Goal: Task Accomplishment & Management: Use online tool/utility

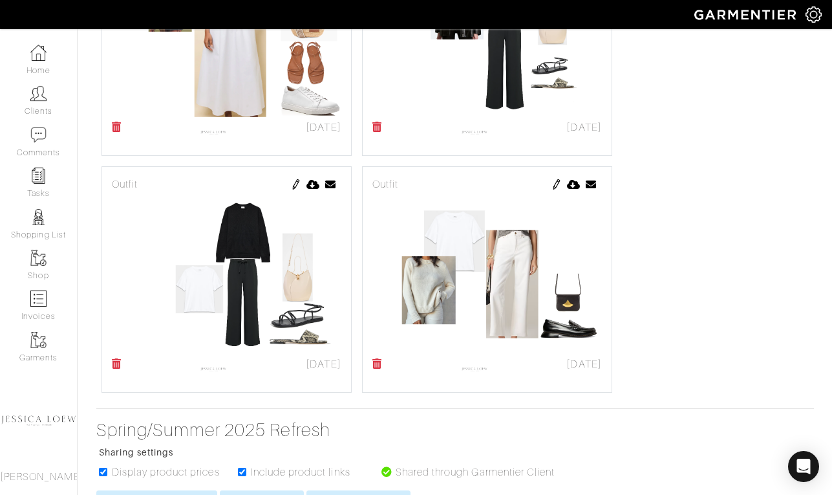
scroll to position [8451, 0]
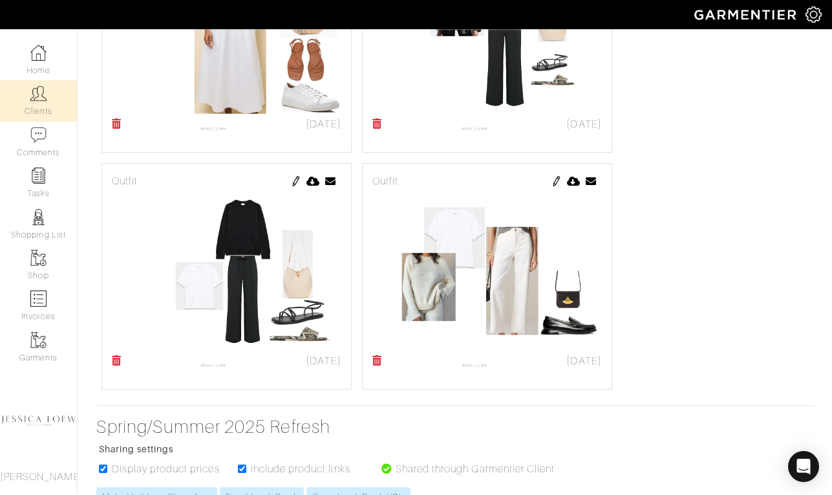
click at [34, 103] on link "Clients" at bounding box center [38, 100] width 77 height 41
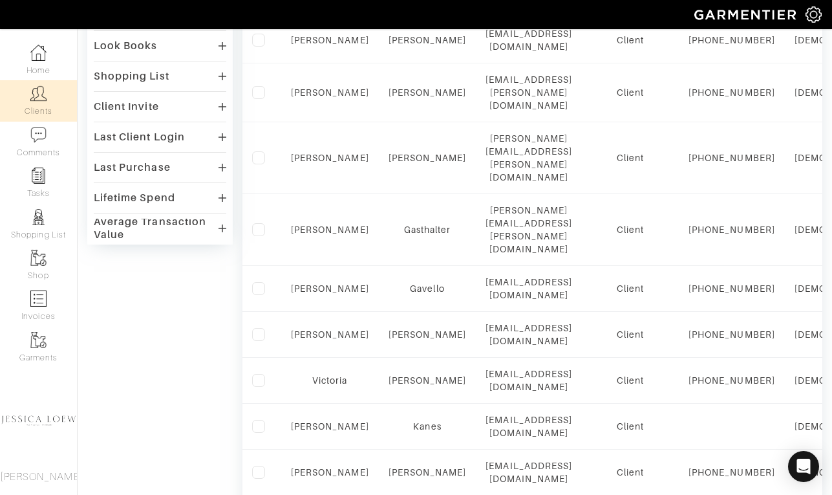
scroll to position [383, 0]
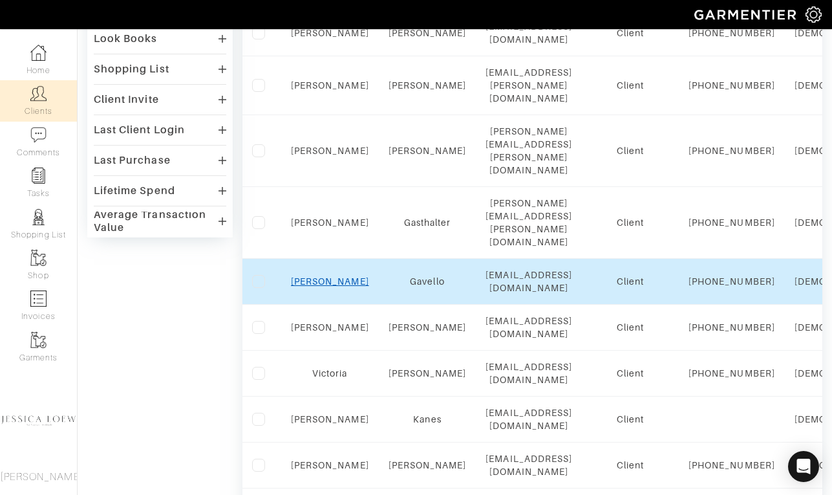
click at [335, 276] on link "Aubrey" at bounding box center [330, 281] width 78 height 10
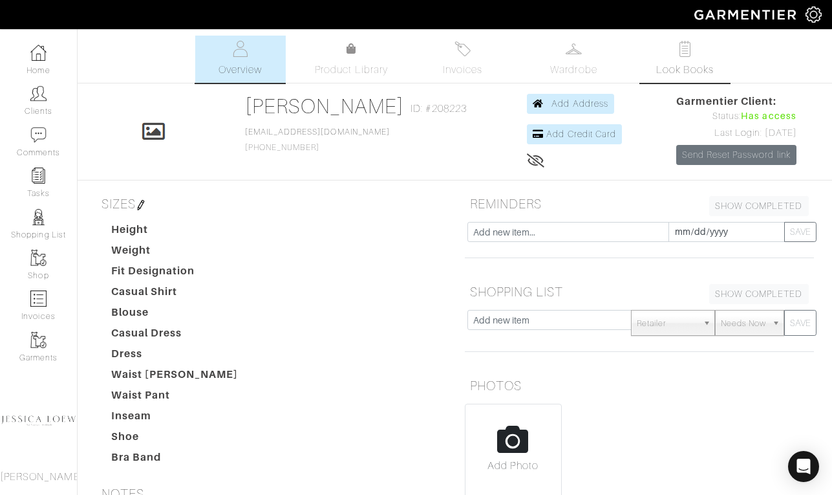
click at [700, 50] on link "Look Books" at bounding box center [685, 59] width 91 height 47
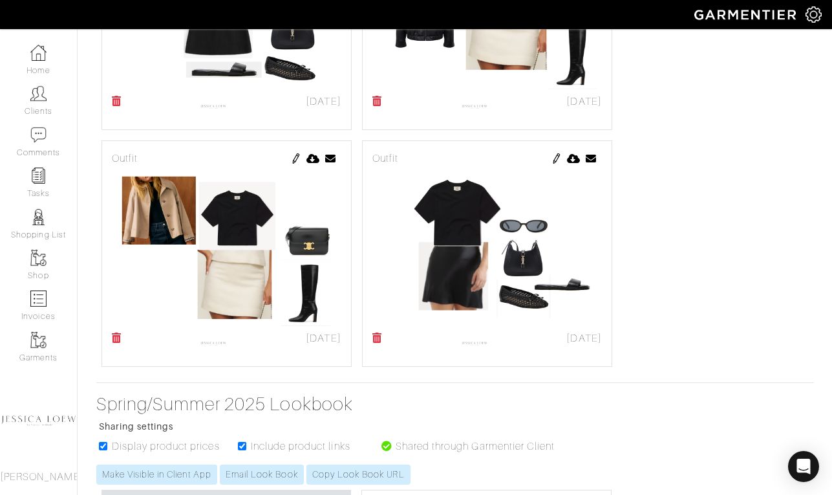
scroll to position [5395, 0]
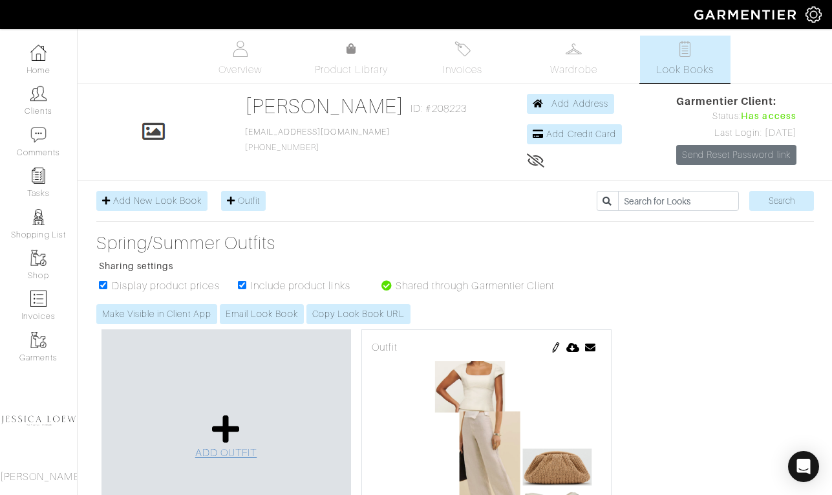
click at [228, 426] on icon at bounding box center [226, 428] width 28 height 31
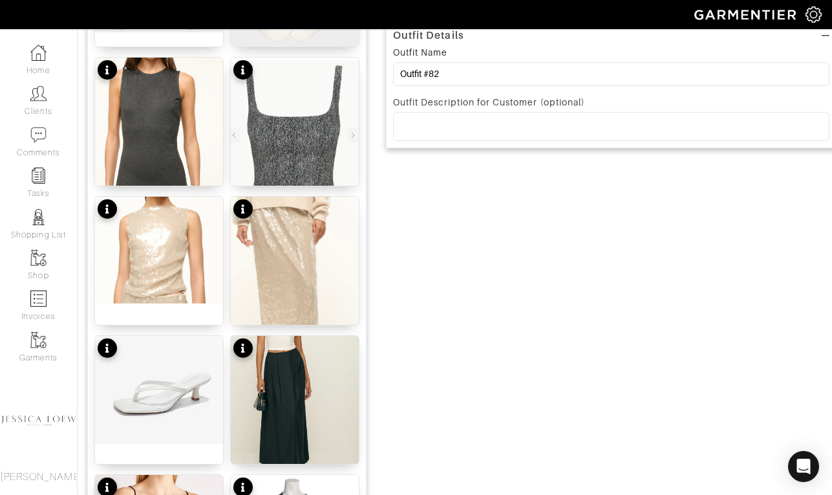
scroll to position [430, 0]
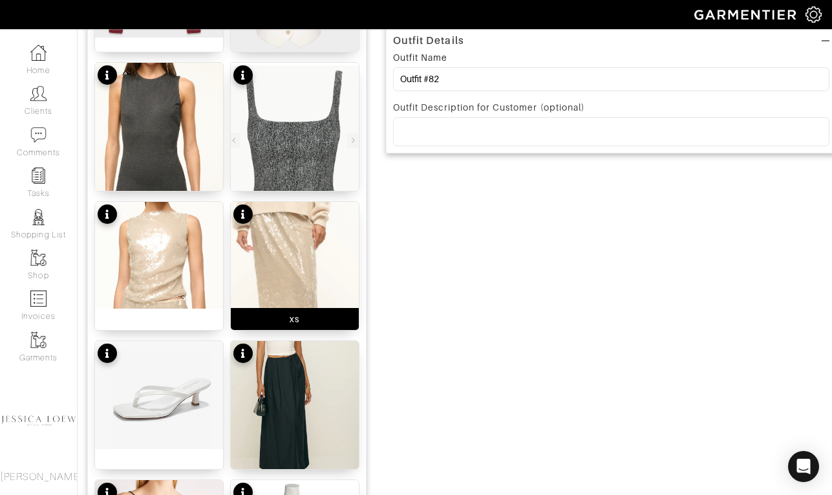
click at [298, 250] on img at bounding box center [295, 307] width 128 height 210
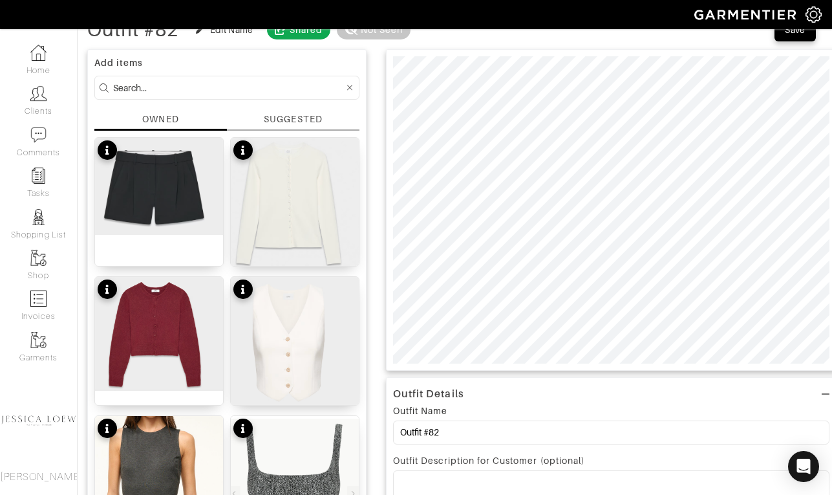
scroll to position [0, 0]
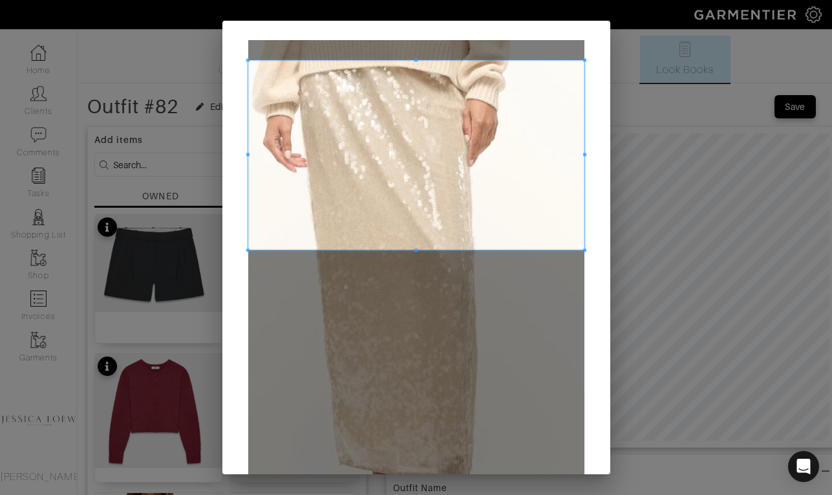
click at [396, 128] on span at bounding box center [416, 154] width 336 height 189
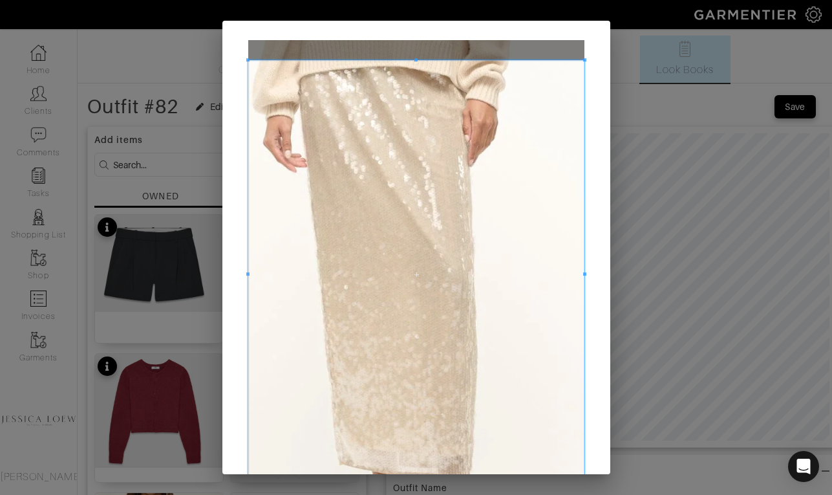
click at [420, 489] on div "Crop" at bounding box center [416, 247] width 832 height 495
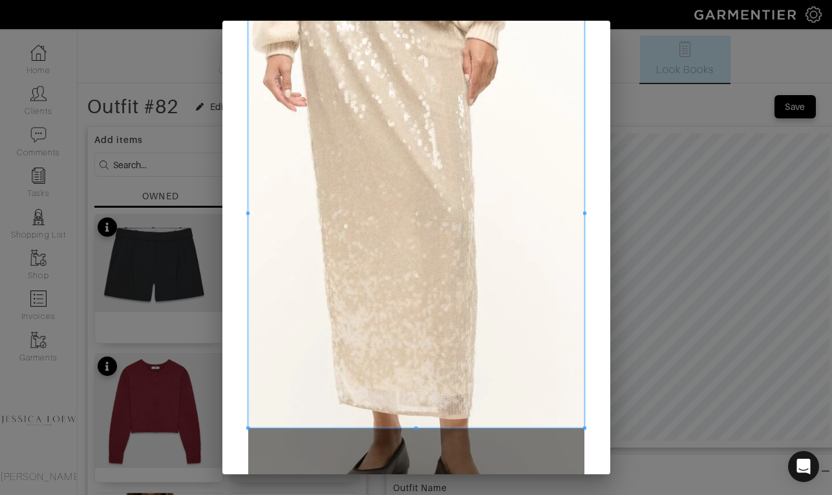
scroll to position [61, 0]
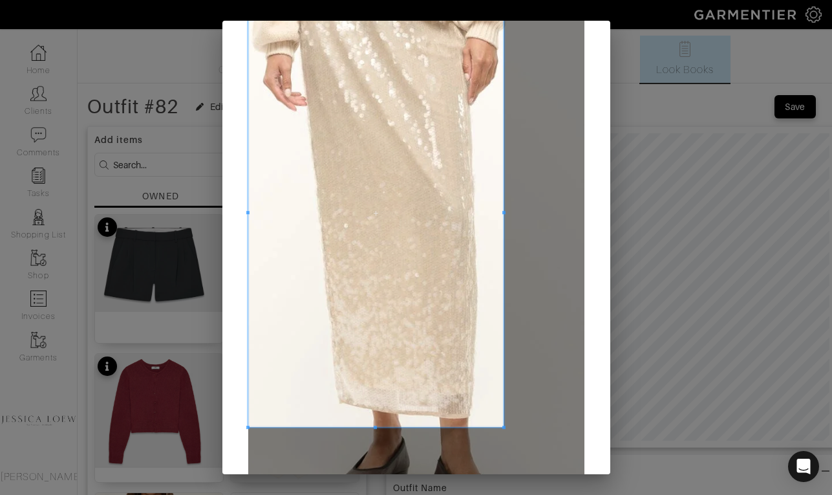
click at [505, 213] on span at bounding box center [503, 212] width 3 height 3
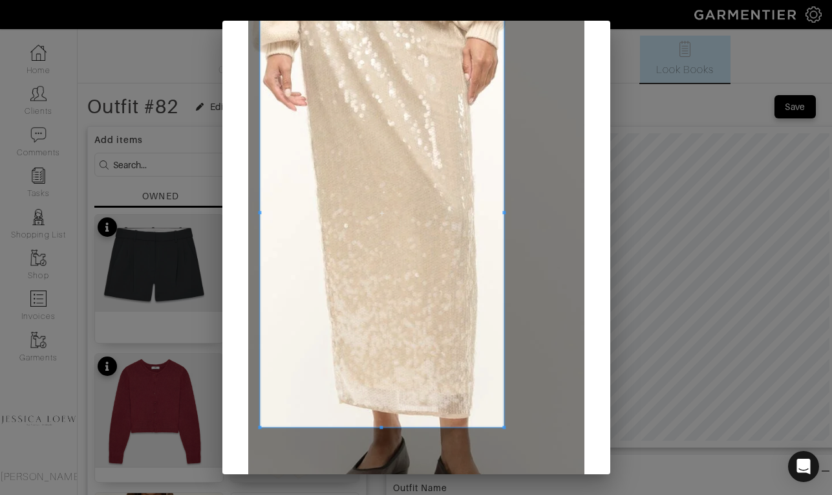
click at [260, 212] on div at bounding box center [382, 213] width 244 height 428
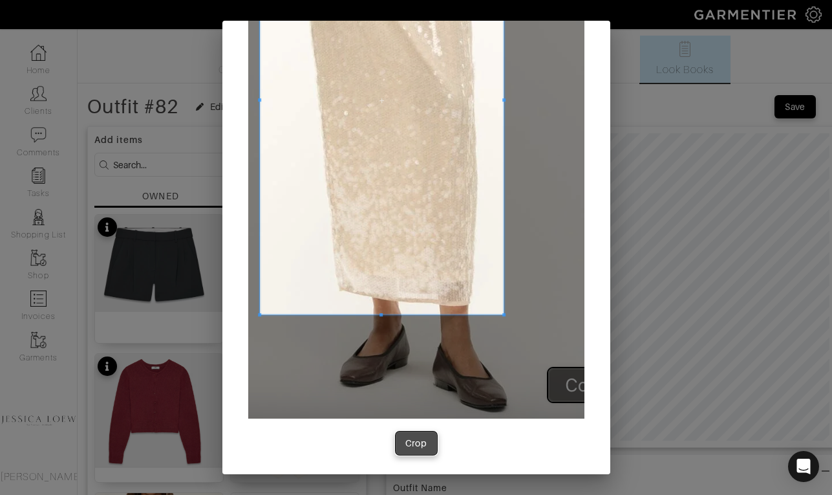
click at [413, 447] on div "Crop" at bounding box center [416, 443] width 22 height 13
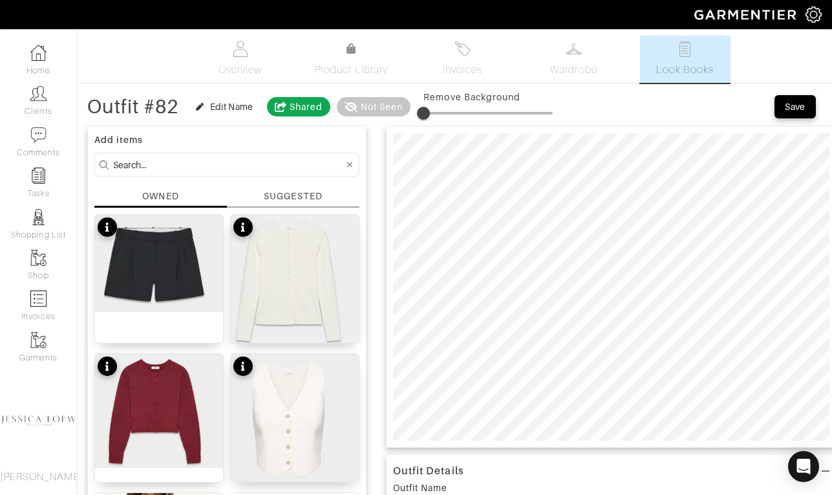
click at [138, 165] on input at bounding box center [228, 165] width 231 height 16
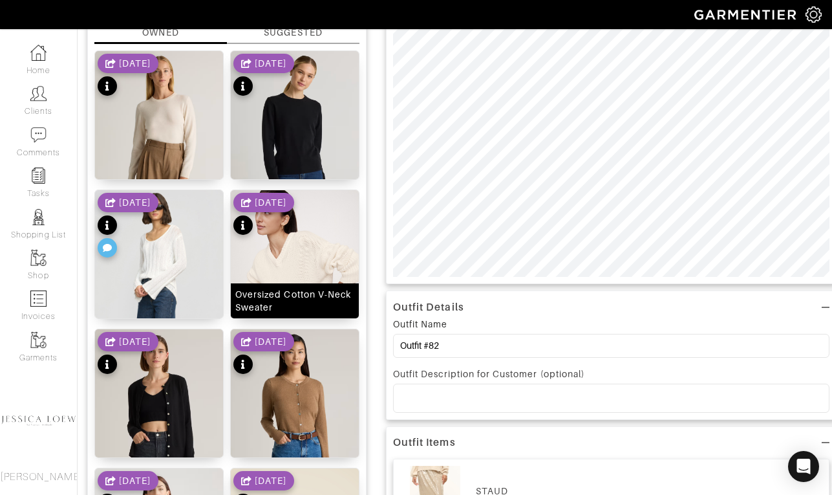
scroll to position [160, 0]
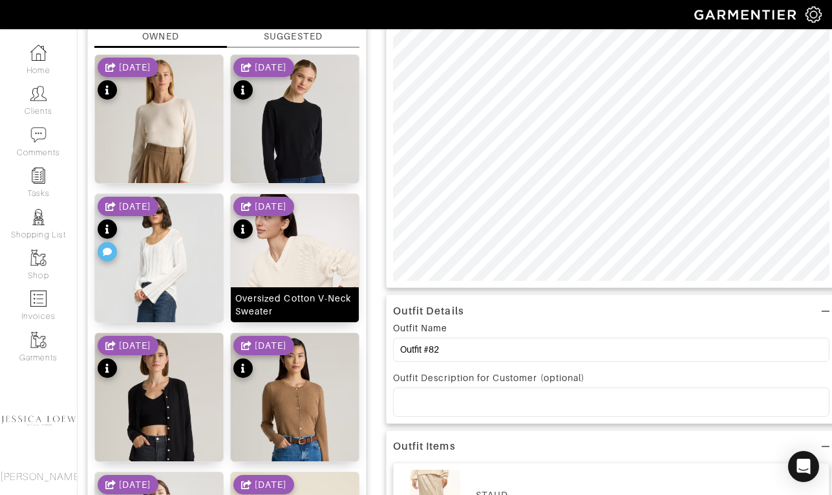
click at [312, 258] on img at bounding box center [295, 279] width 128 height 171
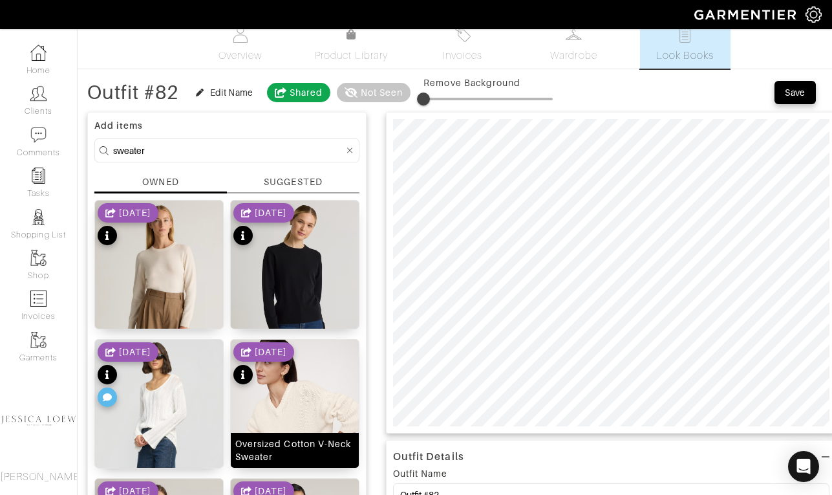
scroll to position [10, 0]
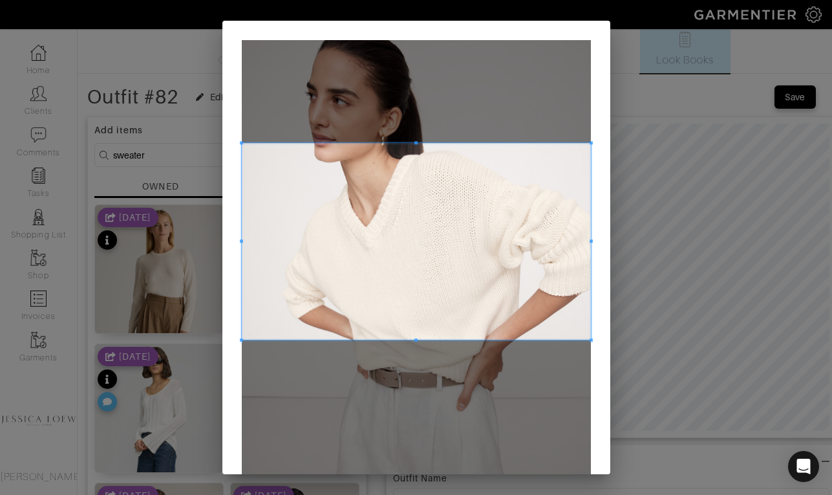
click at [459, 255] on span at bounding box center [416, 241] width 349 height 197
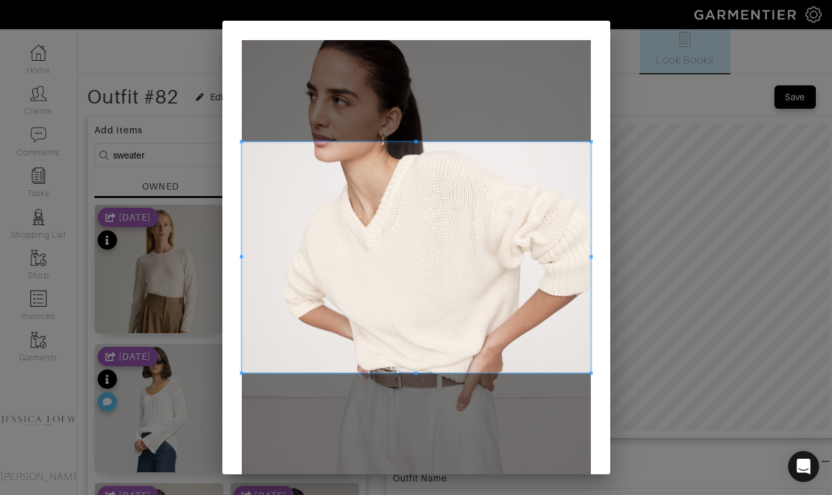
click at [413, 372] on div at bounding box center [416, 257] width 349 height 231
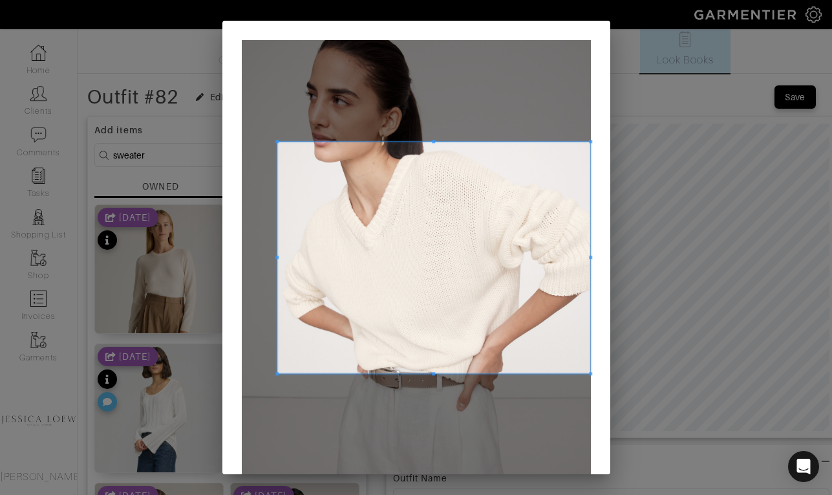
click at [277, 263] on div at bounding box center [434, 258] width 314 height 232
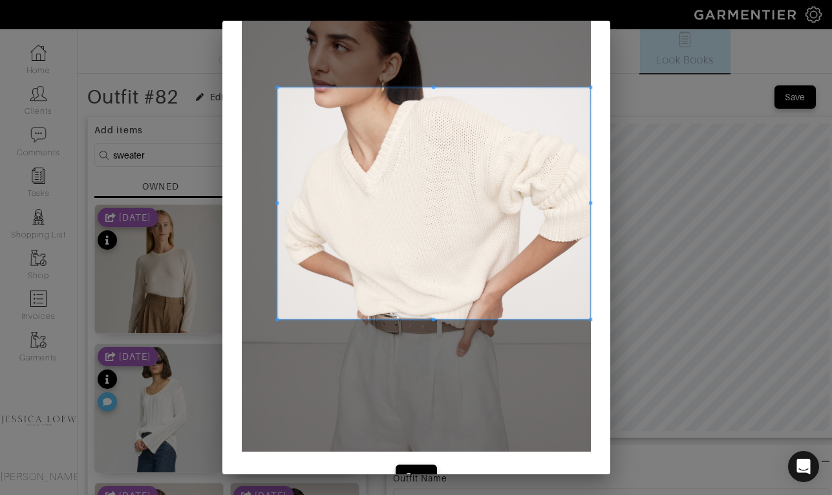
scroll to position [87, 0]
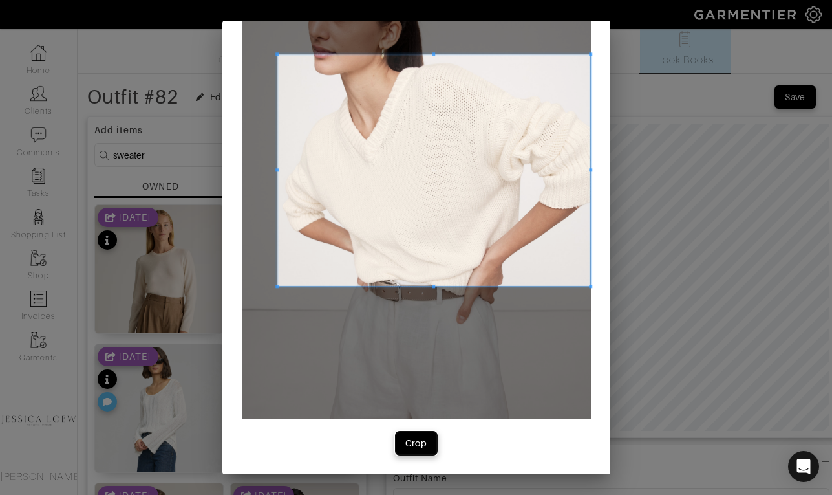
click at [419, 445] on div "Crop" at bounding box center [416, 443] width 22 height 13
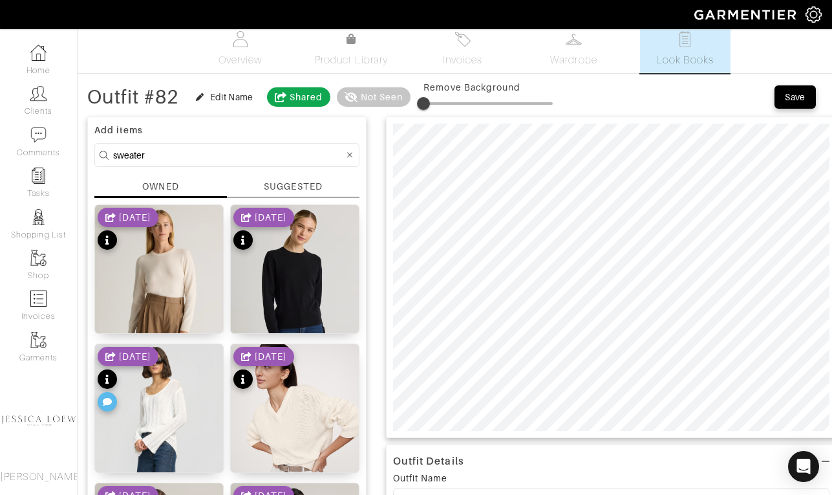
click at [182, 151] on input "sweater" at bounding box center [228, 155] width 231 height 16
type input "shoes"
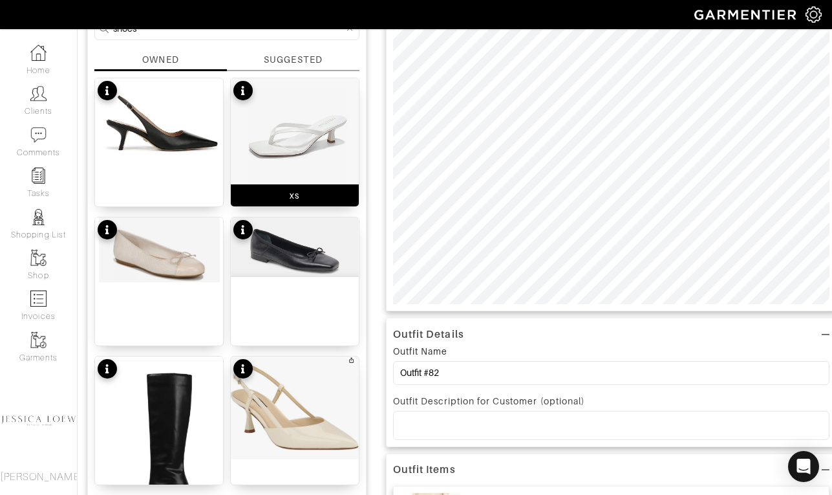
scroll to position [137, 0]
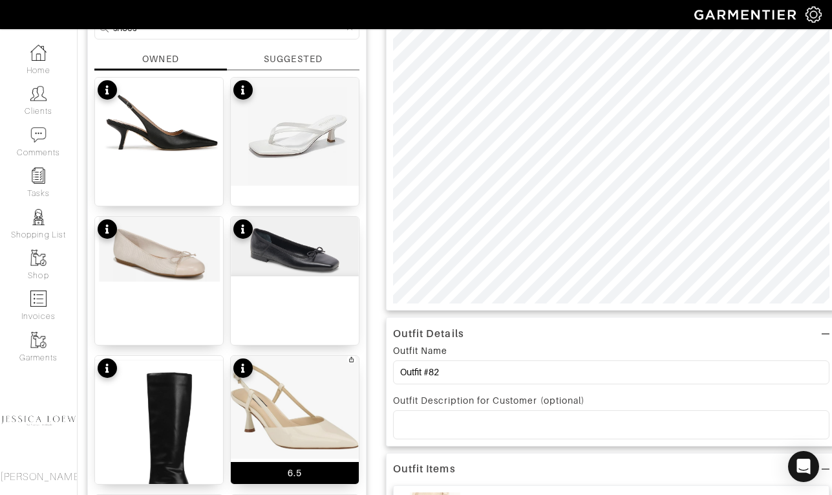
click at [296, 389] on img at bounding box center [295, 407] width 128 height 103
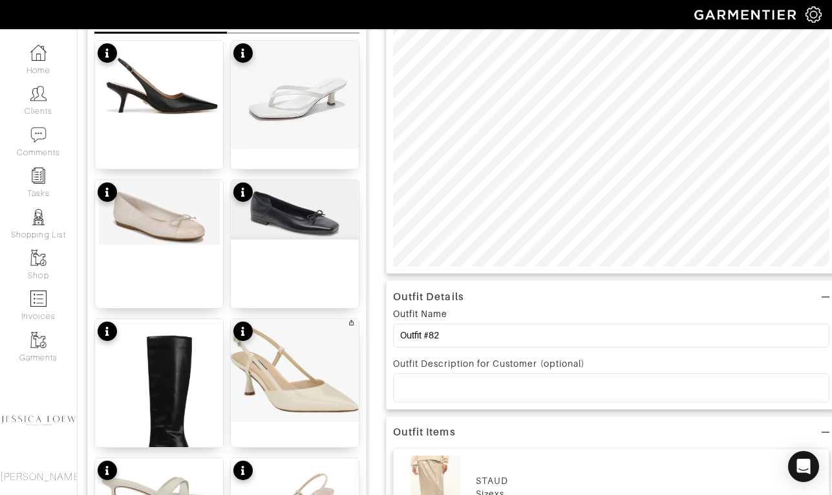
scroll to position [171, 0]
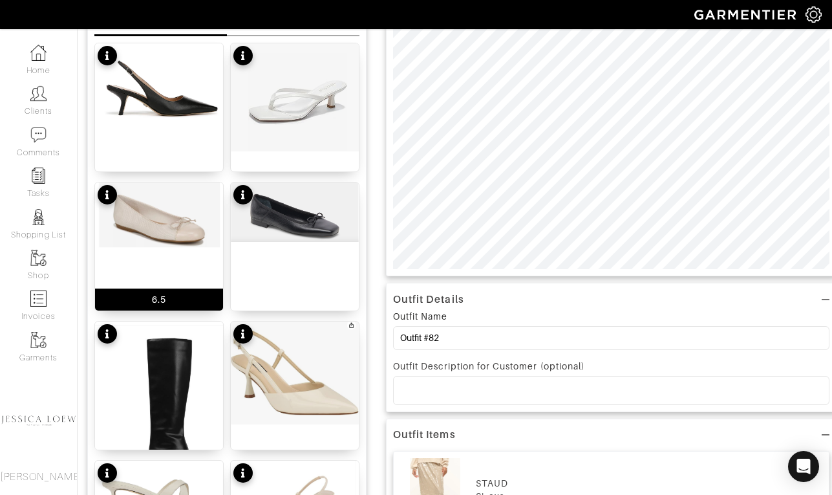
click at [173, 241] on img at bounding box center [159, 214] width 128 height 65
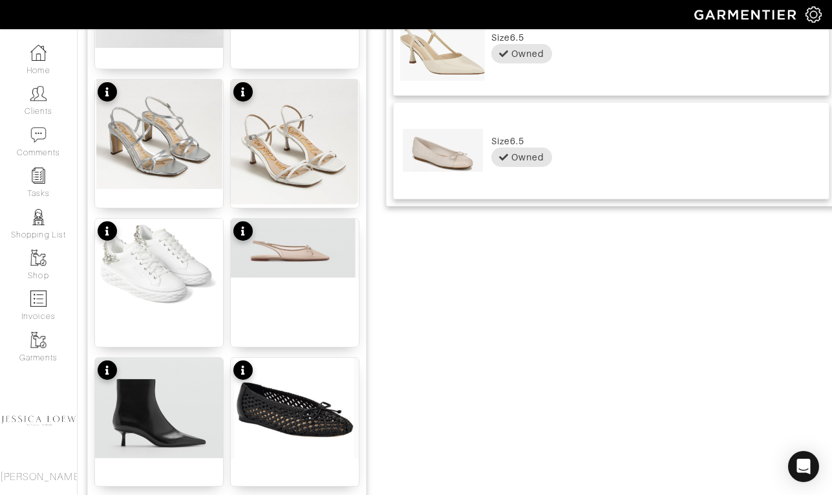
scroll to position [831, 0]
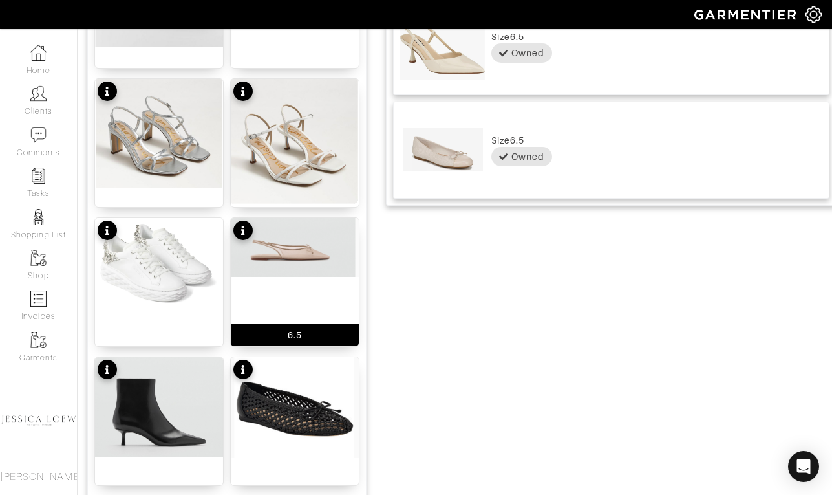
click at [311, 244] on img at bounding box center [295, 247] width 128 height 59
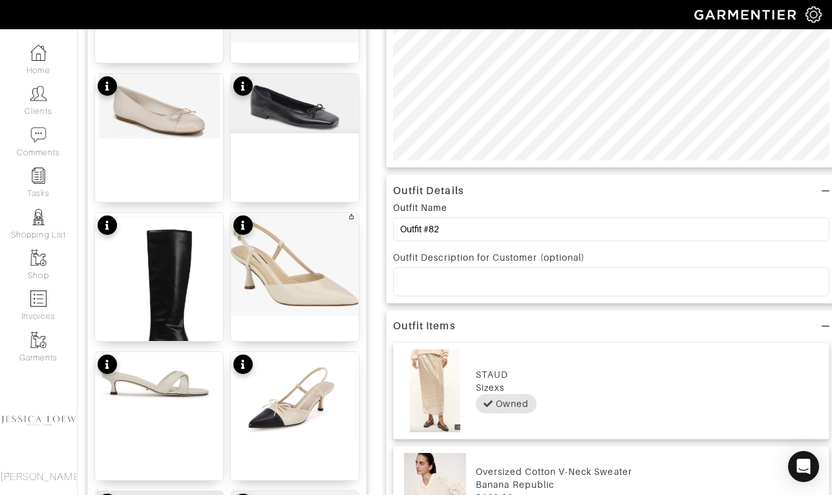
scroll to position [0, 0]
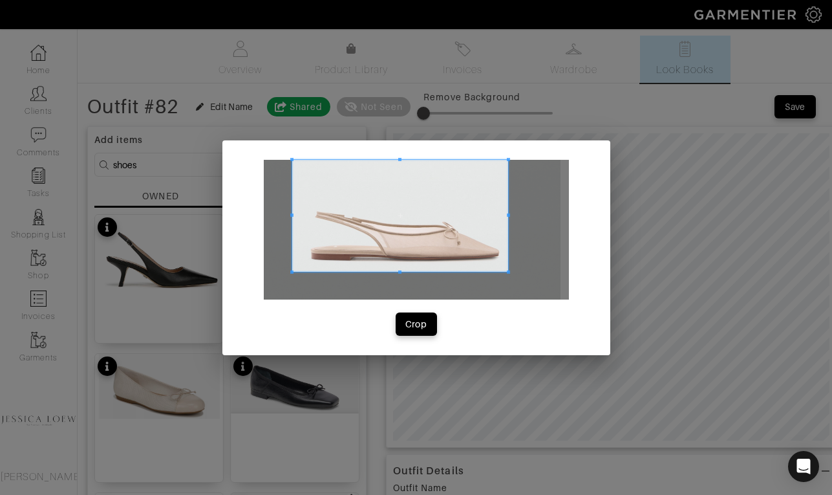
click at [508, 272] on span at bounding box center [508, 271] width 3 height 3
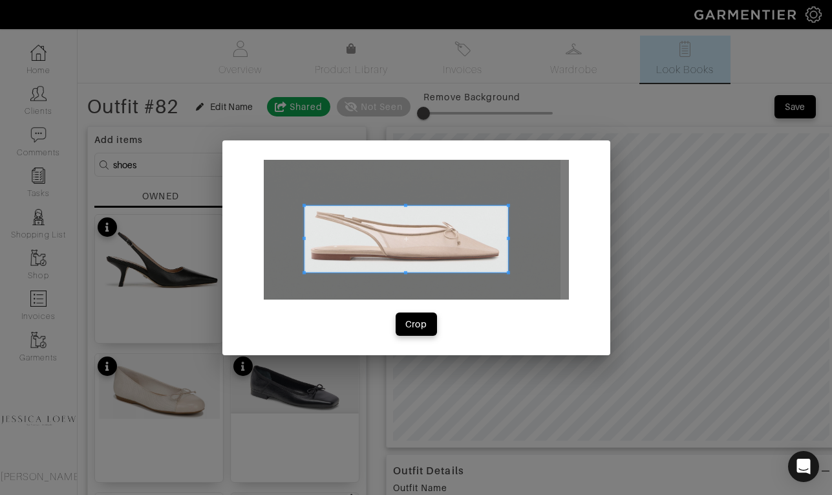
click at [304, 204] on span at bounding box center [303, 204] width 3 height 3
click at [409, 320] on div "Crop" at bounding box center [416, 324] width 22 height 13
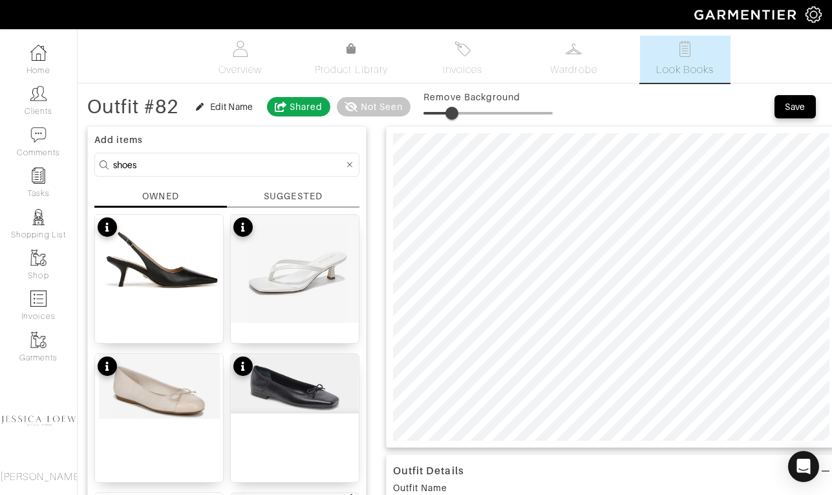
type input "21"
drag, startPoint x: 437, startPoint y: 111, endPoint x: 453, endPoint y: 115, distance: 16.8
click at [453, 115] on span at bounding box center [450, 113] width 13 height 13
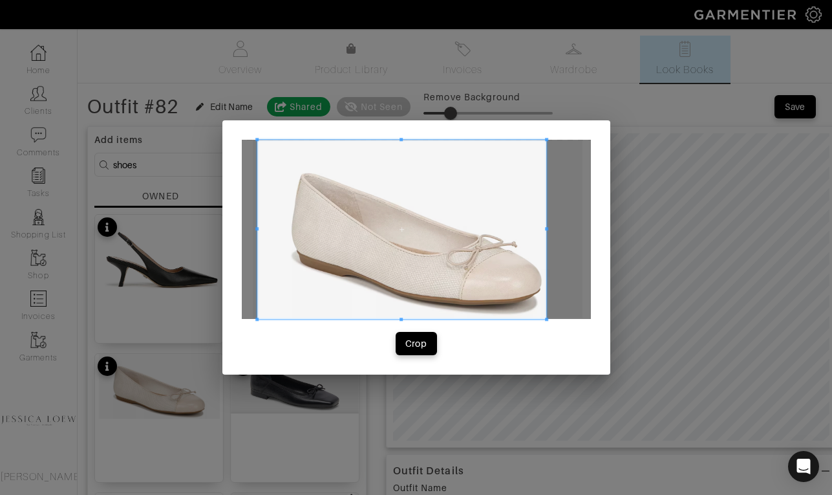
click at [545, 233] on span at bounding box center [546, 229] width 3 height 179
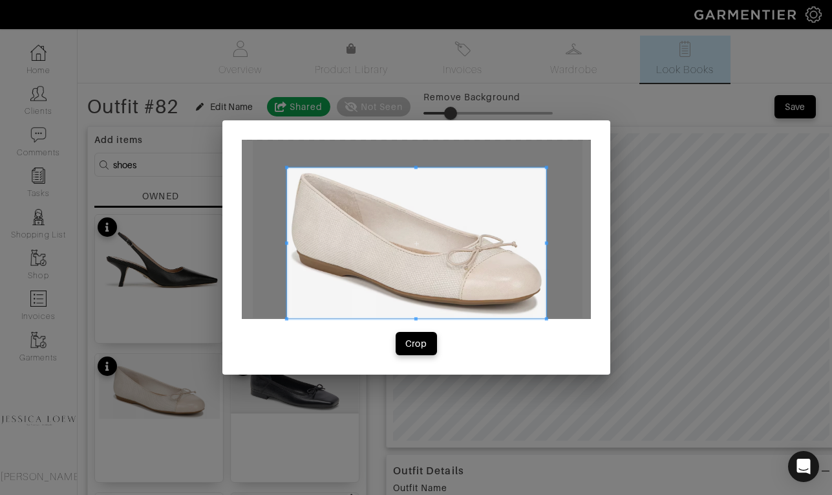
click at [286, 167] on span at bounding box center [286, 167] width 3 height 3
click at [407, 345] on div "Crop" at bounding box center [416, 343] width 22 height 13
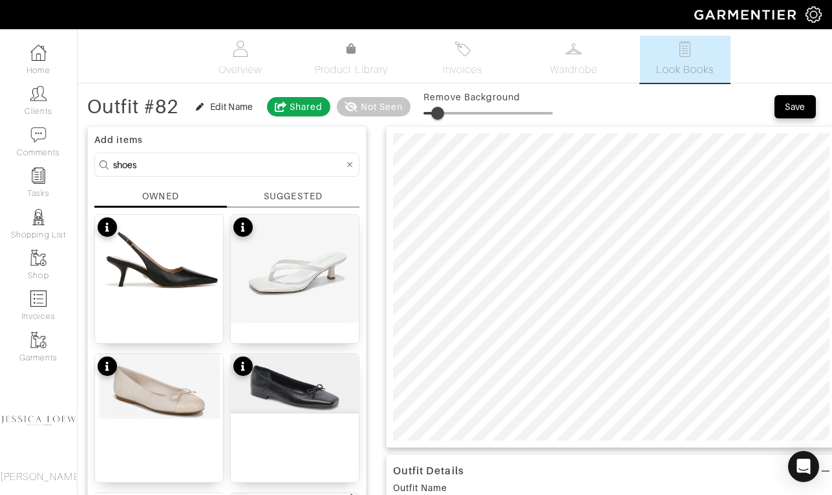
click at [442, 116] on span at bounding box center [437, 113] width 13 height 13
click at [448, 113] on span at bounding box center [445, 113] width 13 height 13
type input "15"
click at [446, 113] on span at bounding box center [443, 113] width 13 height 13
click at [173, 169] on input "shoes" at bounding box center [228, 165] width 231 height 16
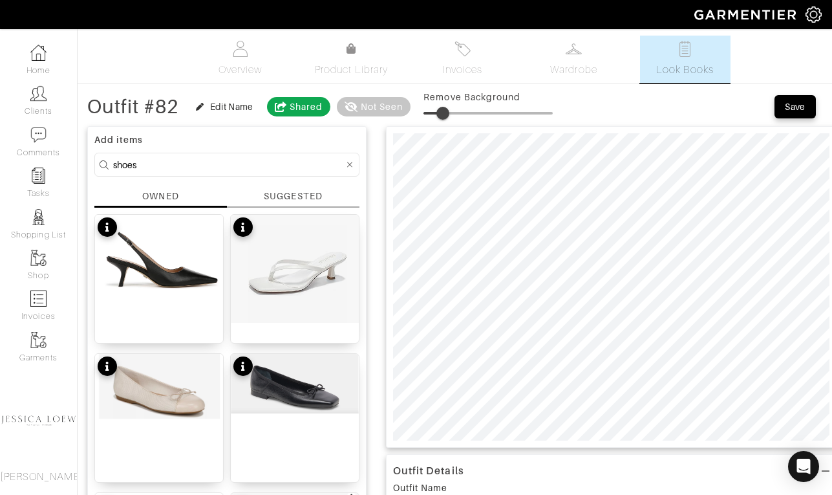
click at [173, 169] on input "shoes" at bounding box center [228, 165] width 231 height 16
type input "bag"
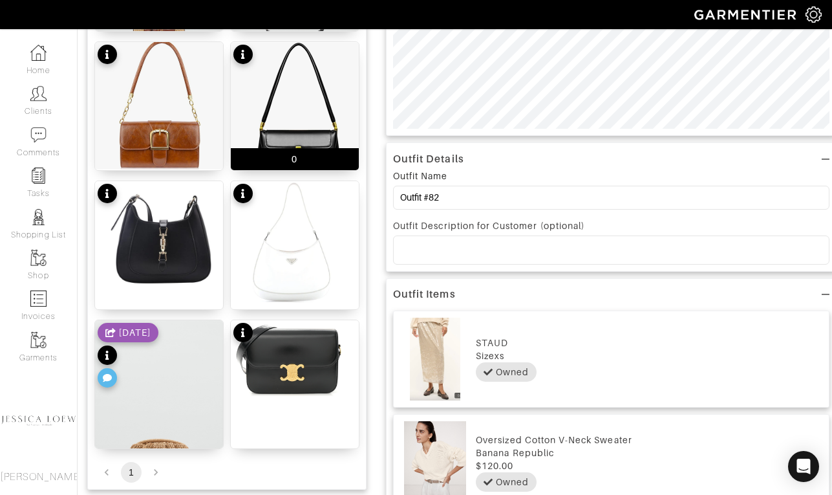
scroll to position [321, 0]
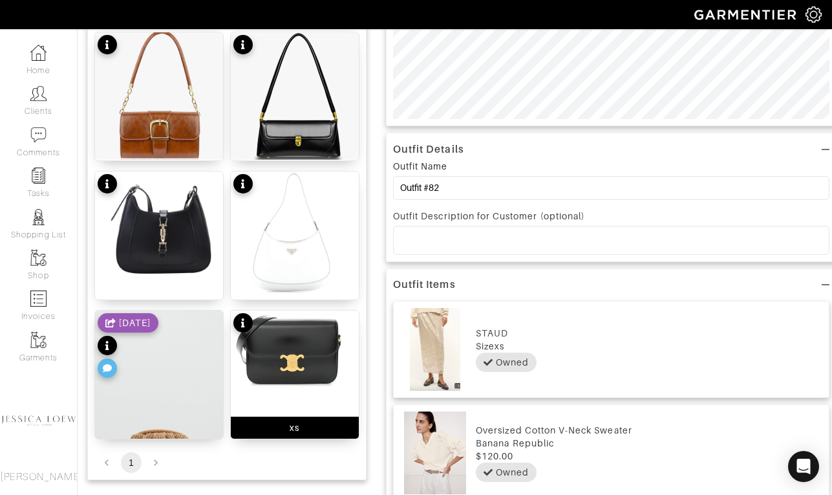
click at [297, 356] on img at bounding box center [295, 348] width 128 height 76
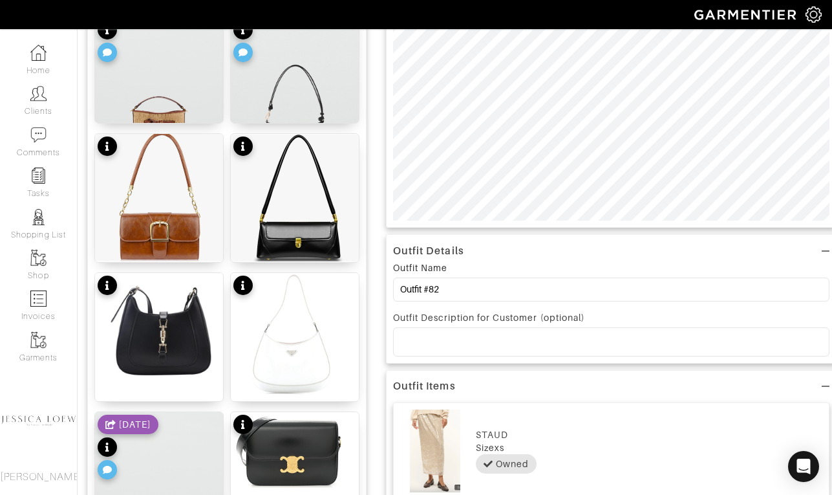
scroll to position [0, 0]
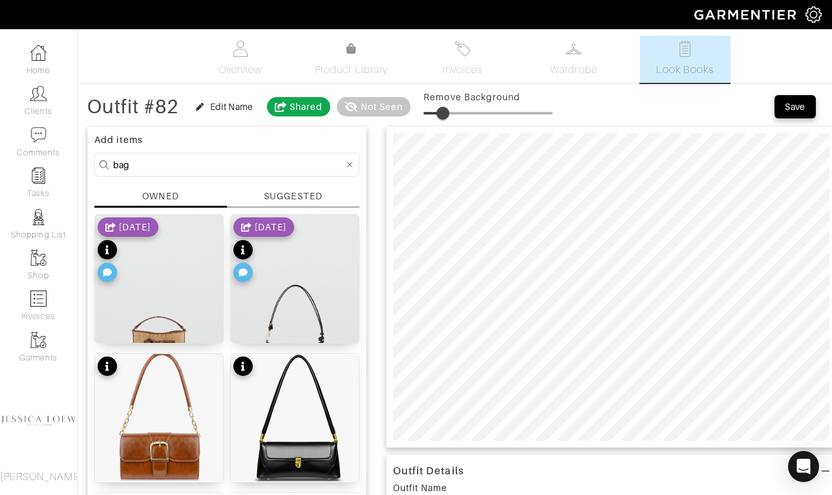
type input "14"
click at [444, 112] on span at bounding box center [441, 113] width 13 height 13
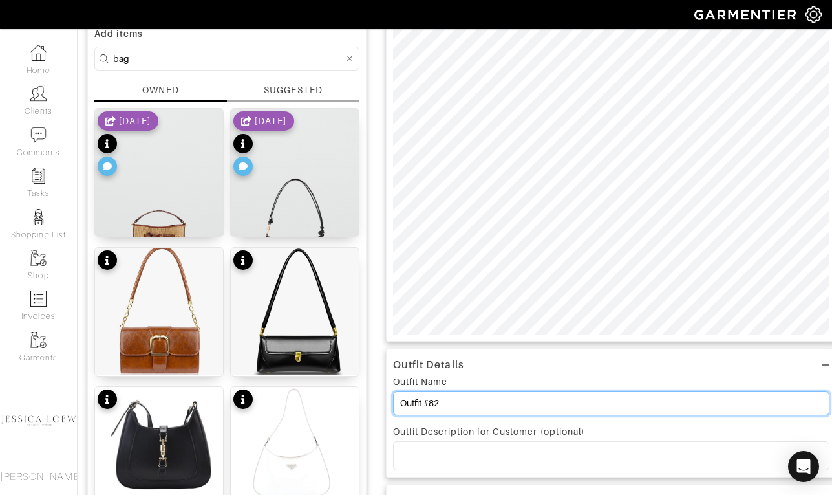
click at [451, 409] on input "Outfit #82" at bounding box center [611, 403] width 437 height 24
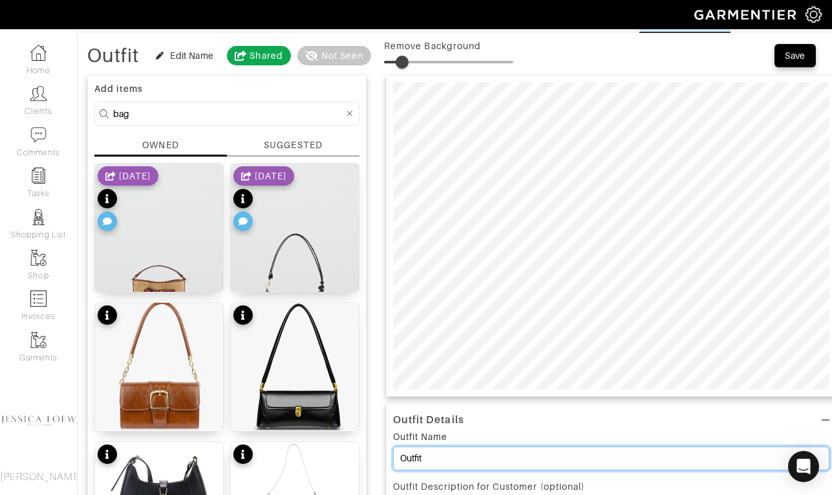
scroll to position [0, 0]
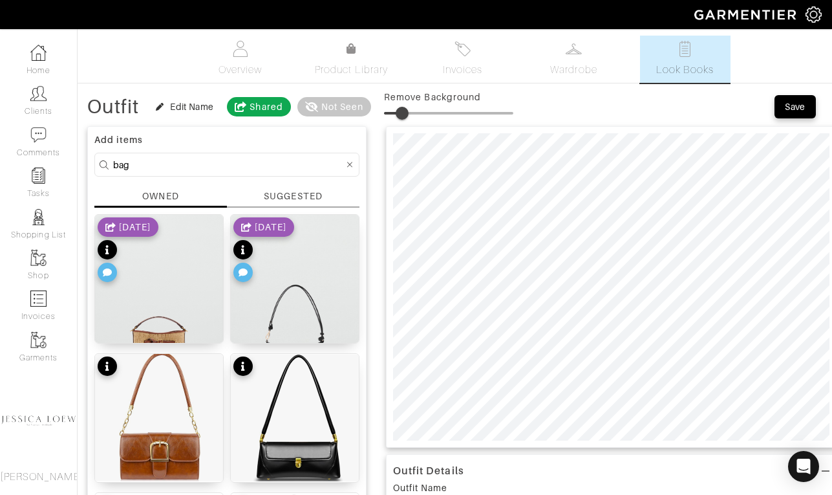
type input "Outfit"
click at [797, 102] on div "Save" at bounding box center [795, 106] width 21 height 13
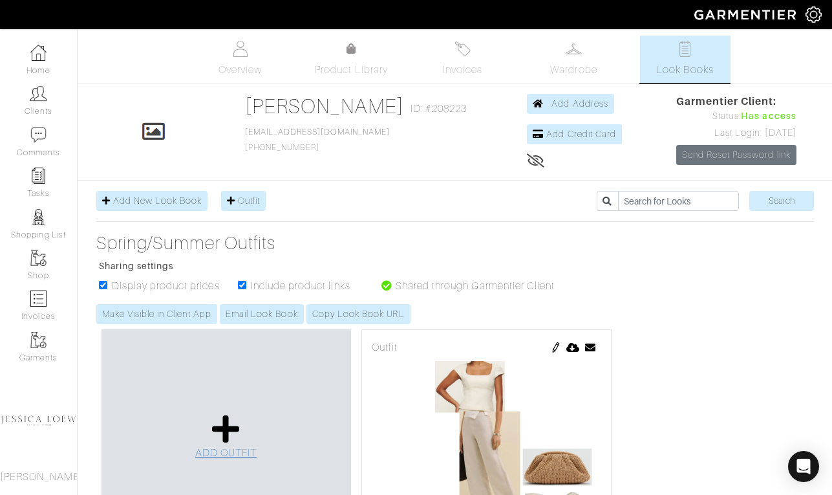
click at [232, 428] on icon at bounding box center [226, 428] width 28 height 31
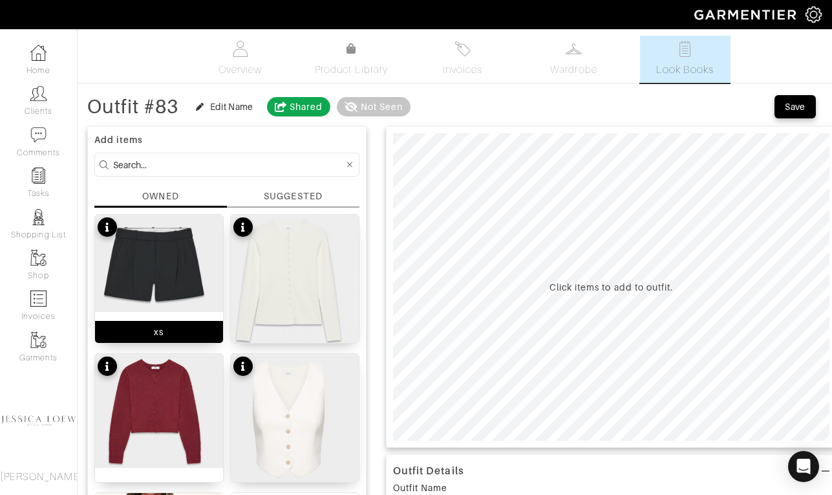
click at [166, 247] on img at bounding box center [159, 263] width 128 height 97
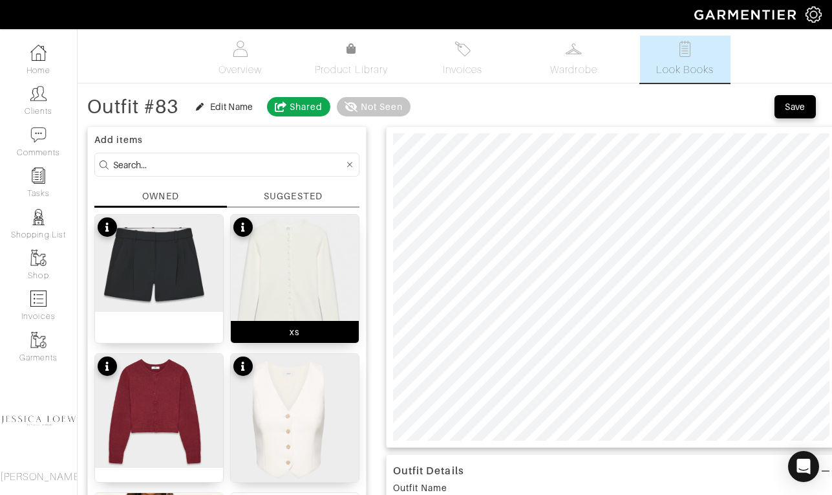
click at [321, 255] on img at bounding box center [295, 282] width 128 height 135
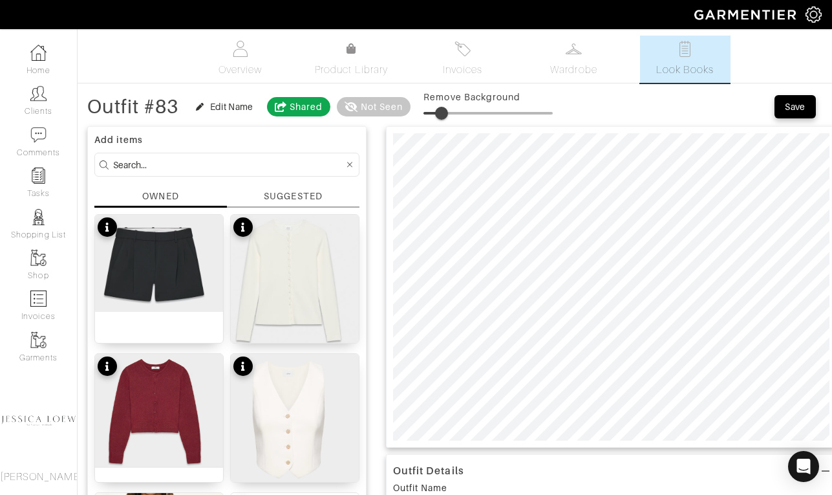
type input "17"
drag, startPoint x: 439, startPoint y: 114, endPoint x: 448, endPoint y: 116, distance: 9.3
click at [448, 116] on span at bounding box center [445, 113] width 13 height 13
click at [183, 164] on input at bounding box center [228, 165] width 231 height 16
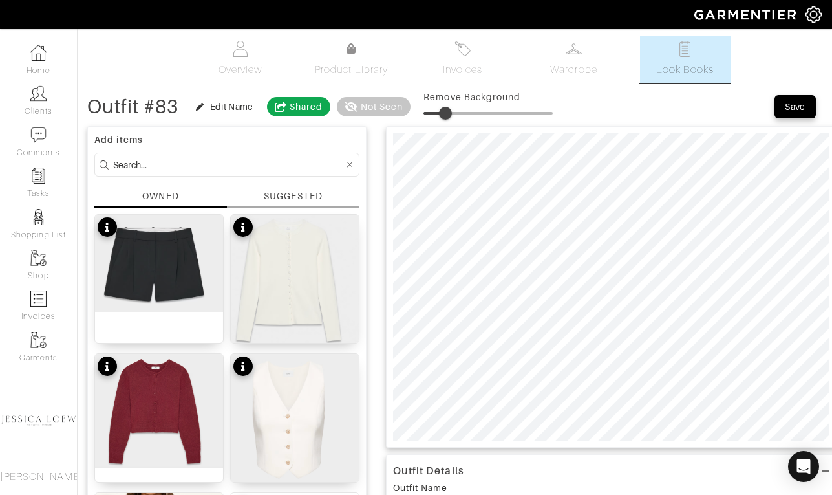
click at [183, 164] on input at bounding box center [228, 165] width 231 height 16
type input "shoes"
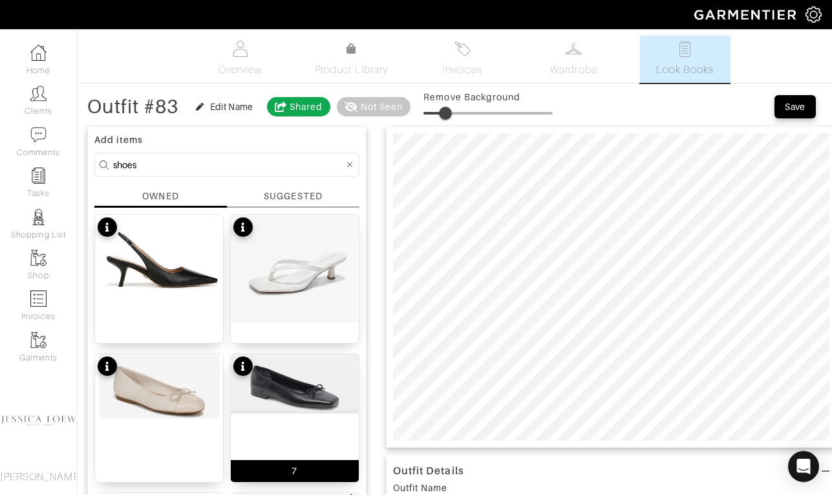
click at [288, 389] on img at bounding box center [295, 383] width 128 height 59
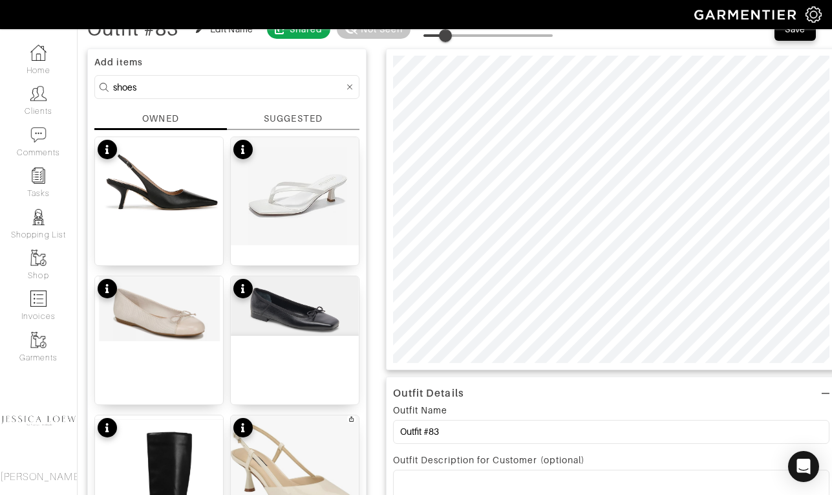
scroll to position [77, 0]
click at [448, 36] on span at bounding box center [445, 36] width 13 height 13
drag, startPoint x: 448, startPoint y: 36, endPoint x: 457, endPoint y: 38, distance: 8.5
click at [457, 38] on span at bounding box center [454, 36] width 13 height 13
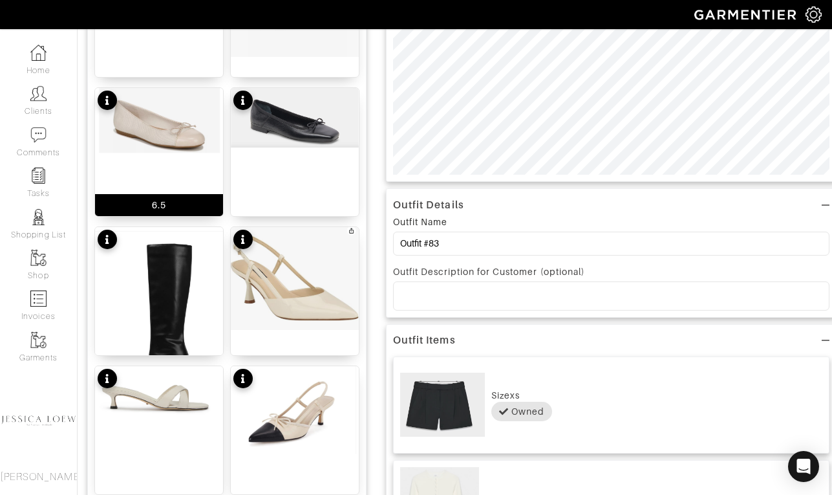
scroll to position [268, 0]
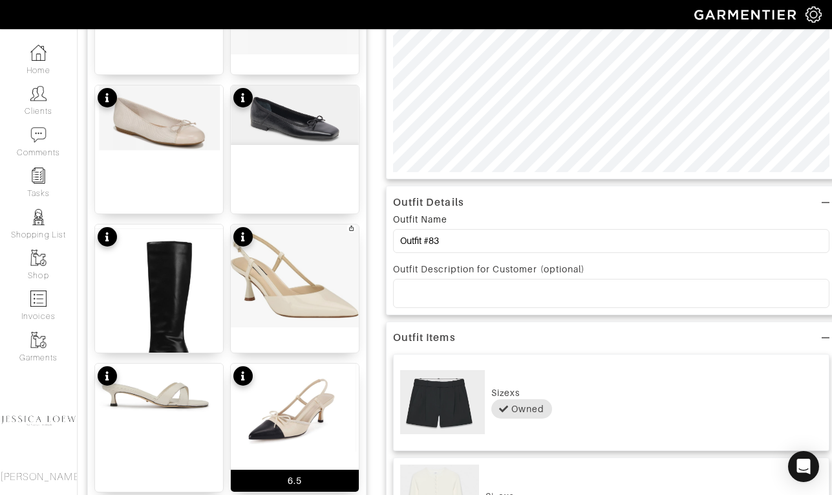
click at [290, 417] on img at bounding box center [295, 407] width 128 height 88
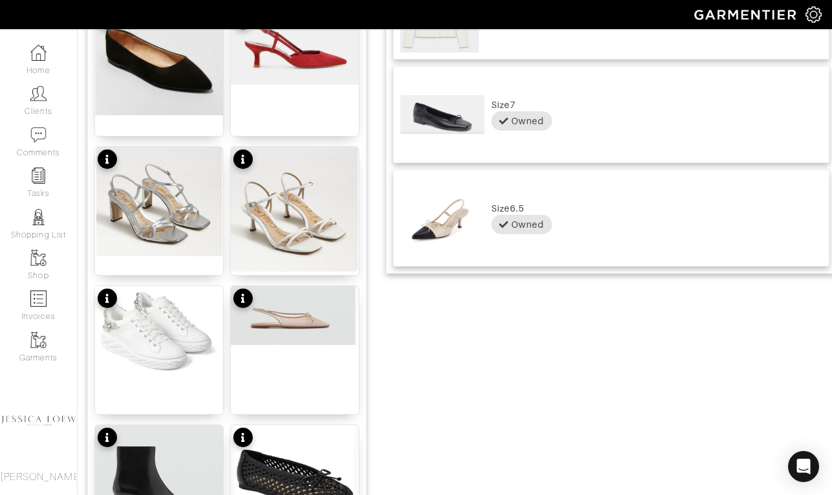
scroll to position [788, 0]
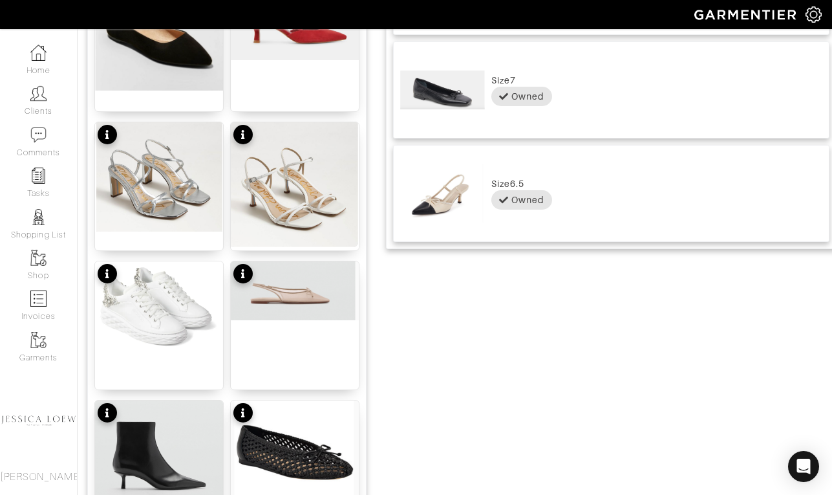
click at [297, 442] on img at bounding box center [295, 450] width 128 height 101
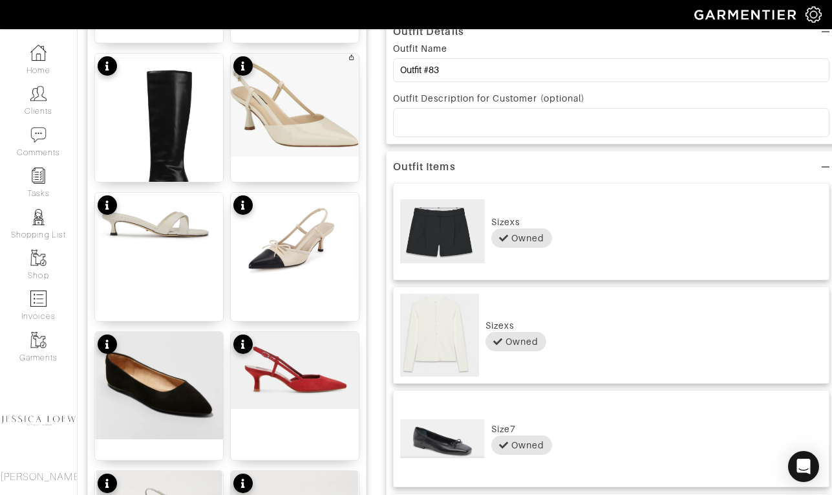
scroll to position [0, 0]
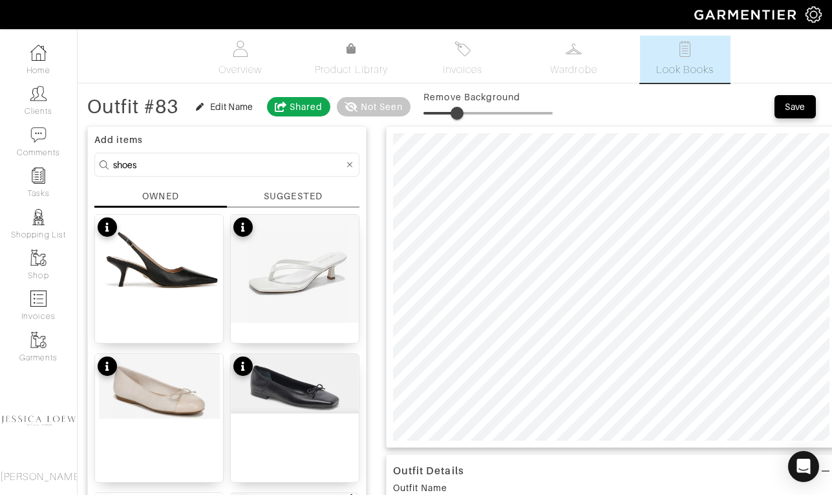
click at [459, 113] on span at bounding box center [457, 113] width 13 height 13
click at [460, 115] on span at bounding box center [457, 113] width 13 height 13
drag, startPoint x: 460, startPoint y: 115, endPoint x: 449, endPoint y: 115, distance: 10.3
click at [449, 115] on span at bounding box center [446, 113] width 13 height 13
type input "17"
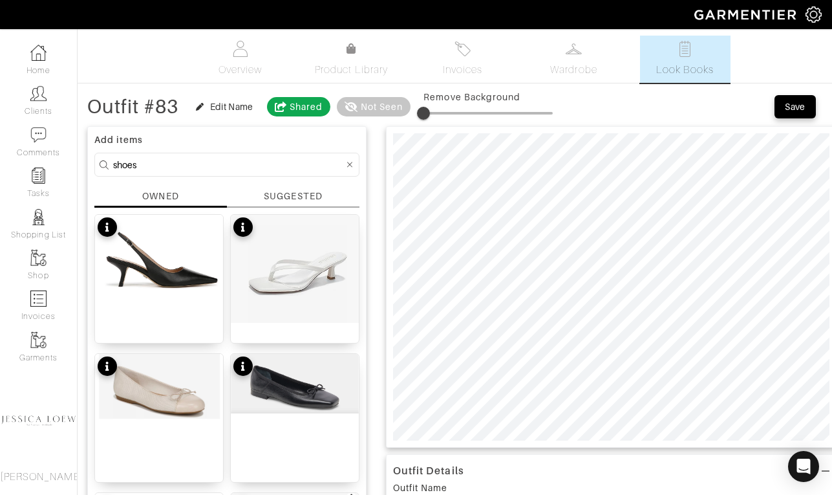
type input "17"
click at [215, 162] on input "shoes" at bounding box center [228, 165] width 231 height 16
type input "bag"
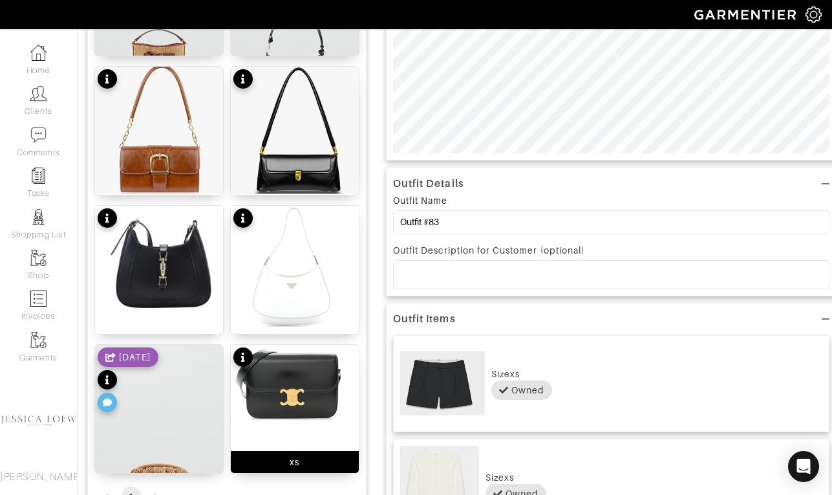
scroll to position [297, 0]
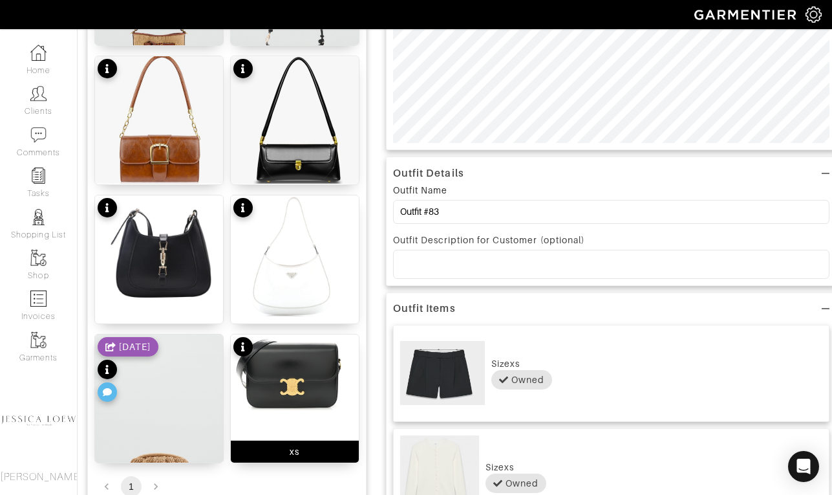
click at [303, 361] on img at bounding box center [295, 372] width 128 height 76
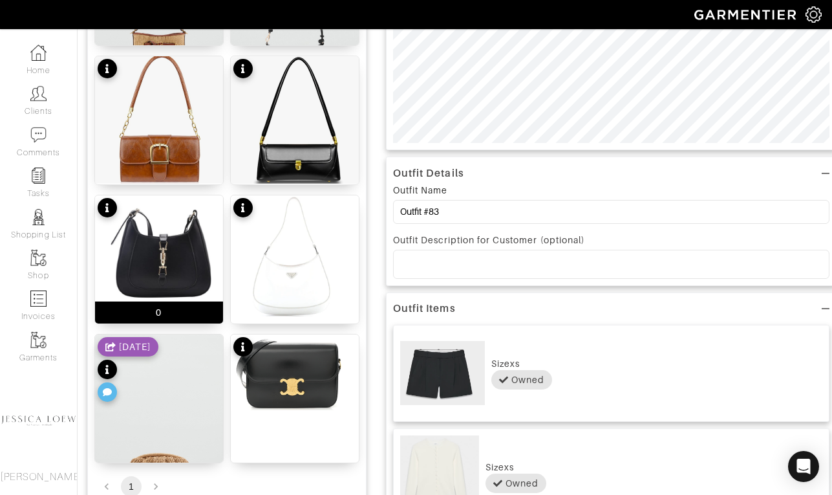
click at [164, 238] on img at bounding box center [159, 250] width 128 height 111
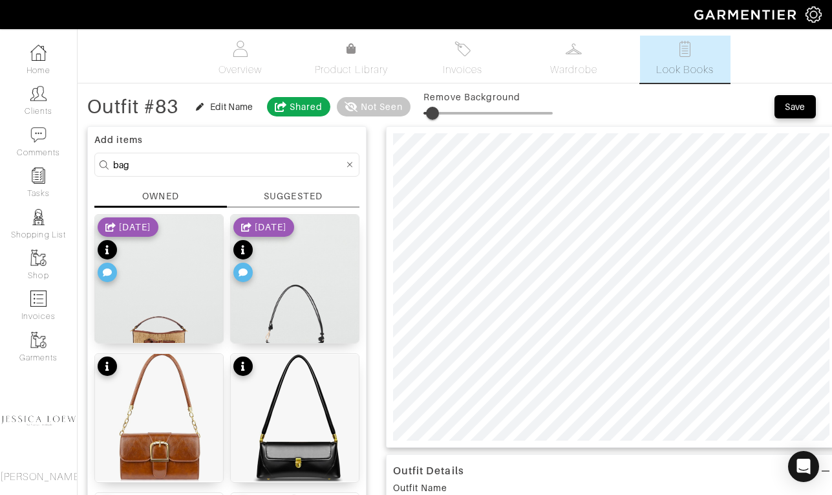
click at [438, 114] on span at bounding box center [432, 113] width 13 height 13
type input "9"
click at [437, 113] on span at bounding box center [435, 113] width 13 height 13
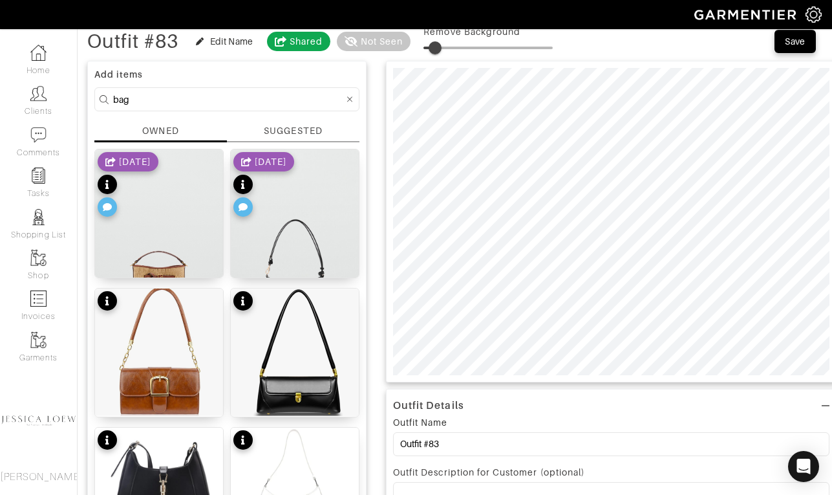
scroll to position [67, 0]
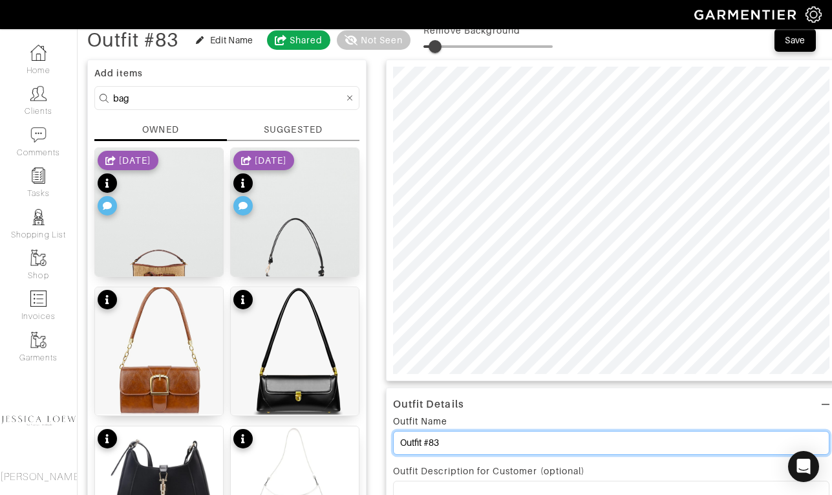
click at [461, 452] on input "Outfit #83" at bounding box center [611, 443] width 437 height 24
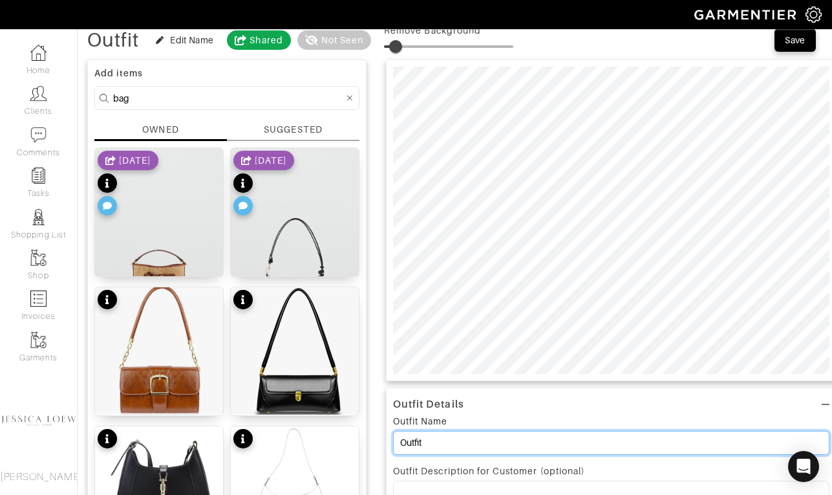
scroll to position [0, 0]
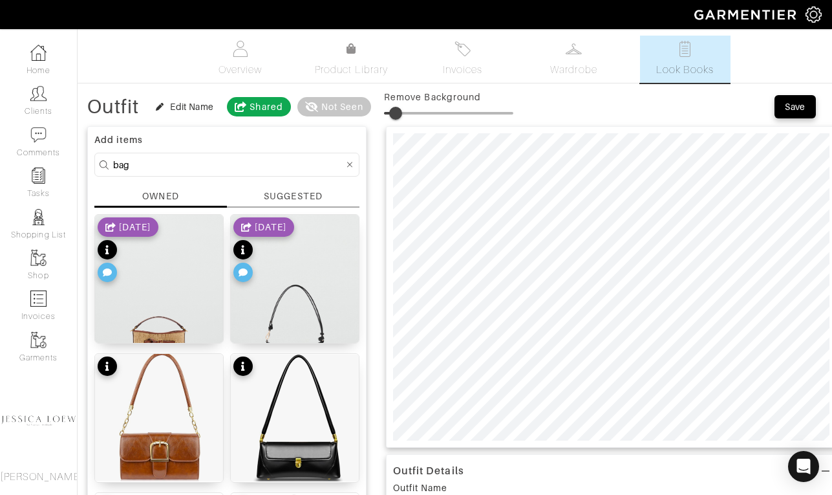
type input "Outfit"
click at [799, 110] on div "Save" at bounding box center [795, 106] width 21 height 13
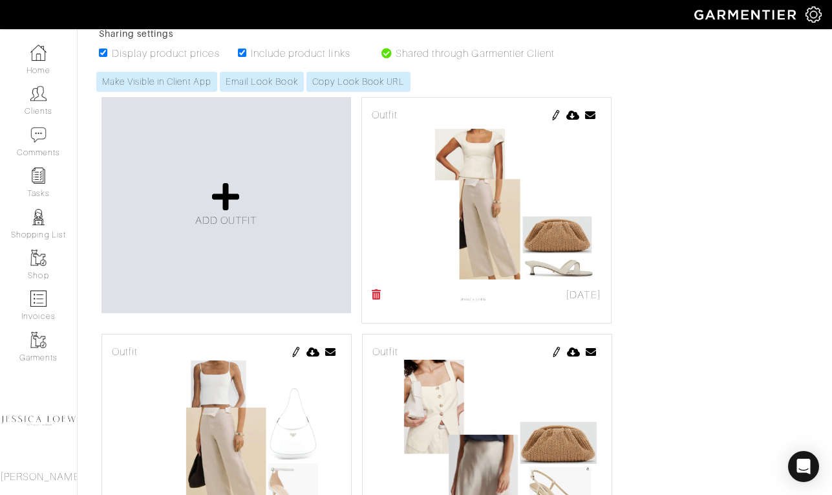
scroll to position [232, 0]
click at [229, 199] on icon at bounding box center [226, 197] width 28 height 31
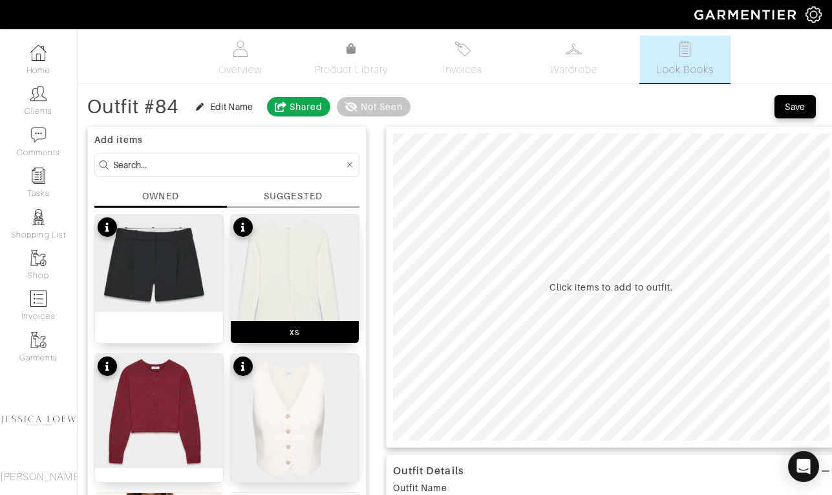
scroll to position [3, 0]
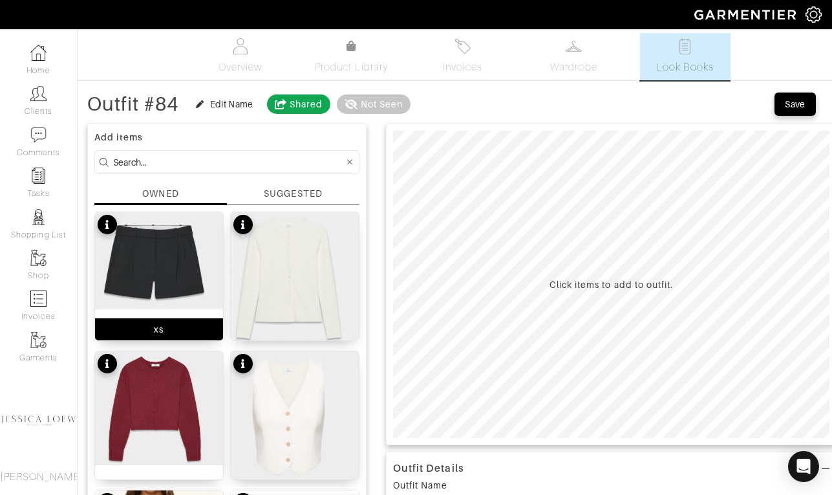
click at [136, 254] on img at bounding box center [159, 260] width 128 height 97
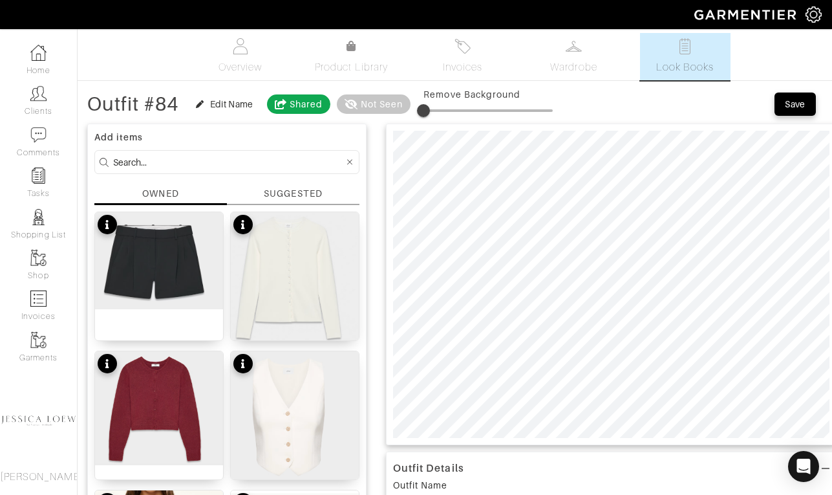
click at [171, 162] on input at bounding box center [228, 162] width 231 height 16
type input "tank"
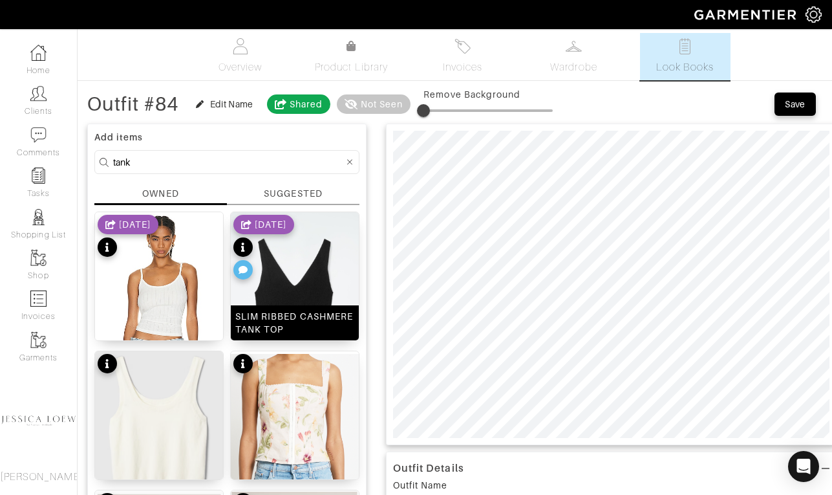
click at [305, 284] on img at bounding box center [295, 308] width 128 height 192
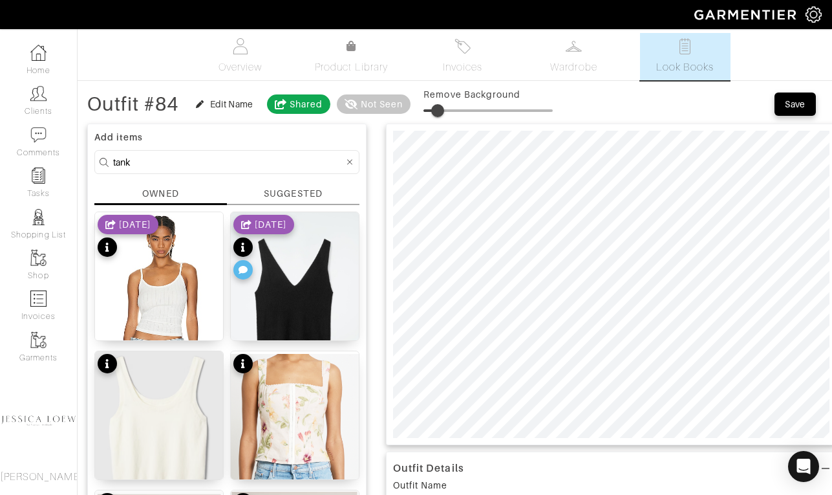
click at [441, 111] on span at bounding box center [488, 110] width 129 height 19
click at [443, 109] on span at bounding box center [440, 110] width 13 height 13
type input "11"
click at [146, 160] on input "tank" at bounding box center [228, 162] width 231 height 16
type input "shoes"
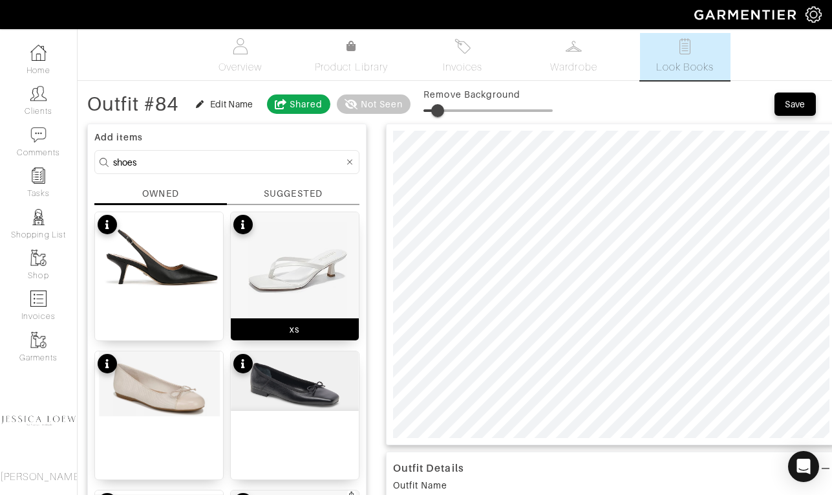
click at [311, 255] on img at bounding box center [295, 266] width 128 height 108
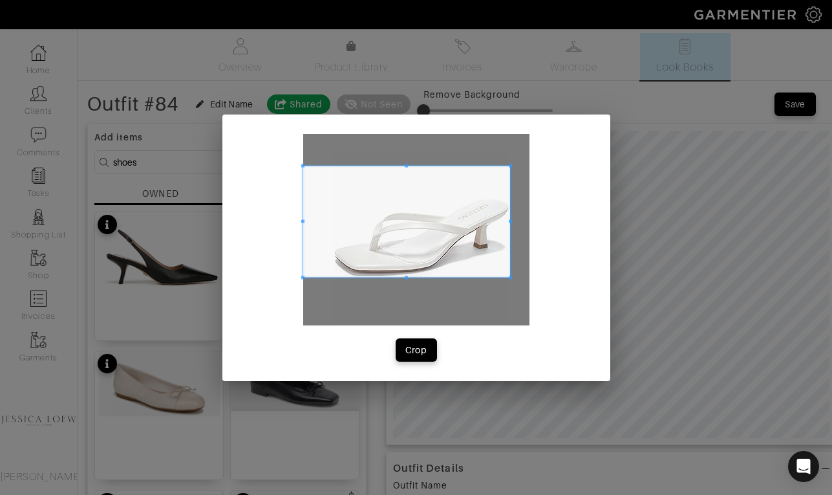
click at [511, 278] on span at bounding box center [510, 276] width 3 height 3
click at [334, 200] on span at bounding box center [332, 221] width 3 height 111
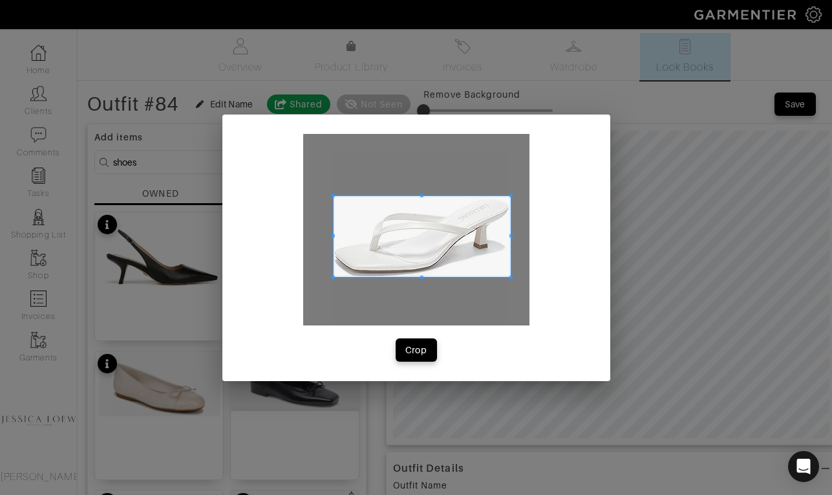
click at [422, 196] on span at bounding box center [421, 194] width 3 height 3
click at [413, 362] on div "Crop" at bounding box center [416, 247] width 388 height 266
click at [411, 352] on div "Crop" at bounding box center [416, 349] width 22 height 13
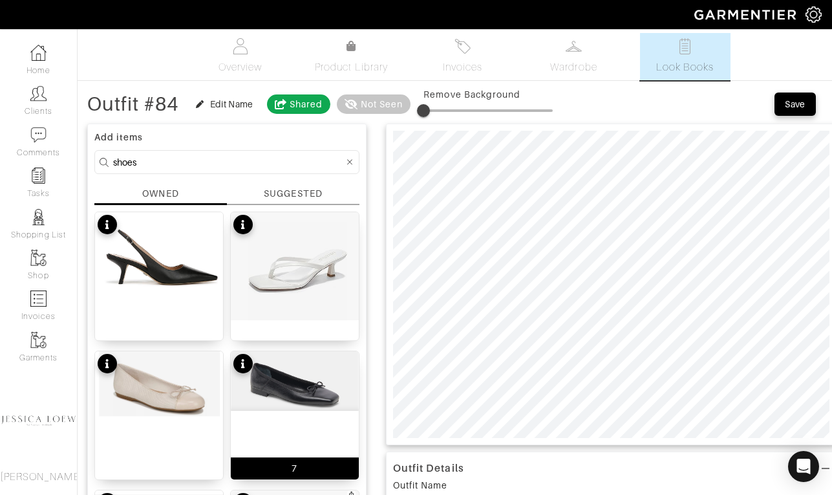
click at [295, 382] on img at bounding box center [295, 380] width 128 height 59
type input "10"
click at [438, 111] on span at bounding box center [436, 110] width 13 height 13
click at [219, 166] on input "shoes" at bounding box center [228, 162] width 231 height 16
type input "bag"
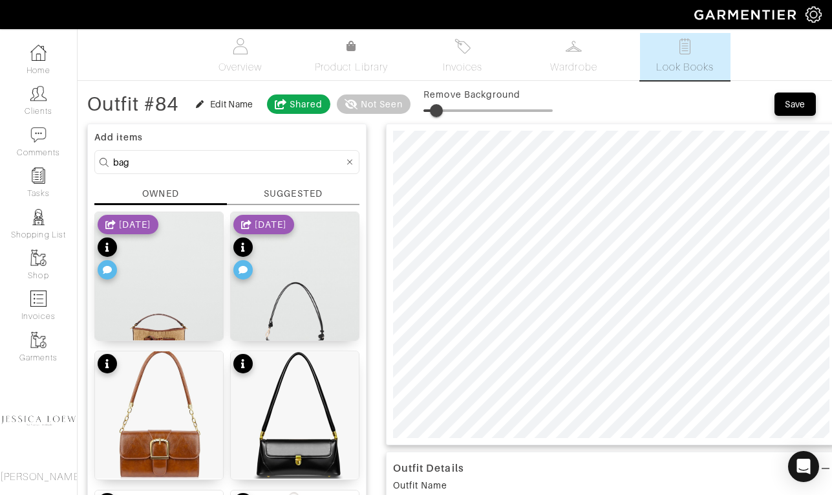
click at [290, 282] on div "[DATE]" at bounding box center [263, 249] width 61 height 68
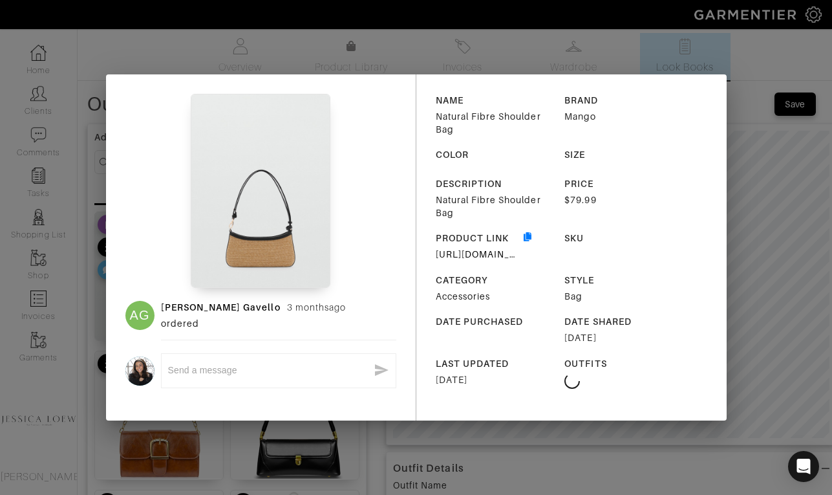
click at [800, 200] on div "AG Aubrey Gavello 3 months ago ordered x NAME Natural Fibre Shoulder Bag BRAND …" at bounding box center [416, 247] width 832 height 495
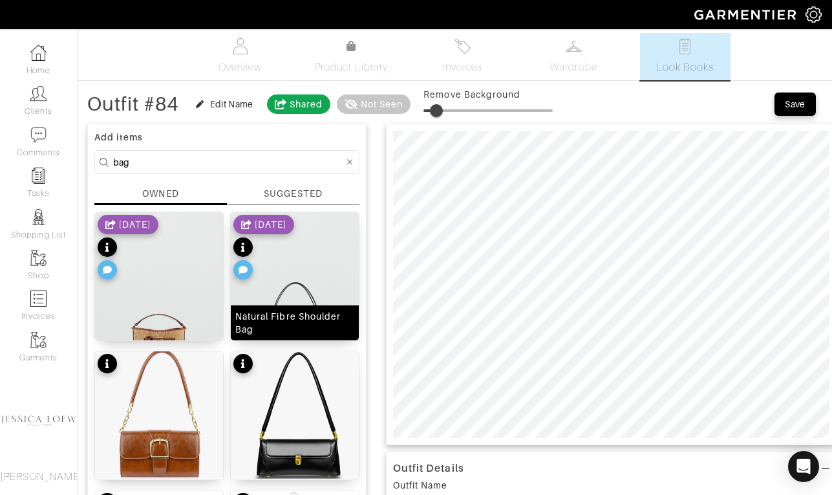
click at [287, 284] on img at bounding box center [295, 301] width 128 height 179
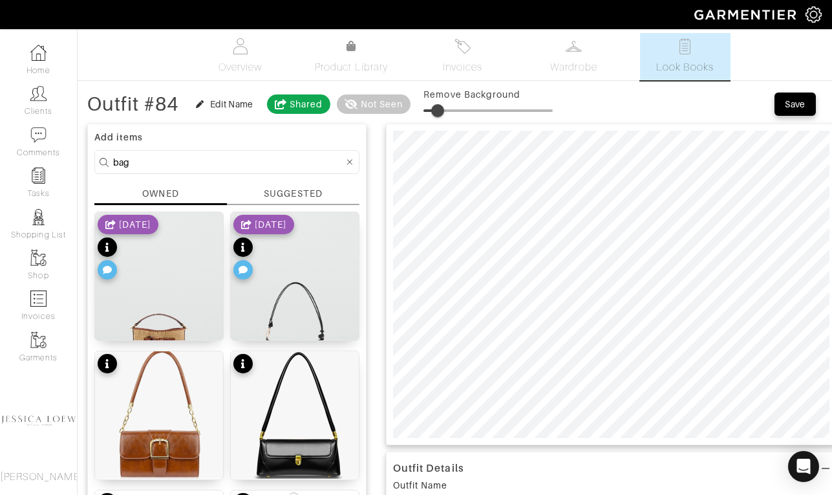
click at [440, 111] on span at bounding box center [437, 110] width 13 height 13
click at [446, 107] on span at bounding box center [443, 110] width 13 height 13
click at [775, 126] on div at bounding box center [611, 284] width 451 height 321
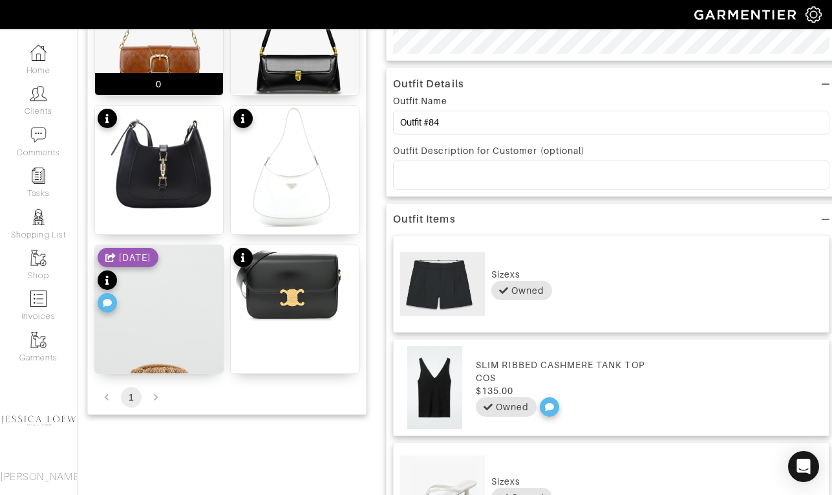
scroll to position [388, 0]
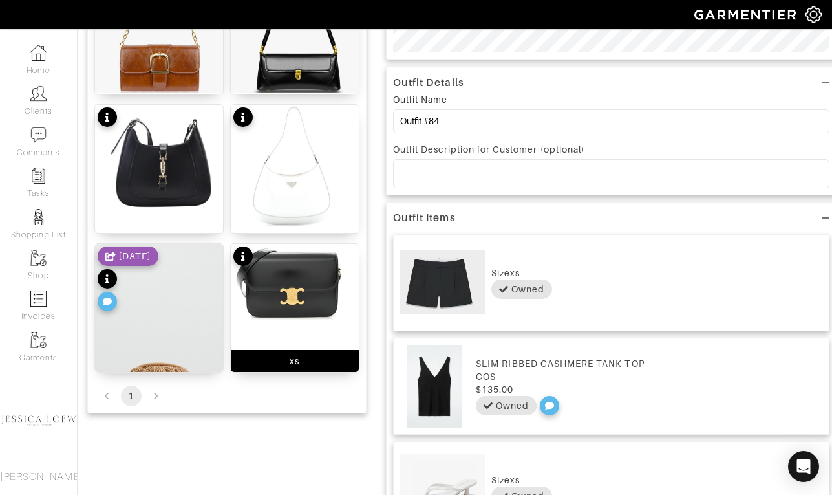
click at [298, 286] on img at bounding box center [295, 282] width 128 height 76
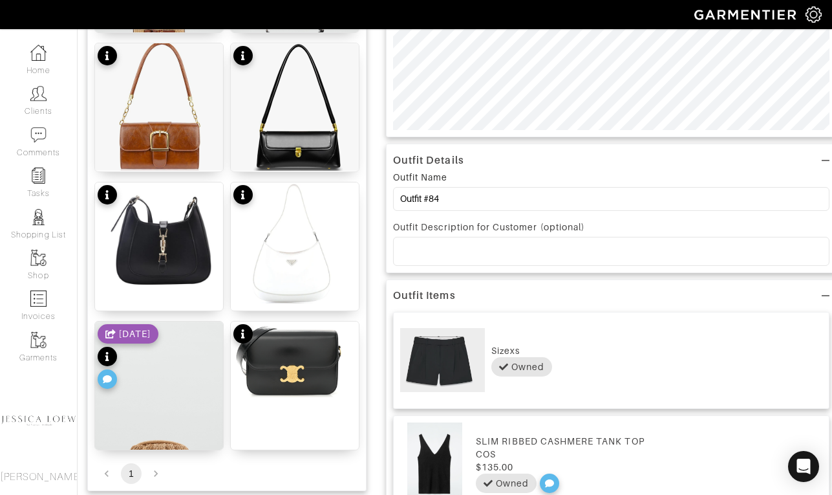
scroll to position [0, 0]
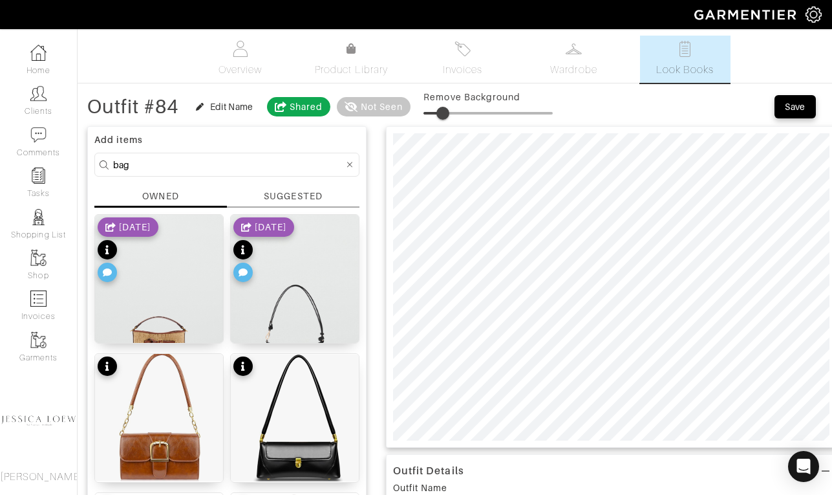
type input "16"
click at [447, 111] on span at bounding box center [444, 113] width 13 height 13
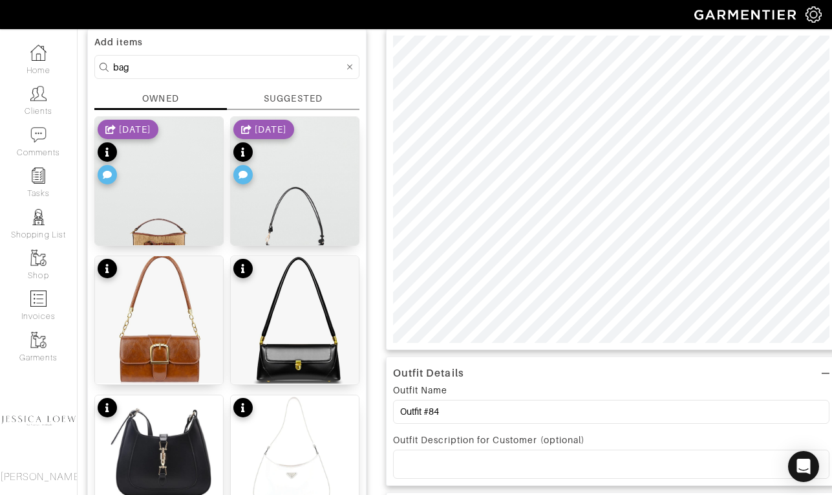
scroll to position [98, 0]
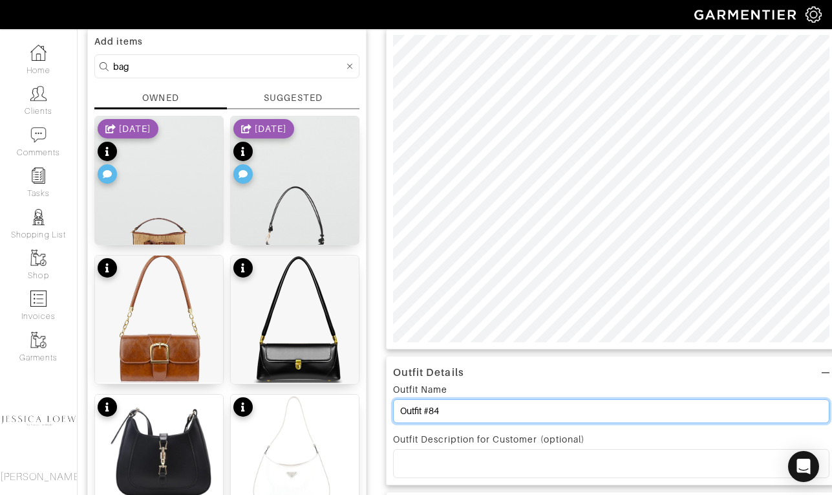
click at [451, 412] on input "Outfit #84" at bounding box center [611, 411] width 437 height 24
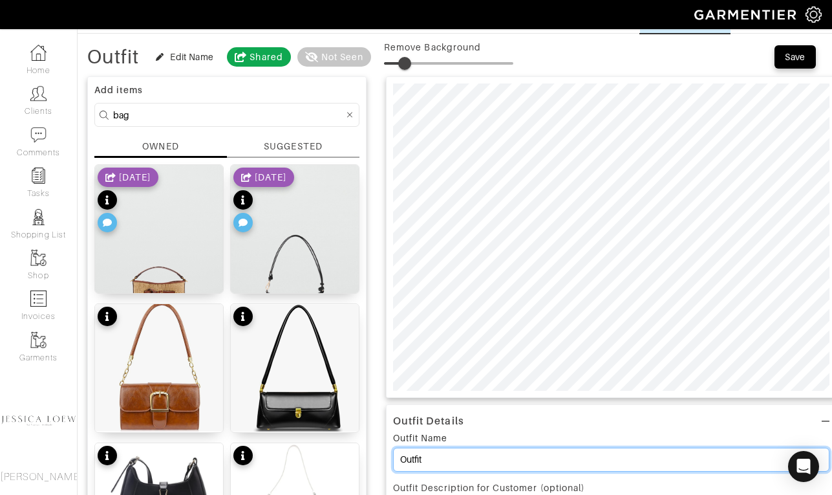
scroll to position [0, 0]
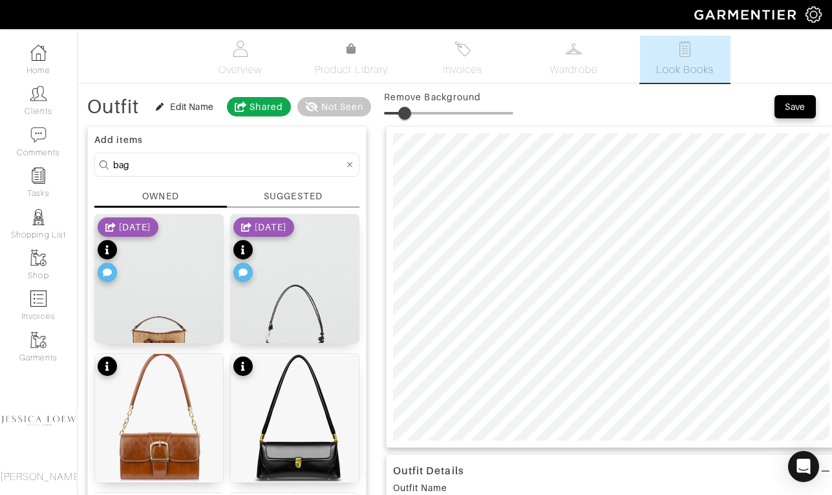
type input "Outfit"
click at [804, 106] on div "Save" at bounding box center [795, 106] width 21 height 13
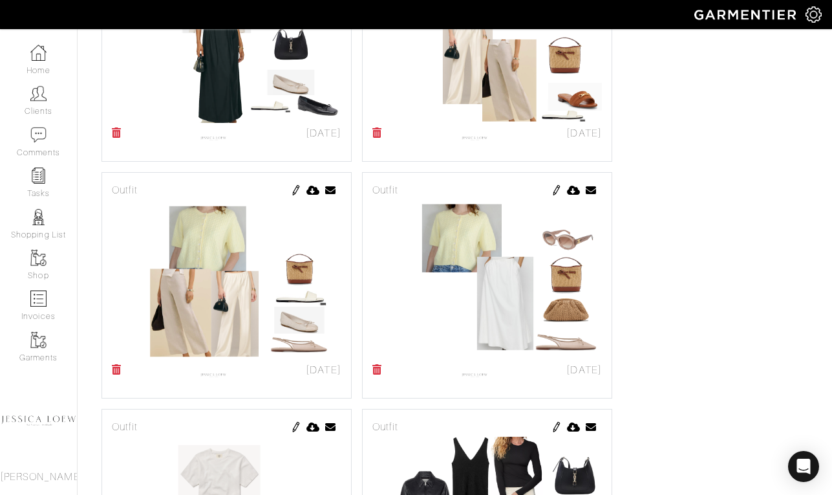
scroll to position [4885, 0]
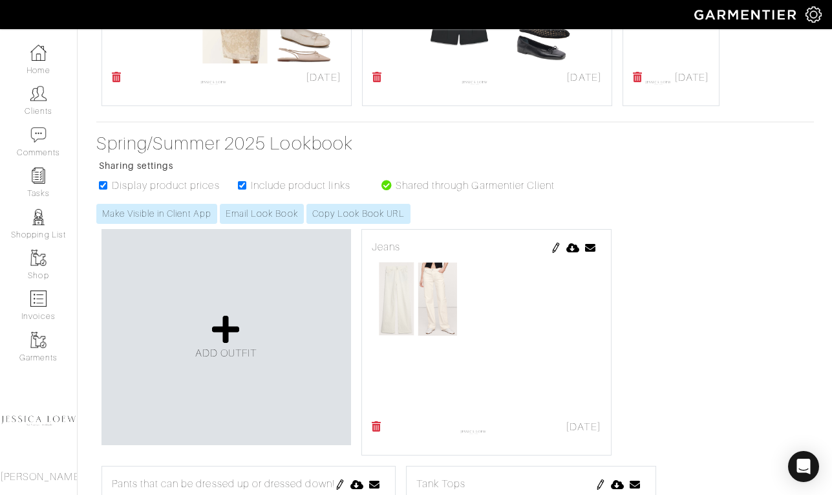
scroll to position [5863, 0]
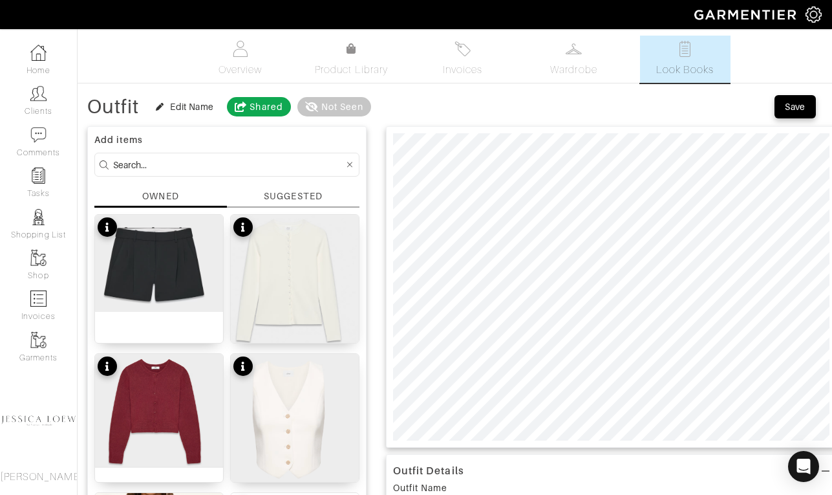
click at [200, 163] on input at bounding box center [228, 165] width 231 height 16
type input "belt"
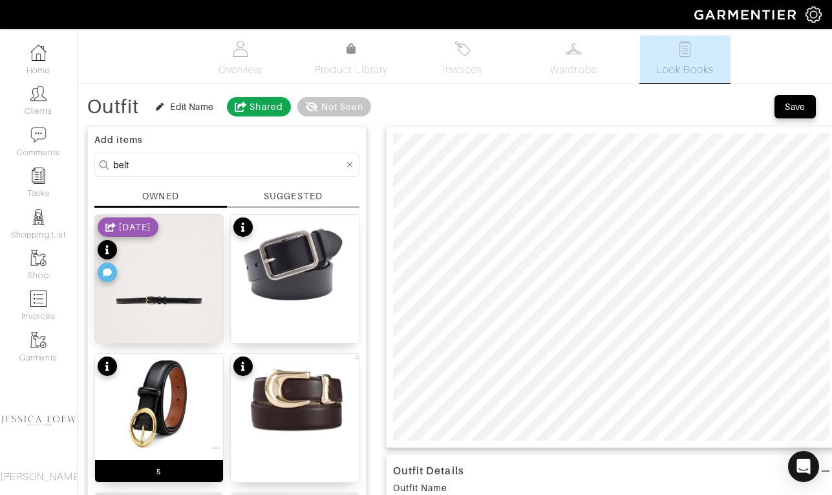
click at [140, 392] on img at bounding box center [159, 403] width 128 height 98
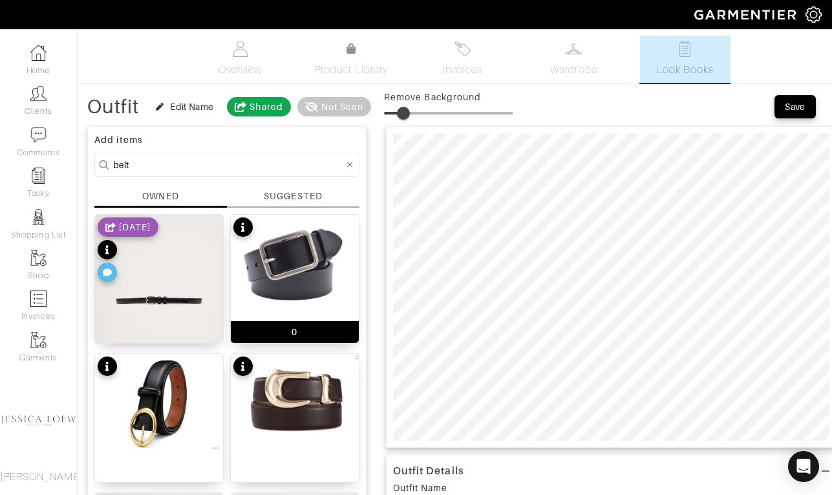
type input "16"
type input "21"
drag, startPoint x: 388, startPoint y: 112, endPoint x: 412, endPoint y: 116, distance: 24.4
click at [412, 116] on span at bounding box center [411, 113] width 13 height 13
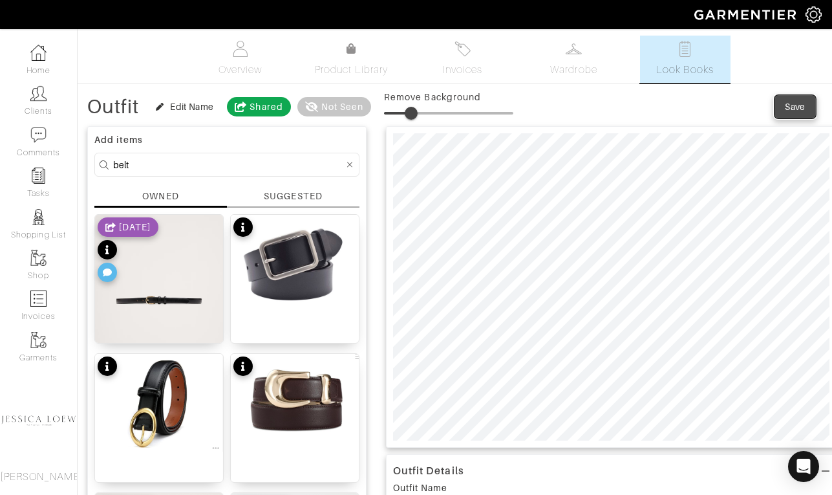
click at [802, 105] on div "Save" at bounding box center [795, 106] width 21 height 13
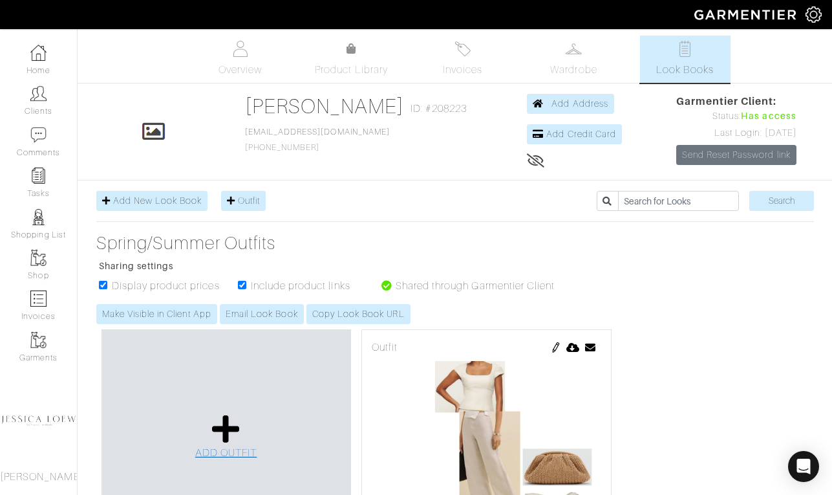
click at [230, 430] on icon at bounding box center [226, 428] width 28 height 31
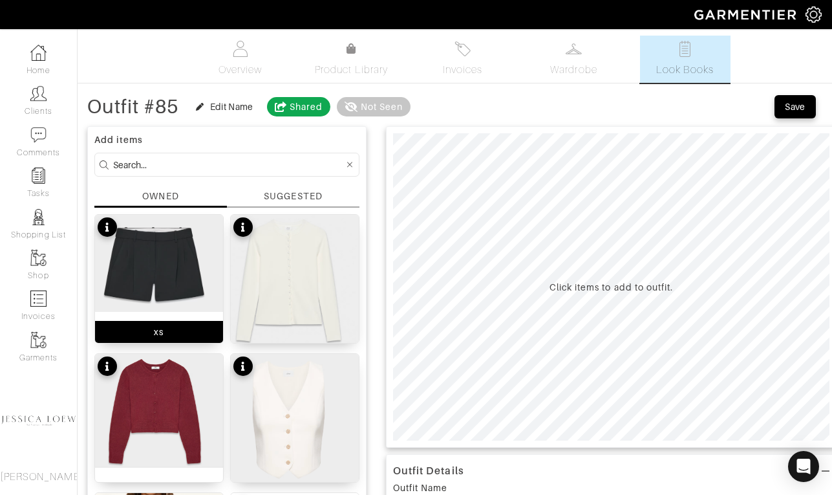
click at [155, 259] on img at bounding box center [159, 263] width 128 height 97
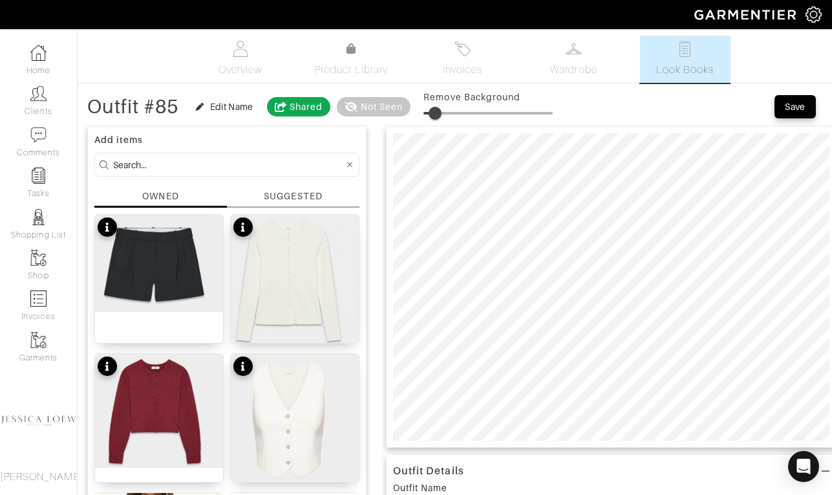
type input "10"
click at [438, 114] on span at bounding box center [436, 113] width 13 height 13
click at [243, 172] on input at bounding box center [228, 165] width 231 height 16
type input "cardigan"
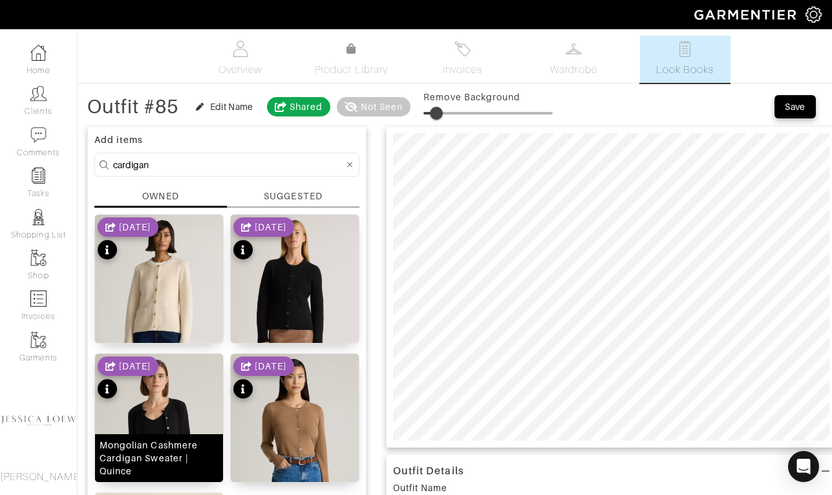
click at [136, 420] on img at bounding box center [159, 434] width 128 height 161
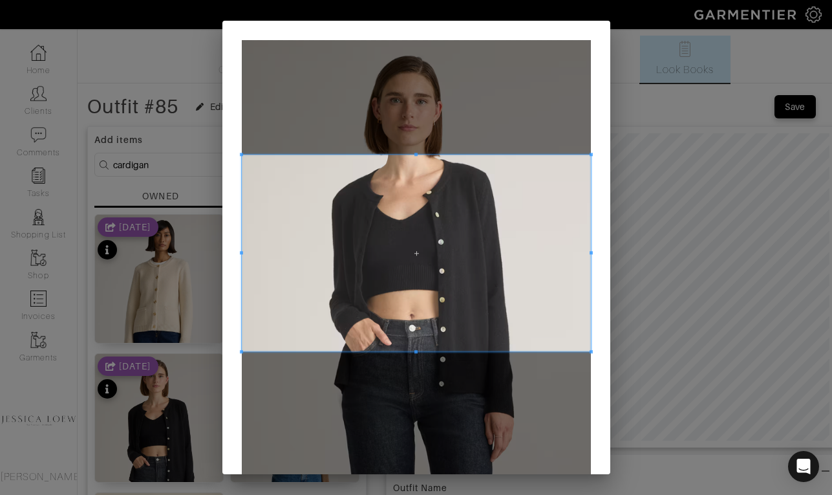
click at [455, 230] on span at bounding box center [416, 253] width 349 height 197
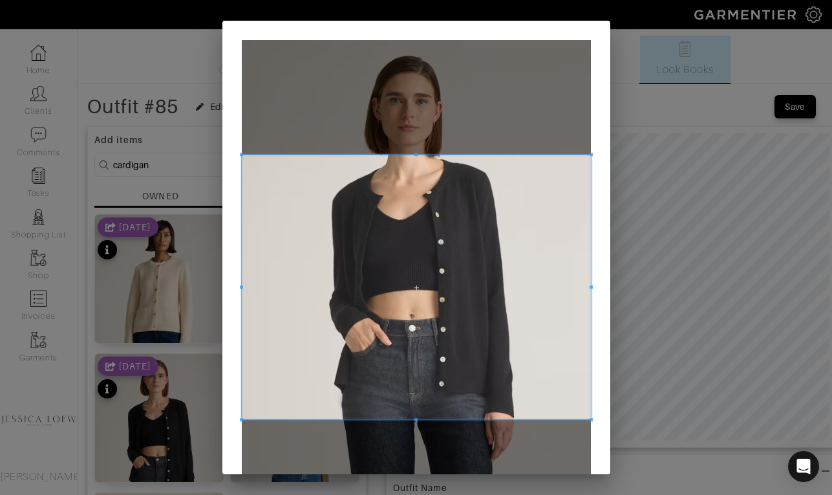
click at [423, 419] on div at bounding box center [416, 287] width 349 height 265
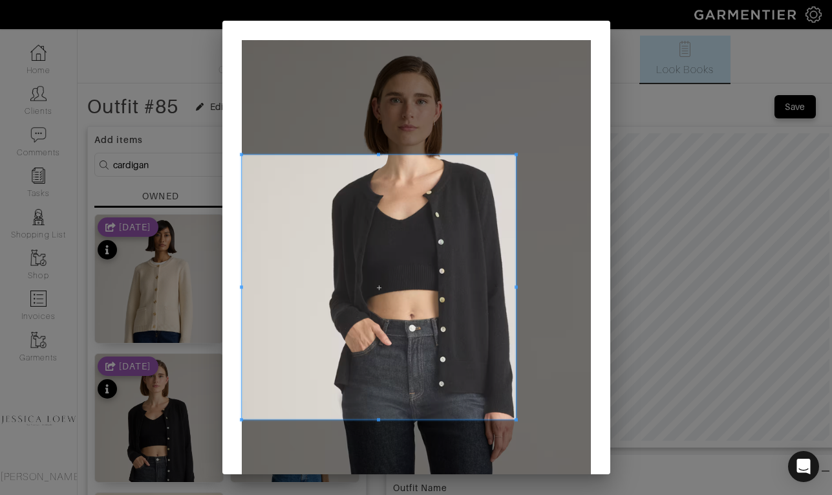
click at [515, 307] on div at bounding box center [379, 287] width 274 height 265
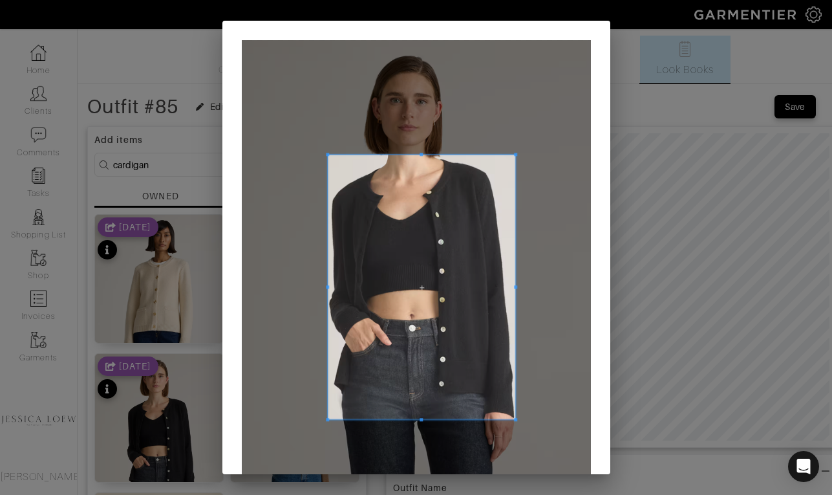
click at [328, 290] on div at bounding box center [422, 287] width 188 height 265
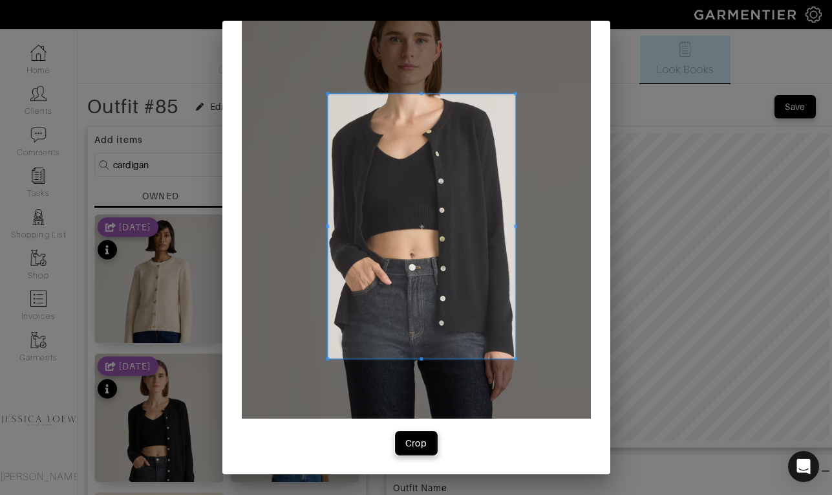
click at [411, 442] on div "Crop" at bounding box center [416, 443] width 22 height 13
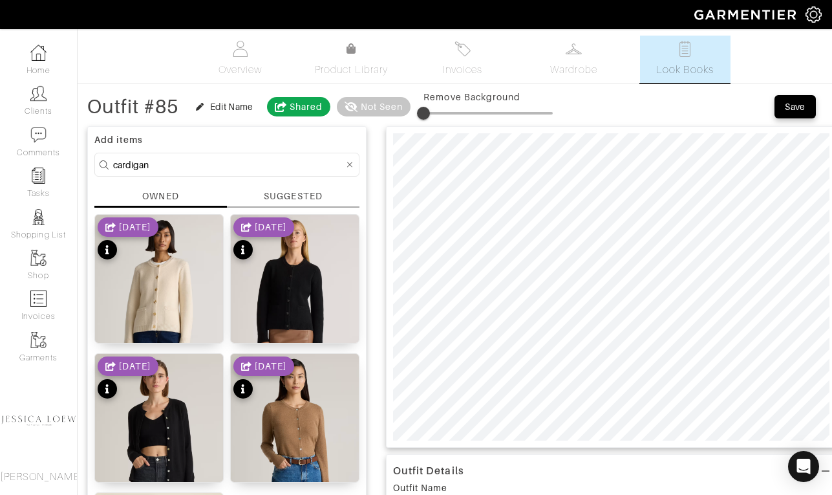
type input "10"
click at [160, 166] on input "cardigan" at bounding box center [228, 165] width 231 height 16
type input "belt"
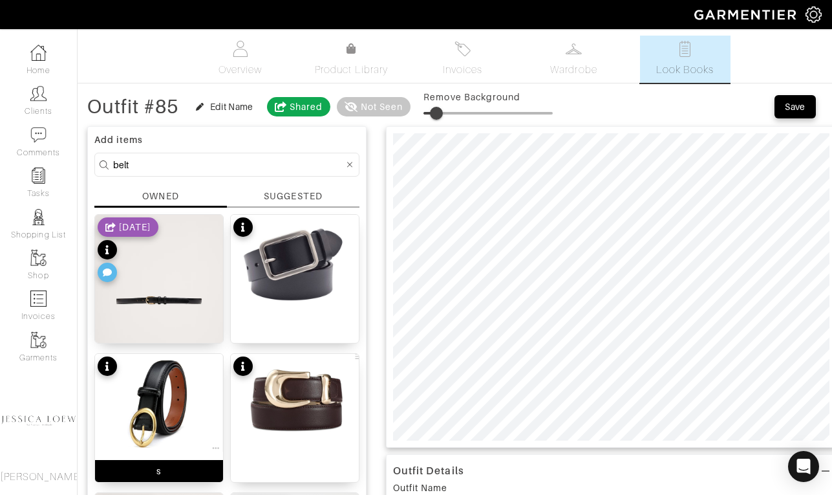
click at [177, 363] on img at bounding box center [159, 403] width 128 height 98
type input "18"
drag, startPoint x: 436, startPoint y: 113, endPoint x: 449, endPoint y: 114, distance: 13.6
click at [449, 114] on span at bounding box center [446, 113] width 13 height 13
click at [285, 170] on input "belt" at bounding box center [228, 165] width 231 height 16
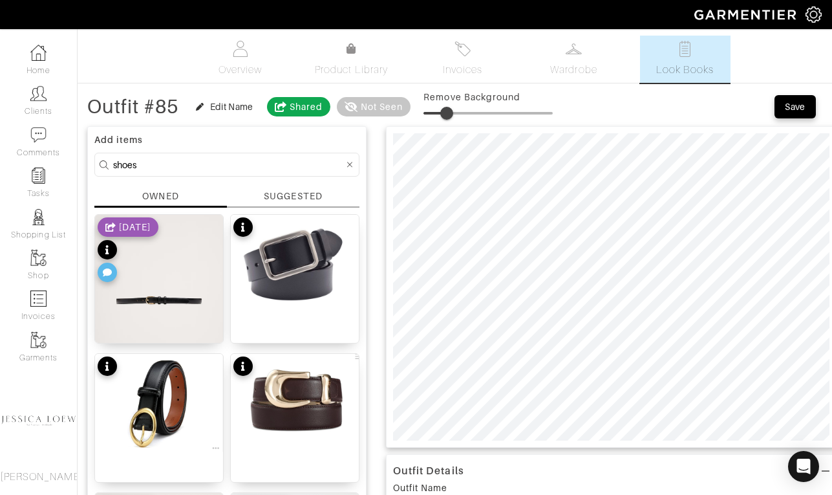
type input "shoes"
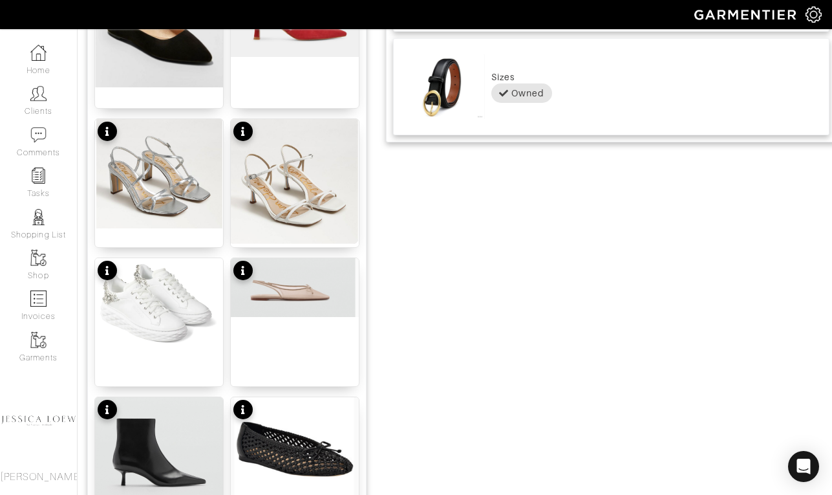
scroll to position [795, 0]
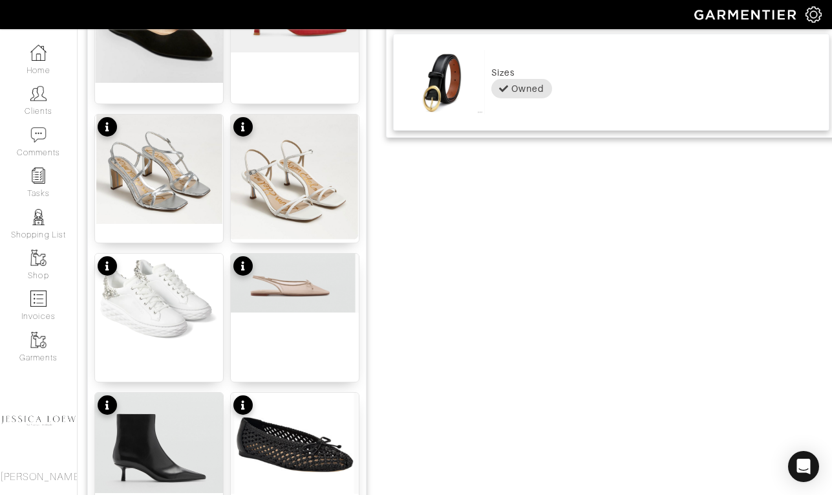
click at [296, 435] on img at bounding box center [295, 443] width 128 height 101
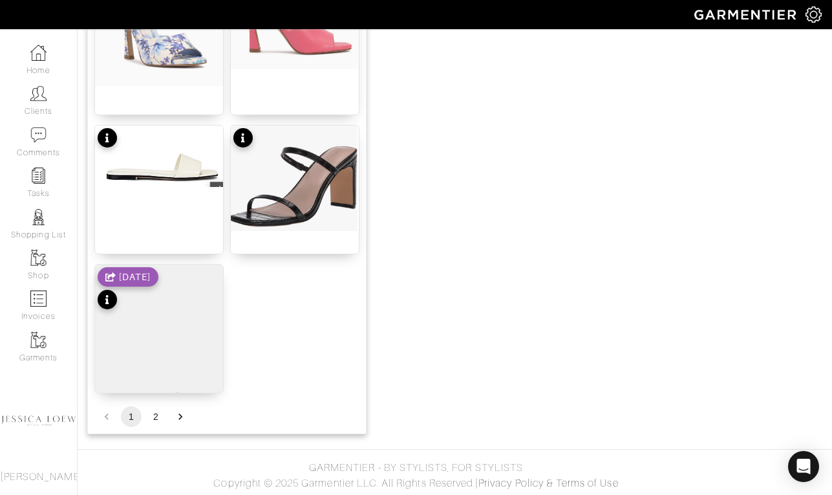
scroll to position [1617, 0]
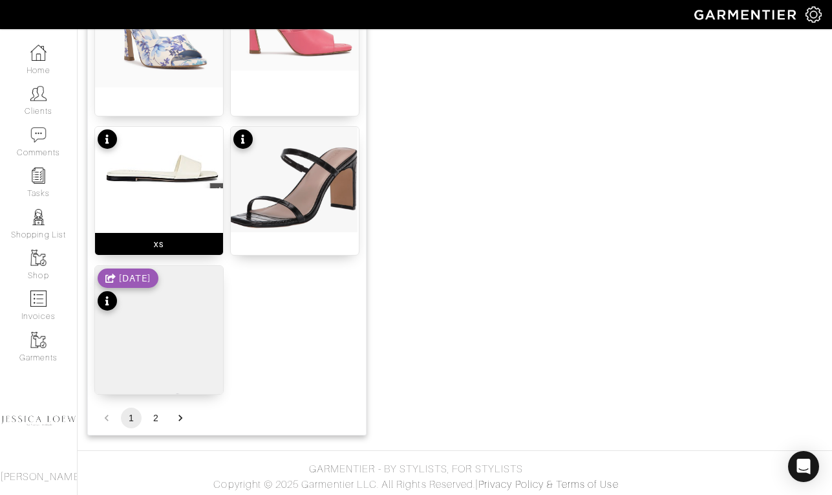
click at [186, 207] on div "xs" at bounding box center [158, 190] width 129 height 129
click at [155, 421] on button "2" at bounding box center [156, 417] width 21 height 21
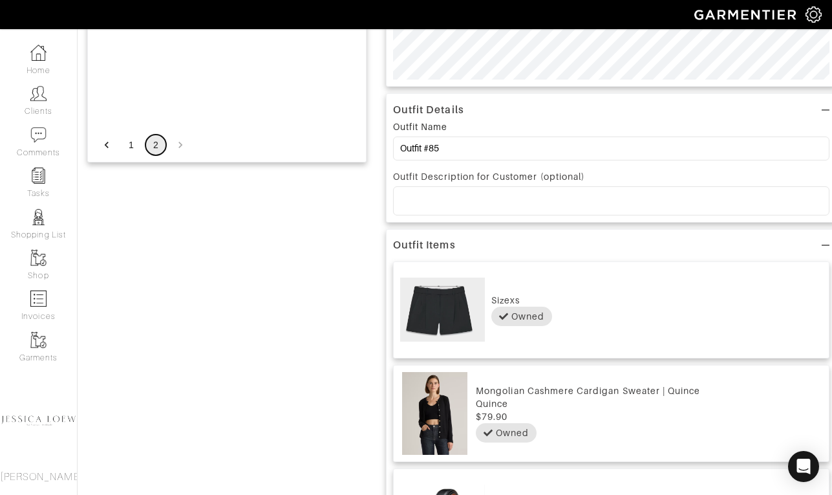
scroll to position [367, 0]
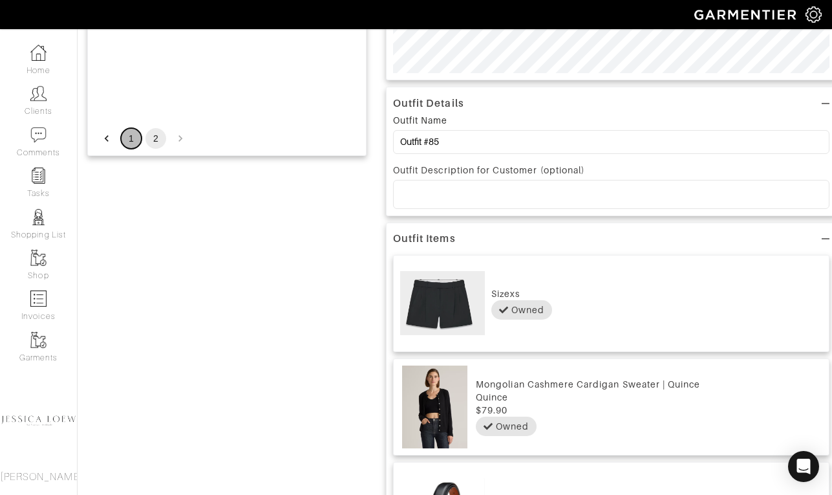
click at [130, 140] on button "1" at bounding box center [131, 138] width 21 height 21
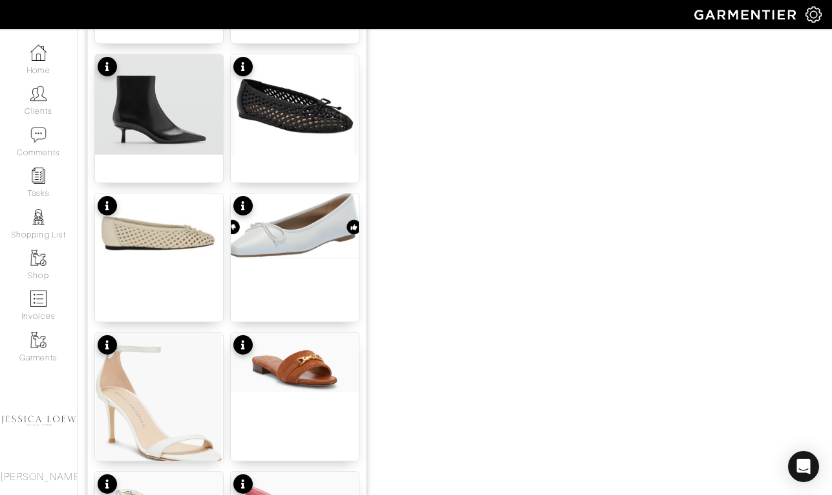
scroll to position [1620, 0]
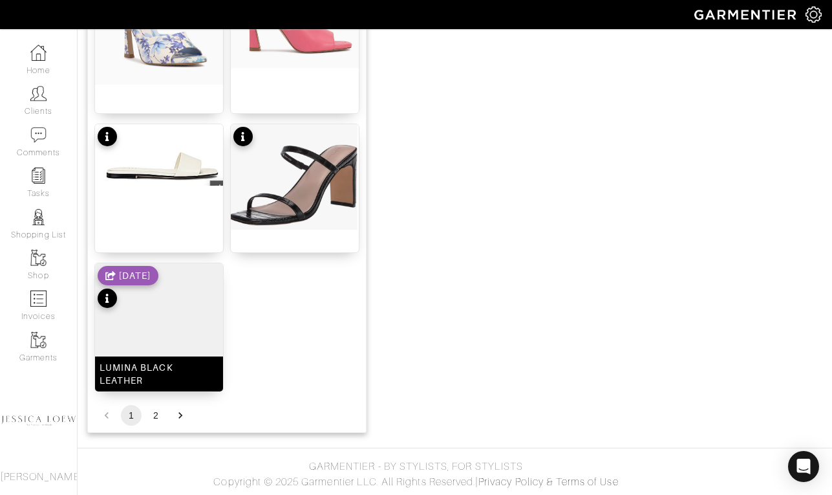
click at [191, 296] on img at bounding box center [159, 343] width 128 height 160
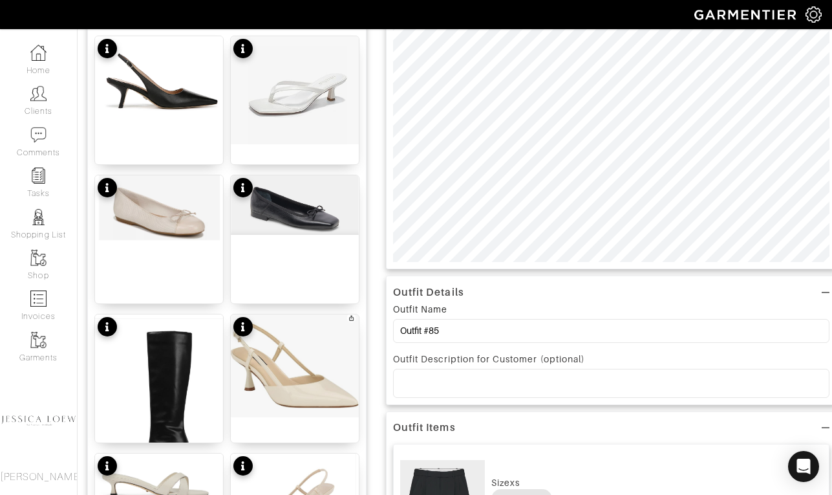
scroll to position [0, 0]
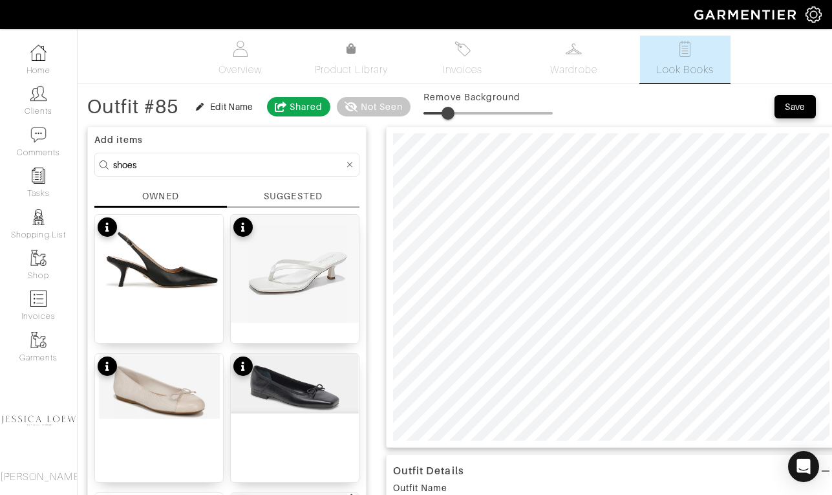
type input "21"
click at [453, 117] on span at bounding box center [450, 113] width 13 height 13
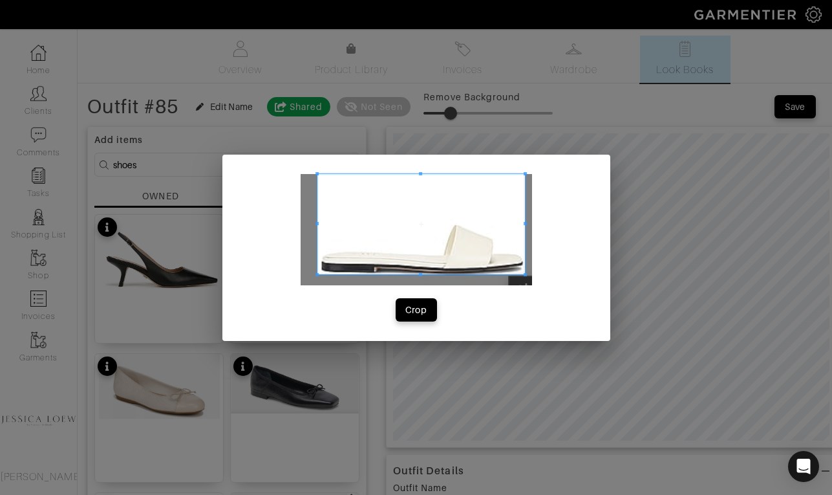
click at [524, 274] on span at bounding box center [525, 274] width 3 height 3
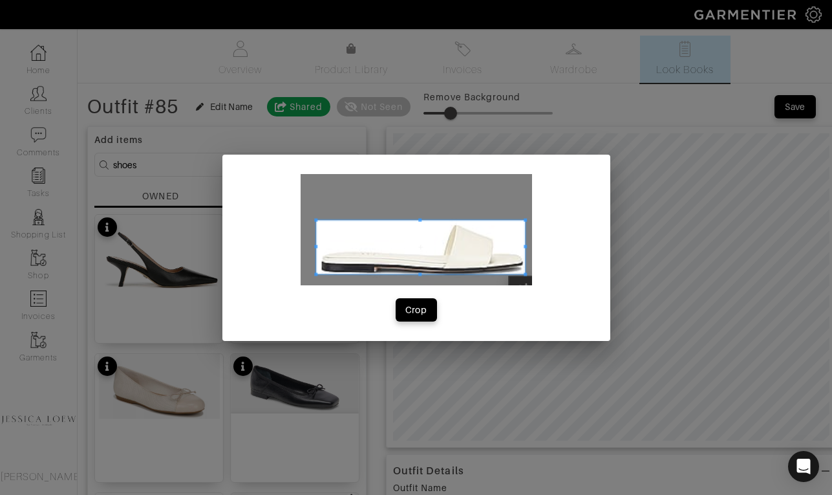
click at [316, 219] on span at bounding box center [315, 219] width 3 height 3
click at [417, 312] on div "Crop" at bounding box center [416, 309] width 22 height 13
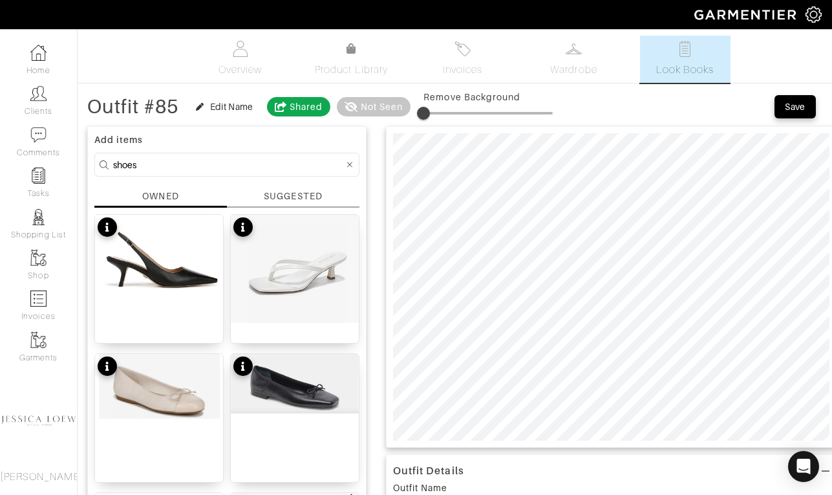
type input "21"
click at [442, 111] on span at bounding box center [488, 112] width 129 height 19
type input "18"
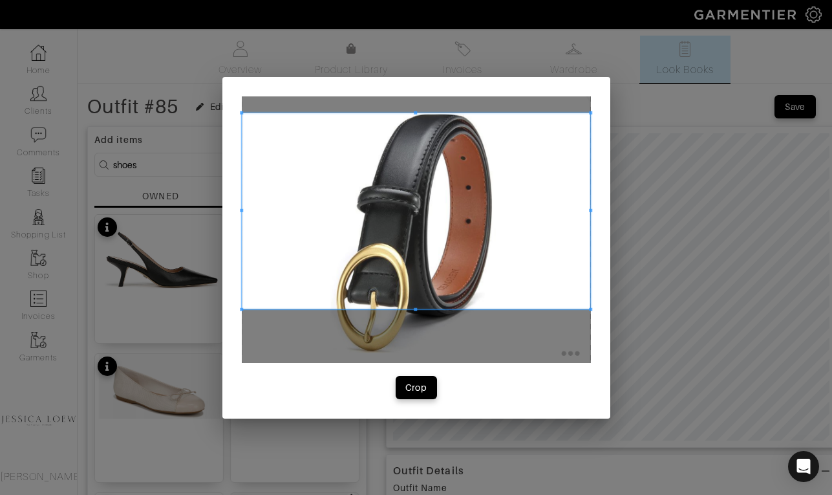
click at [391, 163] on span at bounding box center [416, 211] width 349 height 196
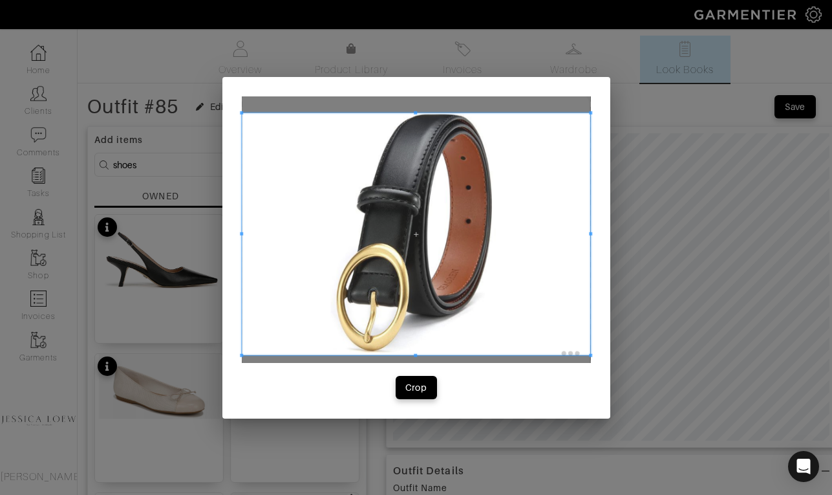
click at [407, 354] on div at bounding box center [416, 234] width 349 height 243
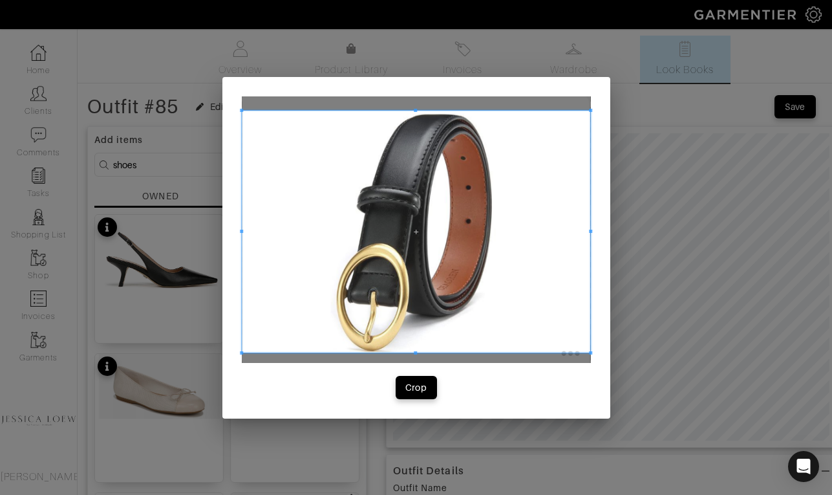
click at [502, 236] on span at bounding box center [416, 231] width 349 height 243
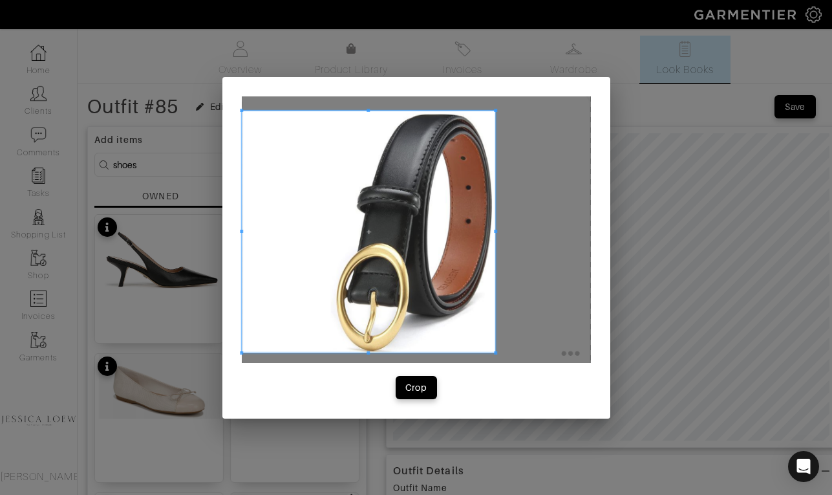
click at [495, 248] on div at bounding box center [369, 231] width 254 height 243
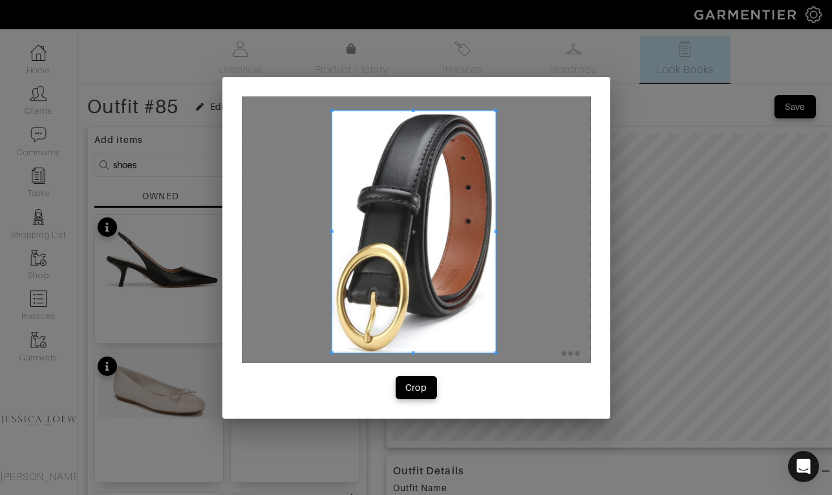
click at [333, 244] on div at bounding box center [414, 231] width 164 height 243
click at [418, 383] on div "Crop" at bounding box center [416, 387] width 22 height 13
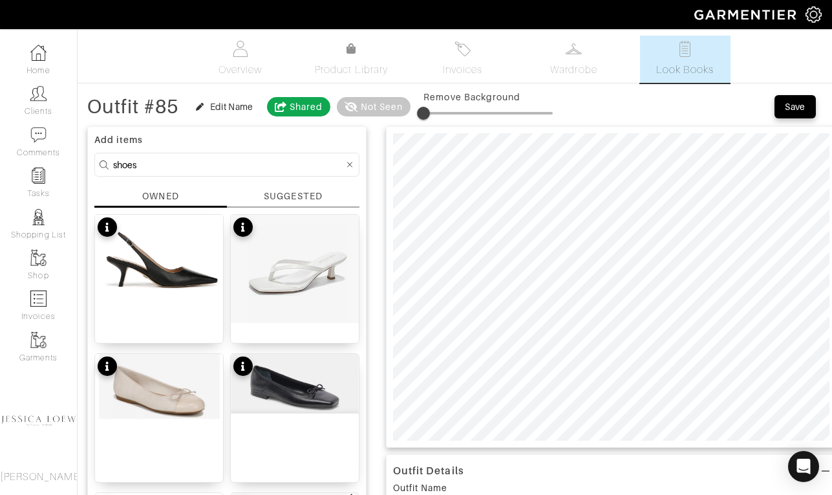
click at [285, 163] on input "shoes" at bounding box center [228, 165] width 231 height 16
type input "bag"
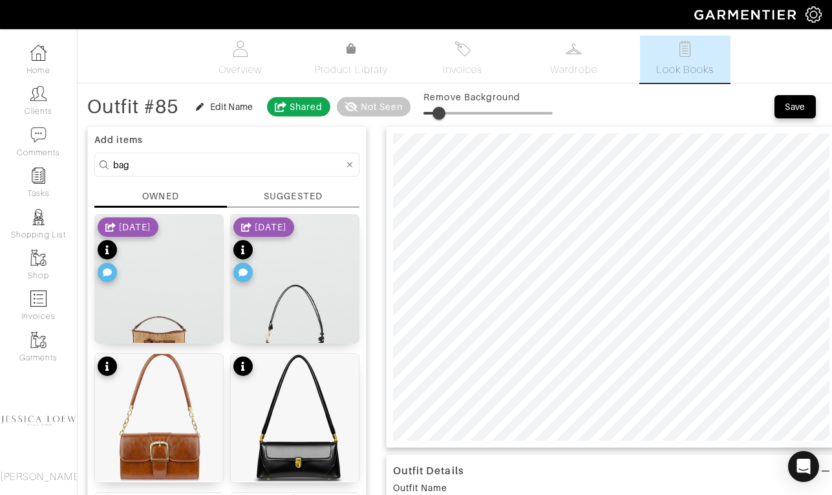
type input "21"
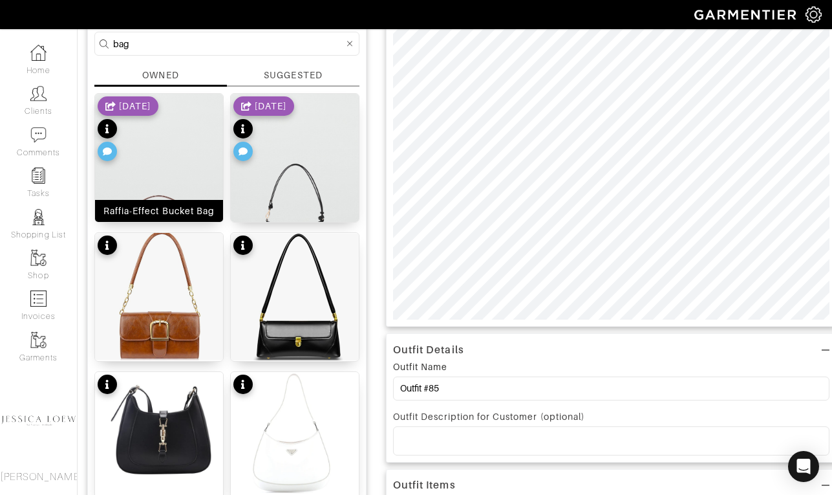
scroll to position [122, 0]
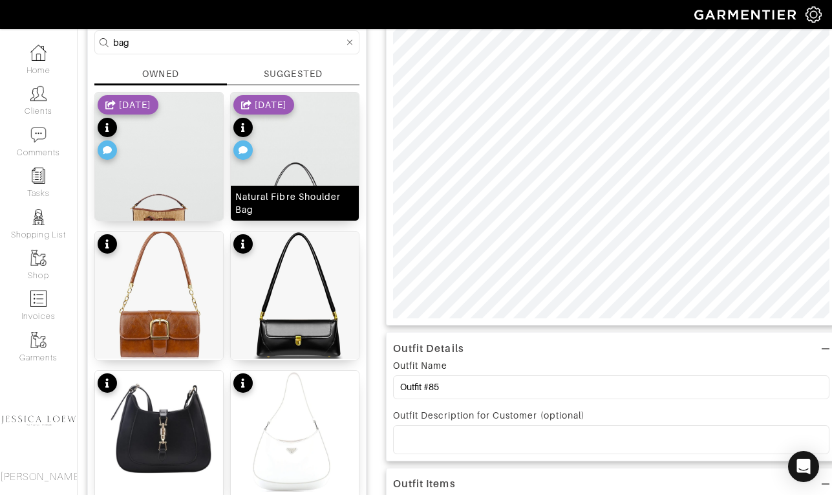
click at [300, 164] on img at bounding box center [295, 181] width 128 height 179
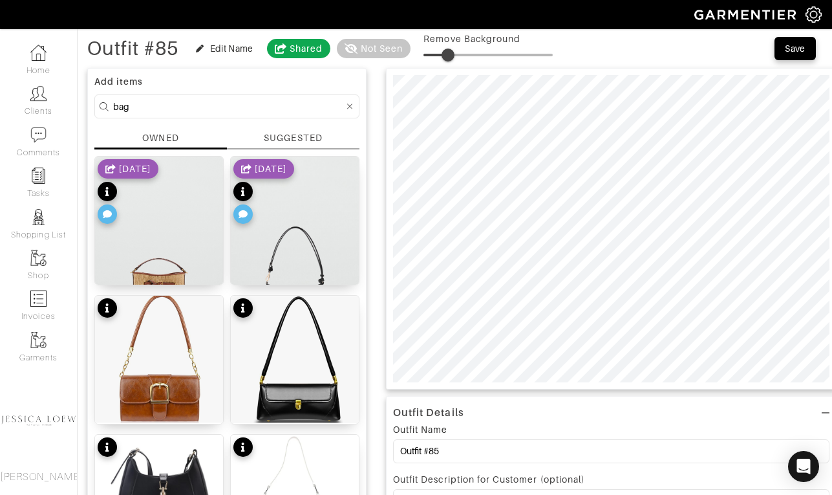
drag, startPoint x: 436, startPoint y: 53, endPoint x: 451, endPoint y: 58, distance: 15.5
click at [451, 58] on span at bounding box center [448, 55] width 13 height 13
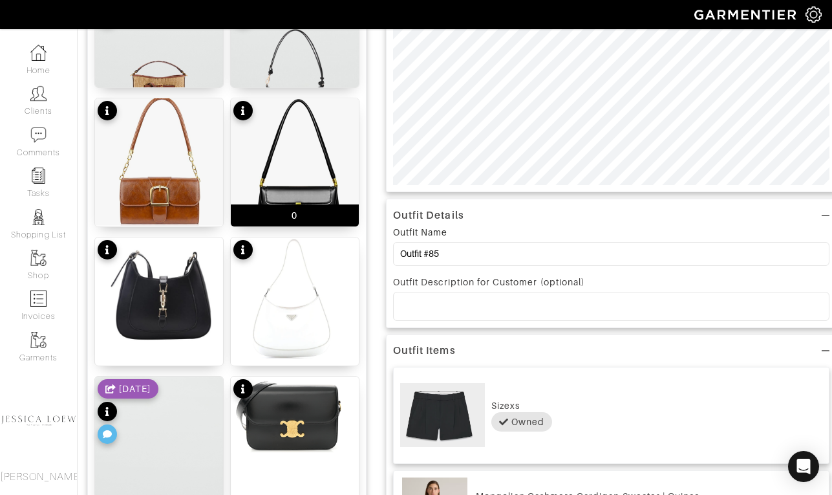
scroll to position [281, 0]
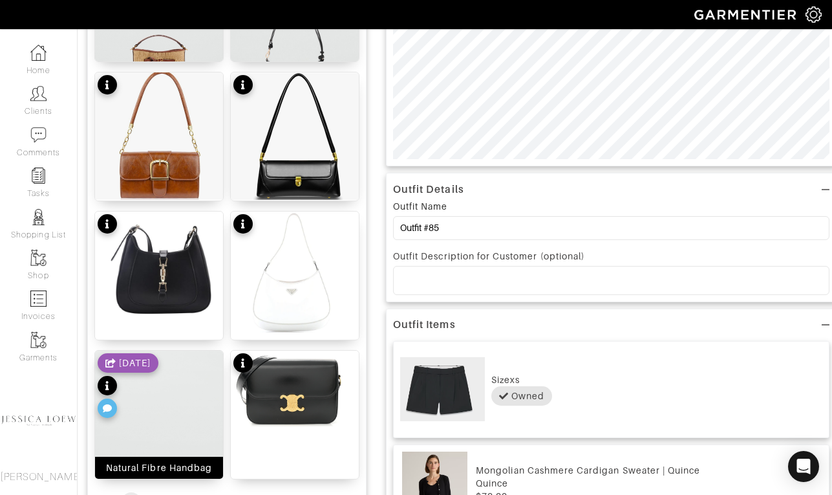
click at [181, 400] on img at bounding box center [159, 440] width 128 height 179
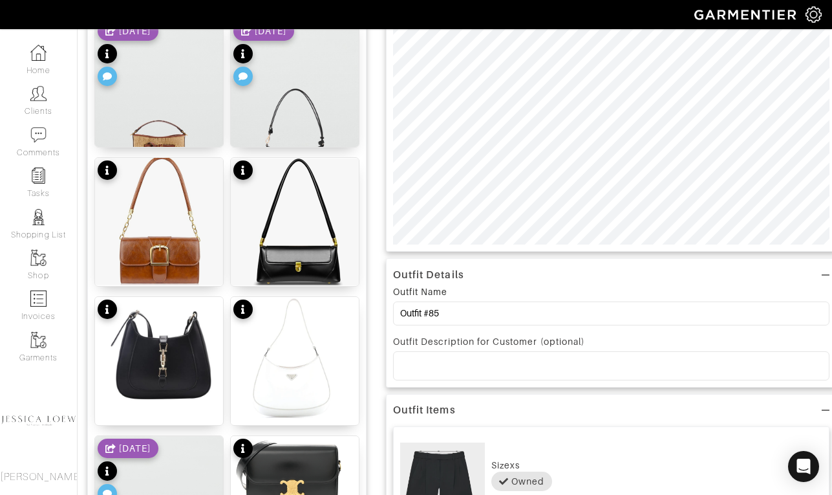
scroll to position [0, 0]
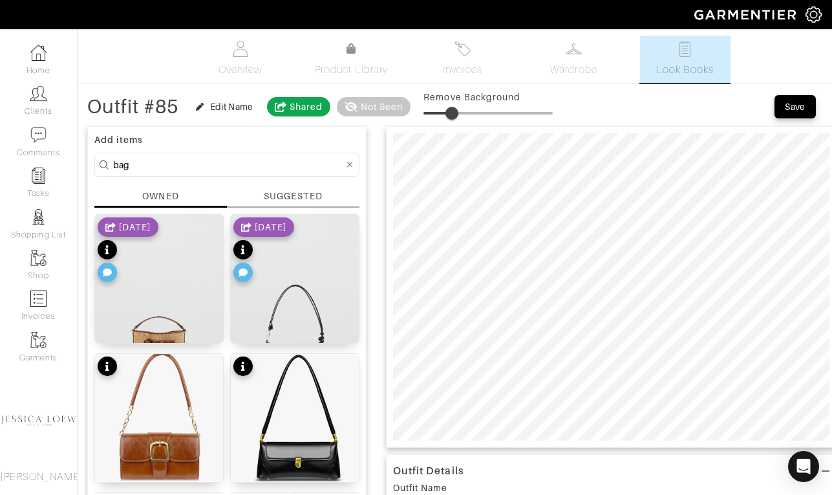
click at [454, 109] on span at bounding box center [452, 113] width 13 height 13
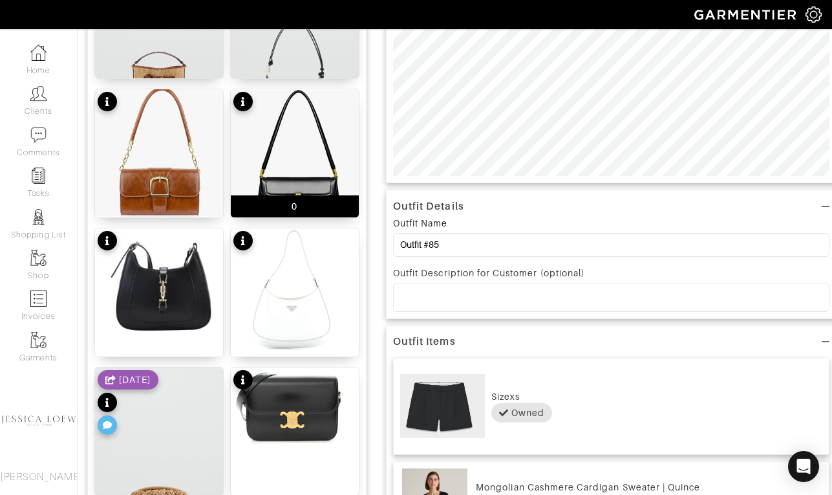
scroll to position [271, 0]
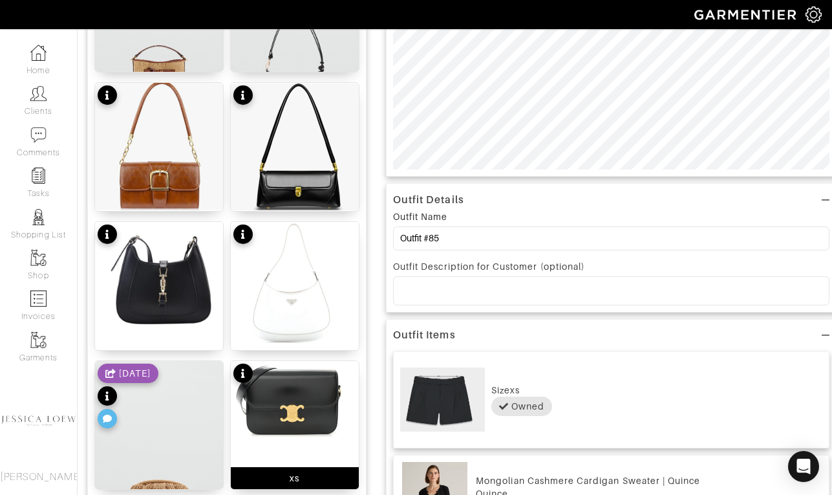
click at [303, 393] on img at bounding box center [295, 399] width 128 height 76
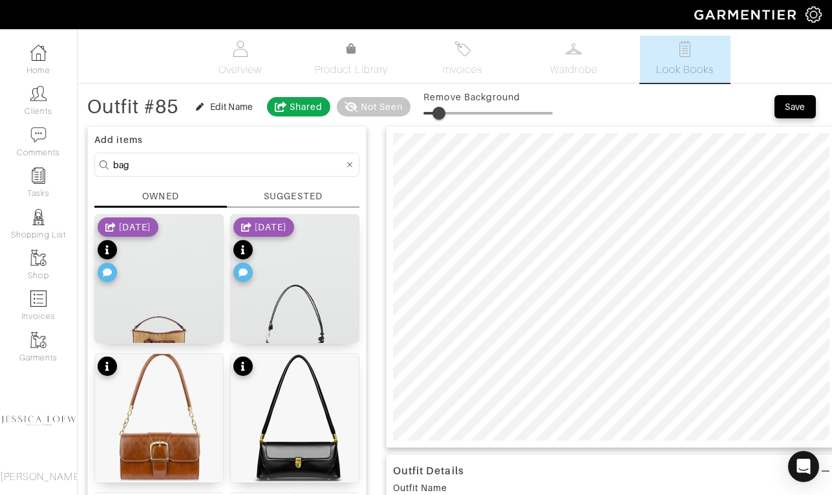
type input "15"
click at [445, 113] on span at bounding box center [443, 113] width 13 height 13
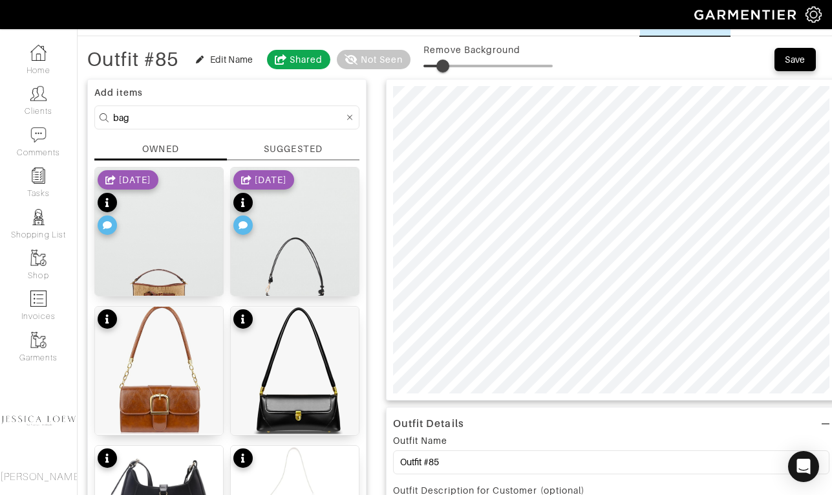
scroll to position [49, 0]
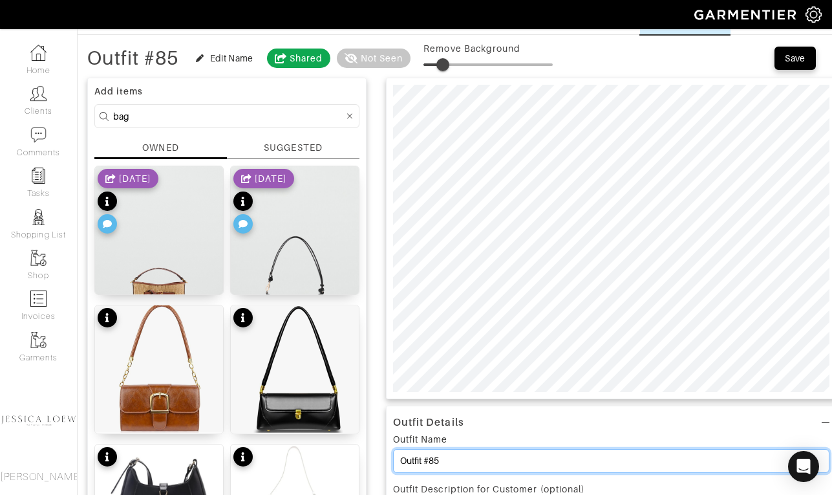
click at [454, 458] on input "Outfit #85" at bounding box center [611, 461] width 437 height 24
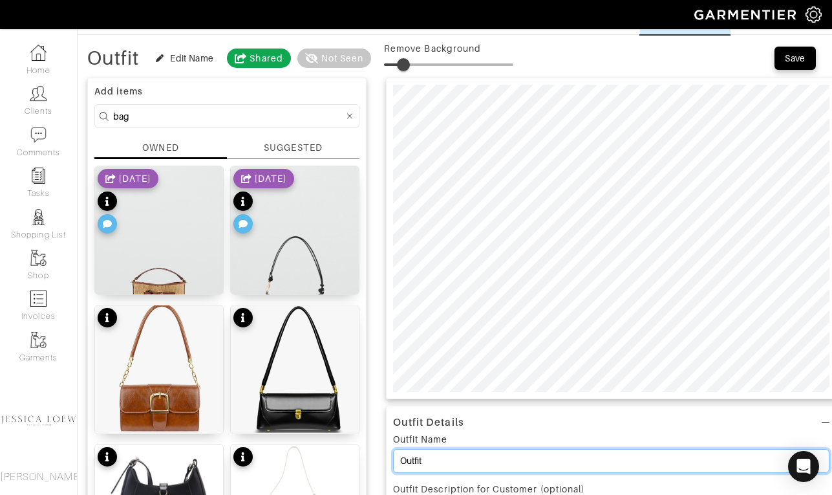
type input "Outfit"
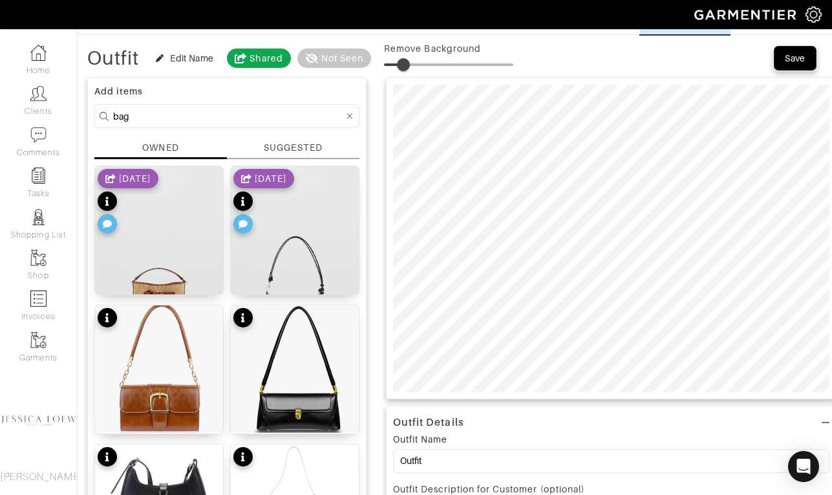
click at [794, 63] on div "Save" at bounding box center [795, 58] width 21 height 13
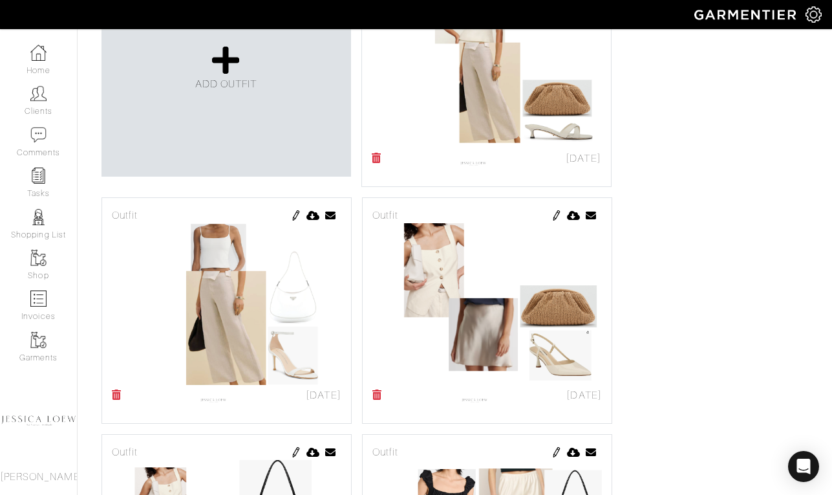
scroll to position [290, 0]
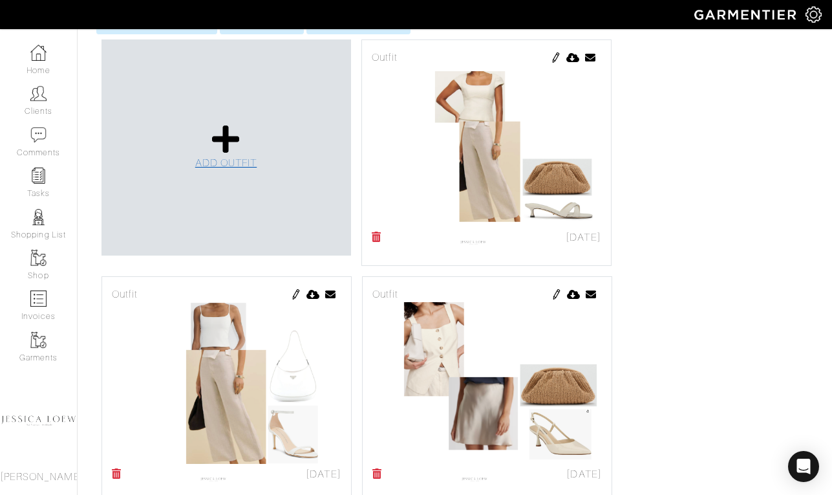
click at [225, 138] on icon at bounding box center [226, 139] width 28 height 31
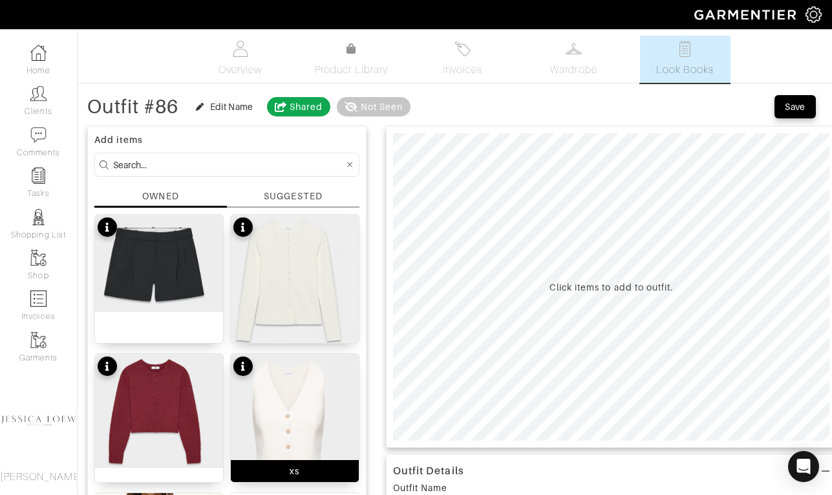
click at [308, 401] on img at bounding box center [295, 421] width 128 height 134
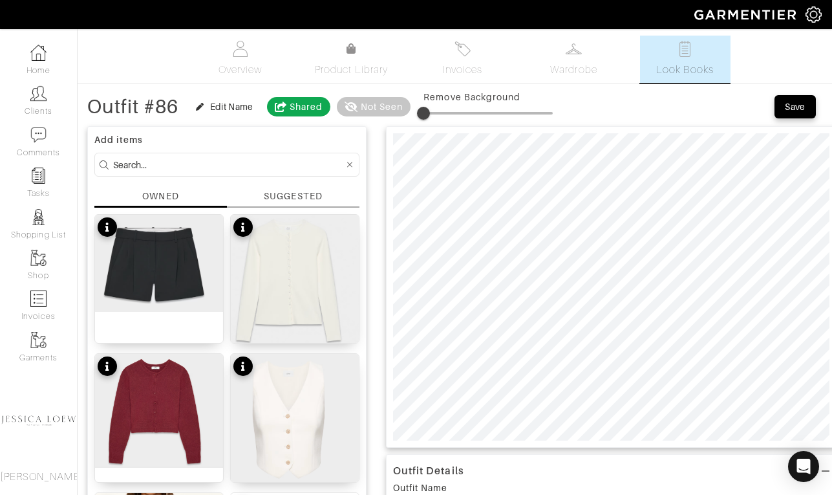
click at [281, 167] on input at bounding box center [228, 165] width 231 height 16
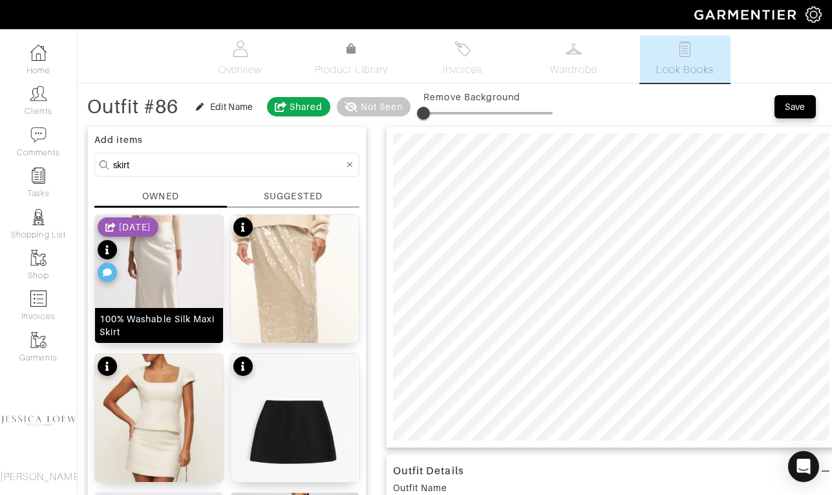
click at [189, 274] on img at bounding box center [159, 296] width 128 height 163
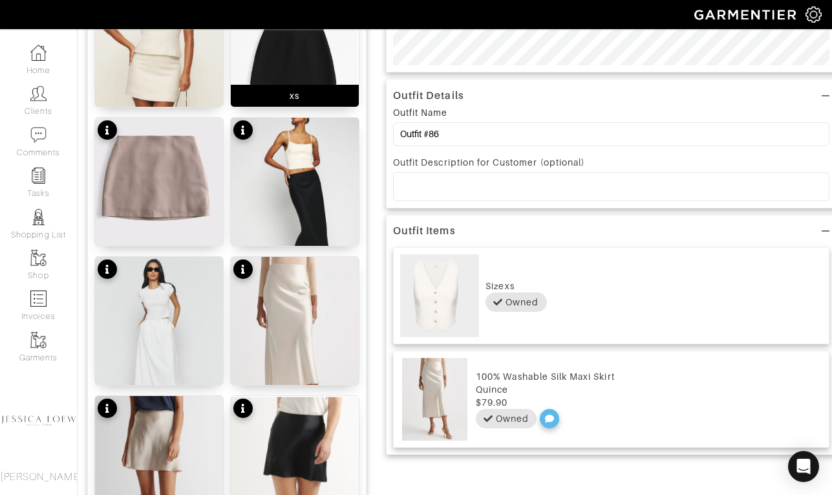
scroll to position [376, 0]
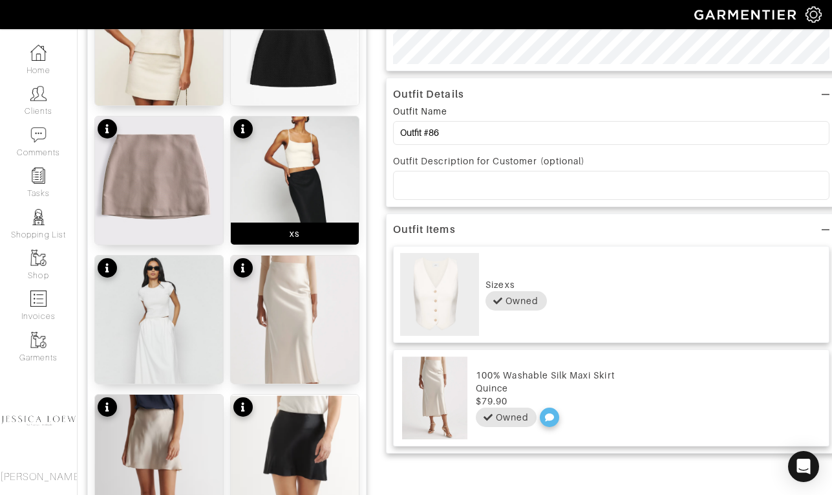
click at [316, 158] on img at bounding box center [295, 204] width 128 height 177
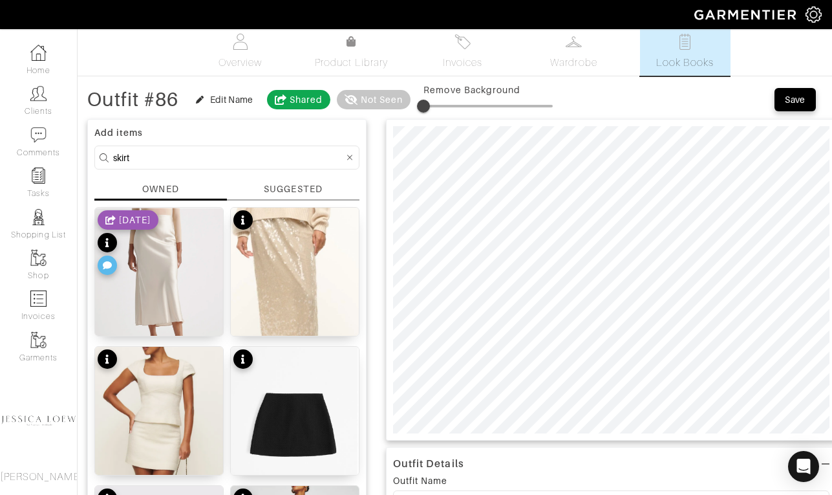
scroll to position [0, 0]
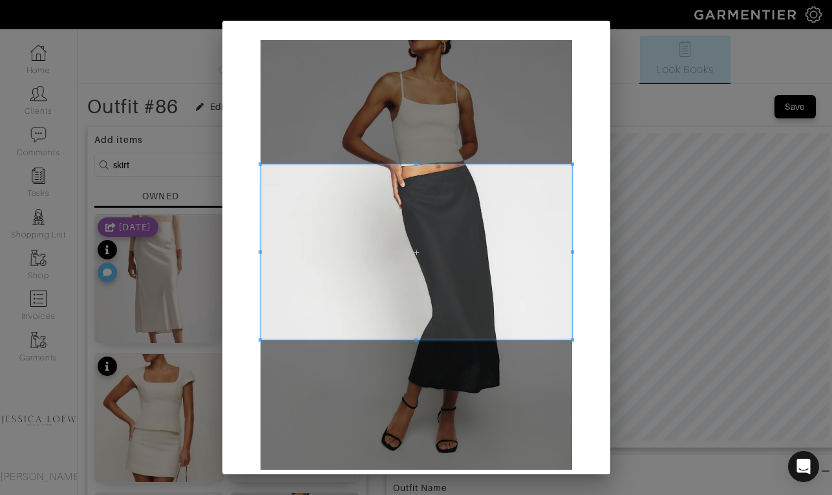
click at [455, 252] on span at bounding box center [417, 251] width 312 height 175
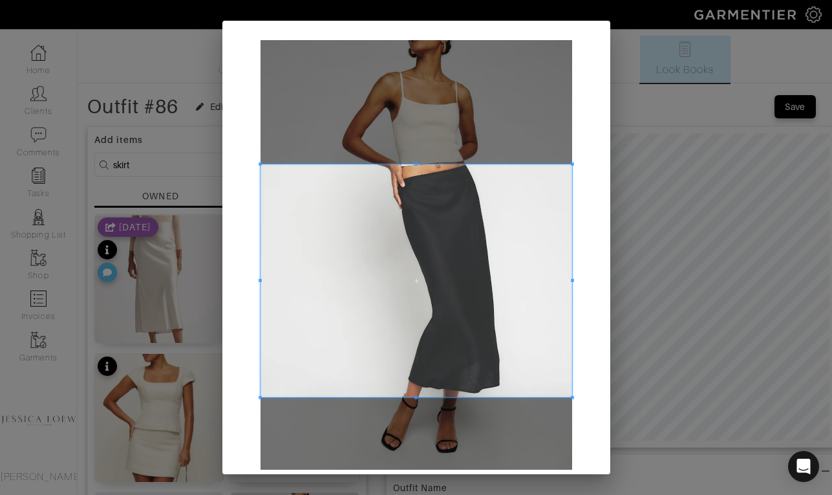
click at [427, 397] on div at bounding box center [417, 280] width 312 height 233
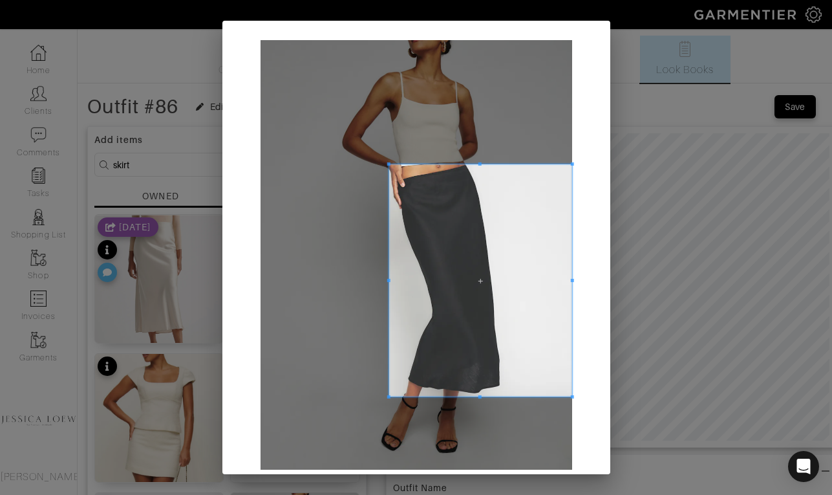
click at [387, 283] on span at bounding box center [388, 280] width 3 height 232
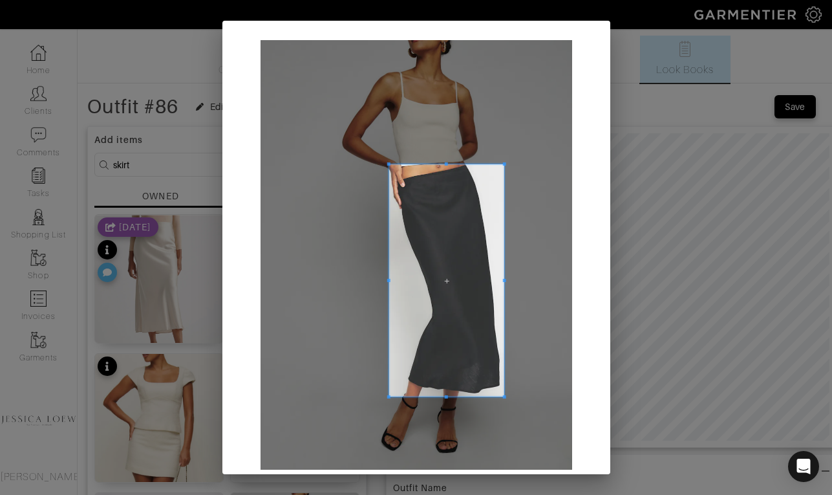
click at [502, 281] on span at bounding box center [503, 280] width 3 height 3
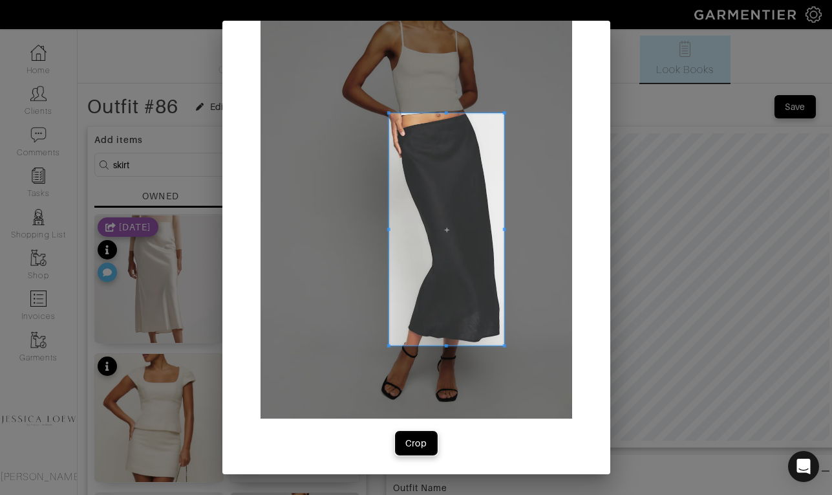
click at [433, 451] on button "Crop" at bounding box center [416, 442] width 41 height 23
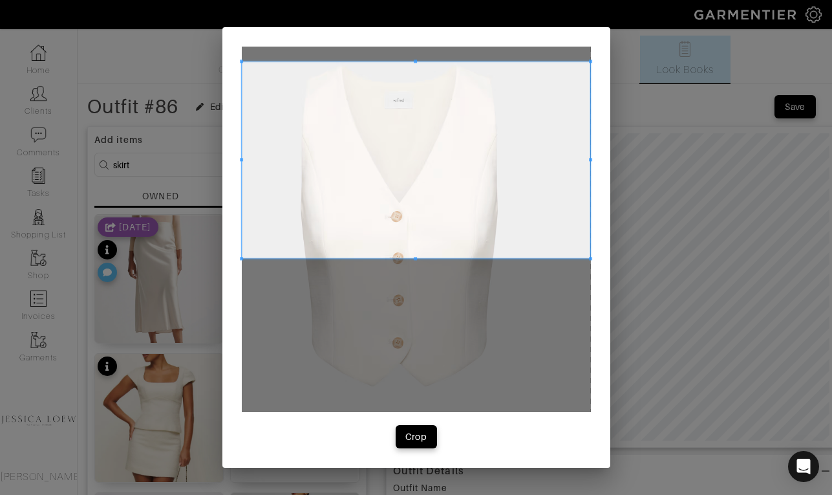
click at [482, 133] on span at bounding box center [416, 159] width 349 height 197
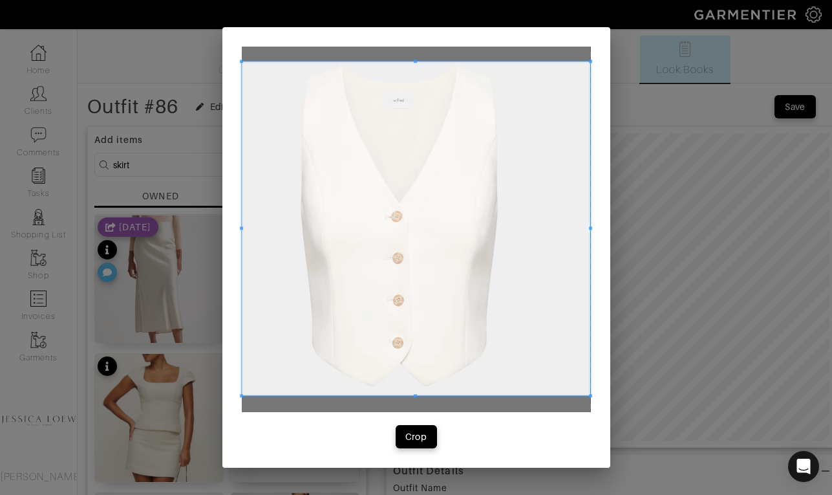
click at [423, 394] on div at bounding box center [416, 228] width 349 height 334
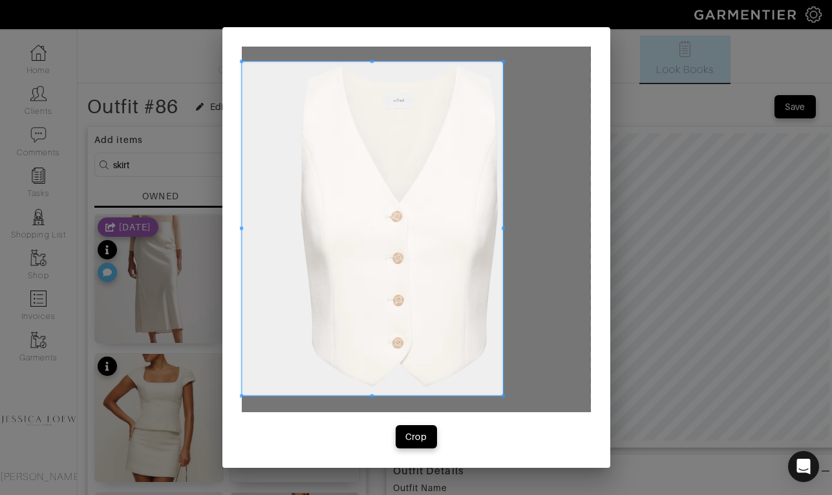
click at [503, 240] on span at bounding box center [503, 228] width 3 height 334
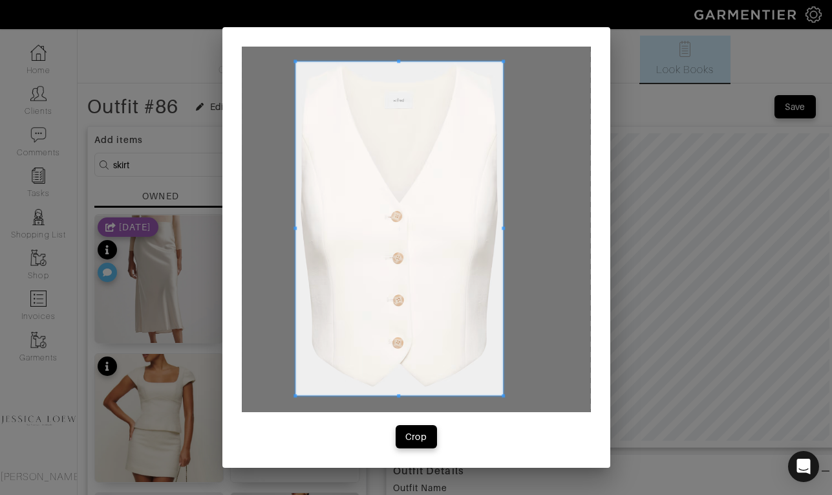
click at [296, 231] on div at bounding box center [400, 228] width 208 height 334
click at [416, 434] on div "Crop" at bounding box center [416, 436] width 22 height 13
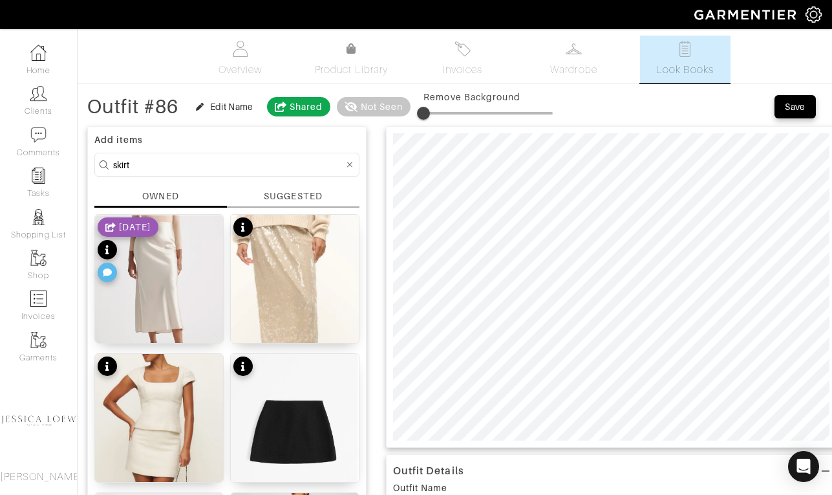
click at [213, 169] on input "skirt" at bounding box center [228, 165] width 231 height 16
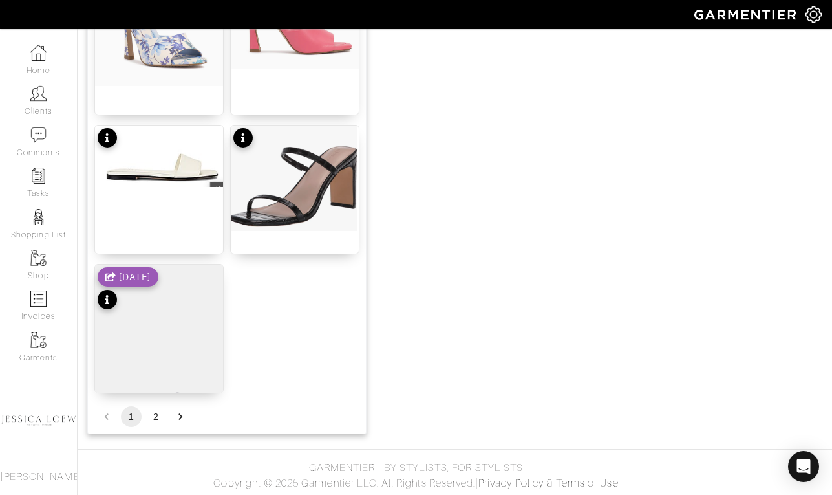
scroll to position [1619, 0]
click at [153, 417] on button "2" at bounding box center [156, 415] width 21 height 21
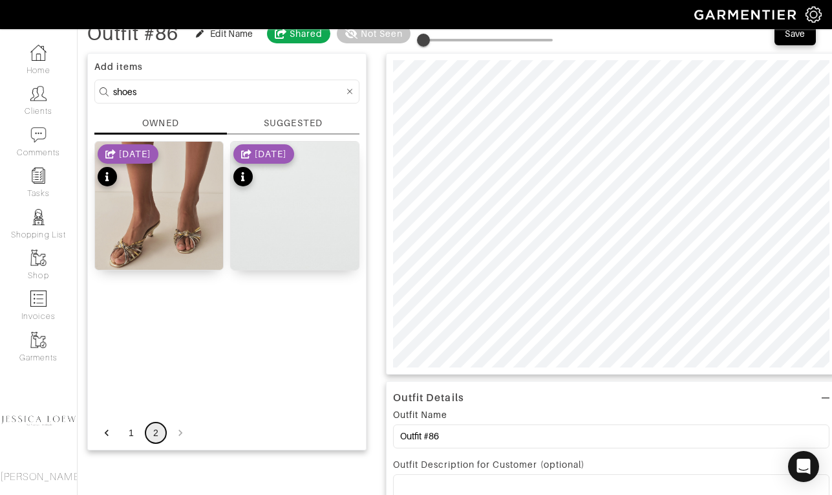
scroll to position [0, 0]
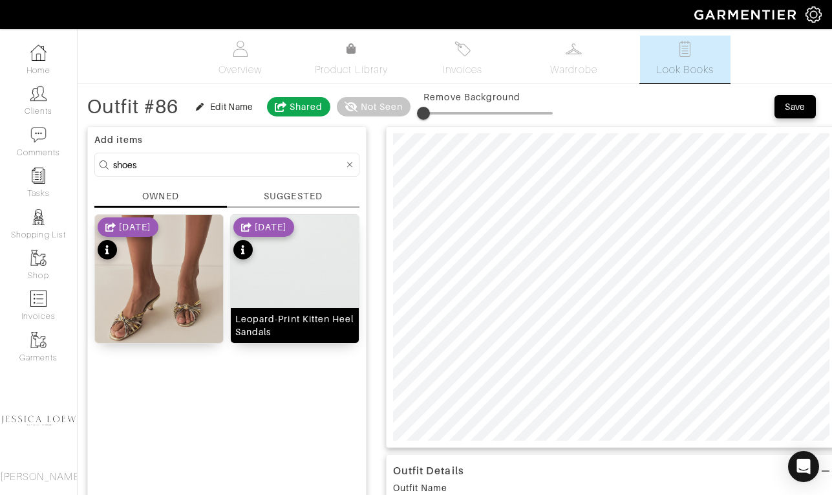
click at [279, 287] on img at bounding box center [295, 304] width 128 height 179
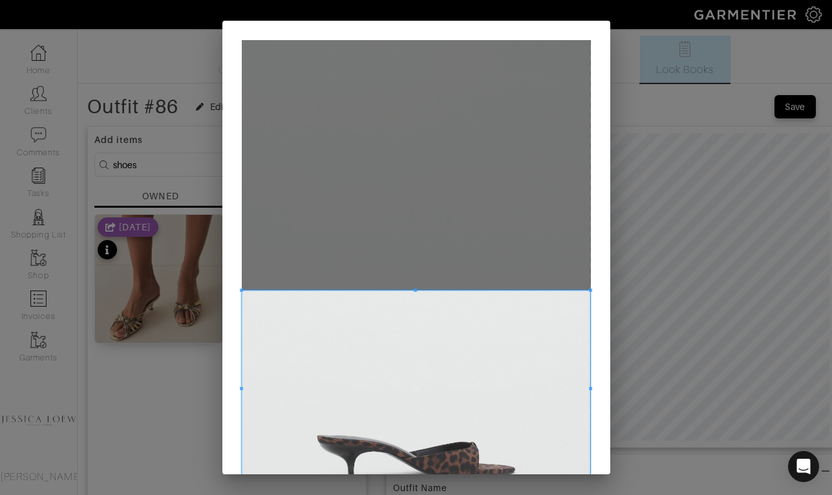
click at [442, 396] on span at bounding box center [416, 388] width 349 height 197
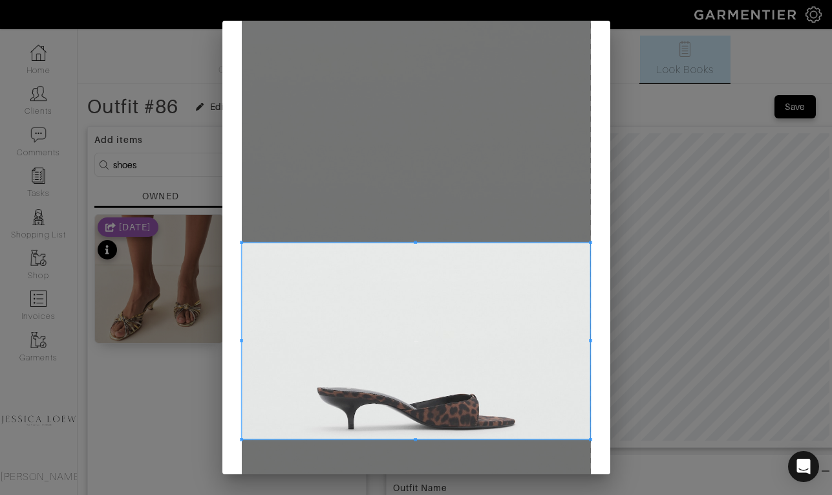
scroll to position [46, 0]
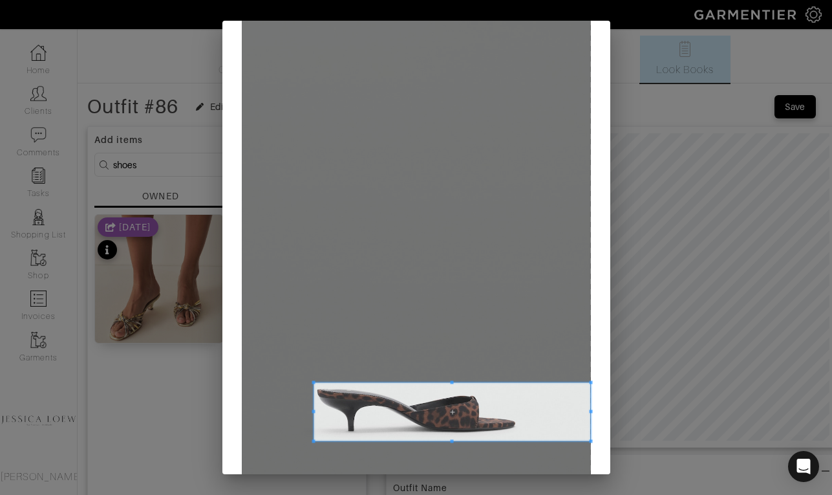
click at [313, 381] on span at bounding box center [313, 381] width 3 height 3
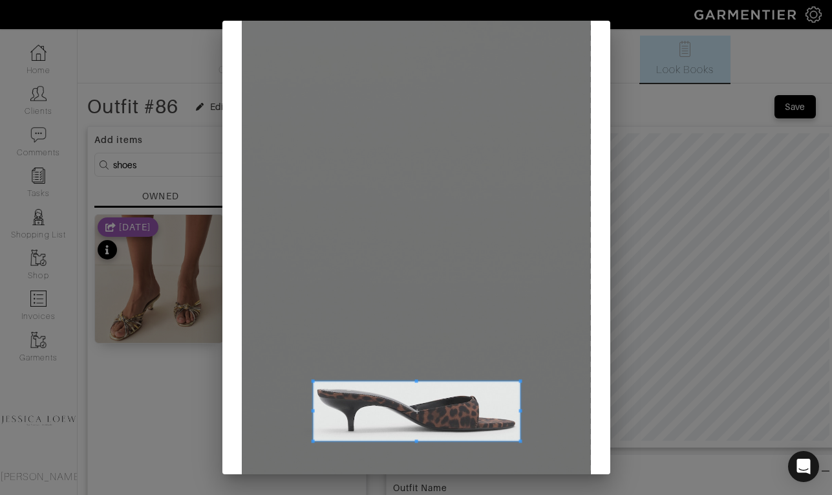
click at [520, 409] on span at bounding box center [520, 410] width 3 height 3
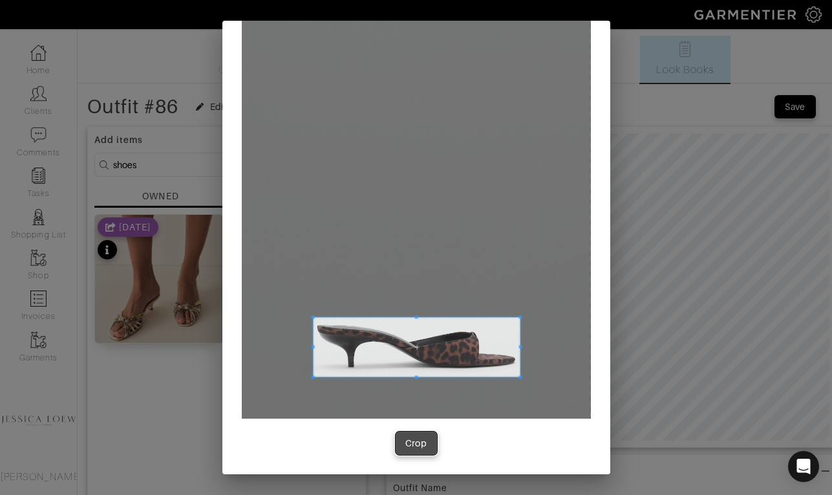
click at [424, 447] on div "Crop" at bounding box center [416, 443] width 22 height 13
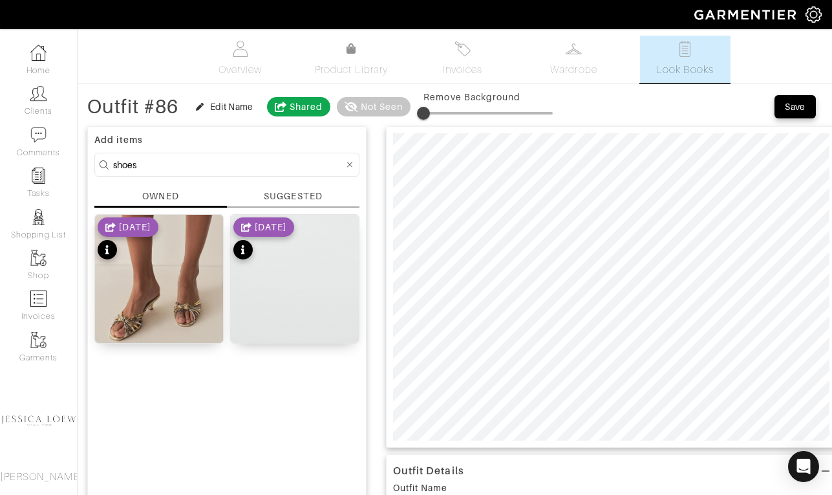
click at [231, 158] on input "shoes" at bounding box center [228, 165] width 231 height 16
type input "bag"
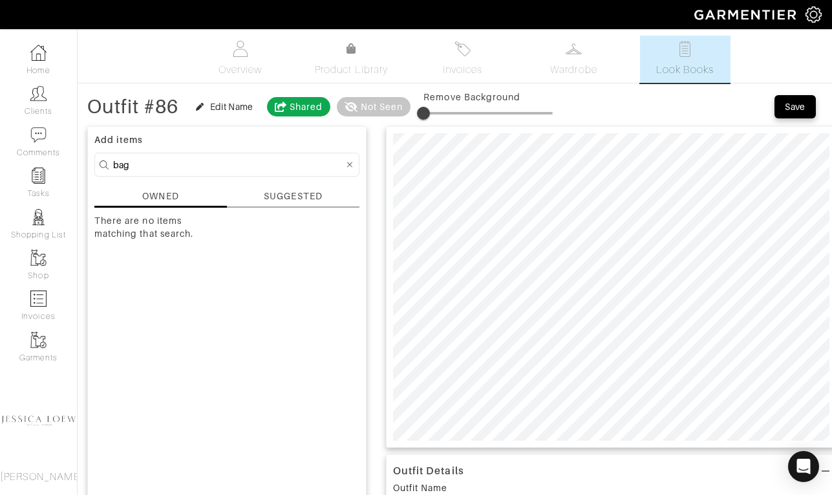
click at [352, 169] on icon at bounding box center [350, 164] width 6 height 9
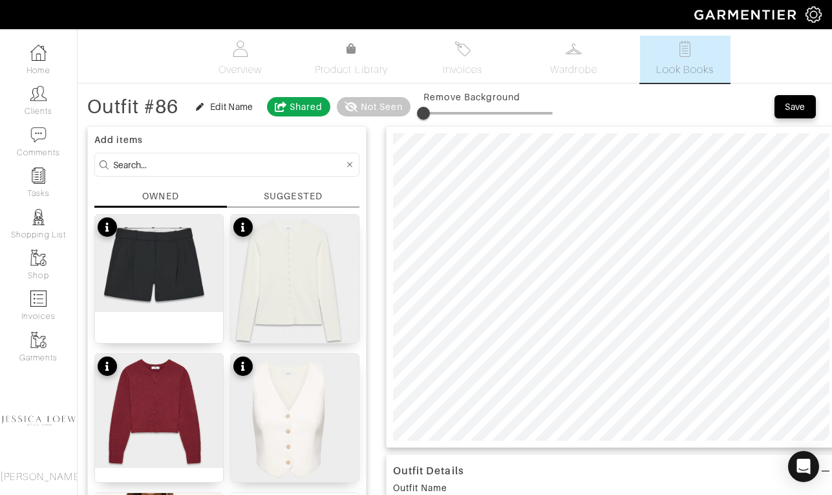
click at [247, 167] on input at bounding box center [228, 165] width 231 height 16
type input "bag"
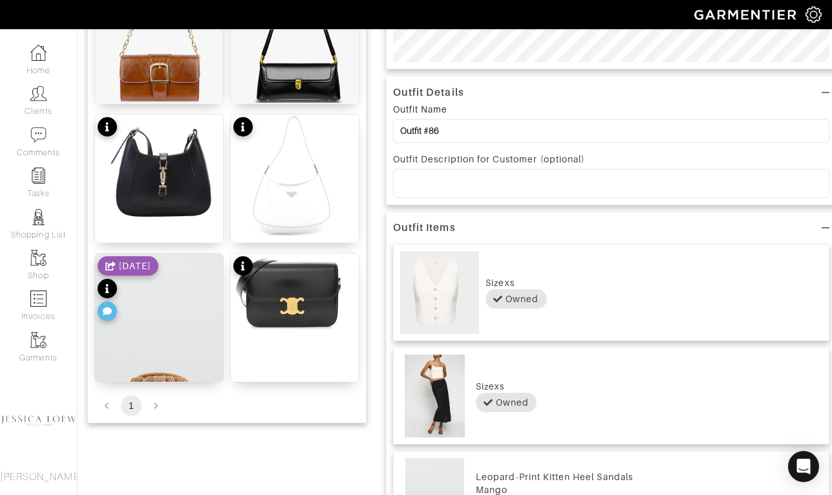
scroll to position [378, 0]
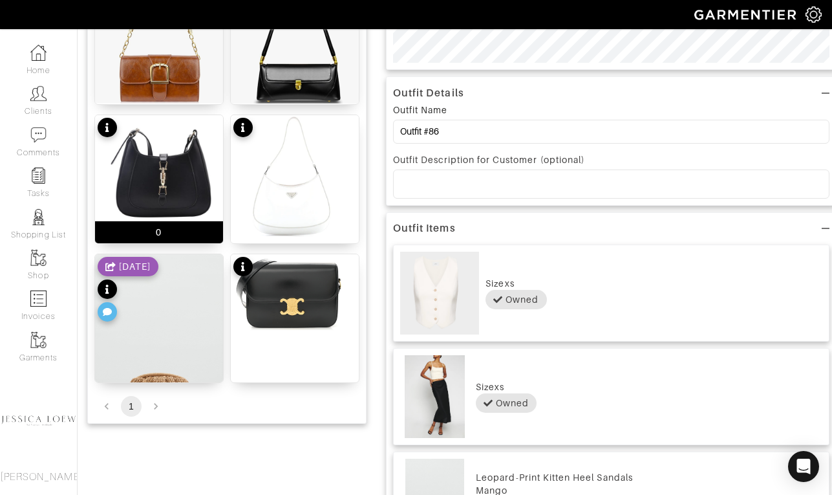
click at [187, 155] on img at bounding box center [159, 170] width 128 height 111
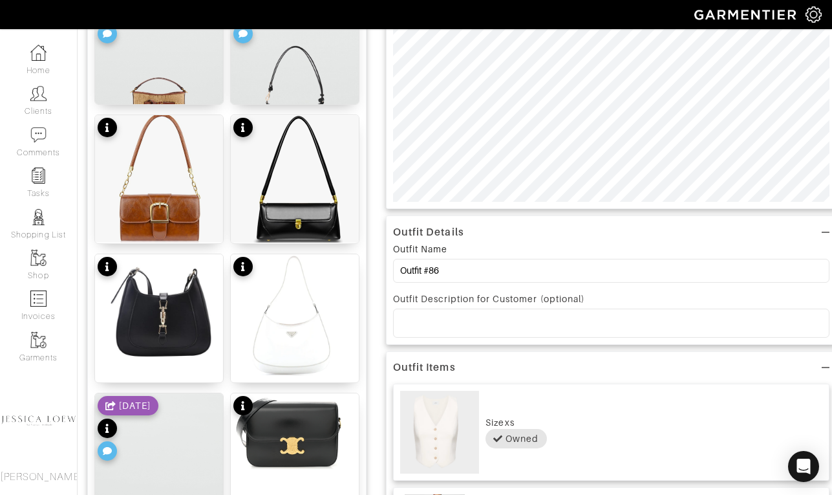
scroll to position [0, 0]
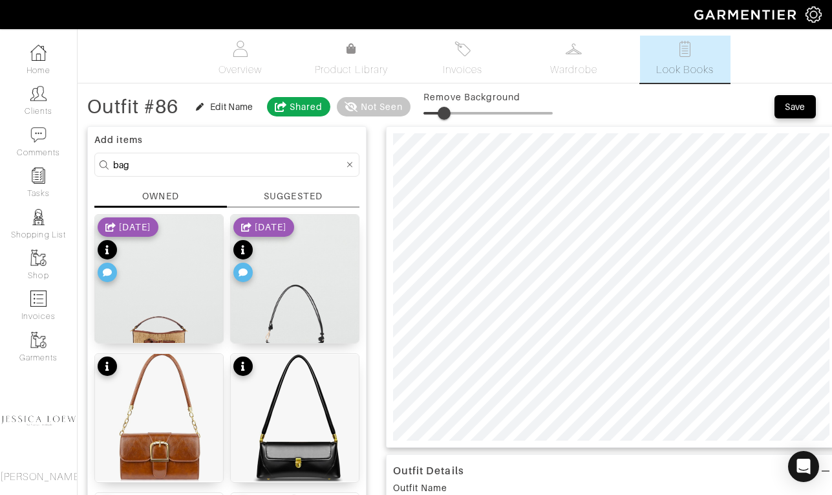
type input "17"
drag, startPoint x: 440, startPoint y: 115, endPoint x: 448, endPoint y: 116, distance: 7.8
click at [448, 116] on span at bounding box center [488, 112] width 129 height 19
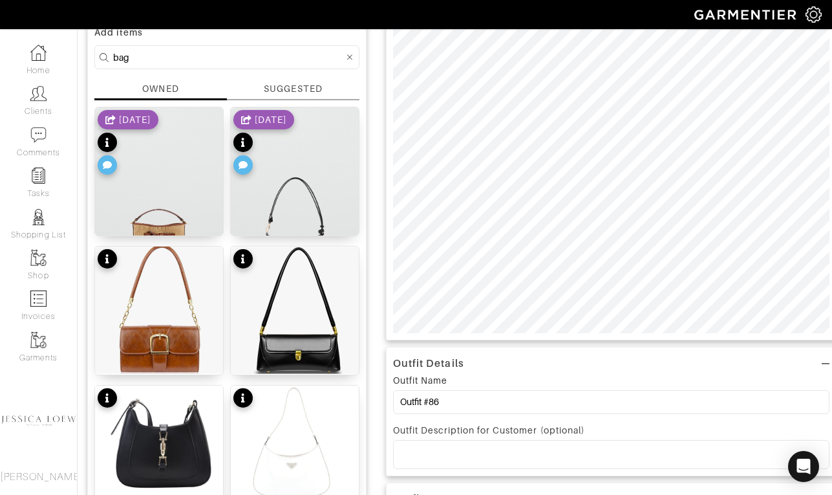
scroll to position [105, 0]
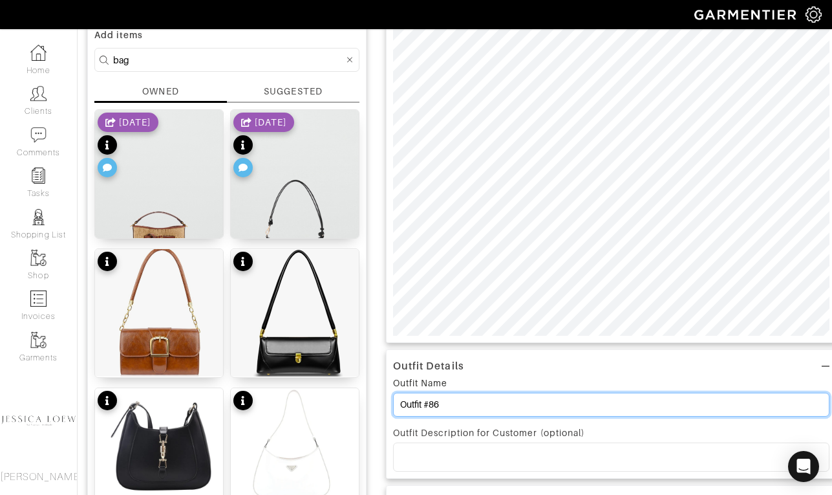
click at [532, 405] on input "Outfit #86" at bounding box center [611, 405] width 437 height 24
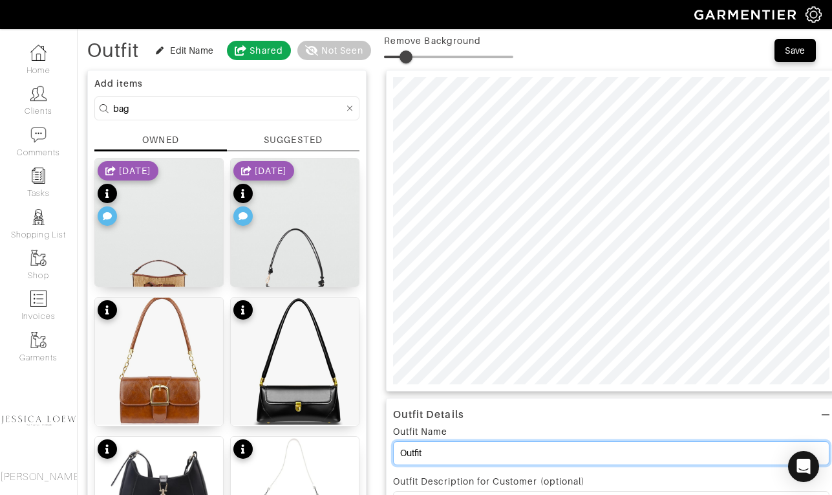
scroll to position [0, 0]
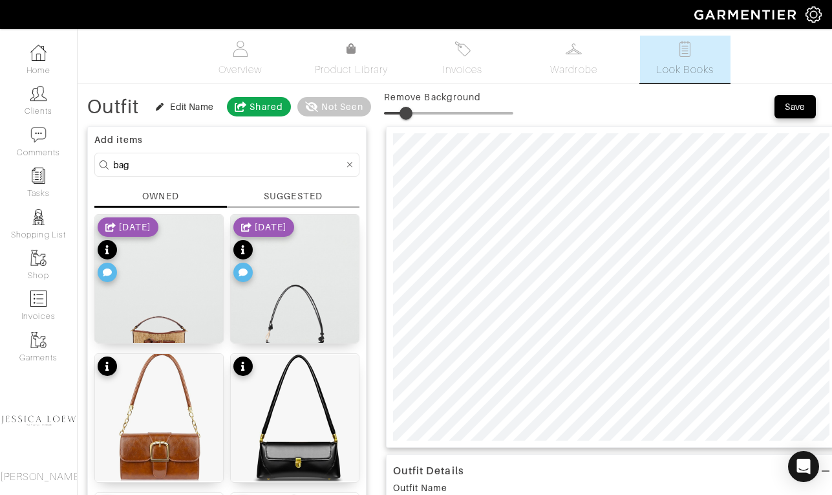
type input "Outfit"
click at [798, 108] on div "Save" at bounding box center [795, 106] width 21 height 13
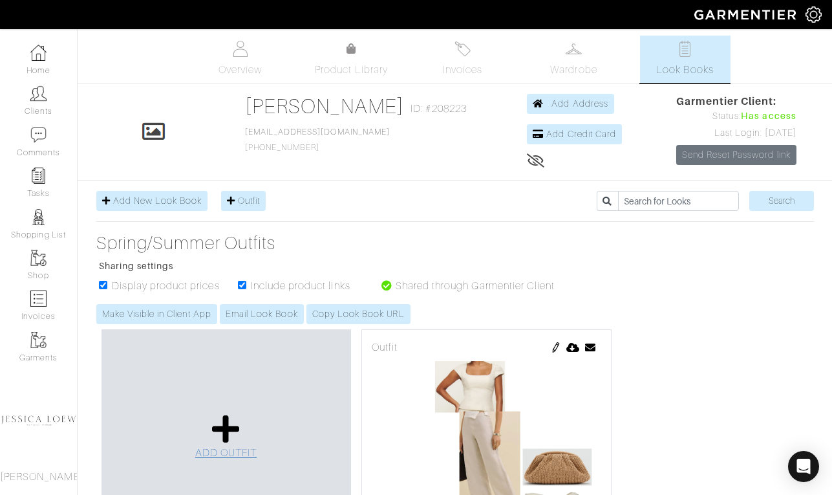
click at [235, 431] on icon at bounding box center [226, 428] width 28 height 31
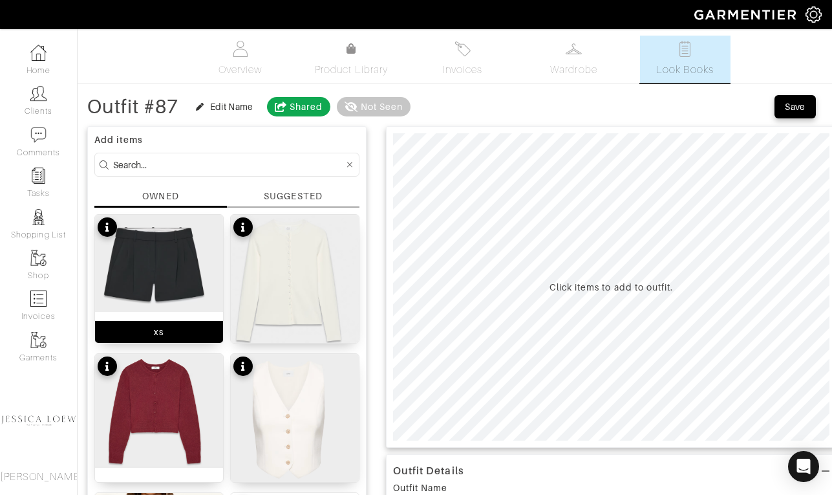
click at [120, 263] on img at bounding box center [159, 263] width 128 height 97
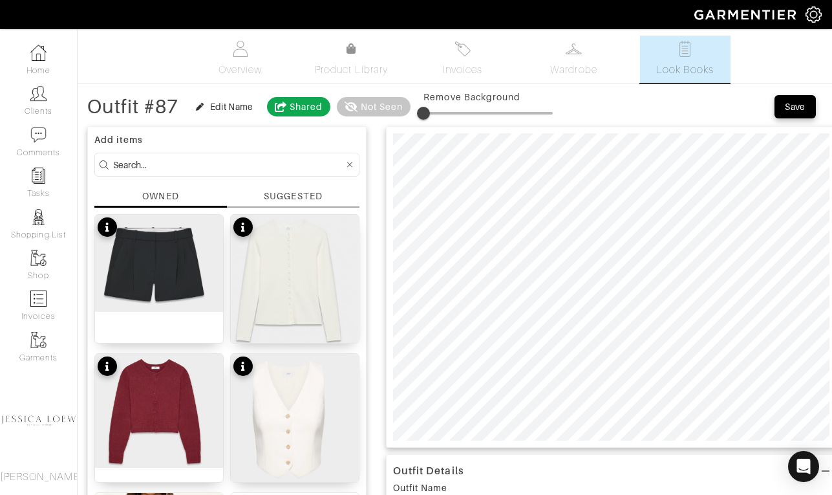
type input "11"
click at [440, 113] on span at bounding box center [488, 112] width 129 height 19
click at [255, 164] on input at bounding box center [228, 165] width 231 height 16
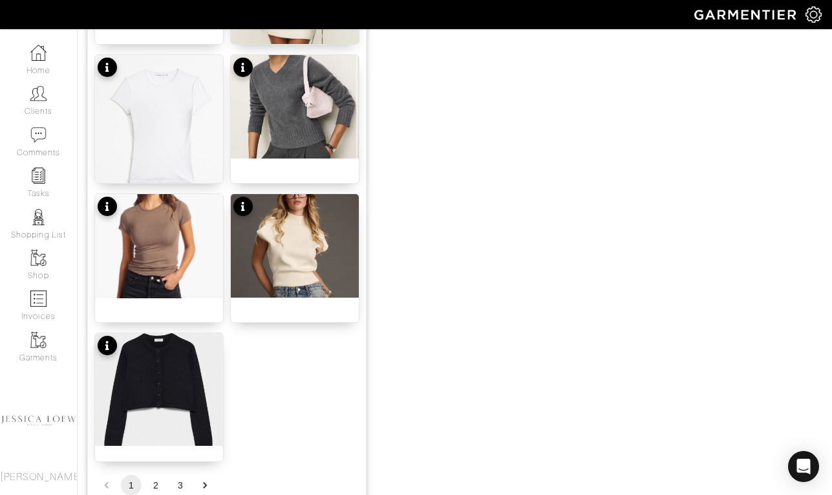
scroll to position [1557, 0]
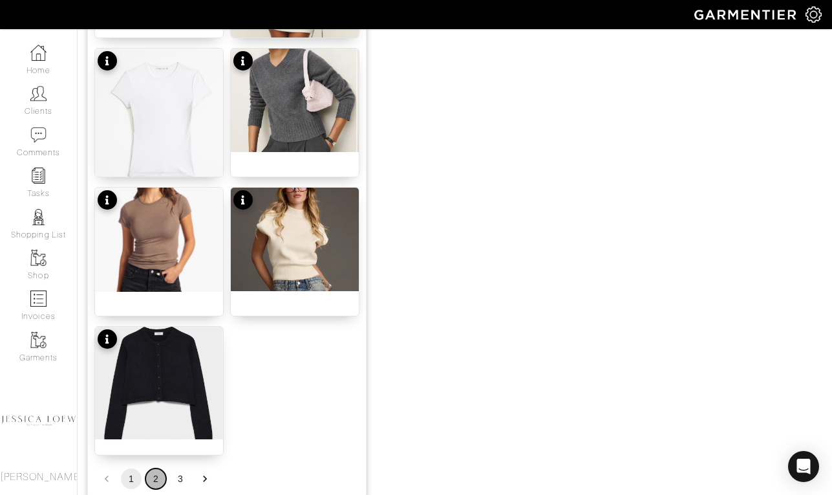
click at [153, 479] on button "2" at bounding box center [156, 478] width 21 height 21
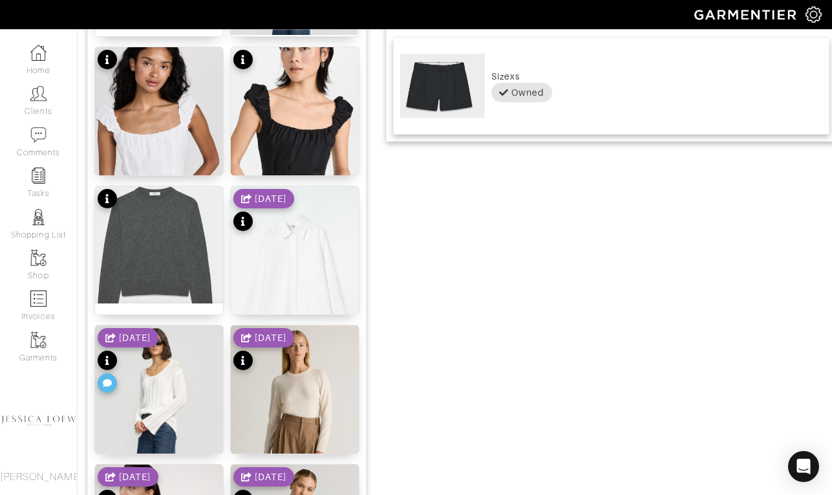
scroll to position [581, 0]
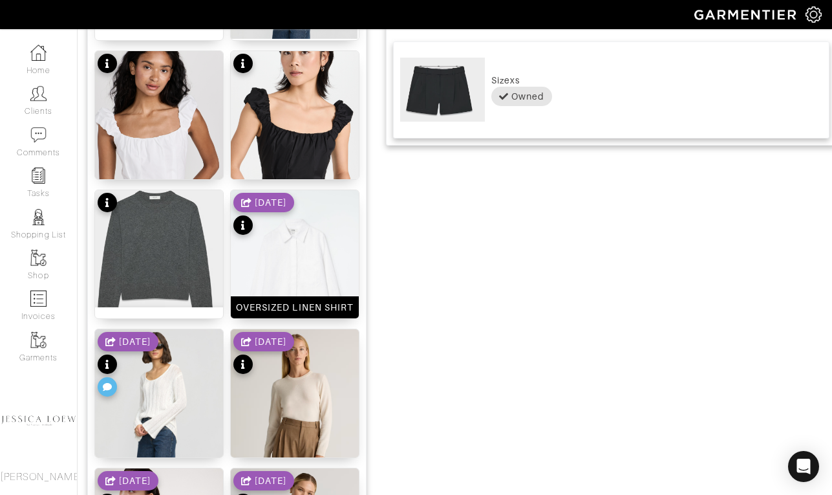
click at [307, 253] on img at bounding box center [295, 286] width 128 height 192
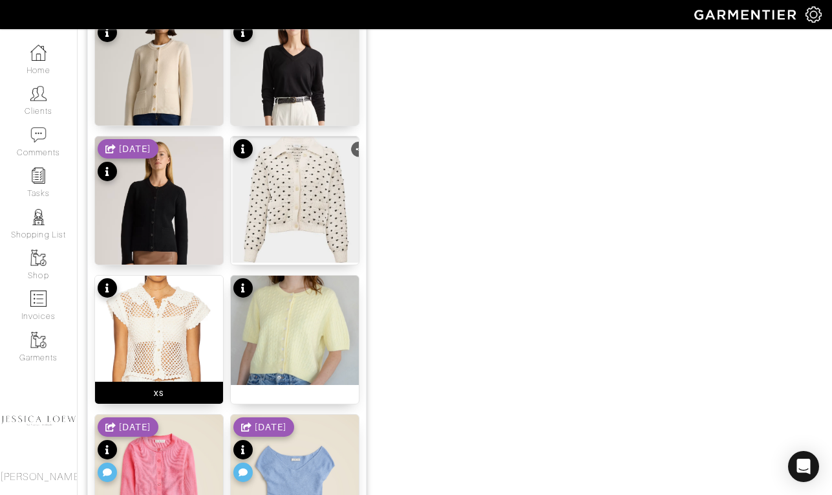
scroll to position [1620, 0]
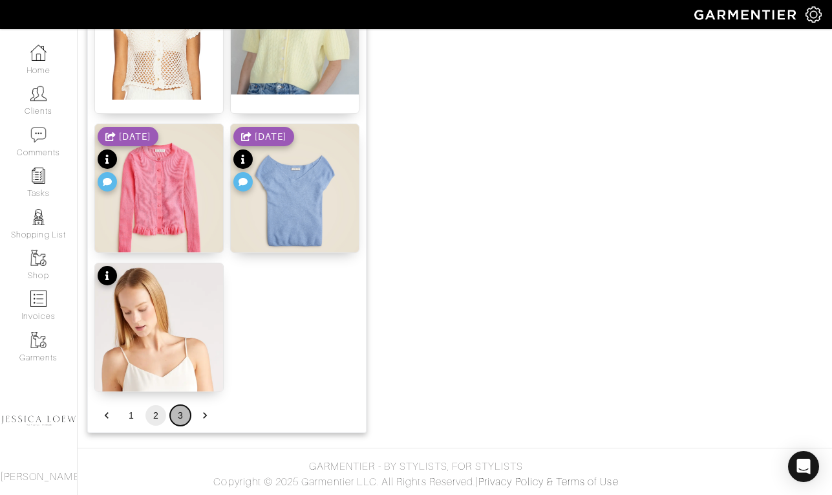
click at [182, 411] on button "3" at bounding box center [180, 415] width 21 height 21
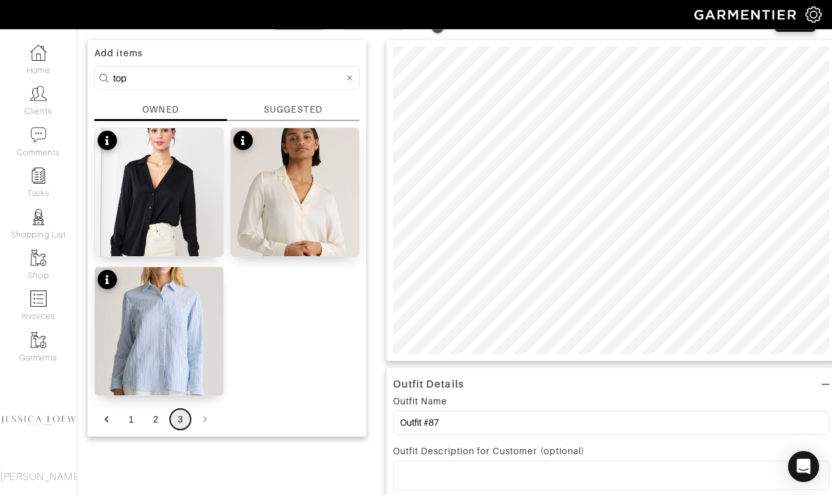
scroll to position [98, 0]
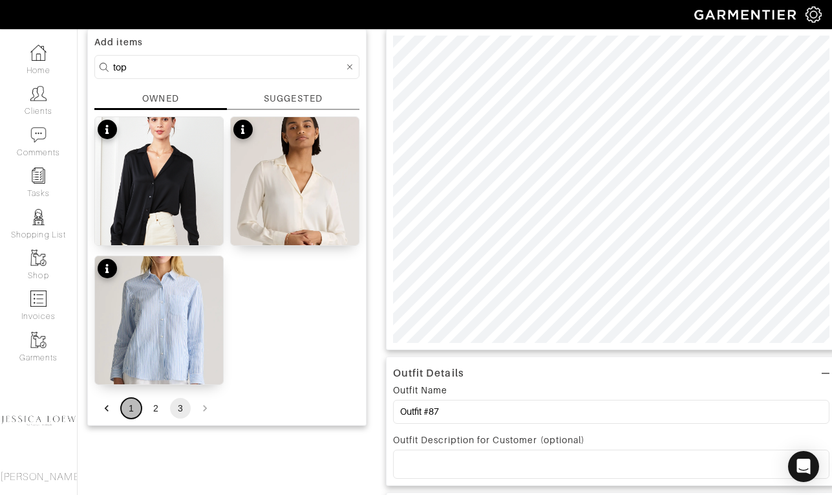
click at [136, 409] on button "1" at bounding box center [131, 408] width 21 height 21
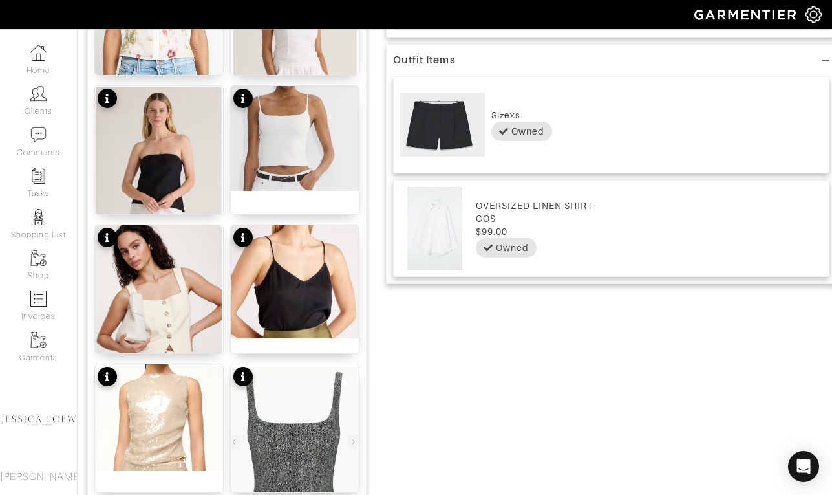
scroll to position [537, 0]
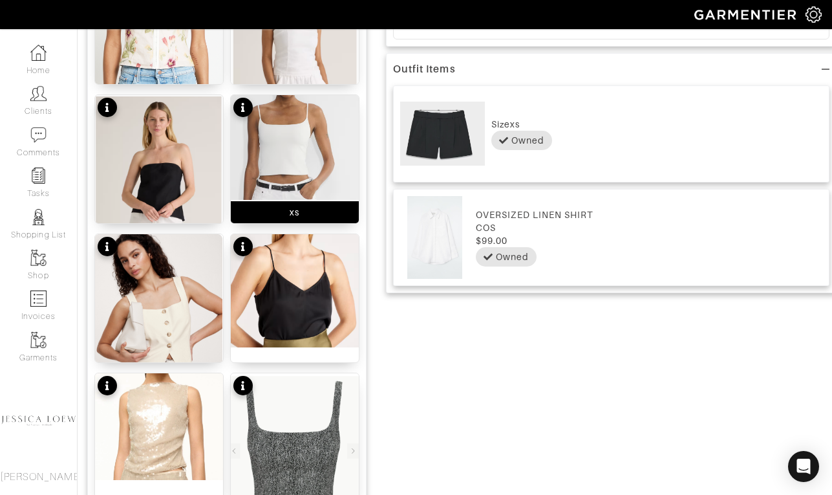
click at [308, 140] on img at bounding box center [295, 147] width 128 height 105
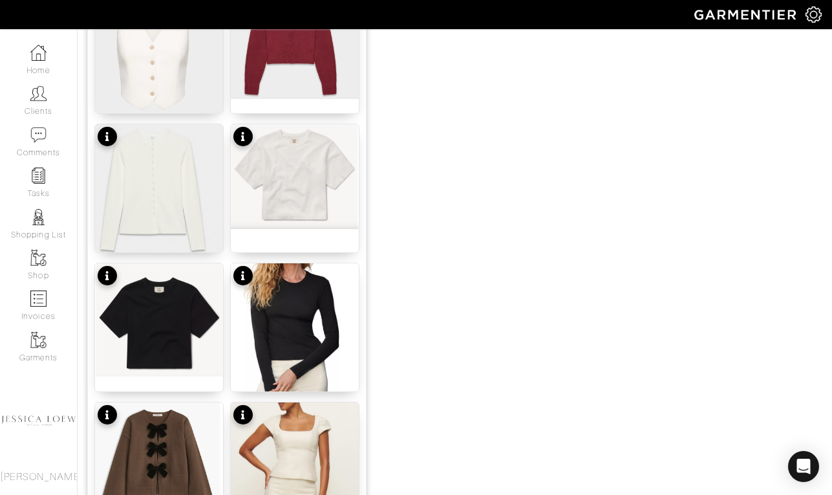
scroll to position [1100, 0]
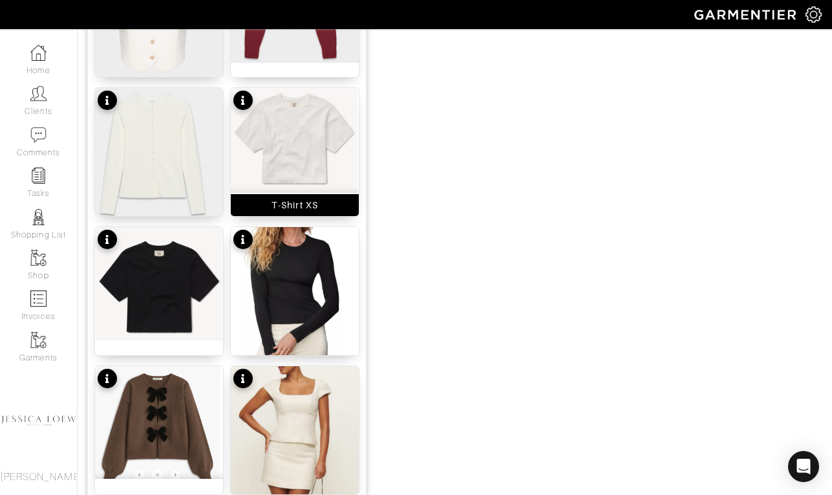
click at [307, 162] on img at bounding box center [295, 140] width 128 height 105
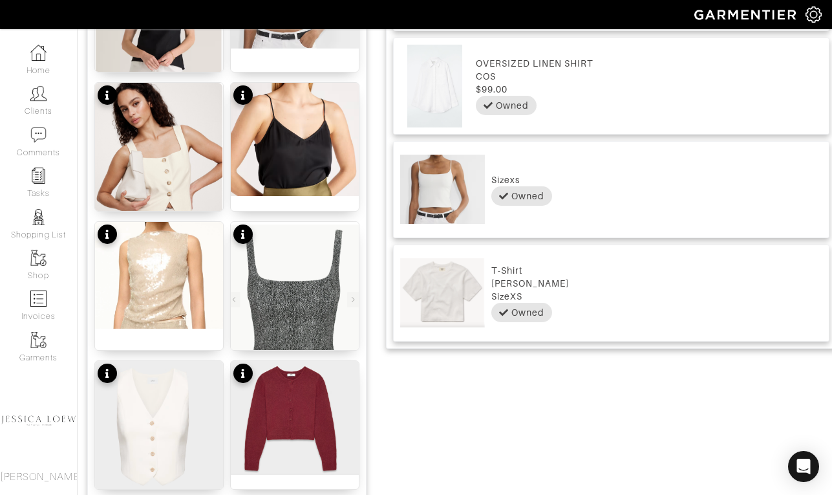
scroll to position [0, 0]
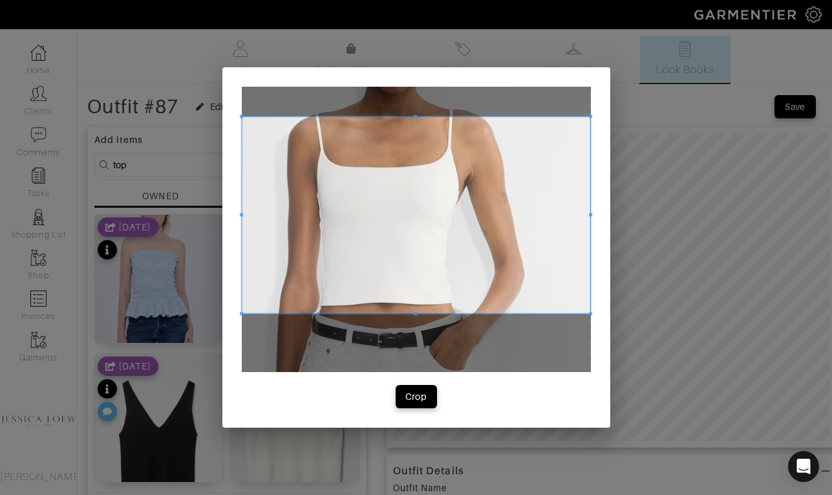
click at [373, 178] on span at bounding box center [416, 214] width 349 height 197
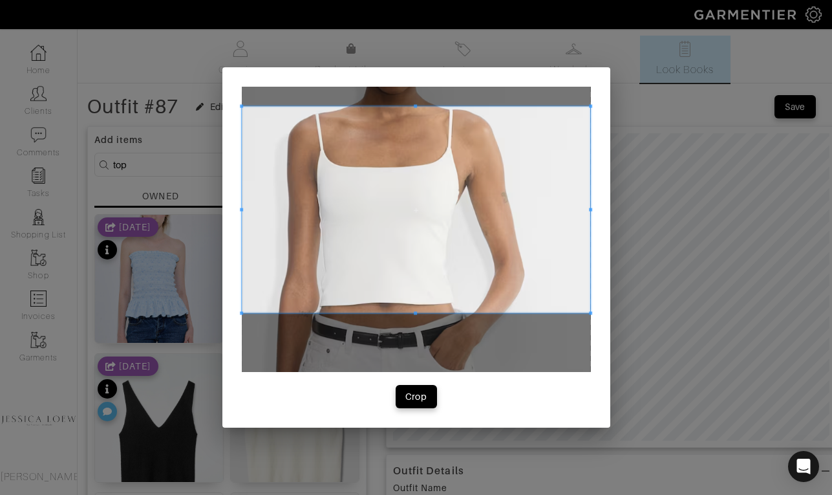
click at [415, 105] on span at bounding box center [415, 106] width 3 height 3
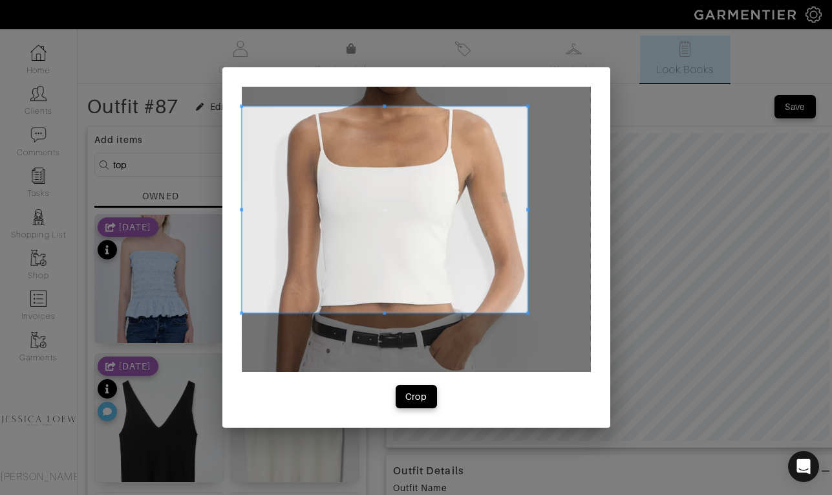
click at [526, 218] on div at bounding box center [385, 210] width 286 height 206
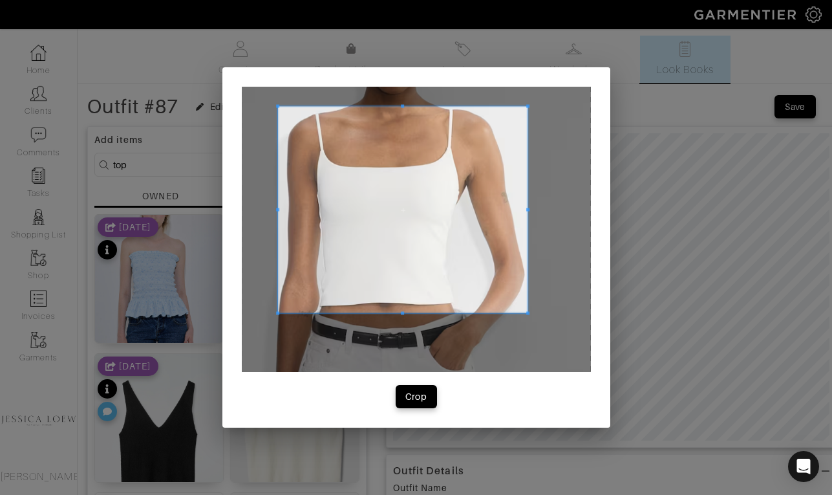
click at [278, 202] on div at bounding box center [403, 210] width 250 height 206
click at [411, 391] on div "Crop" at bounding box center [416, 396] width 22 height 13
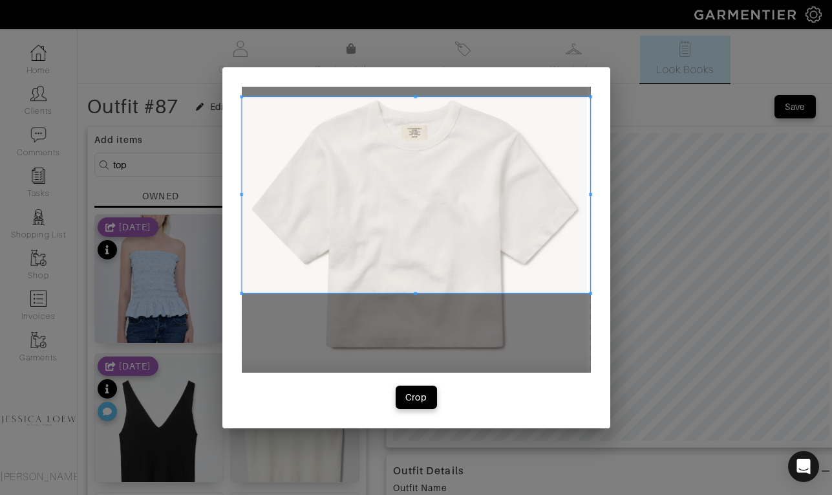
click at [486, 169] on span at bounding box center [416, 195] width 349 height 197
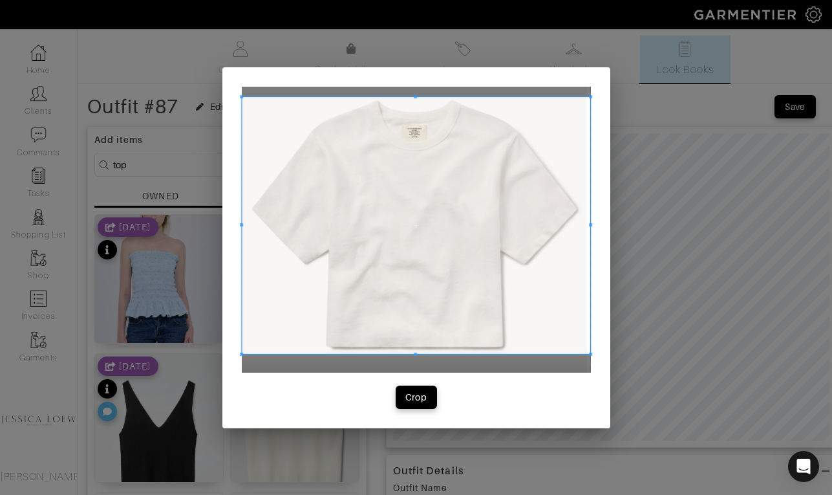
click at [424, 353] on div at bounding box center [416, 225] width 349 height 257
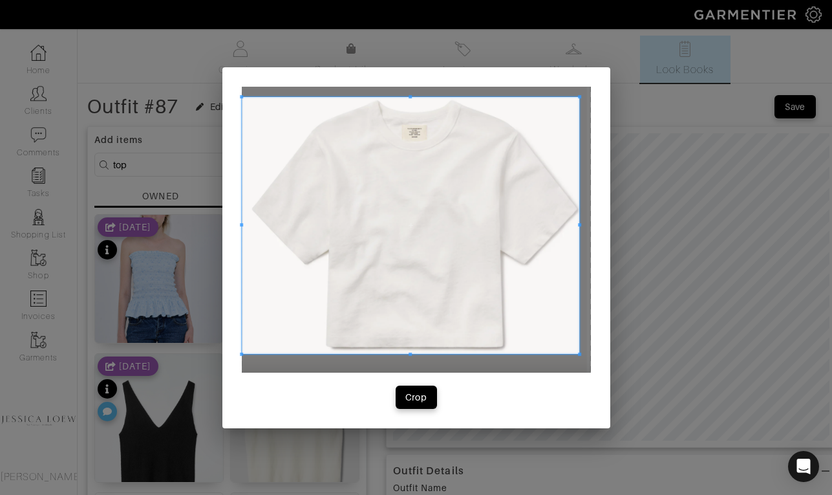
click at [579, 224] on span at bounding box center [579, 225] width 3 height 3
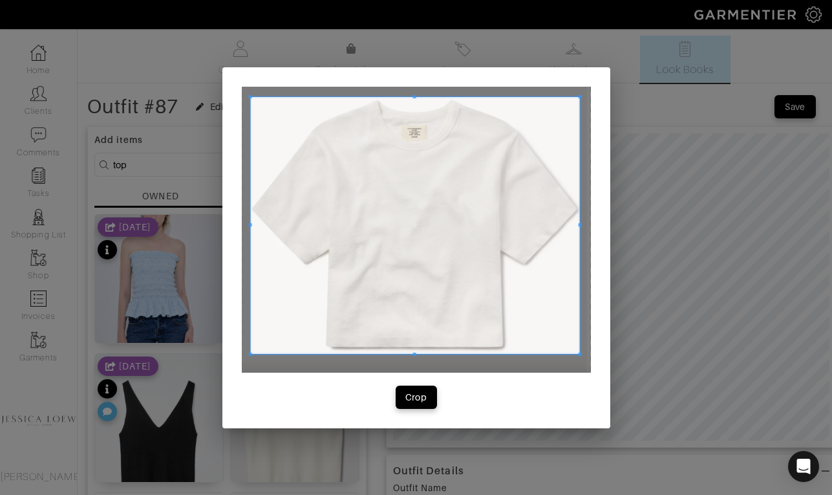
click at [250, 222] on span at bounding box center [249, 225] width 3 height 257
click at [423, 396] on div "Crop" at bounding box center [416, 397] width 22 height 13
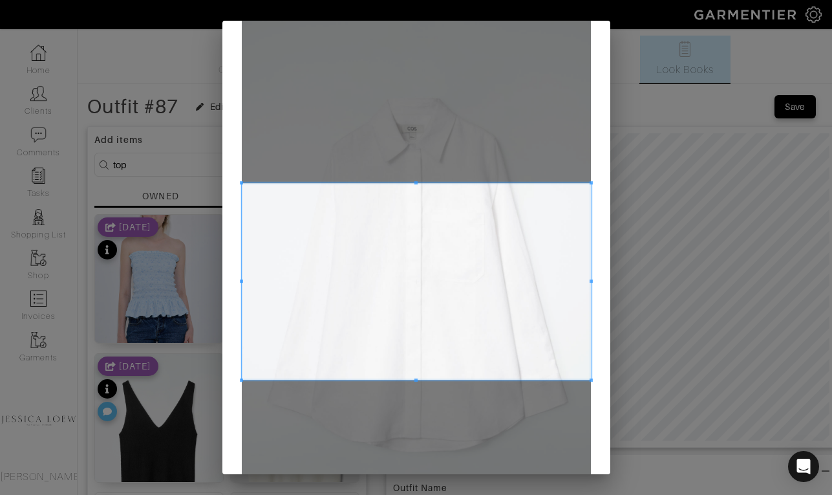
scroll to position [24, 0]
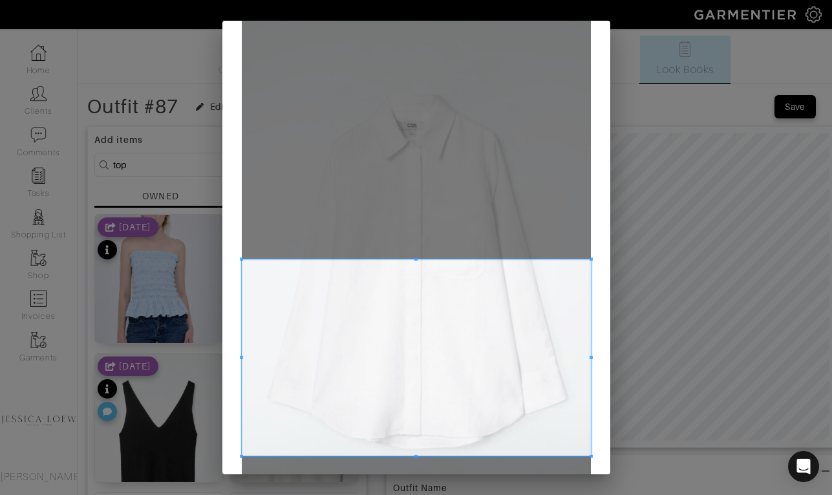
click at [404, 381] on span at bounding box center [416, 357] width 349 height 197
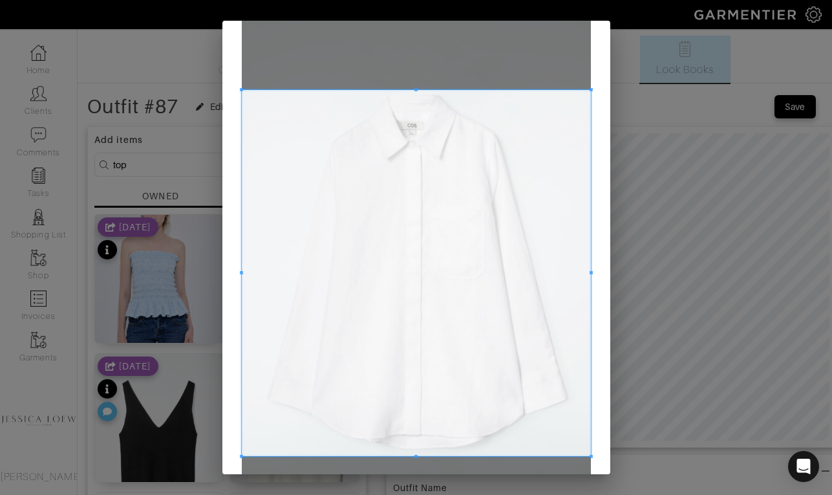
click at [424, 90] on div at bounding box center [416, 273] width 349 height 366
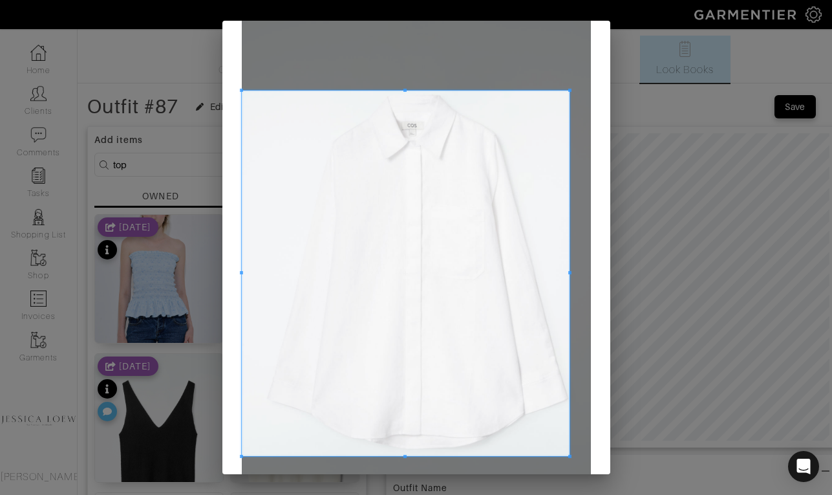
click at [570, 272] on span at bounding box center [569, 272] width 3 height 3
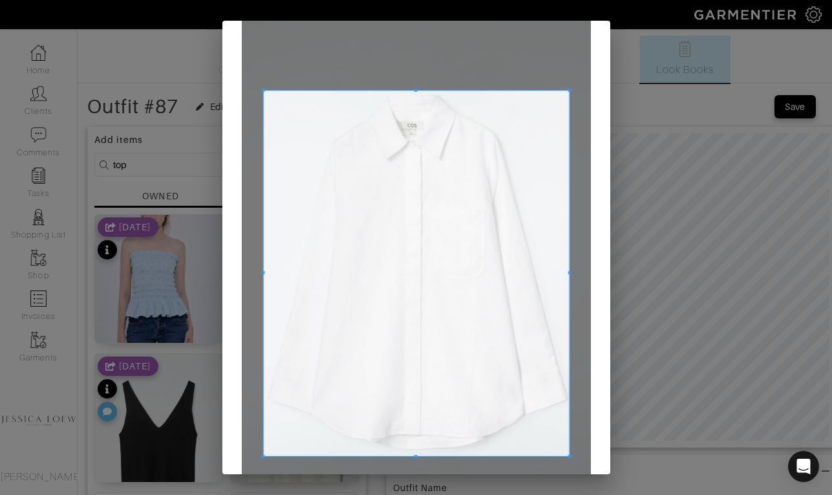
click at [263, 275] on div at bounding box center [416, 273] width 307 height 365
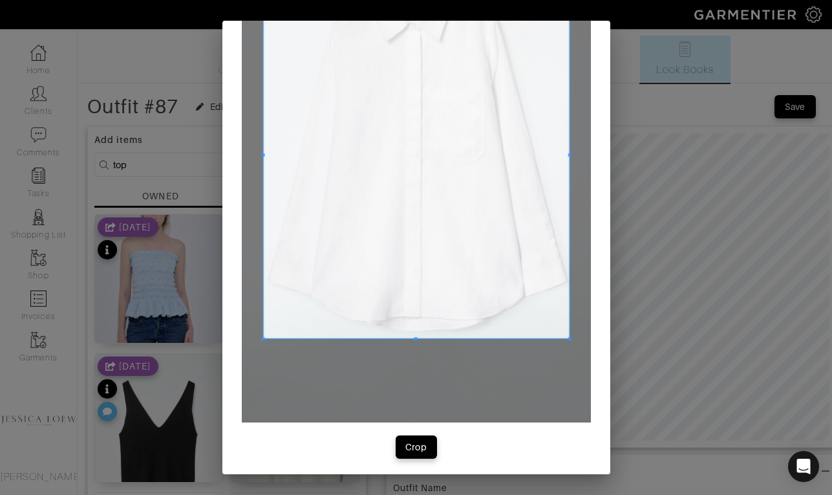
scroll to position [146, 0]
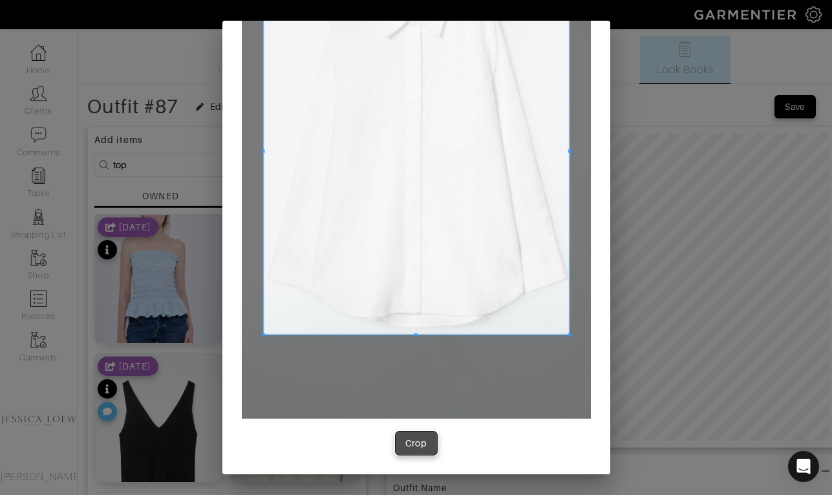
click at [417, 448] on div "Crop" at bounding box center [416, 443] width 22 height 13
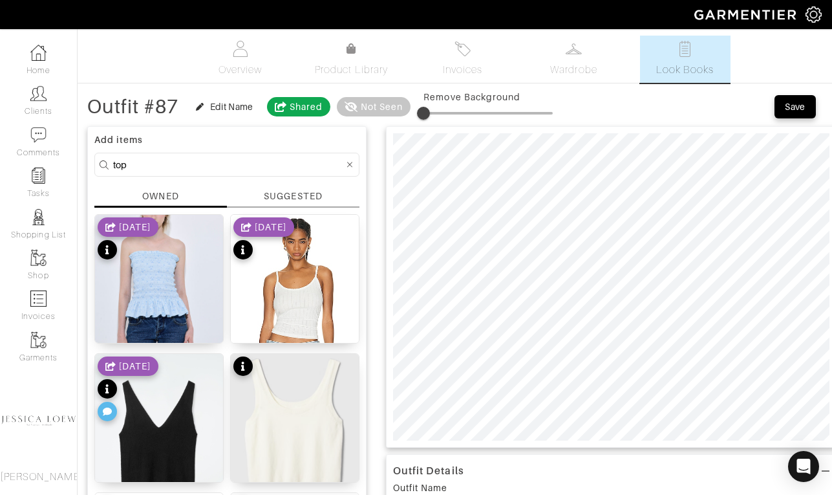
click at [292, 161] on input "top" at bounding box center [228, 165] width 231 height 16
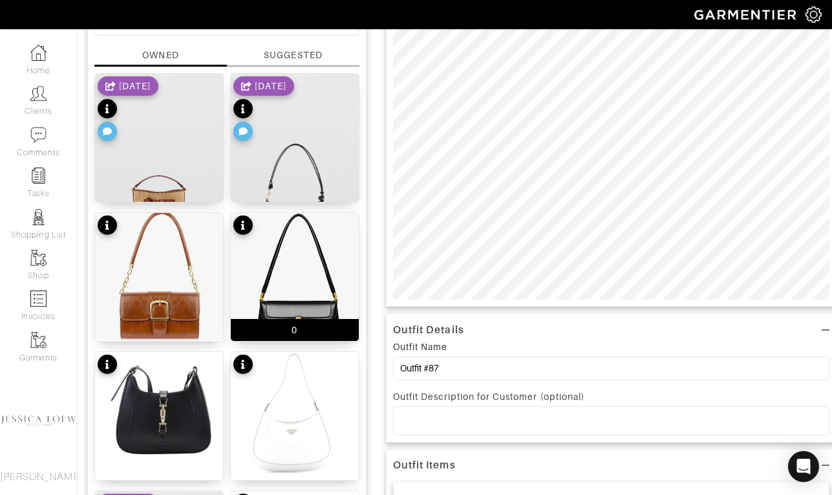
scroll to position [160, 0]
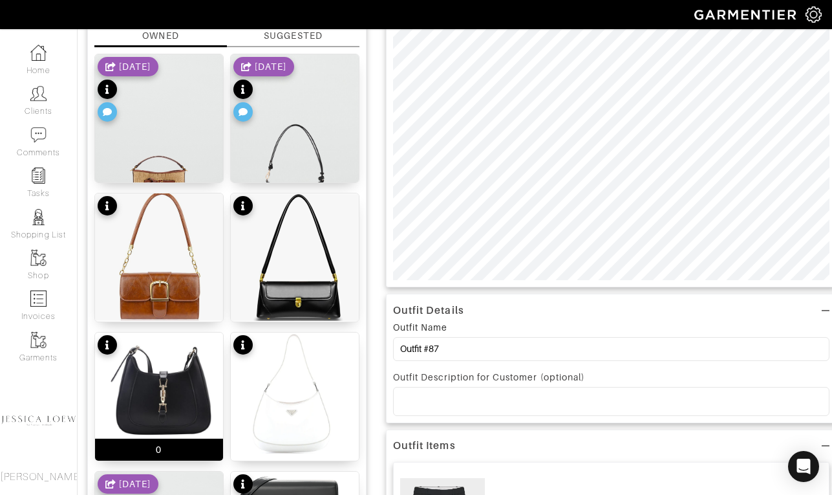
click at [157, 376] on img at bounding box center [159, 387] width 128 height 111
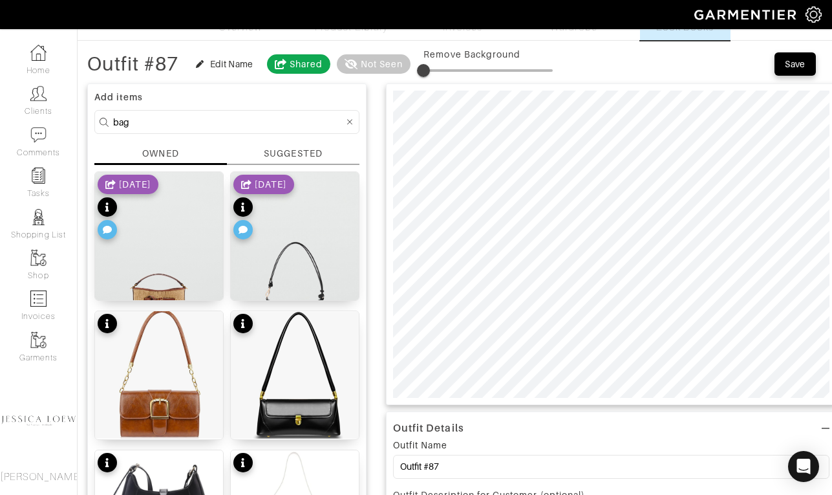
scroll to position [37, 0]
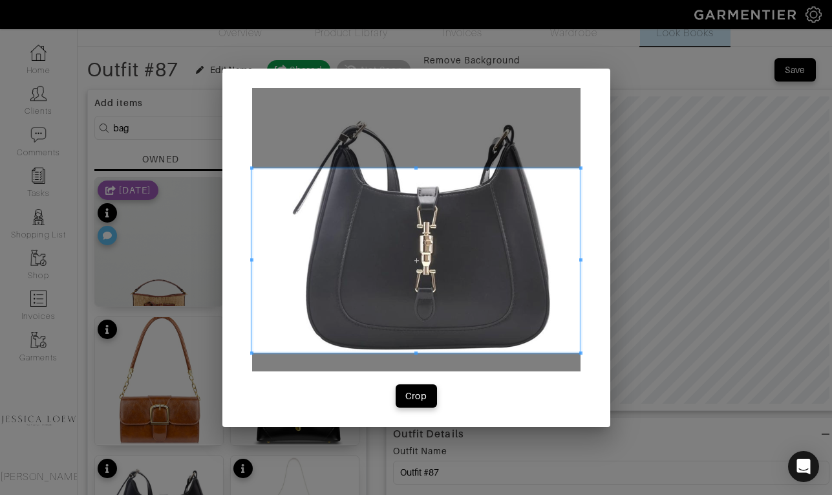
click at [524, 292] on span at bounding box center [416, 260] width 329 height 185
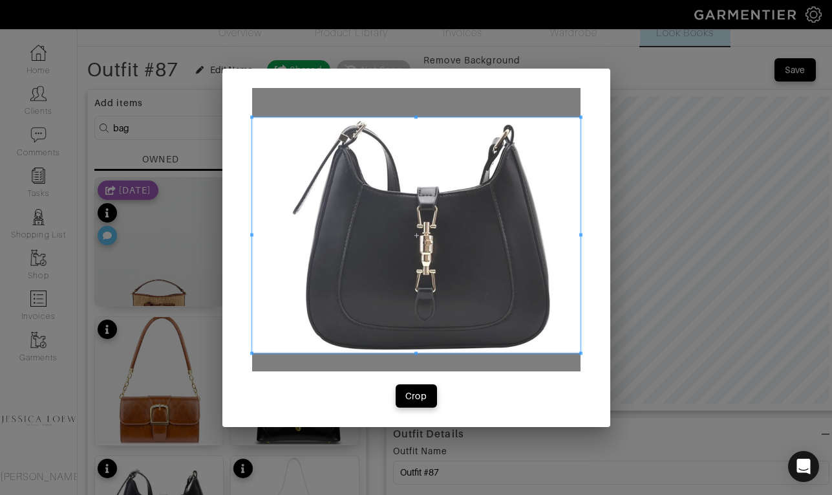
click at [424, 117] on div at bounding box center [416, 235] width 329 height 236
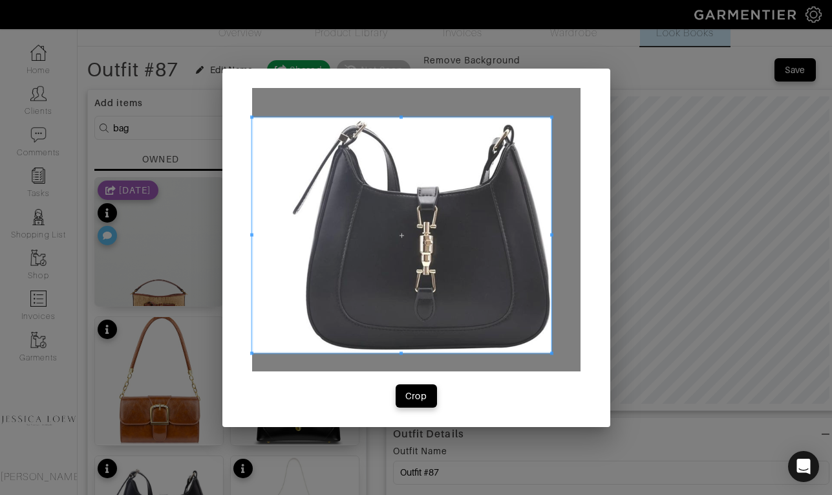
click at [550, 241] on div at bounding box center [402, 235] width 300 height 236
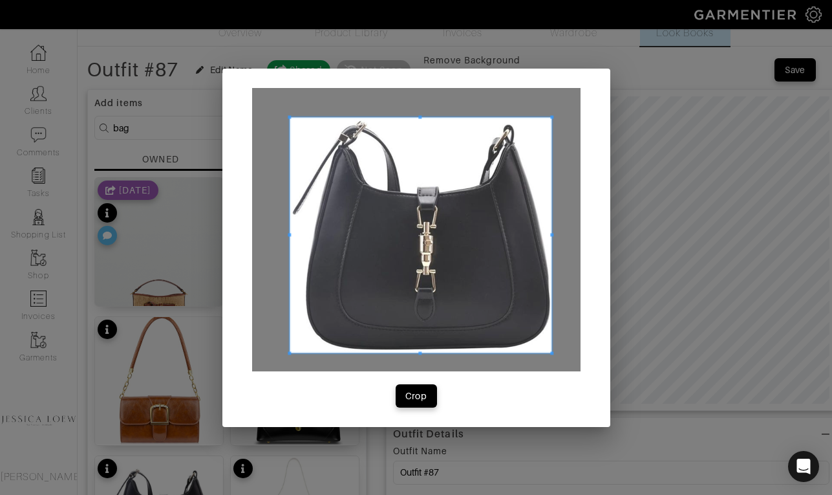
click at [290, 235] on span at bounding box center [289, 234] width 3 height 3
click at [421, 405] on button "Crop" at bounding box center [416, 395] width 41 height 23
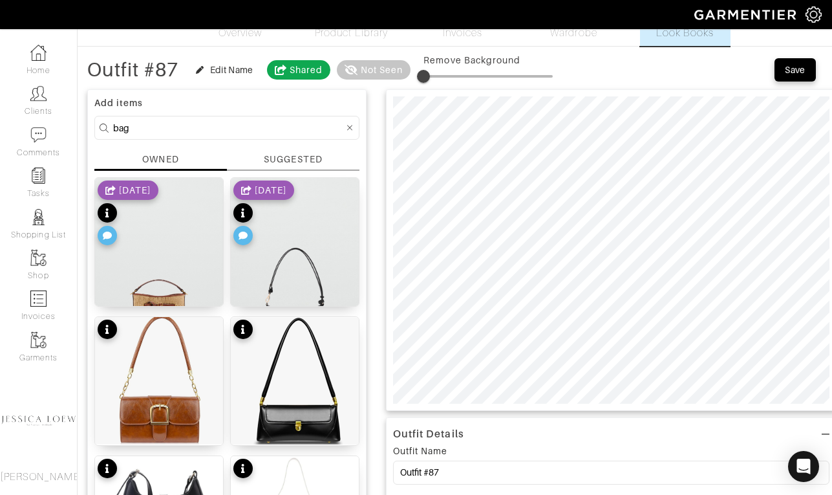
click at [221, 127] on input "bag" at bounding box center [228, 128] width 231 height 16
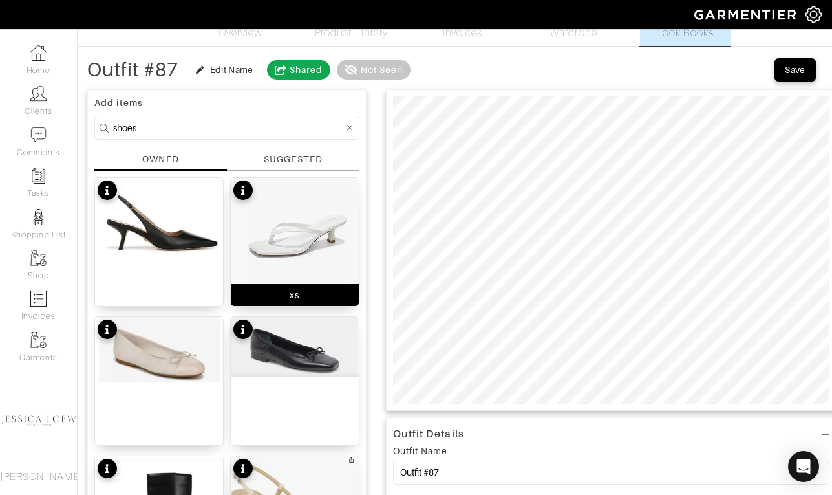
click at [285, 239] on img at bounding box center [295, 232] width 128 height 108
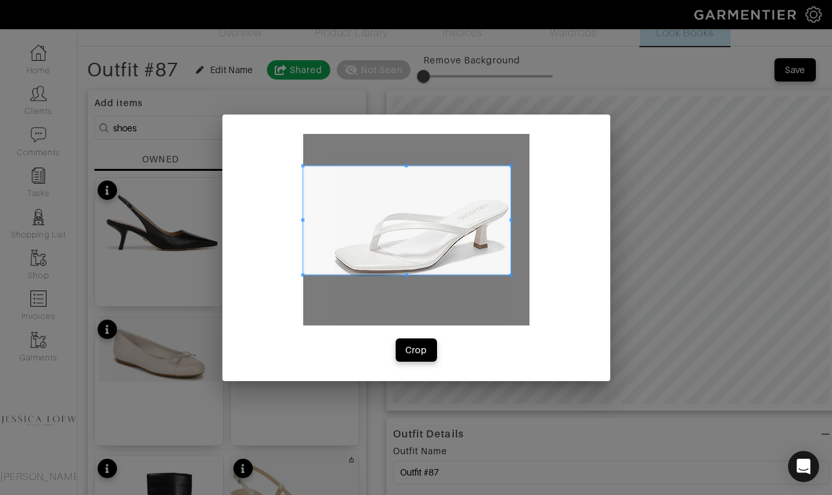
click at [512, 274] on span at bounding box center [511, 275] width 3 height 3
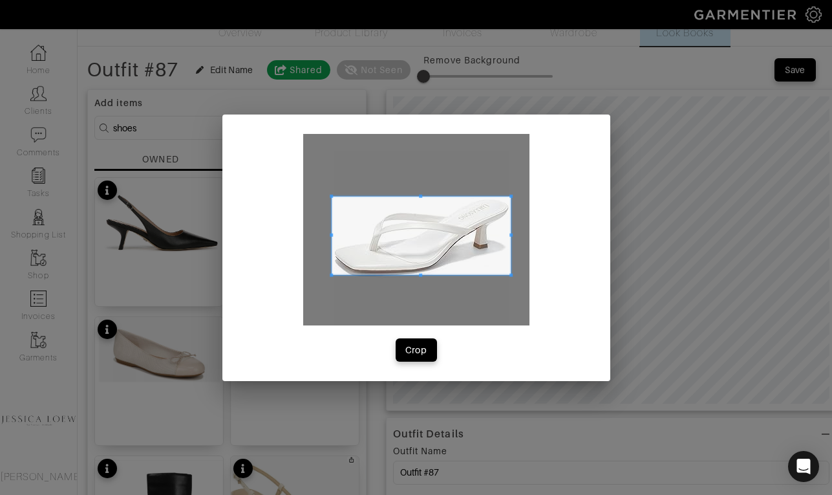
click at [331, 195] on span at bounding box center [331, 195] width 3 height 3
click at [427, 352] on span "Crop" at bounding box center [416, 349] width 27 height 13
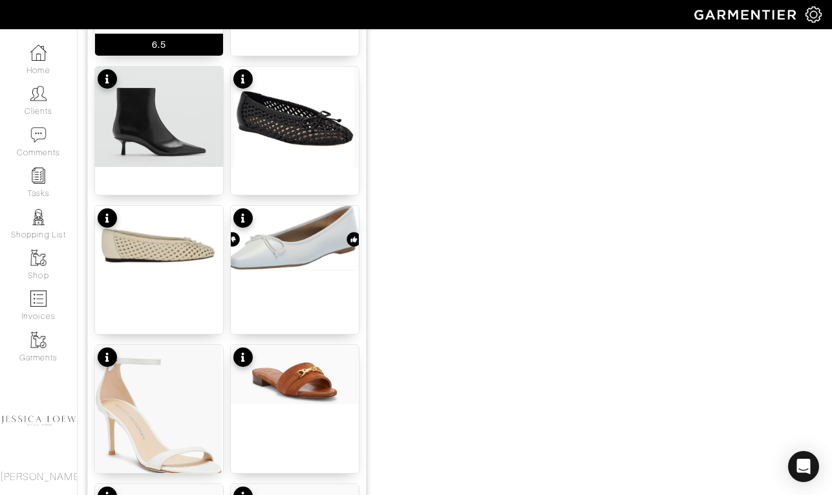
scroll to position [1123, 0]
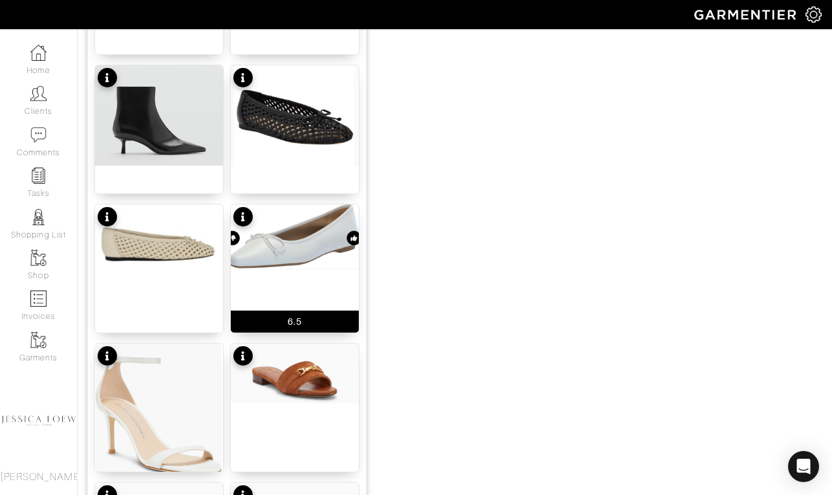
click at [301, 228] on img at bounding box center [295, 236] width 128 height 65
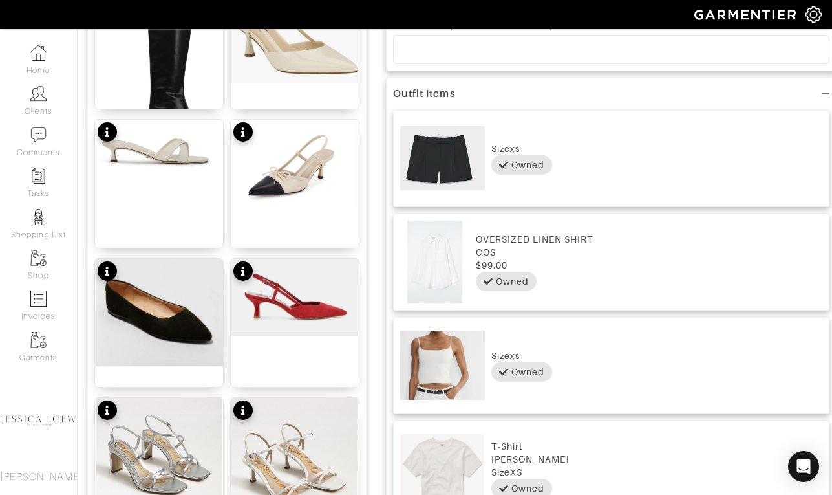
scroll to position [0, 0]
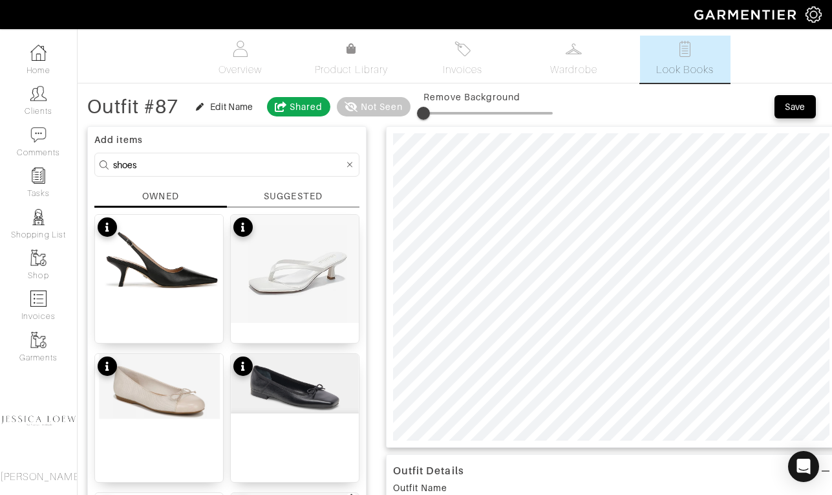
click at [251, 169] on input "shoes" at bounding box center [228, 165] width 231 height 16
type input "bag"
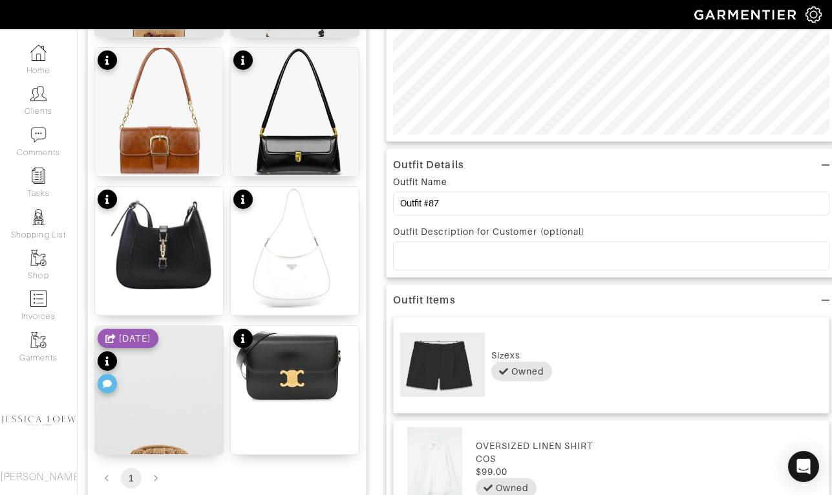
scroll to position [307, 0]
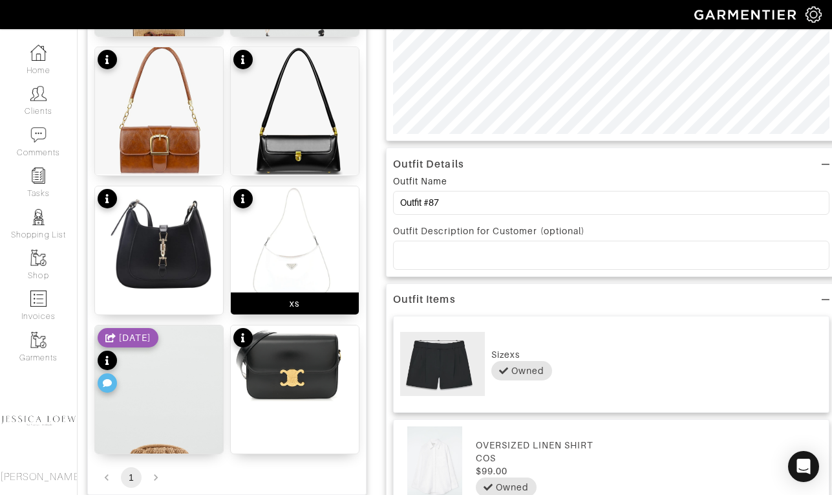
click at [329, 224] on img at bounding box center [295, 249] width 128 height 127
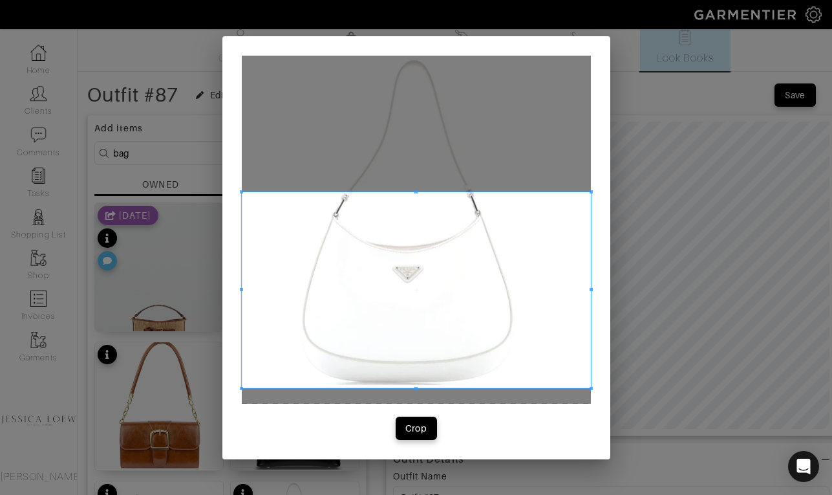
click at [393, 336] on span at bounding box center [416, 289] width 349 height 197
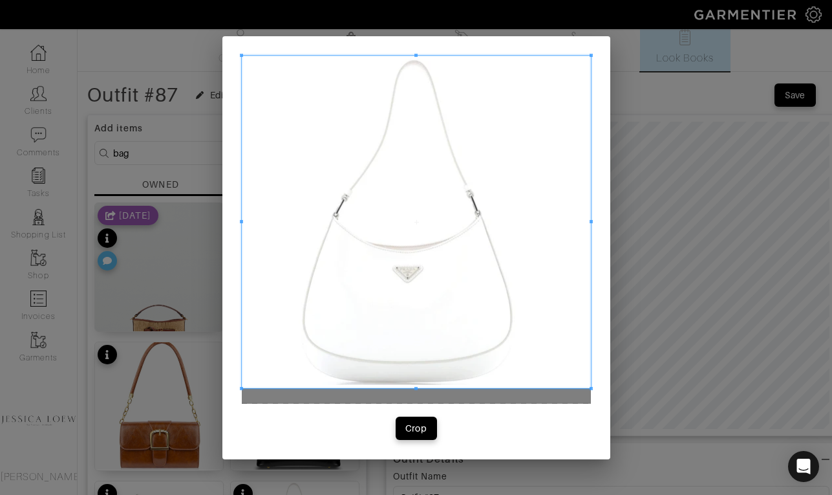
click at [416, 45] on div "Crop" at bounding box center [416, 247] width 388 height 423
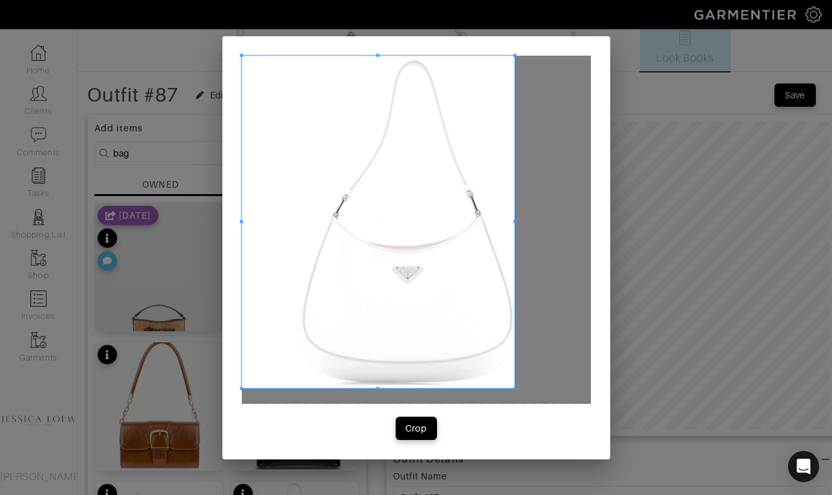
click at [514, 224] on div at bounding box center [378, 222] width 273 height 333
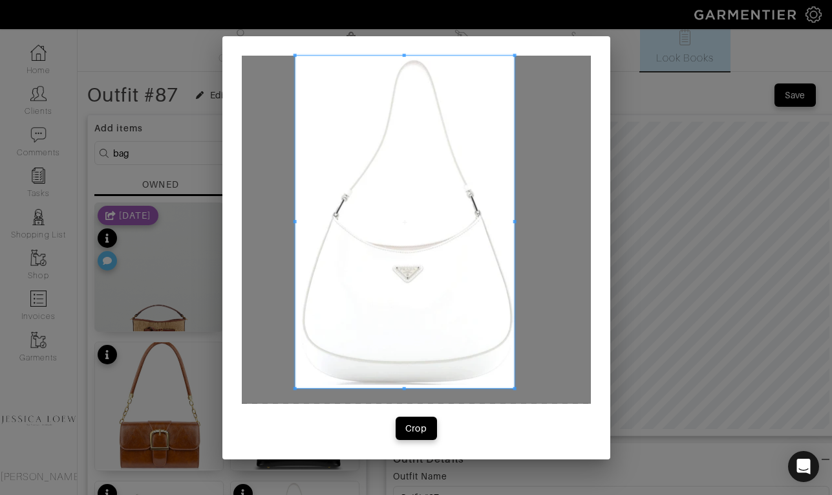
click at [295, 223] on div at bounding box center [404, 222] width 219 height 333
click at [426, 427] on div "Crop" at bounding box center [416, 428] width 22 height 13
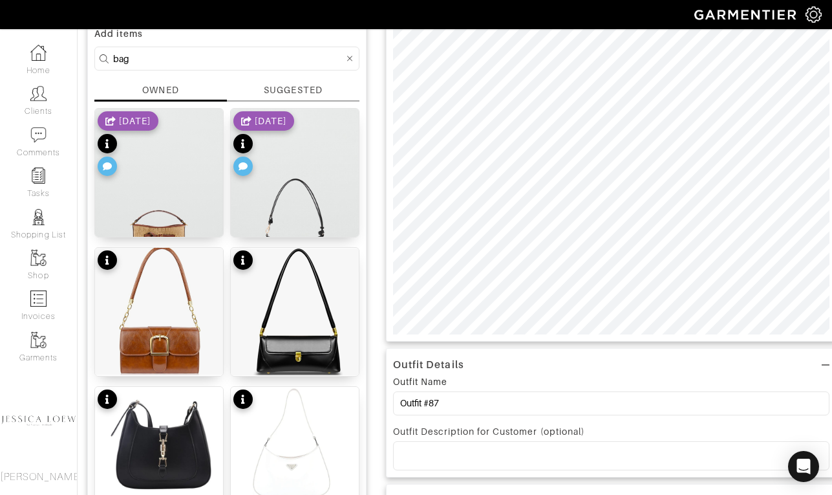
scroll to position [105, 0]
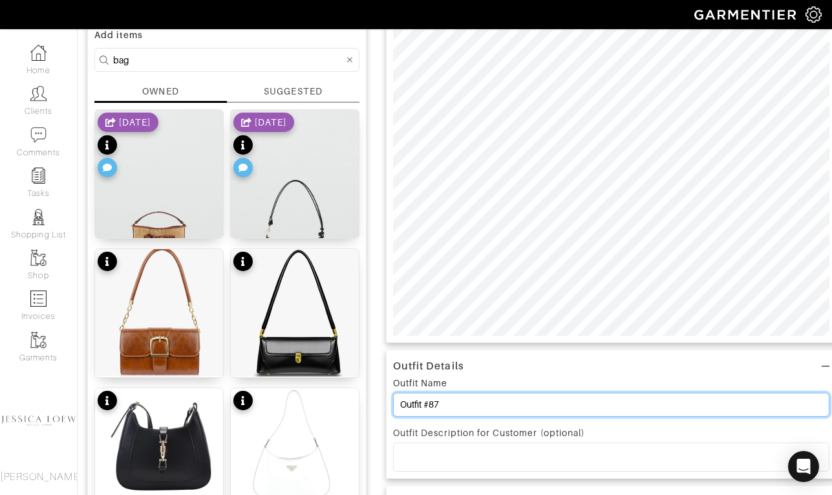
click at [454, 406] on input "Outfit #87" at bounding box center [611, 405] width 437 height 24
type input "Outfit"
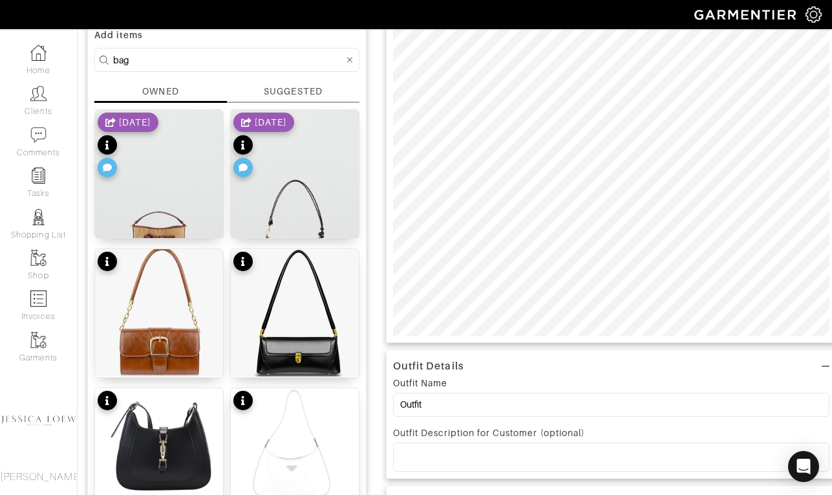
click at [442, 453] on p at bounding box center [612, 457] width 416 height 12
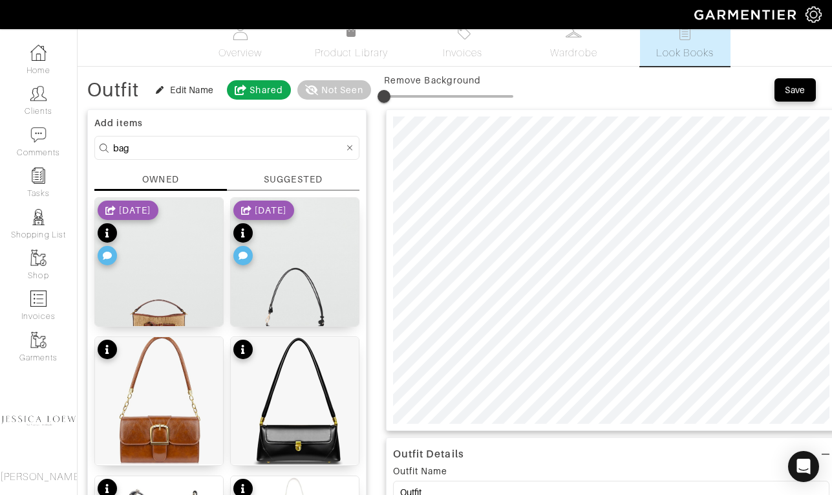
scroll to position [14, 0]
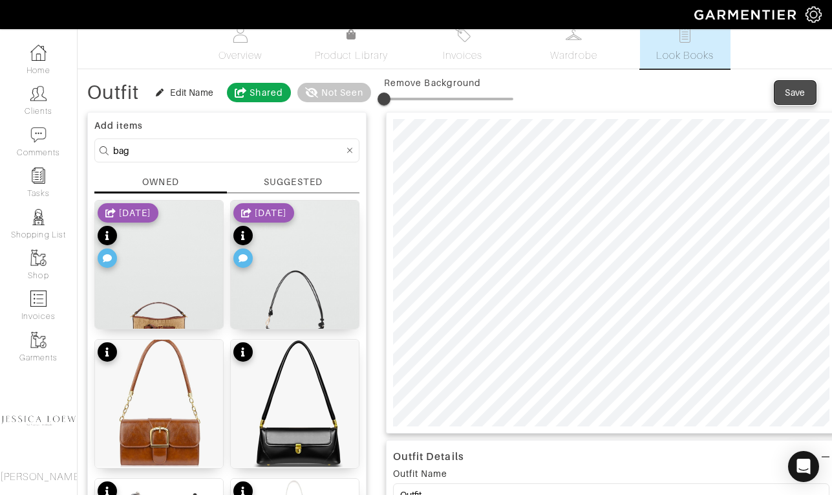
click at [801, 93] on div "Save" at bounding box center [795, 92] width 21 height 13
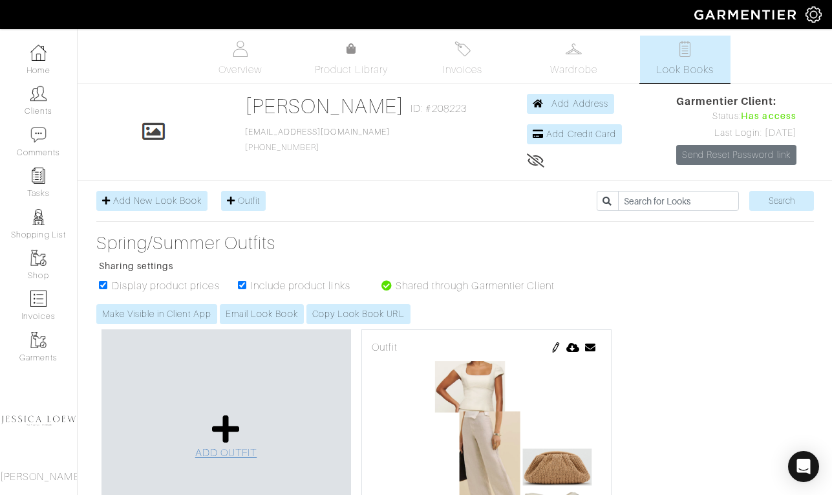
click at [231, 422] on icon at bounding box center [226, 428] width 28 height 31
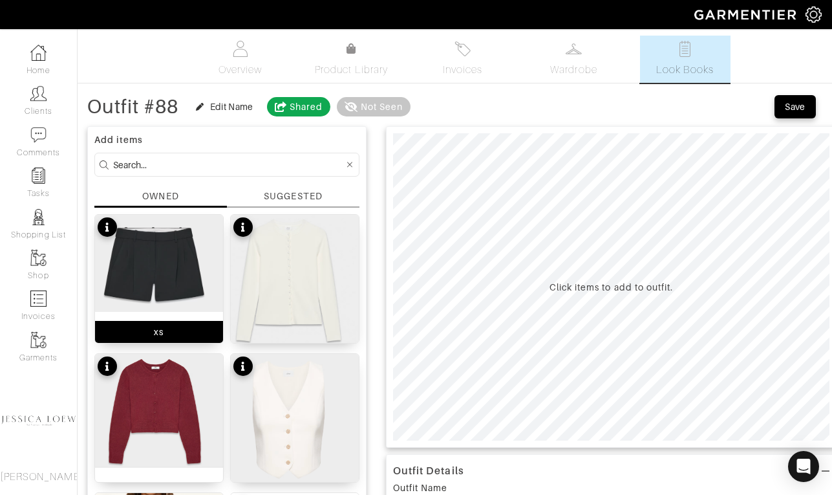
click at [148, 258] on img at bounding box center [159, 263] width 128 height 97
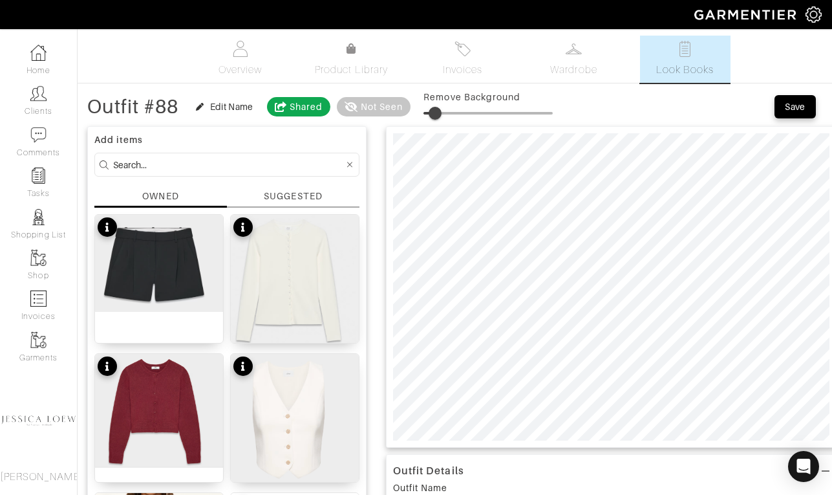
type input "11"
click at [440, 112] on span at bounding box center [437, 113] width 13 height 13
click at [281, 175] on form at bounding box center [226, 165] width 265 height 24
click at [274, 163] on input at bounding box center [228, 165] width 231 height 16
type input "top"
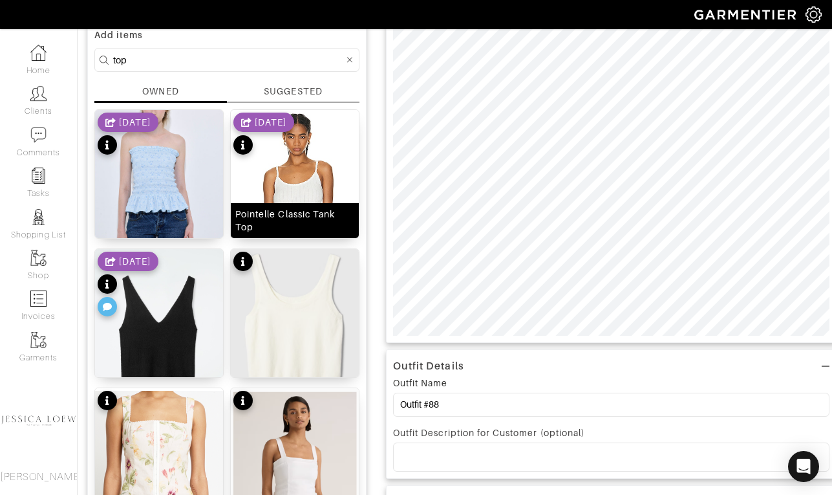
scroll to position [103, 0]
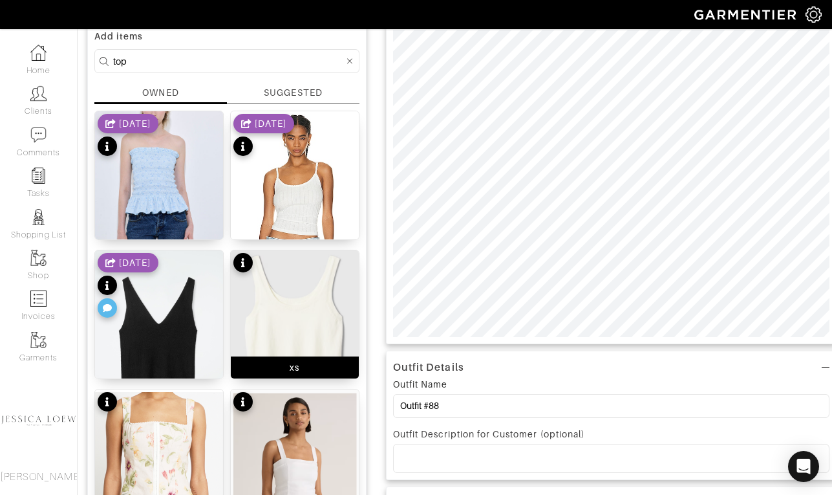
click at [310, 313] on img at bounding box center [295, 329] width 128 height 159
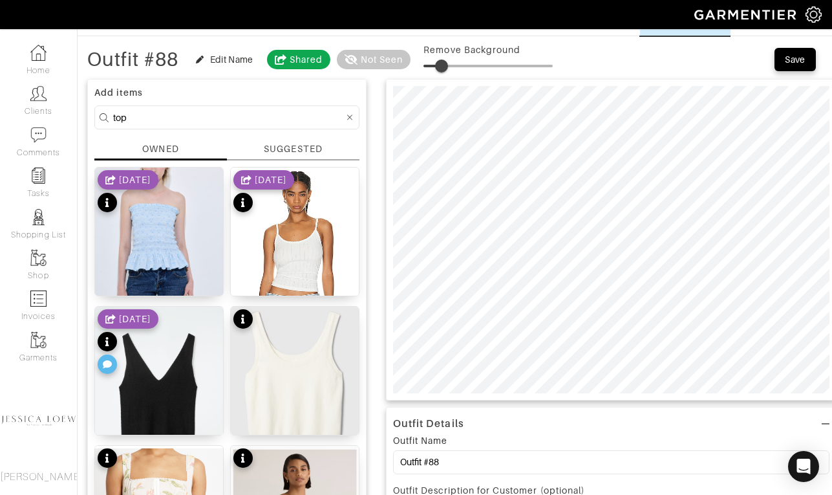
type input "0"
drag, startPoint x: 443, startPoint y: 64, endPoint x: 403, endPoint y: 53, distance: 41.6
click at [403, 53] on div "Outfit #88 Edit Name Shared Not Seen Remove Background" at bounding box center [320, 60] width 466 height 26
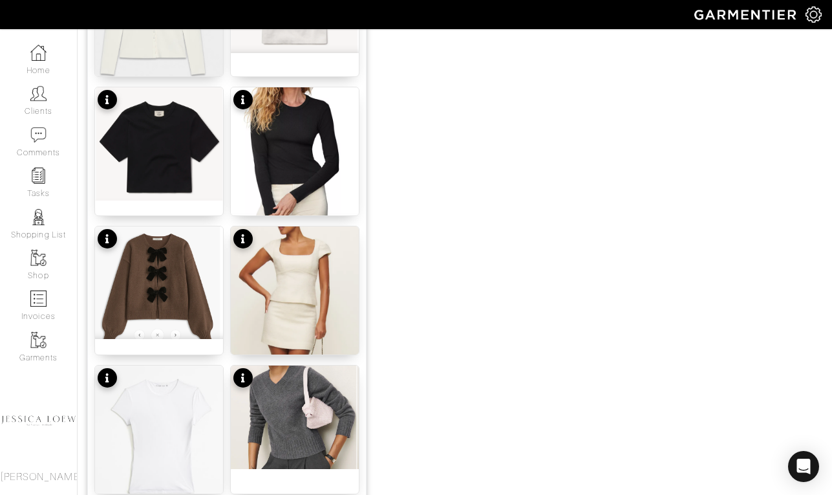
scroll to position [1238, 0]
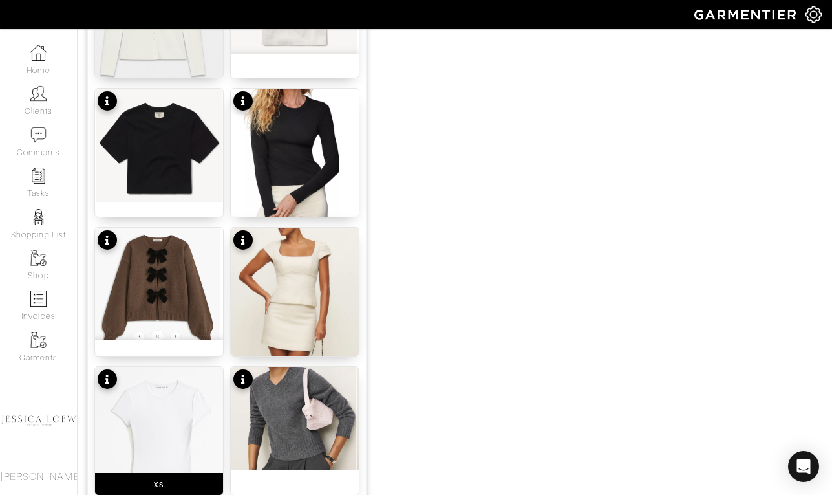
click at [205, 374] on img at bounding box center [159, 438] width 128 height 142
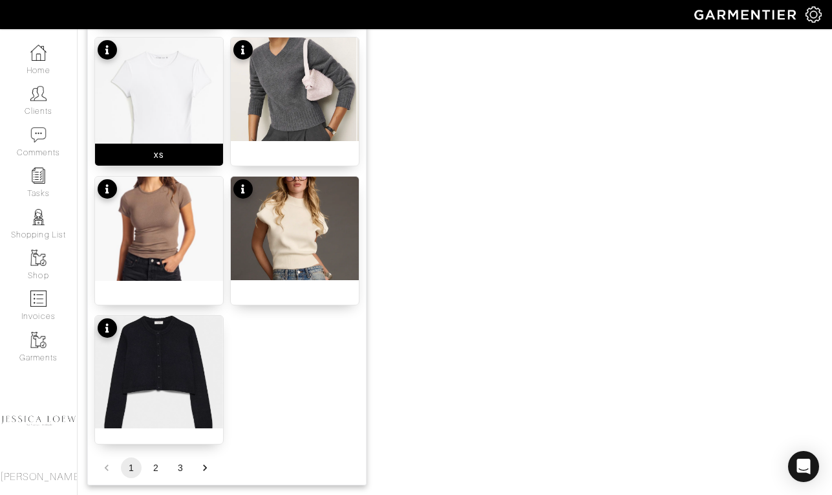
scroll to position [1568, 0]
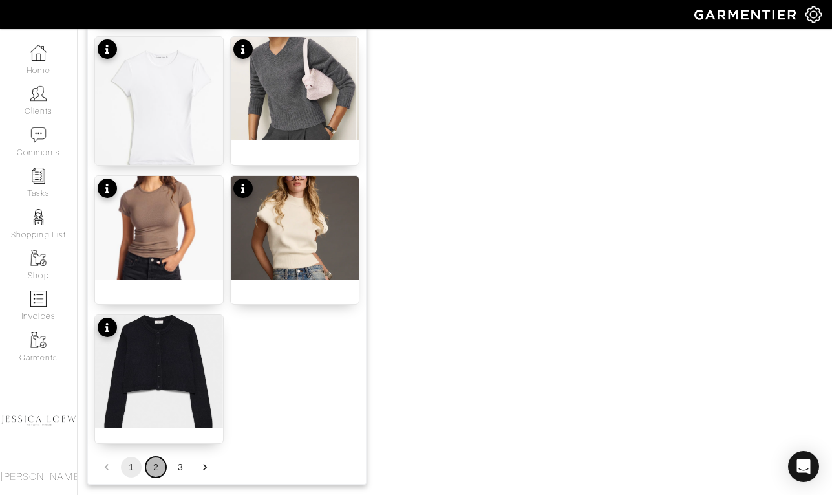
click at [158, 466] on button "2" at bounding box center [156, 467] width 21 height 21
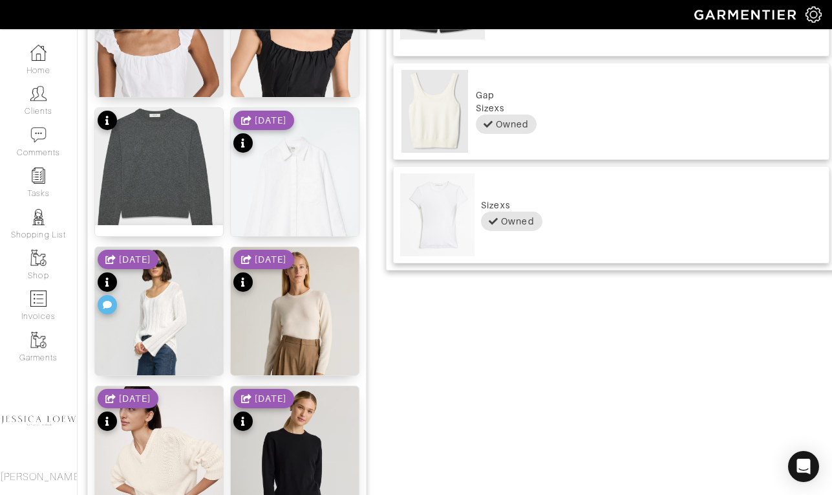
scroll to position [648, 0]
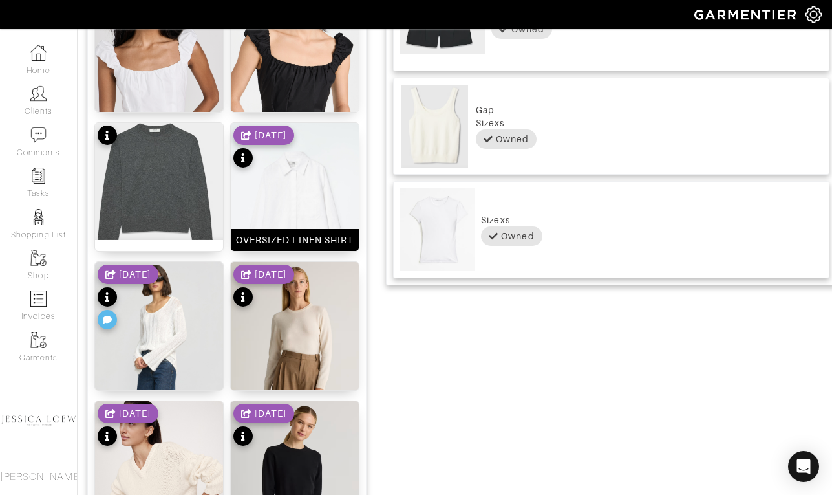
click at [300, 181] on img at bounding box center [295, 219] width 128 height 192
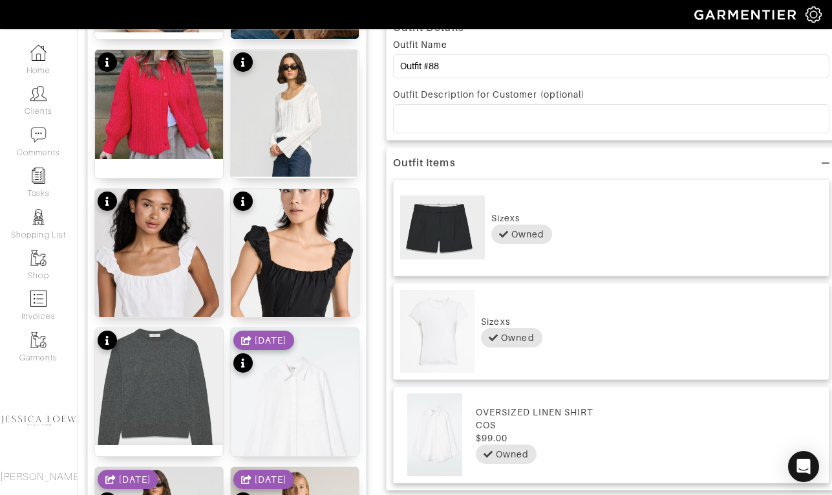
scroll to position [1620, 0]
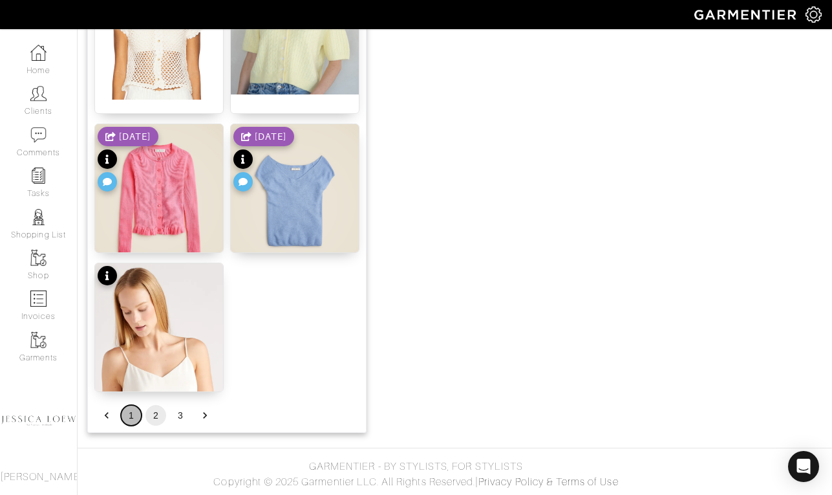
click at [137, 413] on button "1" at bounding box center [131, 415] width 21 height 21
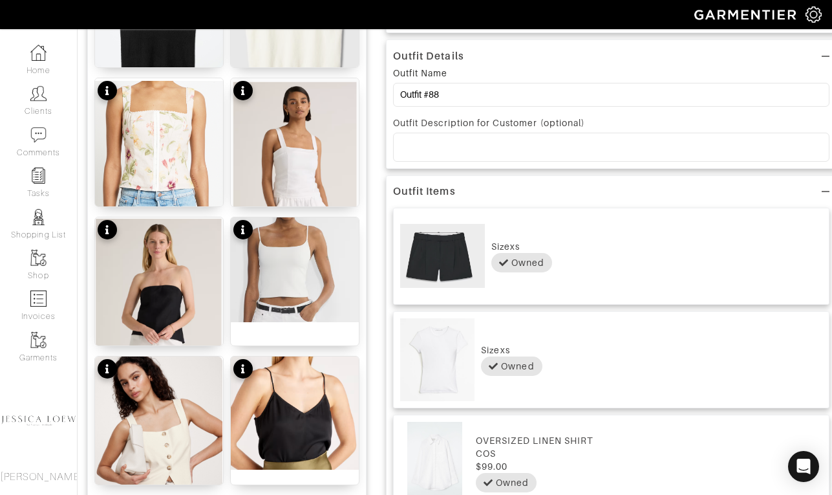
scroll to position [418, 0]
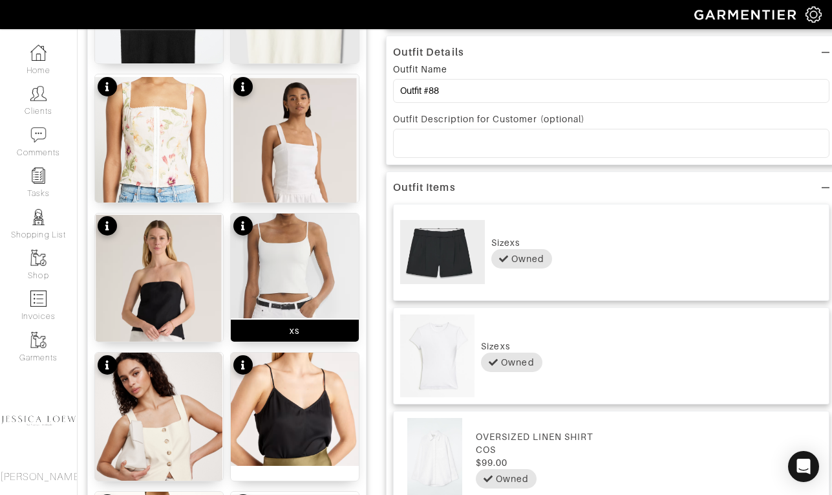
click at [283, 280] on img at bounding box center [295, 265] width 128 height 105
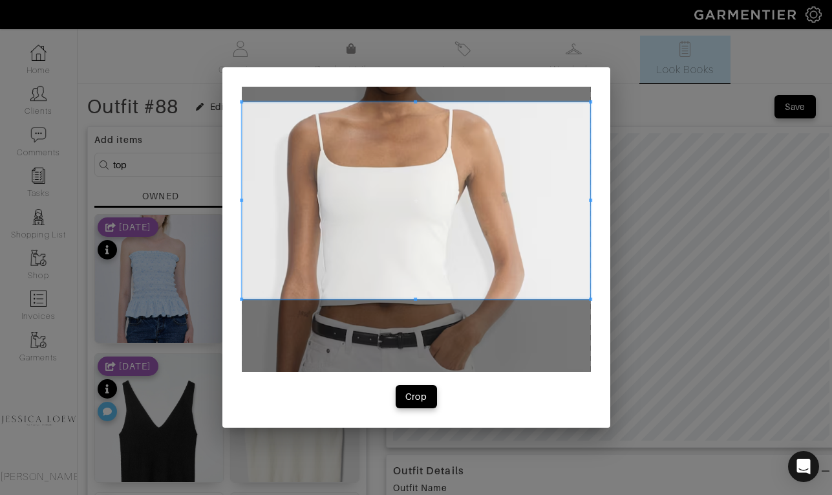
click at [472, 153] on span at bounding box center [416, 200] width 349 height 197
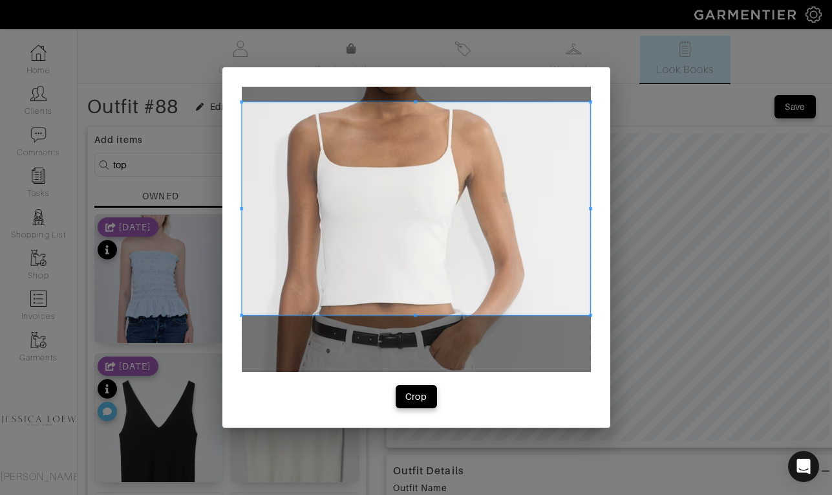
click at [415, 315] on span at bounding box center [415, 315] width 3 height 3
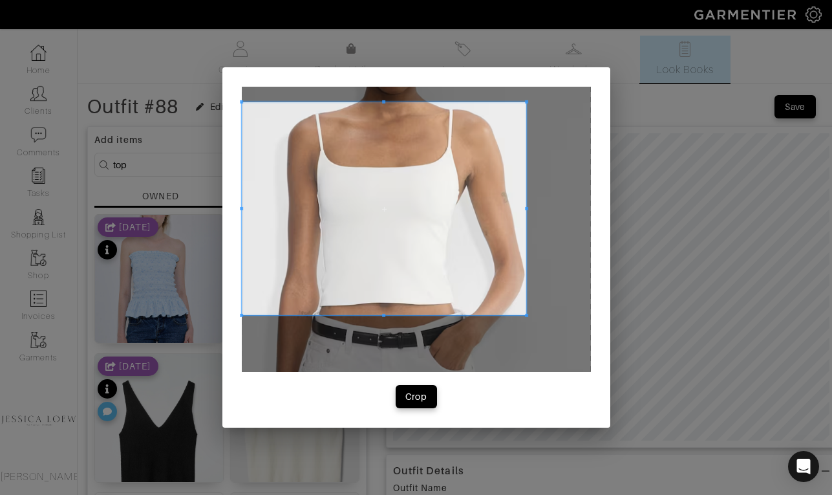
click at [525, 219] on div at bounding box center [384, 208] width 285 height 213
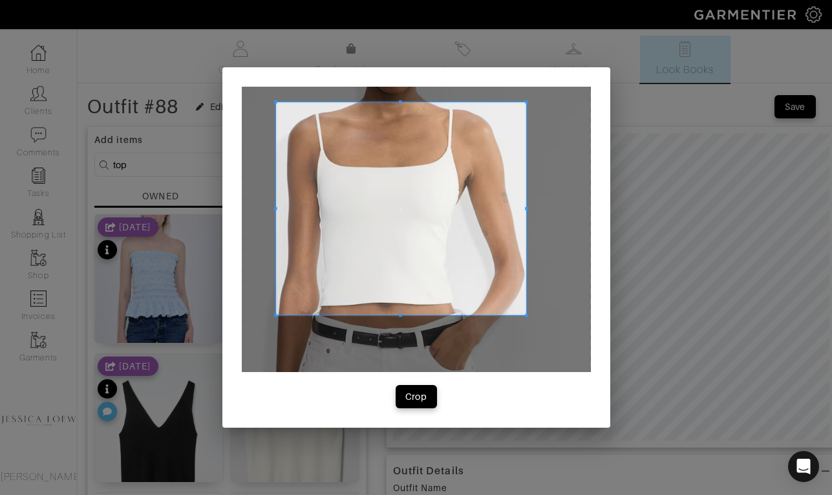
click at [275, 204] on div at bounding box center [400, 208] width 251 height 213
click at [408, 400] on div "Crop" at bounding box center [416, 396] width 22 height 13
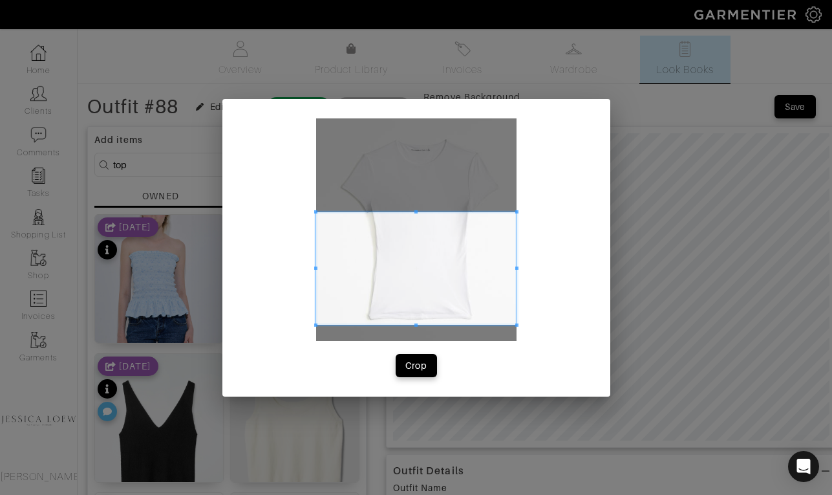
click at [491, 255] on span at bounding box center [416, 267] width 200 height 113
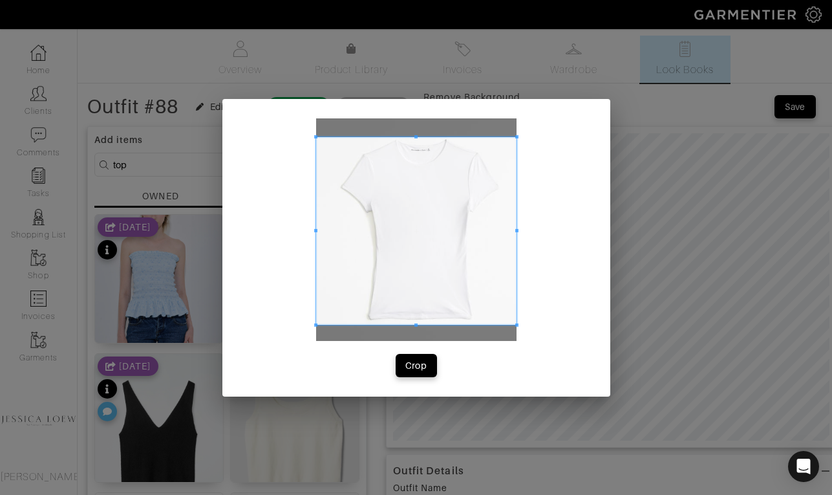
click at [426, 136] on span at bounding box center [416, 136] width 200 height 3
click at [502, 229] on span at bounding box center [501, 230] width 3 height 3
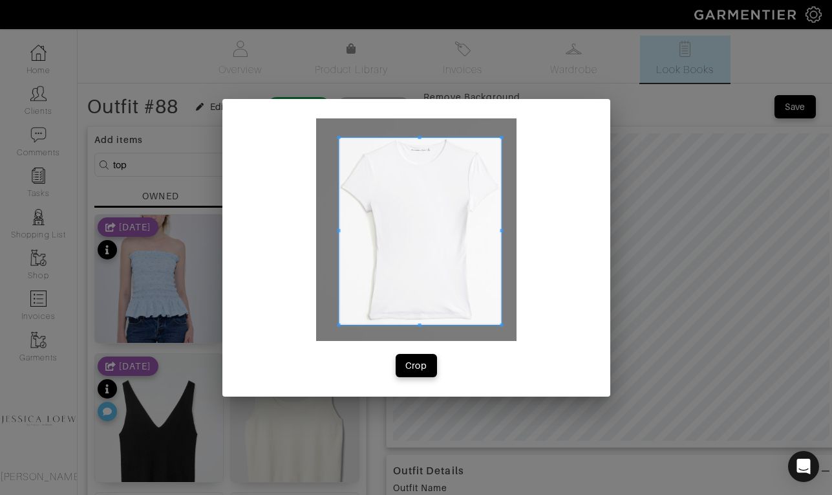
click at [340, 229] on span at bounding box center [338, 230] width 3 height 3
click at [415, 368] on div "Crop" at bounding box center [416, 365] width 22 height 13
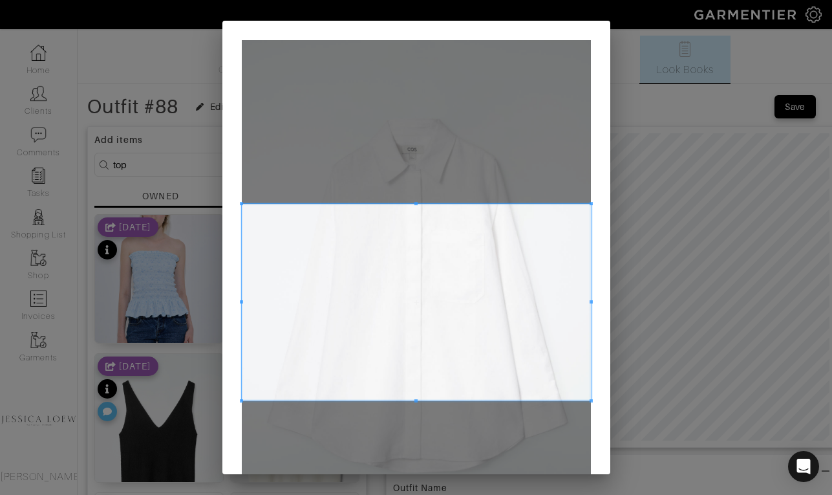
scroll to position [41, 0]
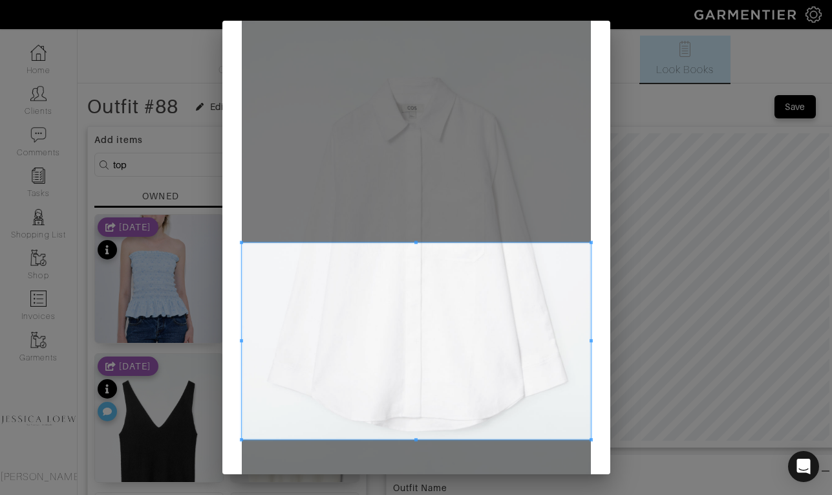
click at [405, 373] on span at bounding box center [416, 341] width 349 height 197
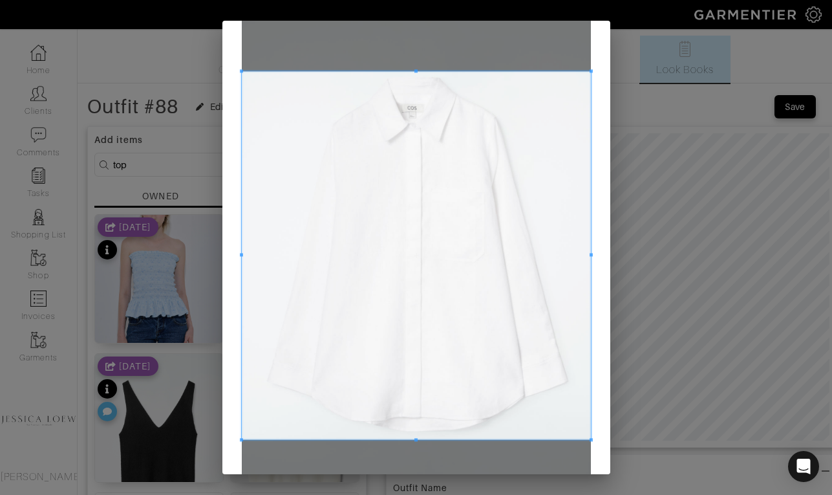
click at [431, 71] on div at bounding box center [416, 255] width 349 height 368
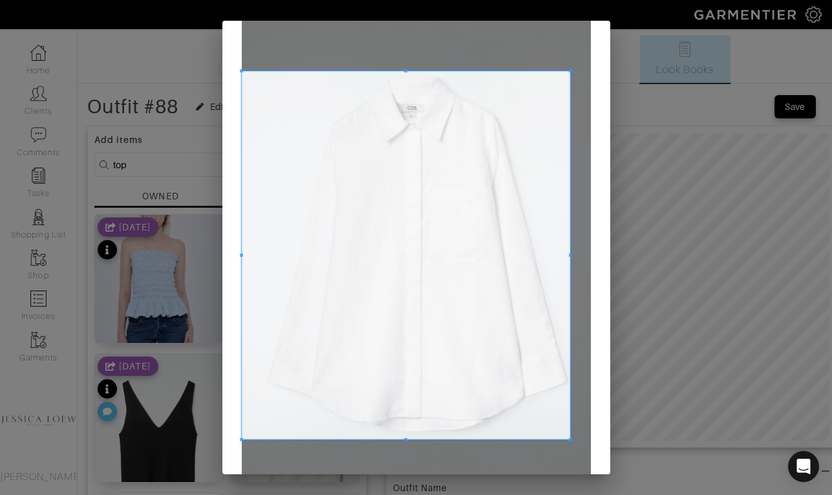
click at [570, 255] on span at bounding box center [570, 254] width 3 height 3
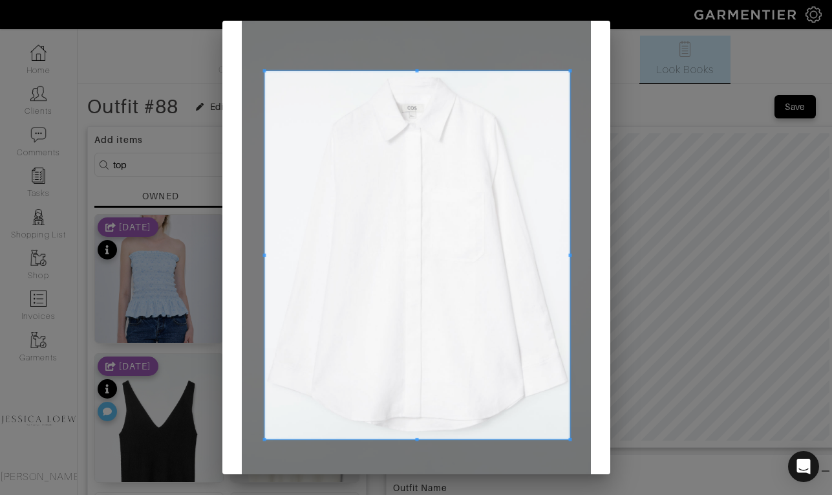
click at [265, 258] on div at bounding box center [418, 255] width 306 height 368
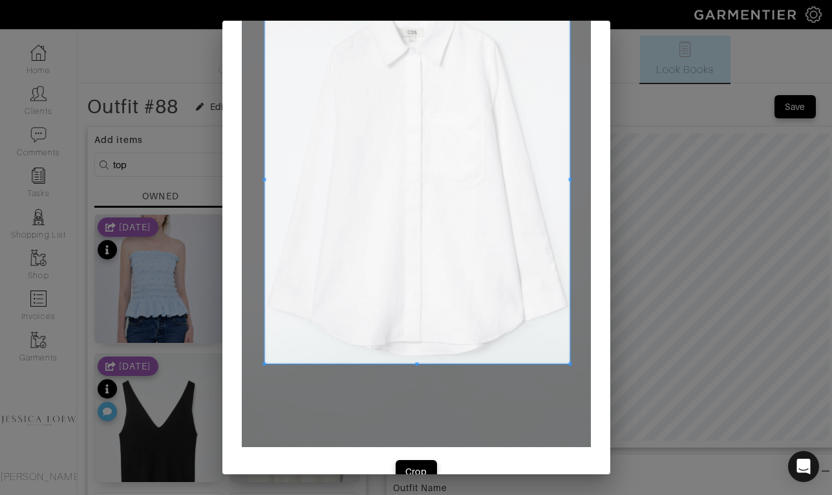
scroll to position [144, 0]
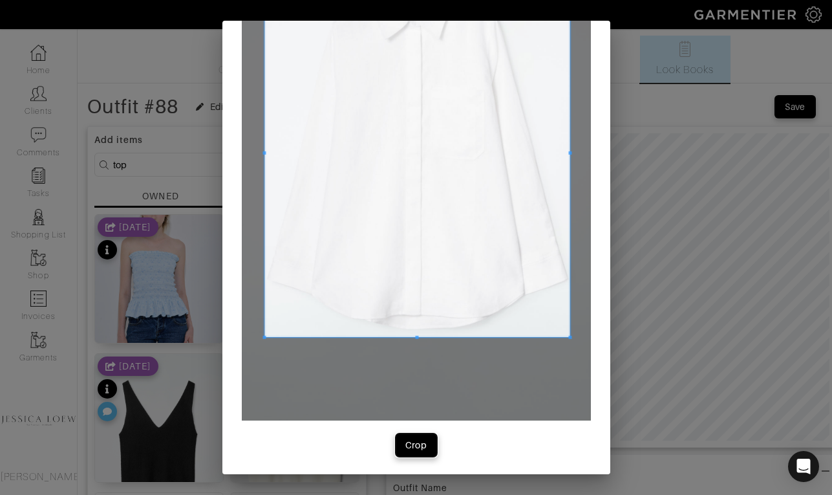
click at [426, 447] on div "Crop" at bounding box center [416, 444] width 22 height 13
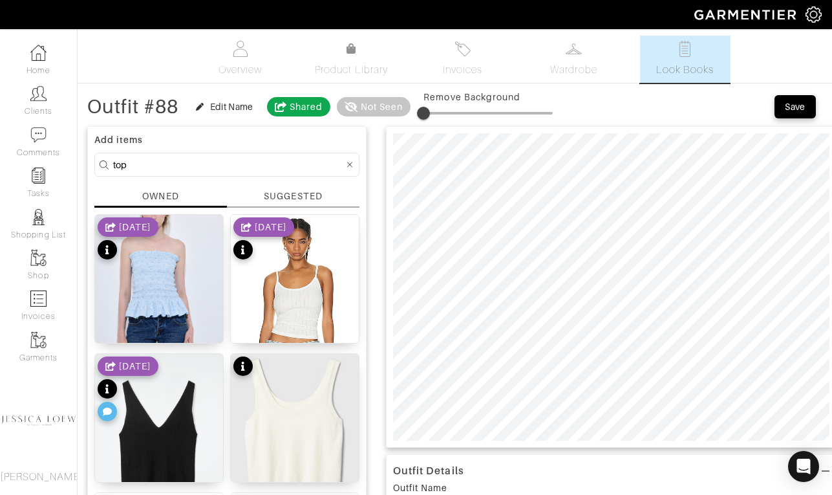
click at [182, 164] on input "top" at bounding box center [228, 165] width 231 height 16
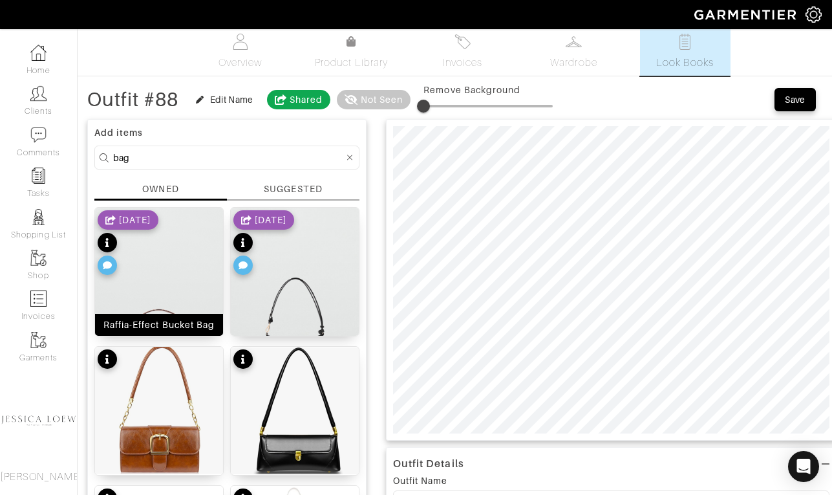
scroll to position [218, 0]
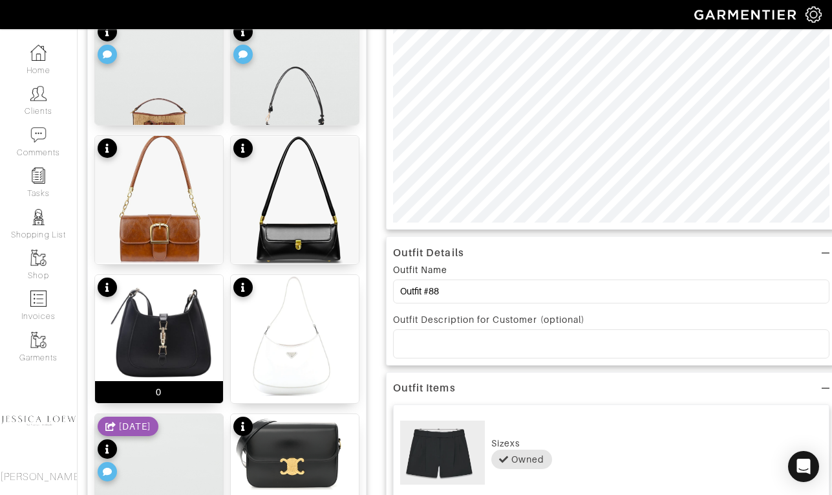
click at [169, 311] on img at bounding box center [159, 330] width 128 height 111
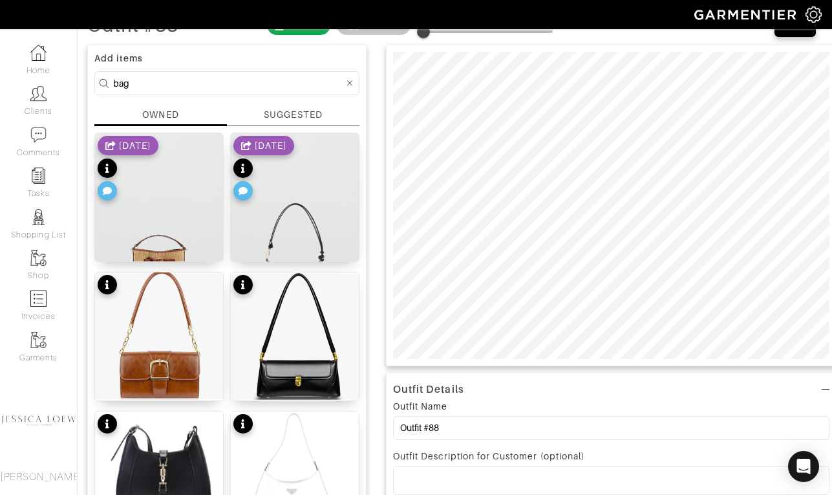
scroll to position [74, 0]
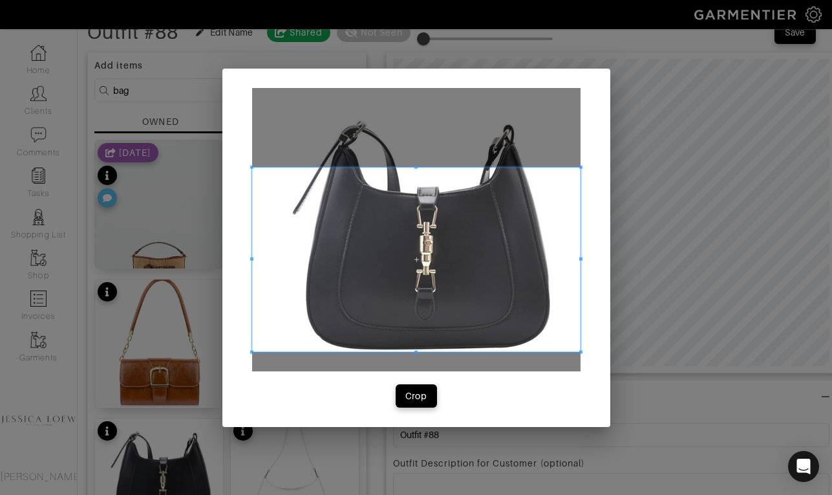
click at [515, 270] on span at bounding box center [416, 259] width 329 height 185
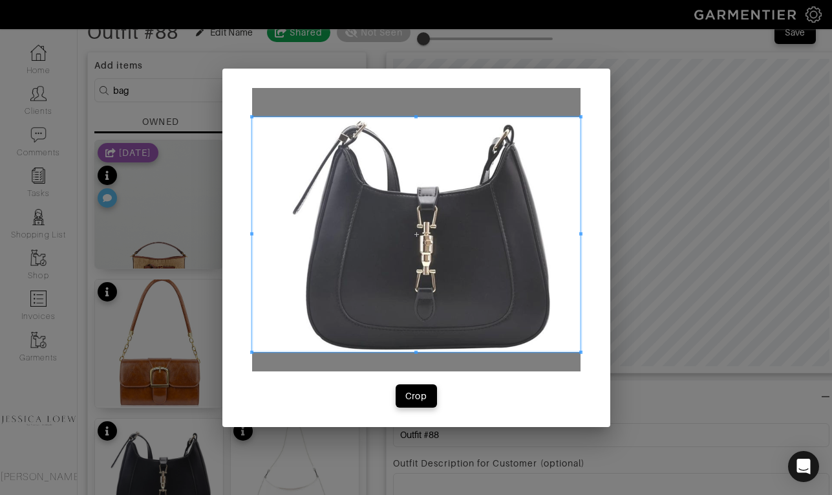
click at [429, 116] on span at bounding box center [416, 115] width 329 height 3
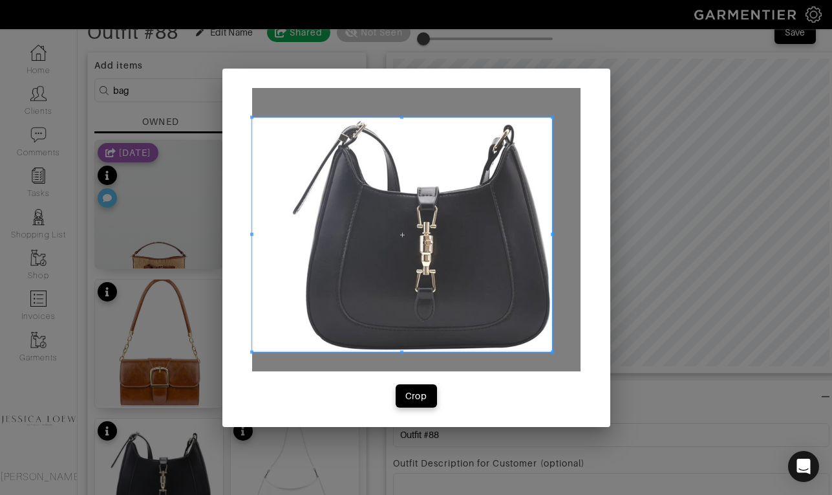
click at [552, 241] on div at bounding box center [402, 234] width 301 height 235
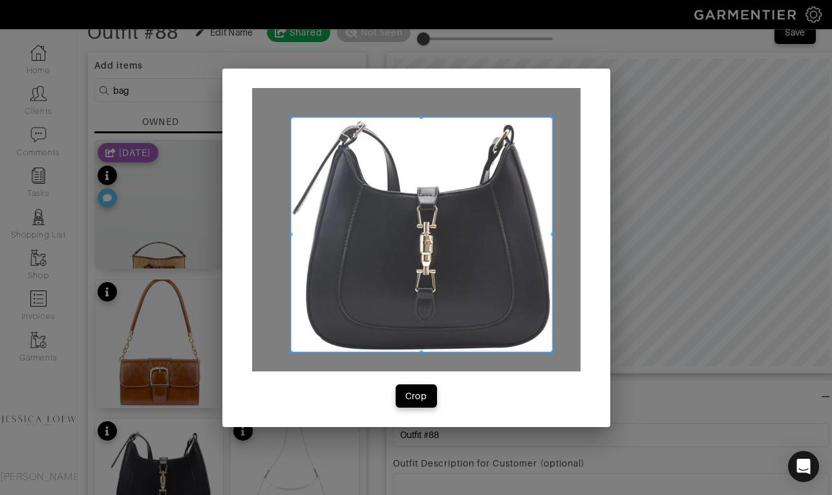
click at [289, 230] on span at bounding box center [290, 234] width 3 height 235
click at [424, 399] on div "Crop" at bounding box center [416, 395] width 22 height 13
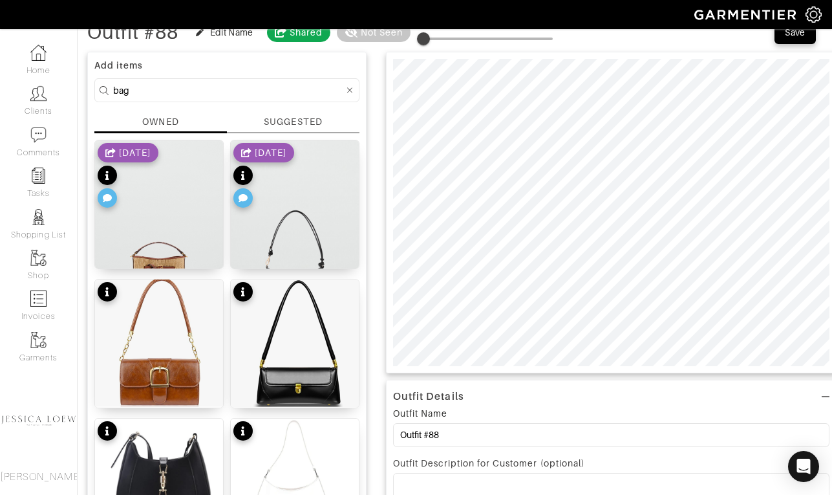
click at [193, 94] on input "bag" at bounding box center [228, 90] width 231 height 16
type input "shoes"
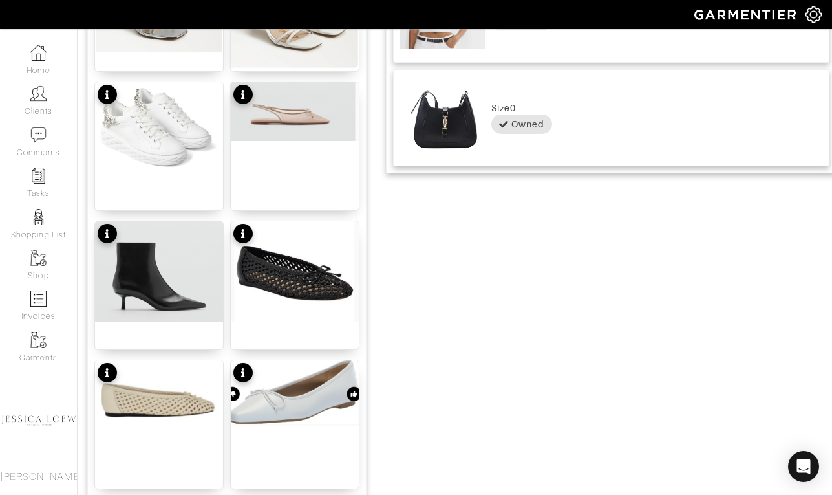
scroll to position [969, 0]
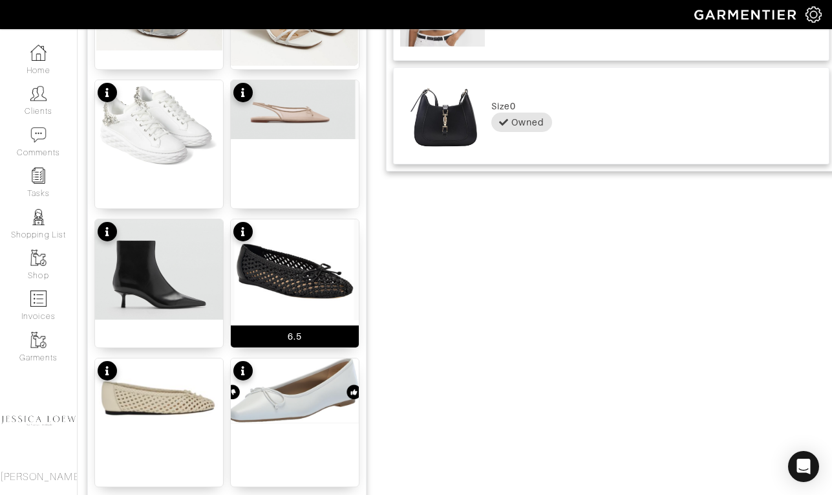
click at [305, 266] on img at bounding box center [295, 269] width 128 height 101
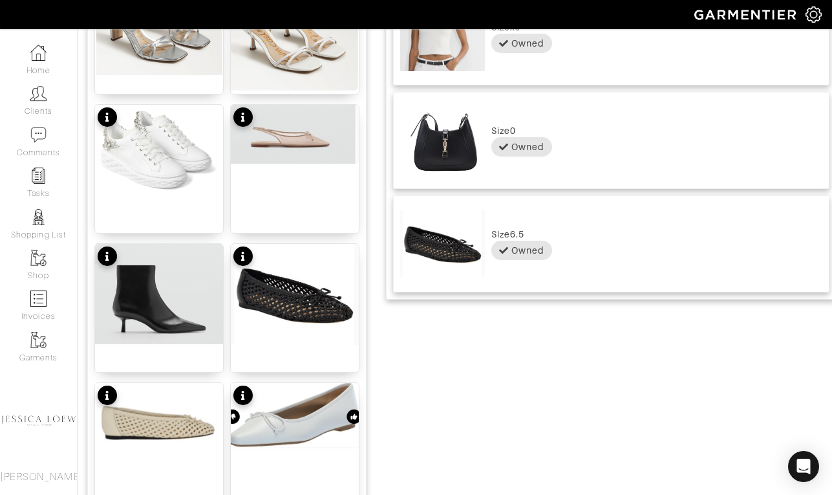
scroll to position [0, 0]
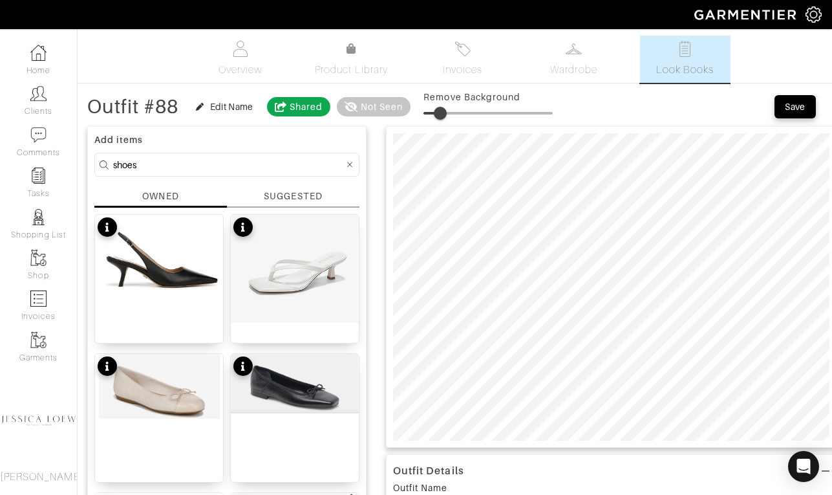
type input "19"
drag, startPoint x: 440, startPoint y: 113, endPoint x: 457, endPoint y: 117, distance: 16.6
click at [457, 117] on span at bounding box center [488, 112] width 129 height 19
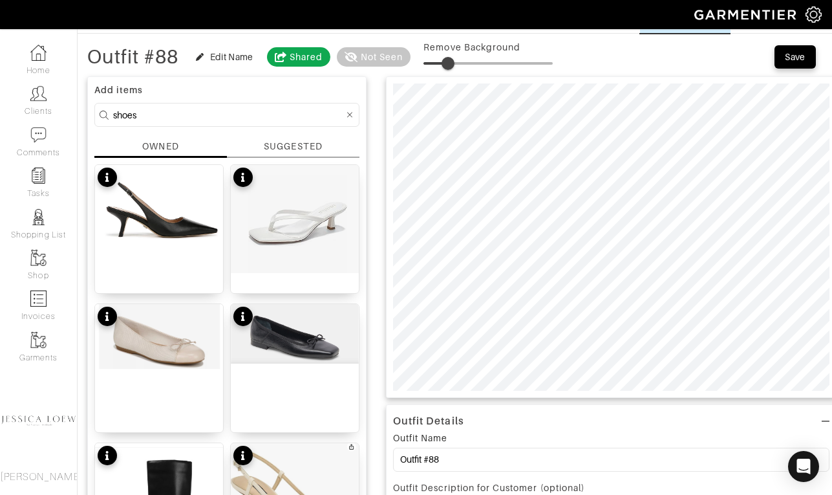
scroll to position [50, 0]
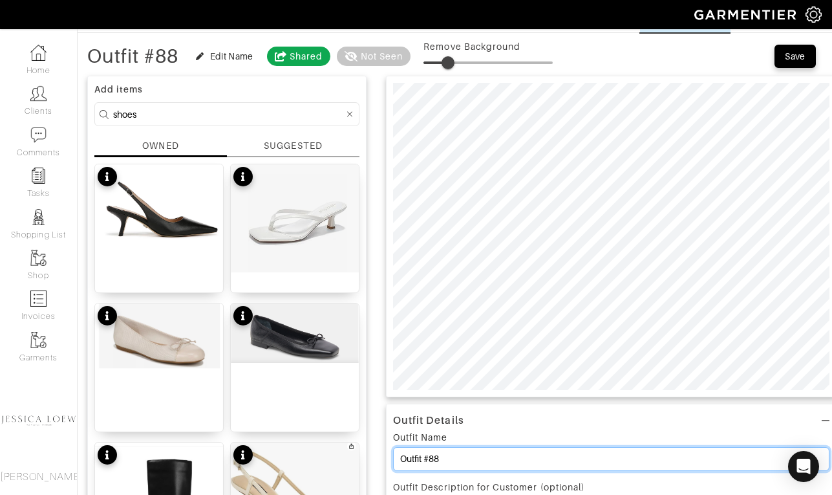
click at [455, 459] on input "Outfit #88" at bounding box center [611, 459] width 437 height 24
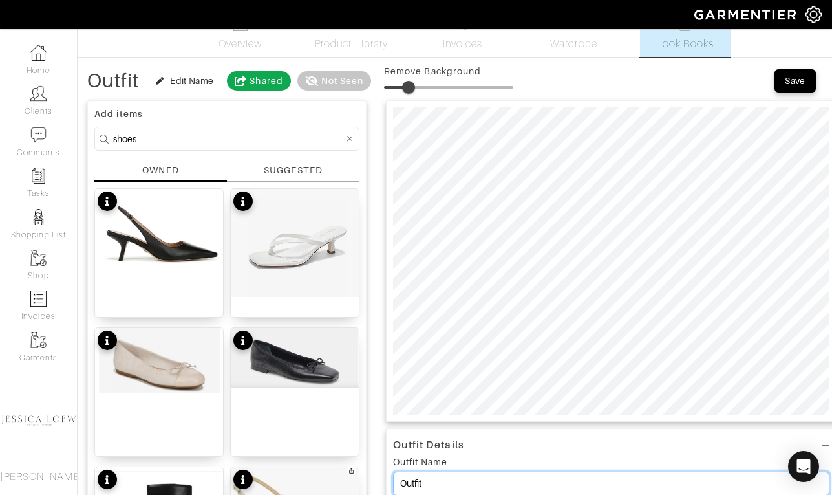
scroll to position [0, 0]
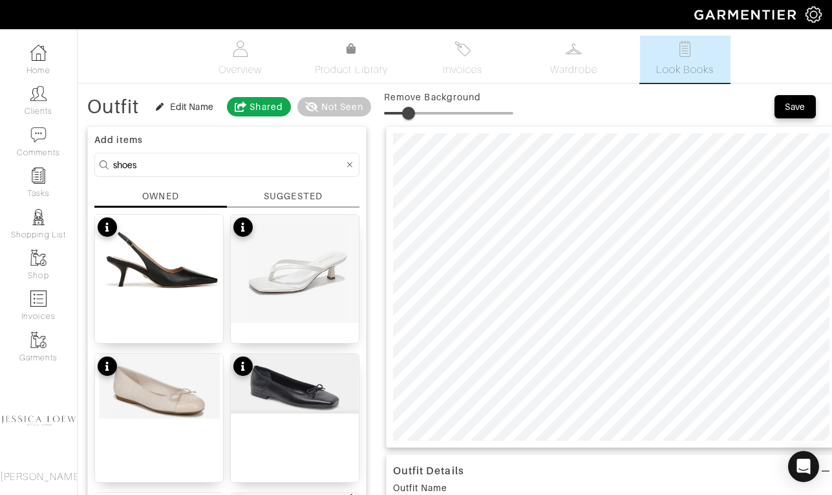
type input "Outfit"
click at [791, 105] on div "Save" at bounding box center [795, 106] width 21 height 13
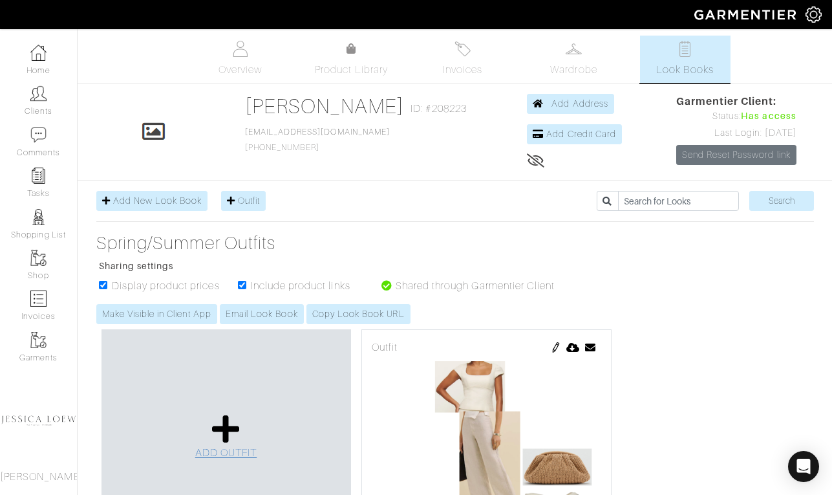
click at [228, 428] on icon at bounding box center [226, 428] width 28 height 31
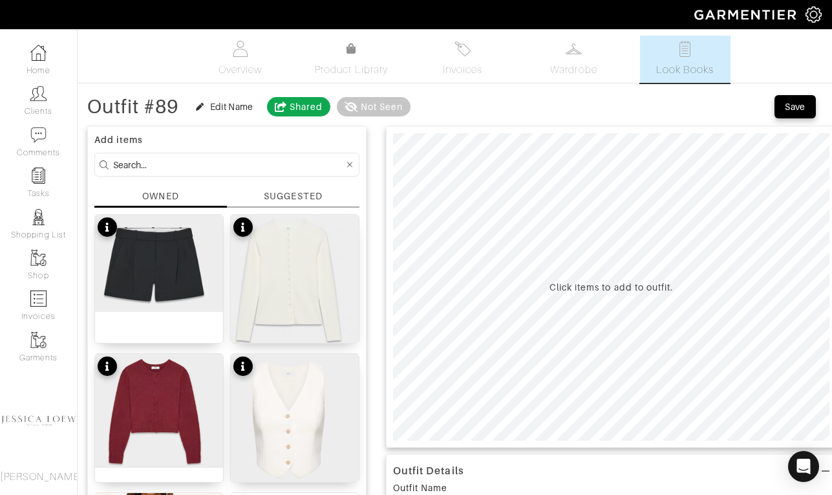
click at [198, 163] on input at bounding box center [228, 165] width 231 height 16
click at [196, 166] on input at bounding box center [228, 165] width 231 height 16
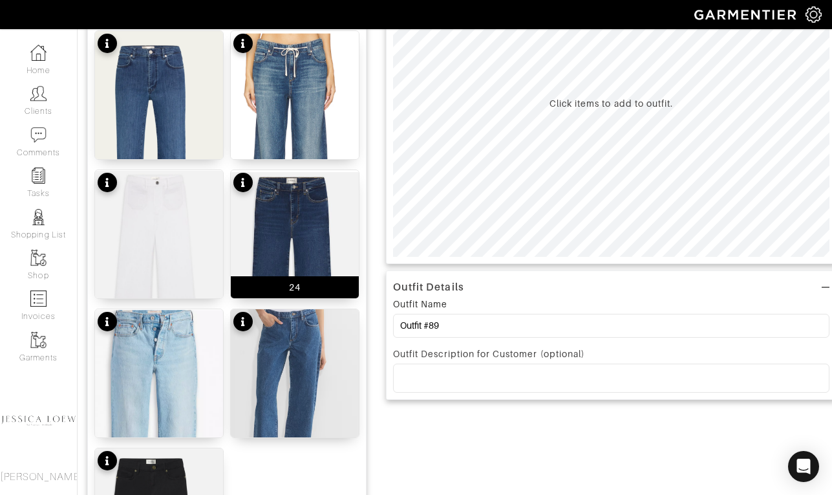
scroll to position [312, 0]
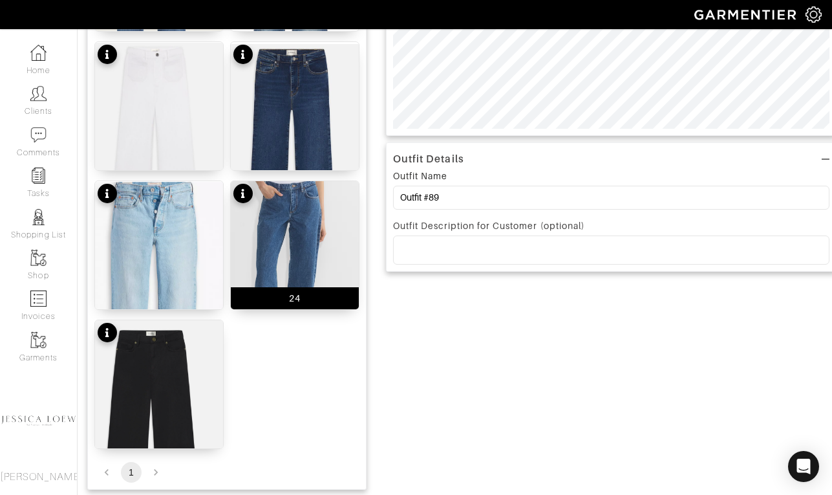
click at [315, 226] on img at bounding box center [295, 267] width 128 height 173
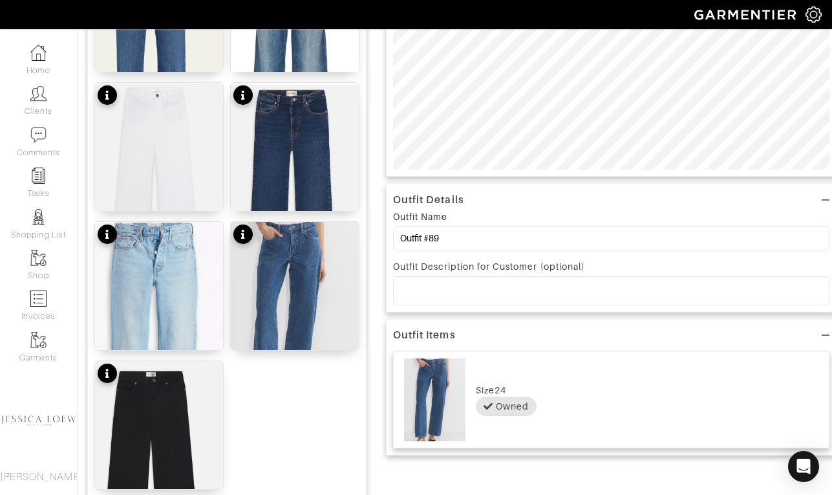
scroll to position [324, 0]
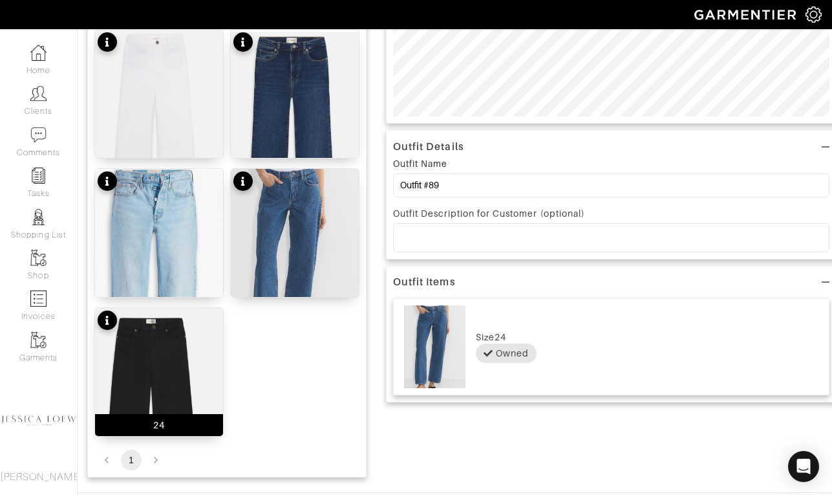
click at [117, 378] on img at bounding box center [159, 415] width 128 height 215
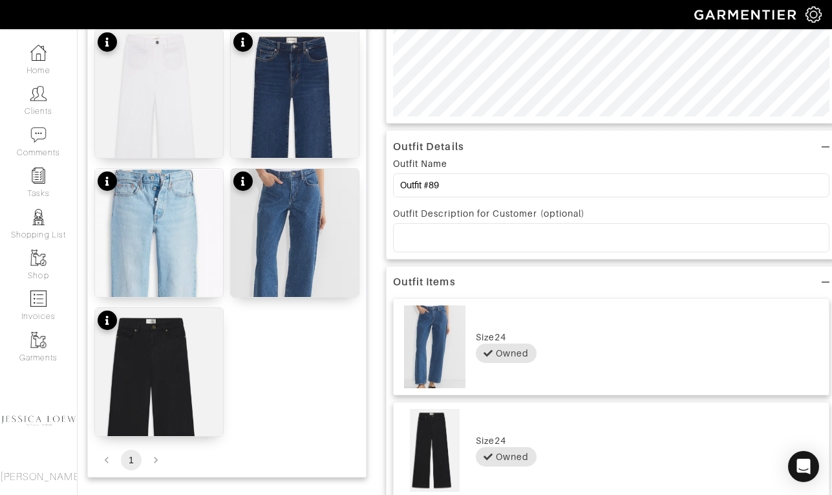
scroll to position [0, 0]
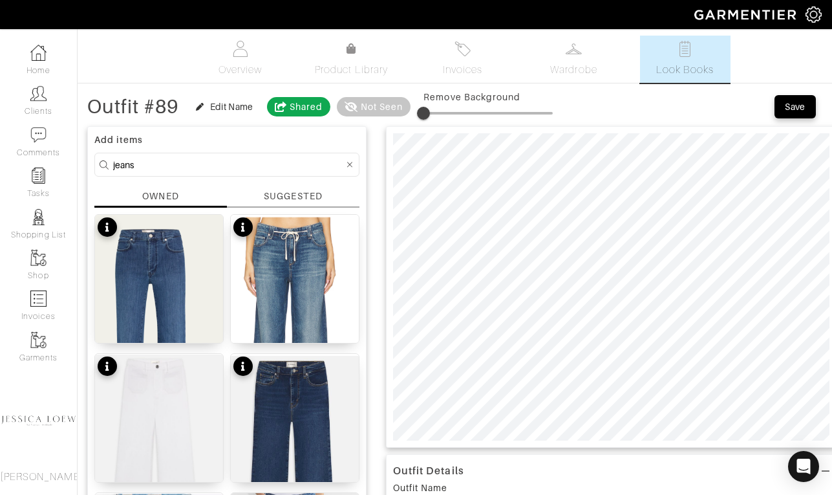
click at [294, 165] on input "jeans" at bounding box center [228, 165] width 231 height 16
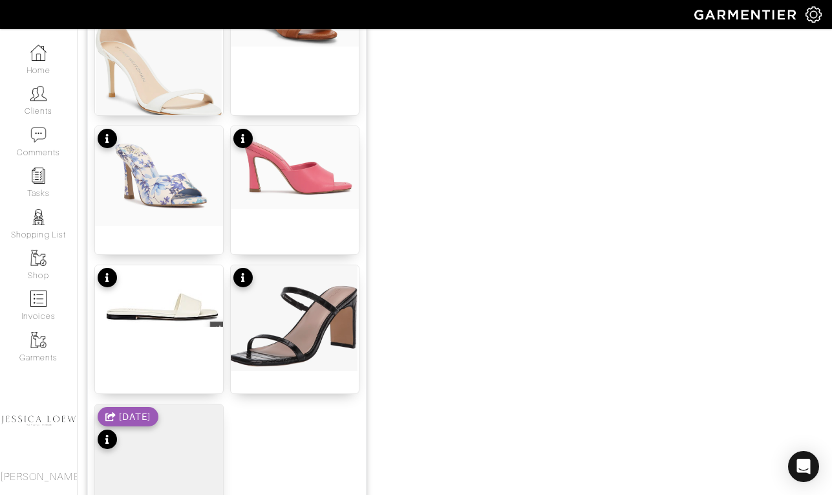
scroll to position [1620, 0]
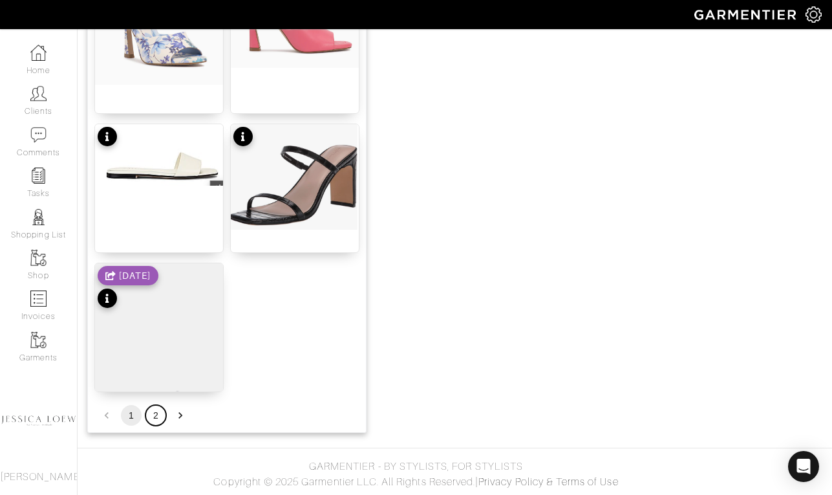
click at [156, 416] on button "2" at bounding box center [156, 415] width 21 height 21
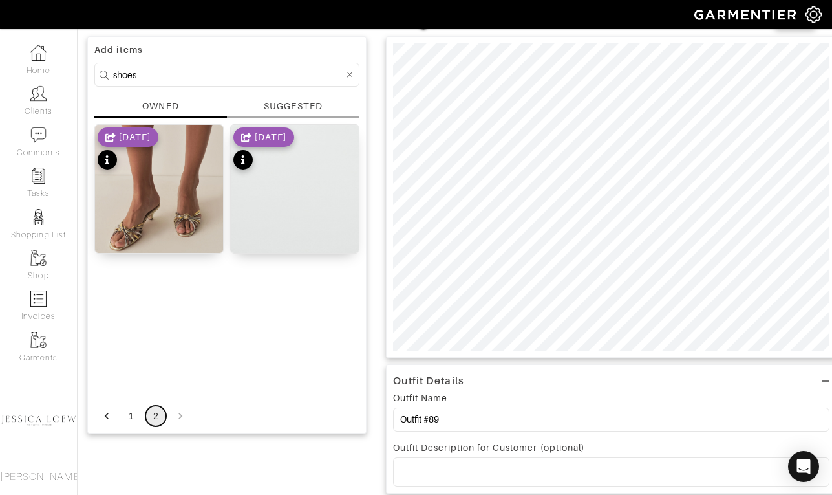
scroll to position [83, 0]
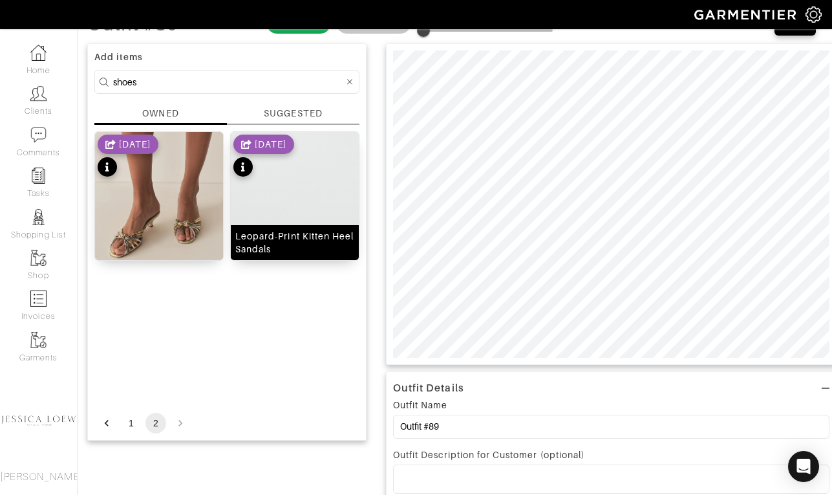
click at [319, 210] on img at bounding box center [295, 221] width 128 height 179
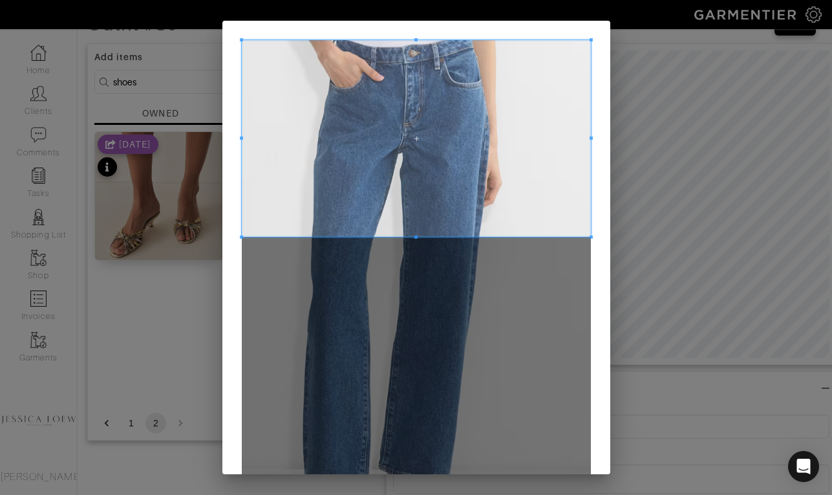
click at [401, 76] on span at bounding box center [416, 138] width 349 height 197
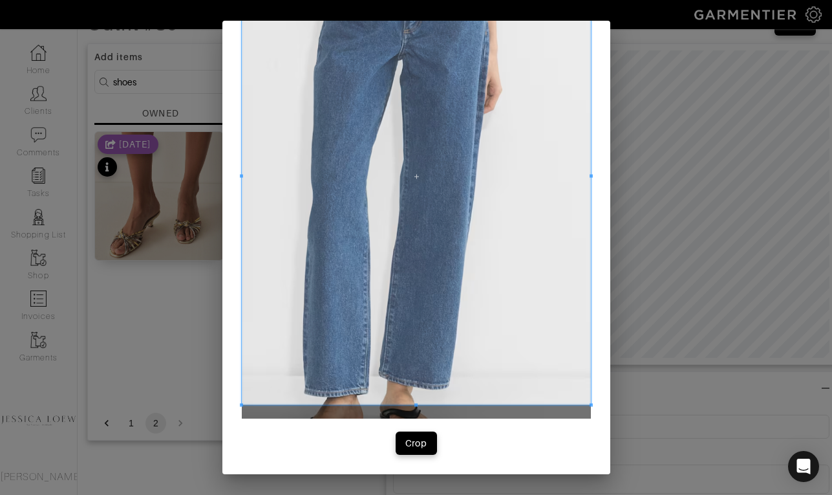
click at [409, 405] on span at bounding box center [416, 404] width 349 height 3
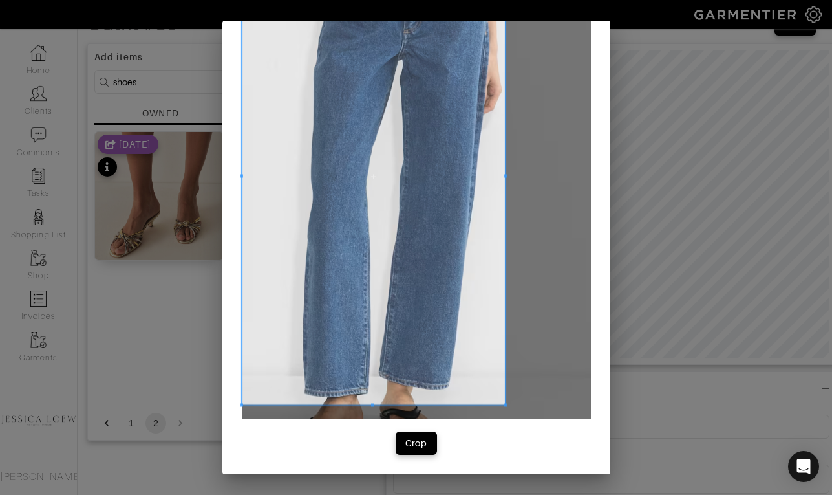
click at [505, 176] on span at bounding box center [505, 175] width 3 height 3
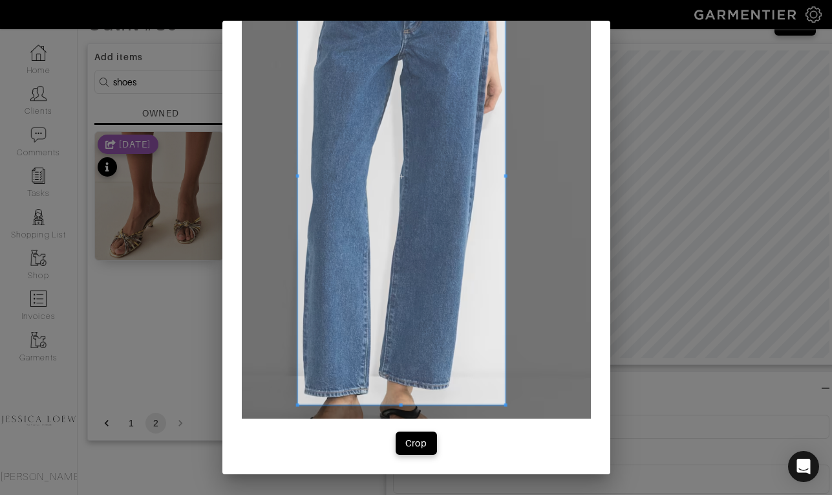
click at [297, 179] on div at bounding box center [401, 175] width 208 height 457
click at [423, 446] on div "Crop" at bounding box center [416, 443] width 22 height 13
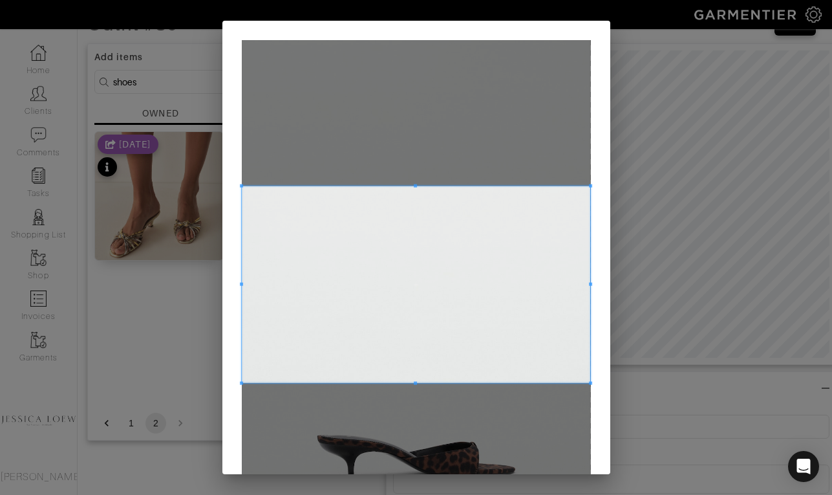
scroll to position [110, 0]
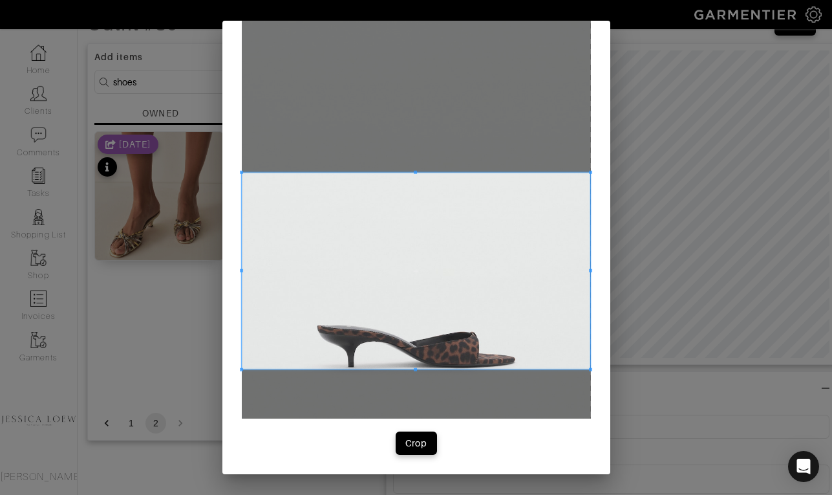
click at [422, 318] on span at bounding box center [416, 271] width 349 height 197
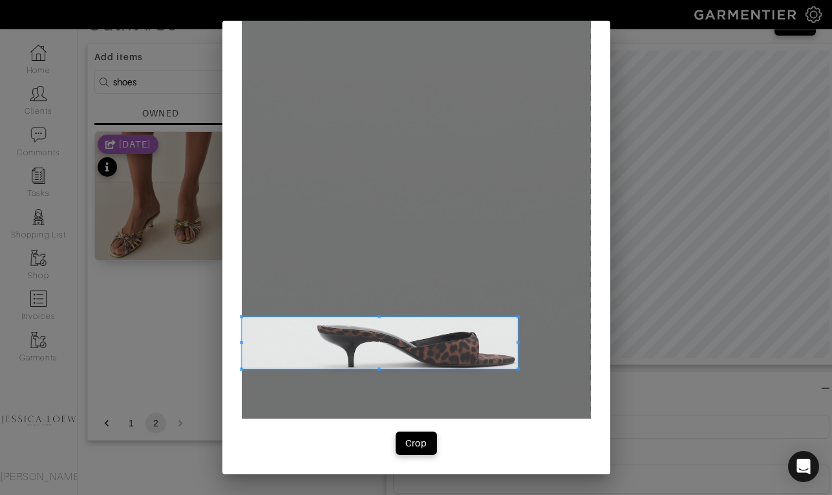
click at [518, 315] on span at bounding box center [518, 316] width 3 height 3
click at [314, 343] on span at bounding box center [314, 342] width 3 height 3
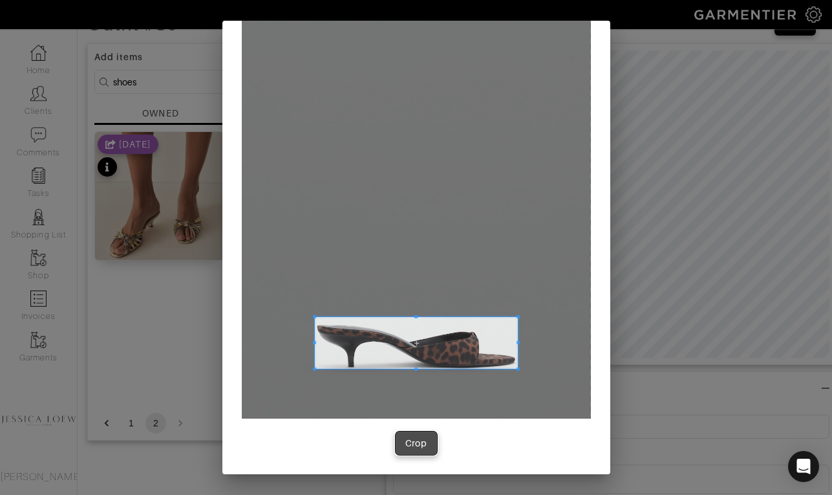
click at [413, 444] on div "Crop" at bounding box center [416, 443] width 22 height 13
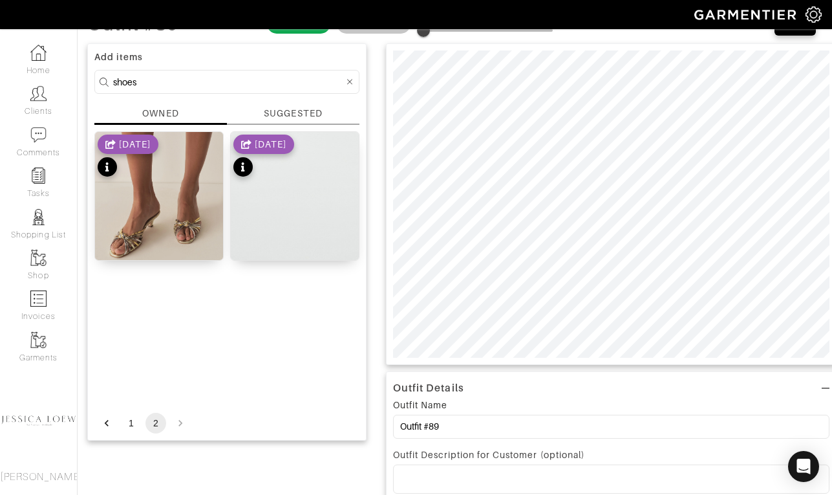
click at [161, 83] on input "shoes" at bounding box center [228, 82] width 231 height 16
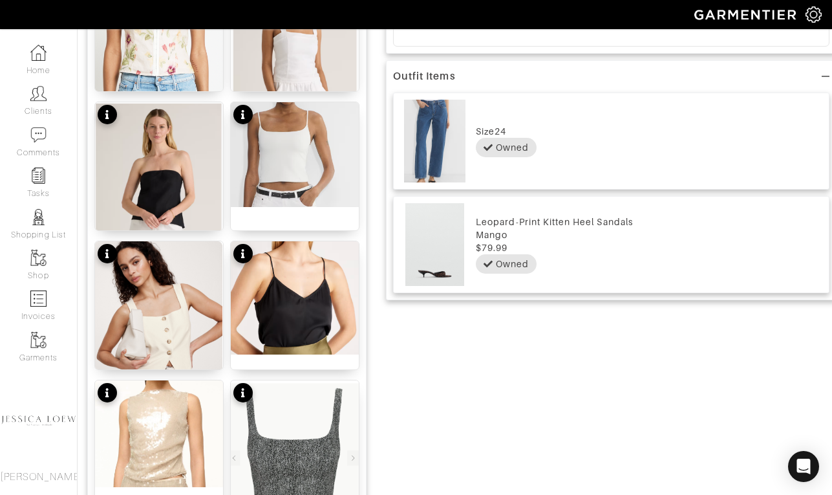
scroll to position [1620, 0]
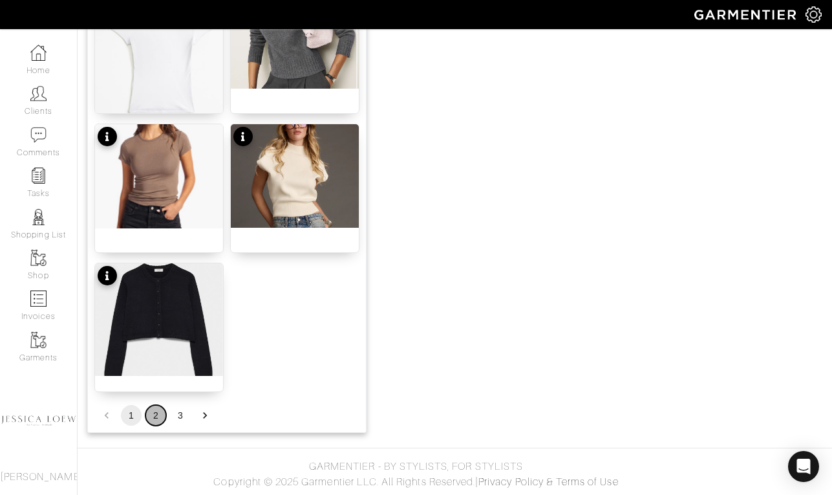
click at [160, 413] on button "2" at bounding box center [156, 415] width 21 height 21
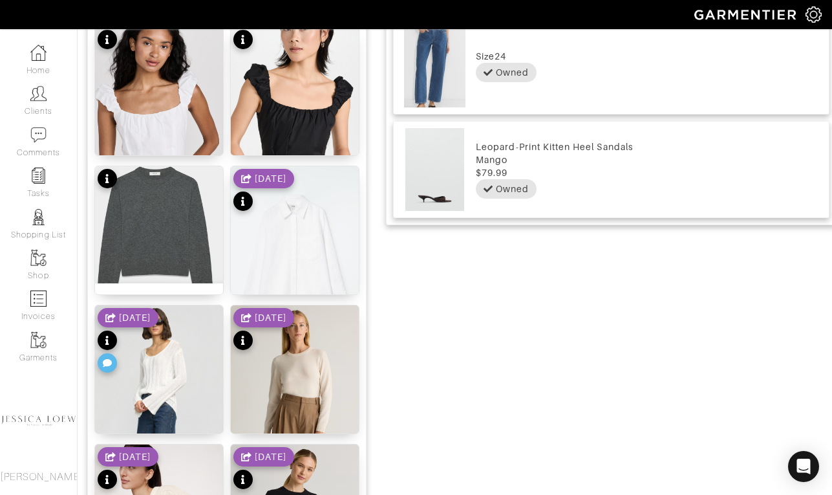
scroll to position [602, 0]
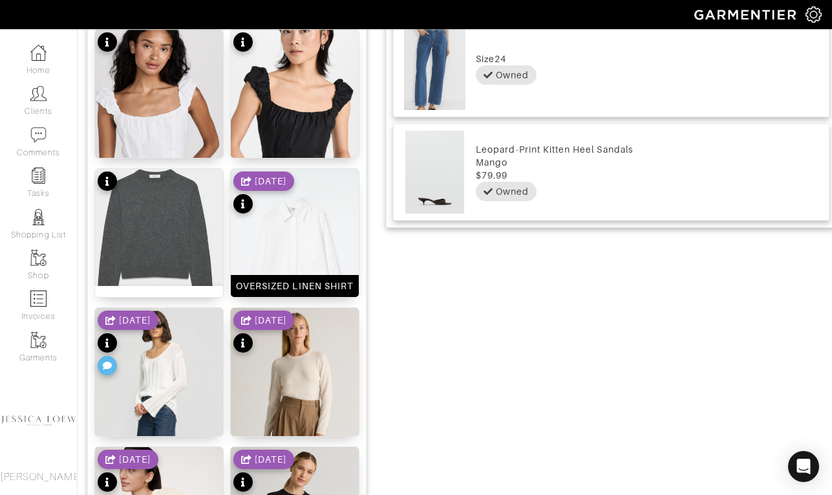
click at [299, 230] on img at bounding box center [295, 265] width 128 height 192
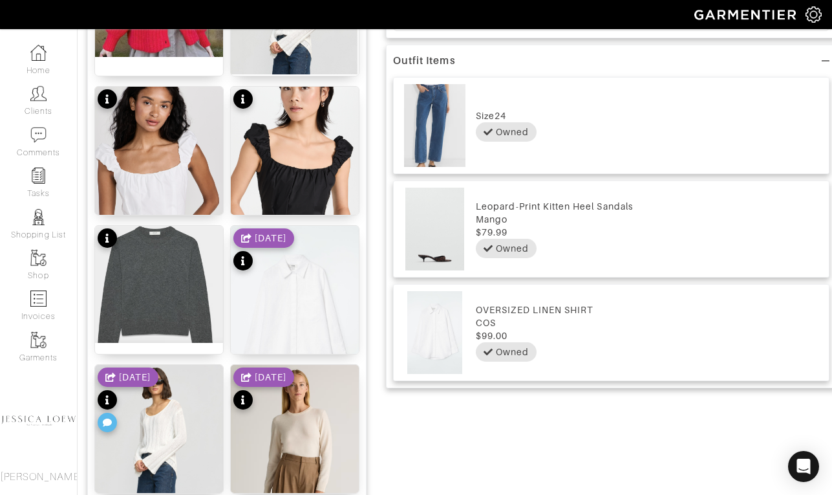
scroll to position [0, 0]
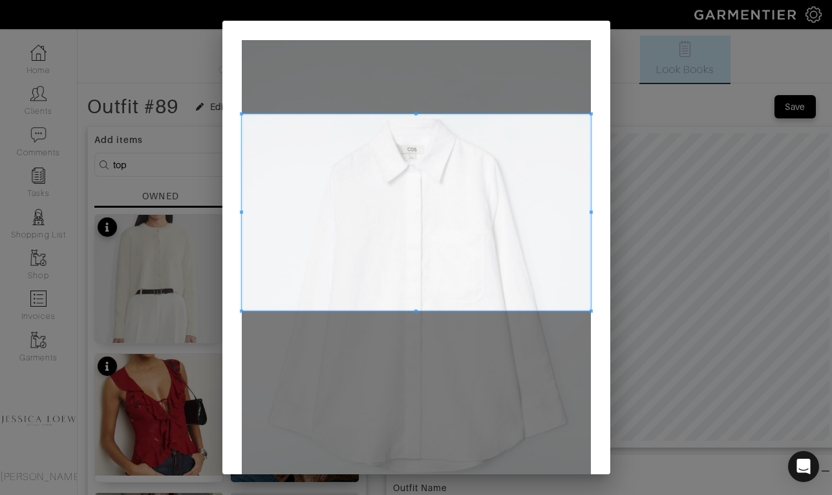
click at [443, 190] on span at bounding box center [416, 212] width 349 height 197
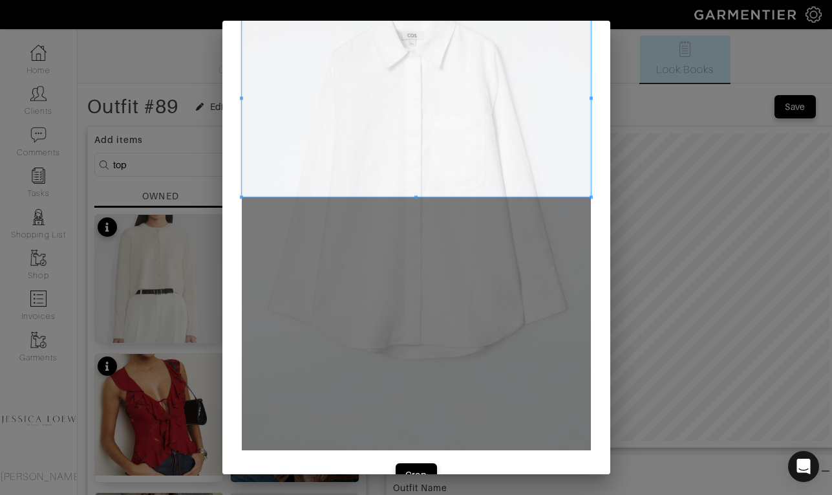
scroll to position [116, 0]
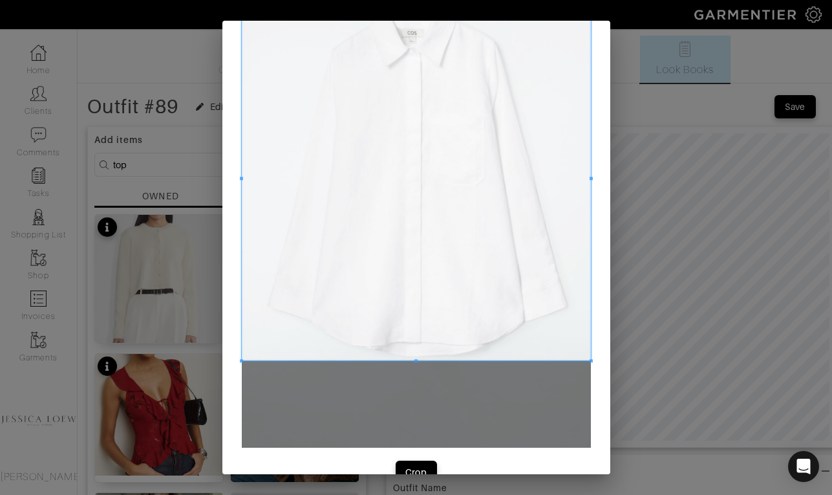
click at [437, 359] on div at bounding box center [416, 178] width 349 height 363
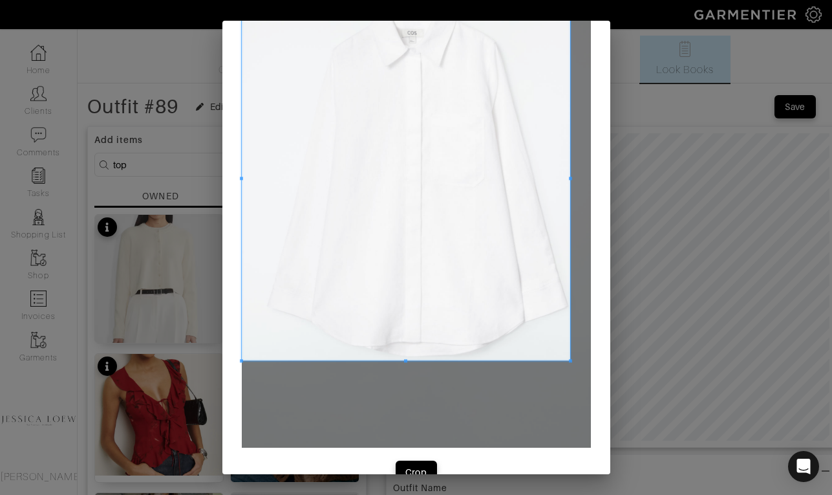
click at [570, 186] on span at bounding box center [570, 178] width 3 height 363
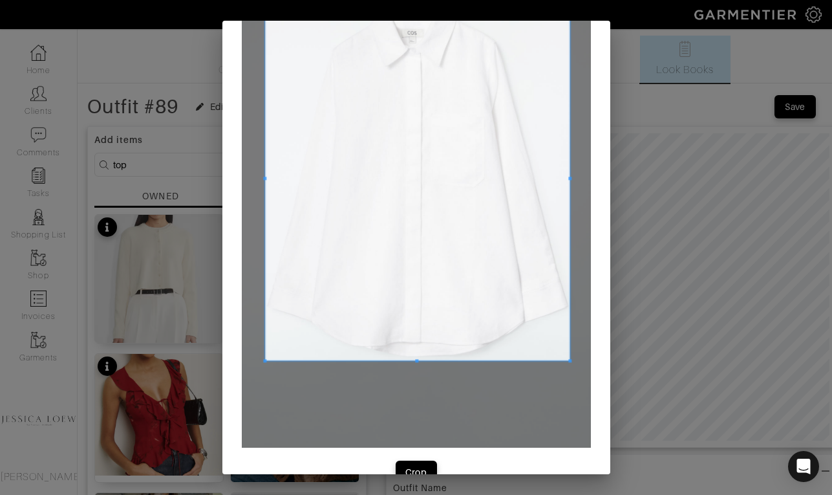
click at [265, 186] on div at bounding box center [417, 178] width 305 height 363
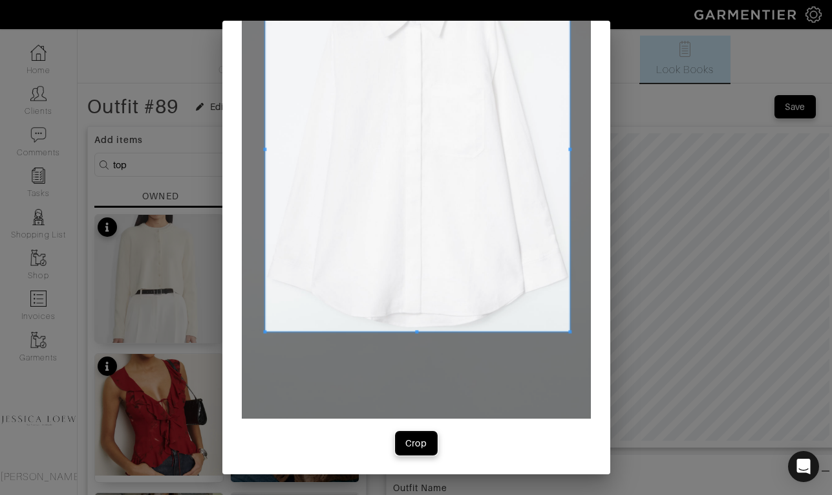
click at [422, 448] on div "Crop" at bounding box center [416, 443] width 22 height 13
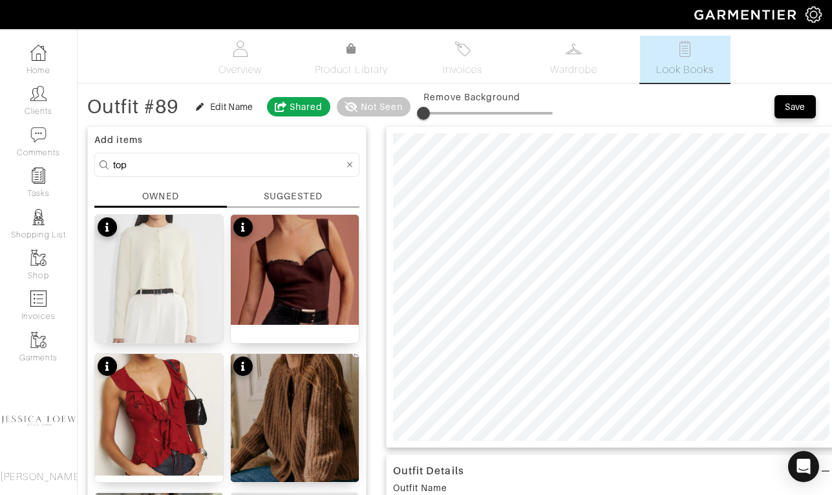
click at [224, 163] on input "top" at bounding box center [228, 165] width 231 height 16
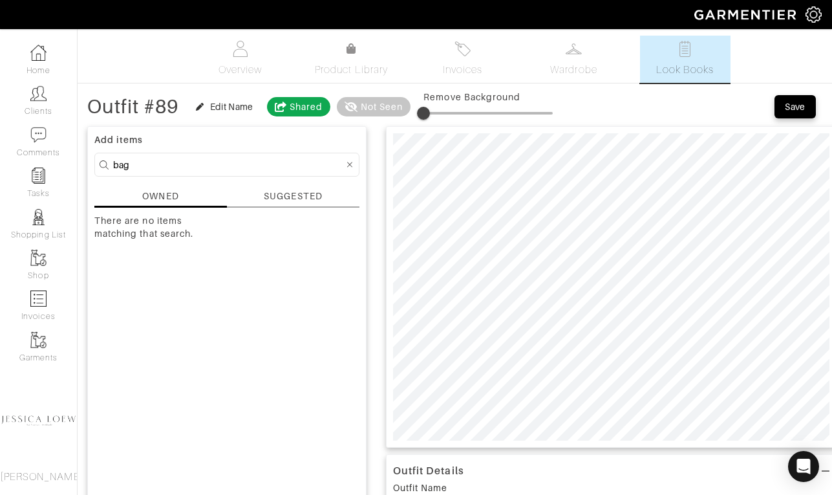
click at [215, 169] on input "bag" at bounding box center [228, 165] width 231 height 16
type input "bag"
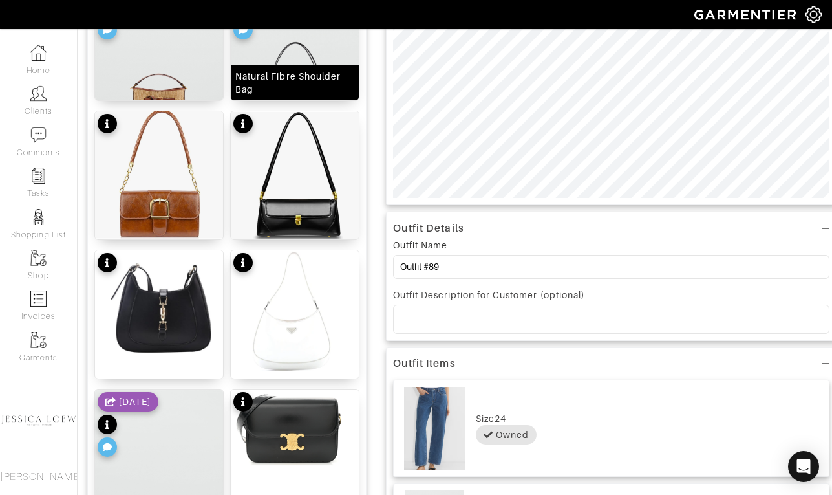
scroll to position [244, 0]
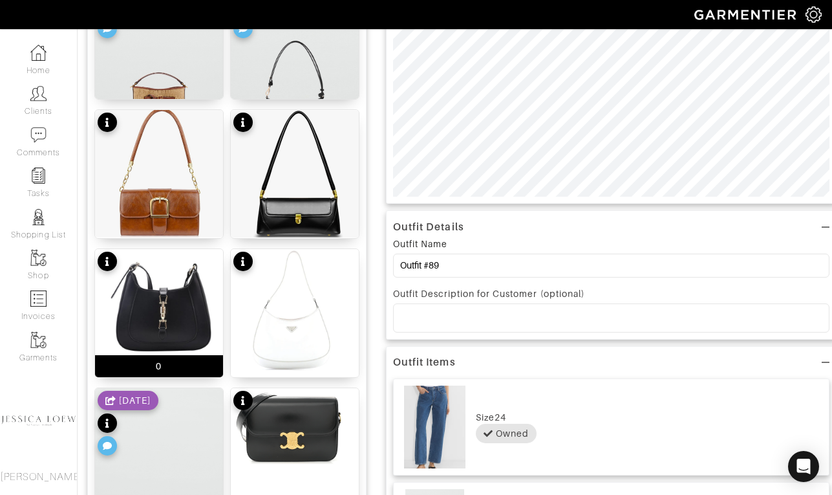
click at [177, 311] on img at bounding box center [159, 304] width 128 height 111
click at [295, 425] on img at bounding box center [295, 426] width 128 height 76
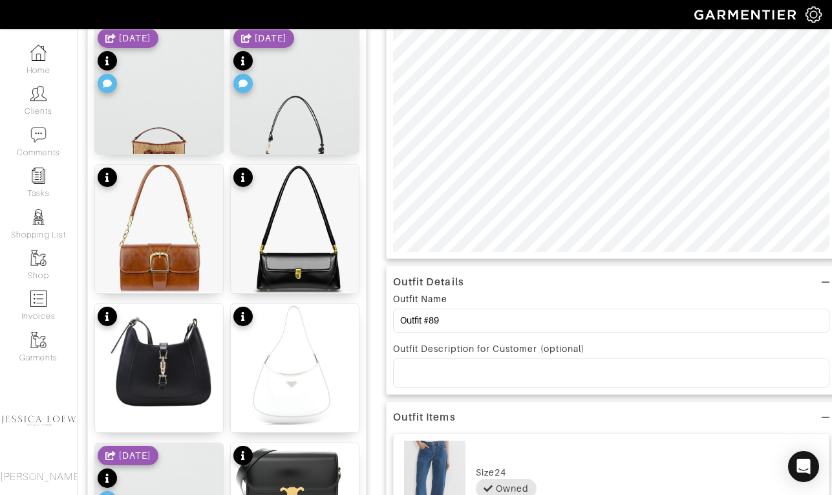
scroll to position [0, 0]
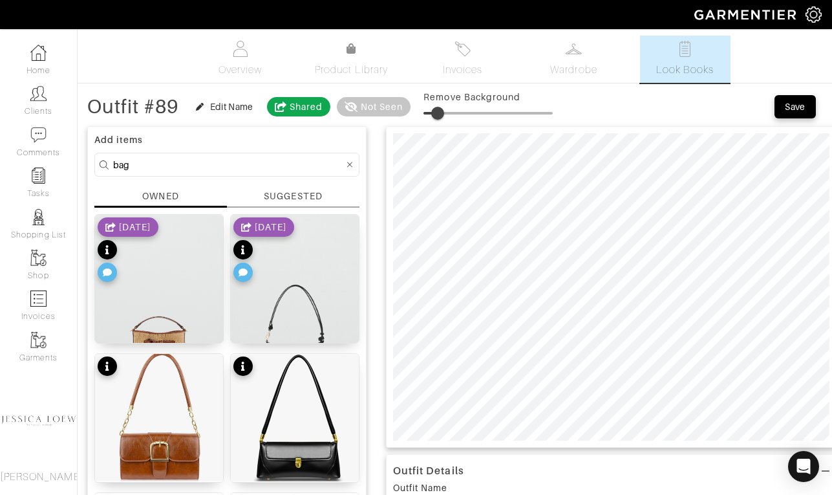
click at [440, 114] on span at bounding box center [437, 113] width 13 height 13
click at [441, 112] on span at bounding box center [439, 113] width 13 height 13
type input "11"
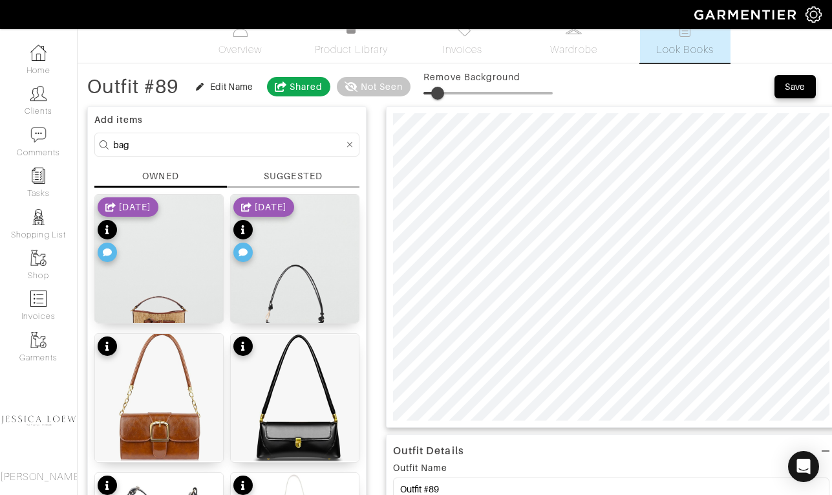
scroll to position [29, 0]
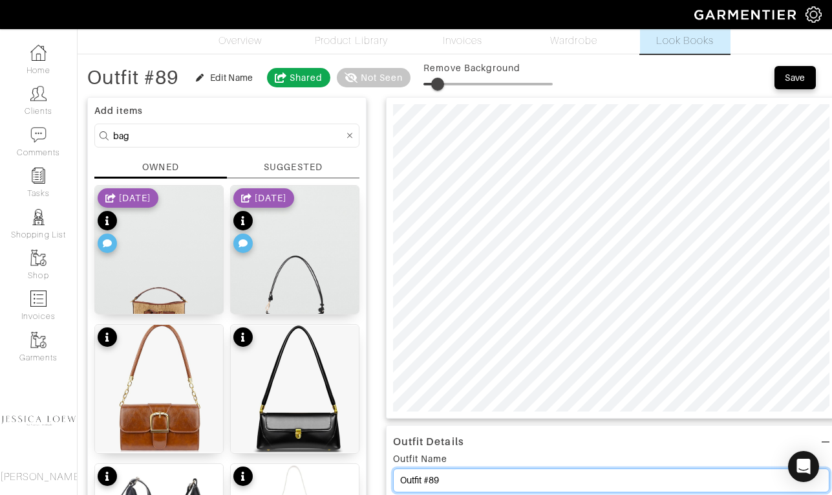
click at [468, 478] on input "Outfit #89" at bounding box center [611, 480] width 437 height 24
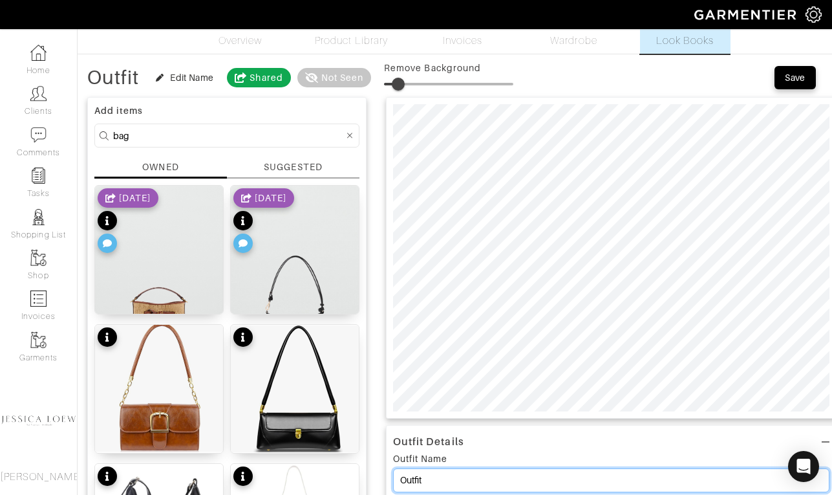
type input "Outfit"
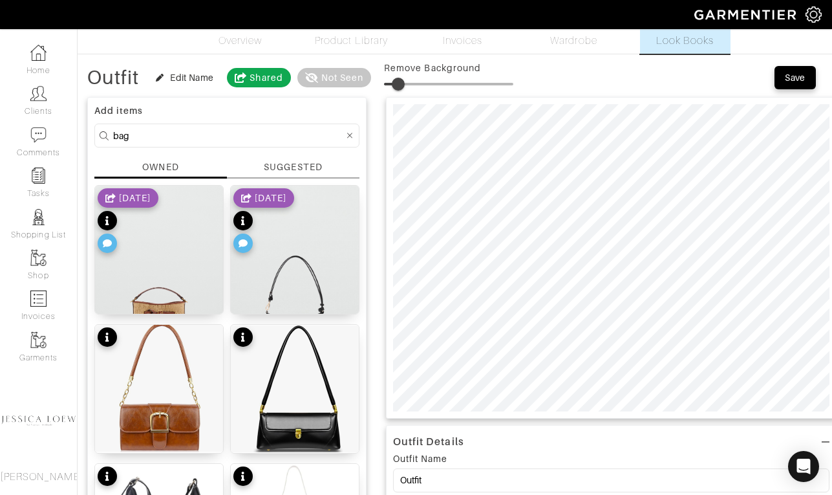
click at [217, 135] on input "bag" at bounding box center [228, 135] width 231 height 16
type input "sunglasses"
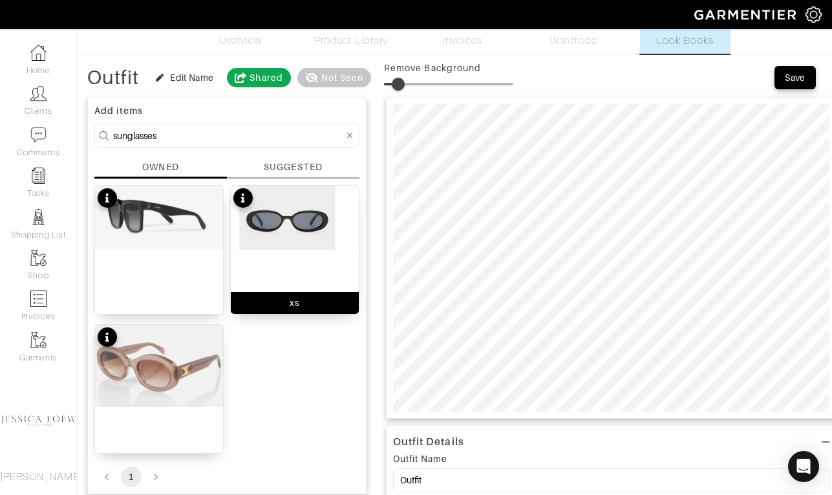
click at [290, 218] on img at bounding box center [295, 218] width 128 height 64
type input "30"
drag, startPoint x: 404, startPoint y: 80, endPoint x: 424, endPoint y: 84, distance: 21.1
click at [424, 84] on span at bounding box center [422, 84] width 13 height 13
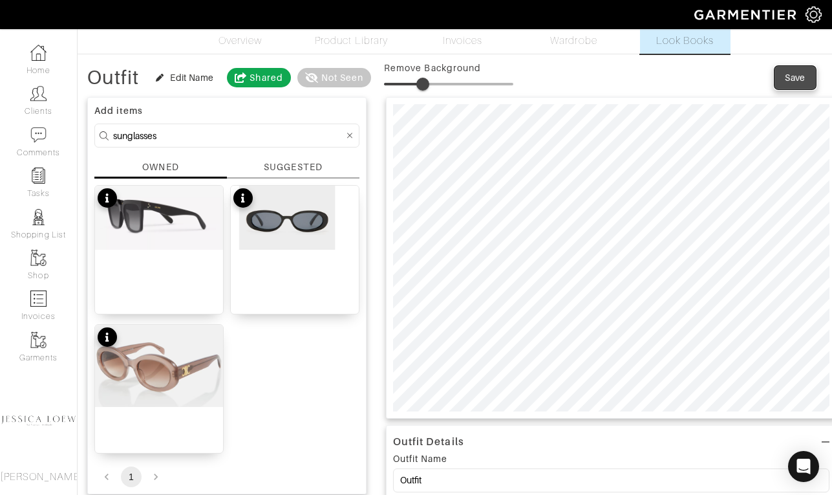
click at [792, 74] on div "Save" at bounding box center [795, 77] width 21 height 13
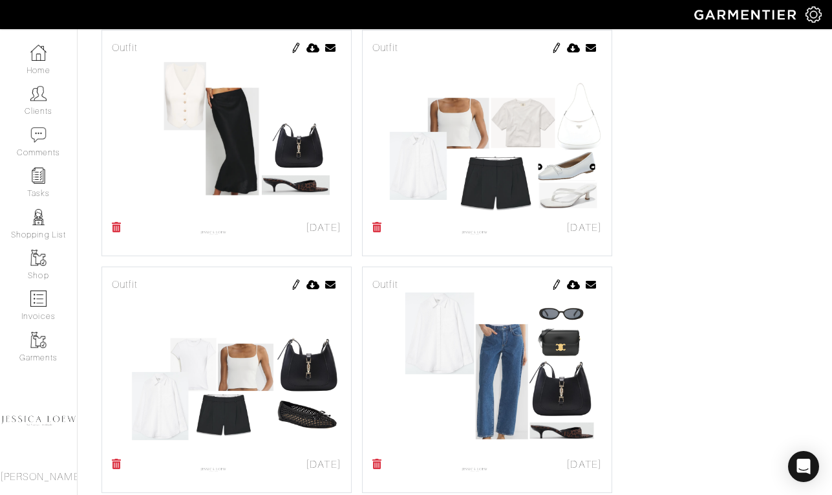
scroll to position [6216, 0]
